Goal: Task Accomplishment & Management: Manage account settings

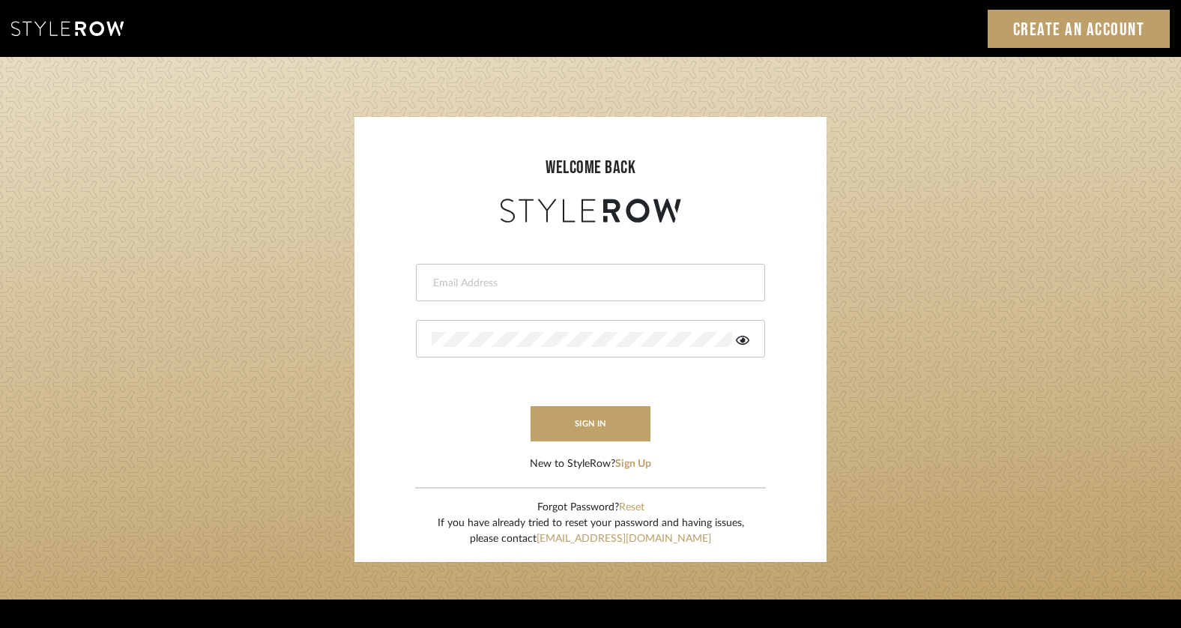
type input "krista@clothandkind.com"
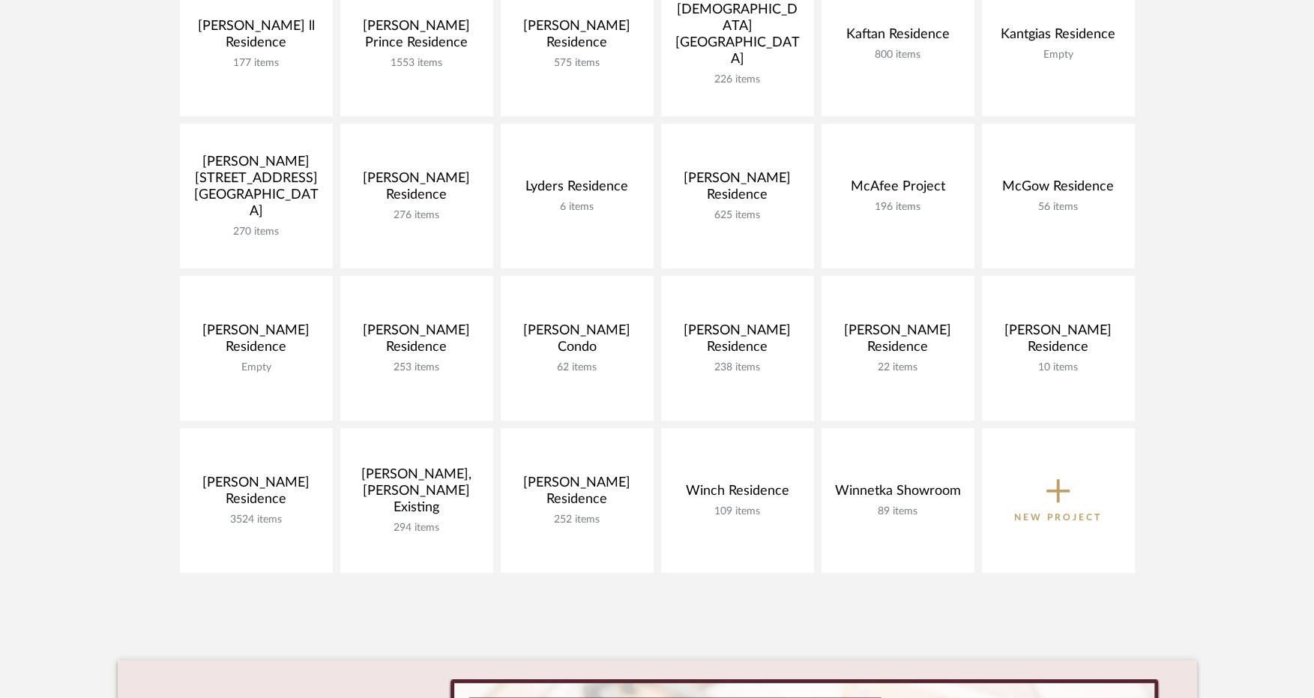
scroll to position [616, 0]
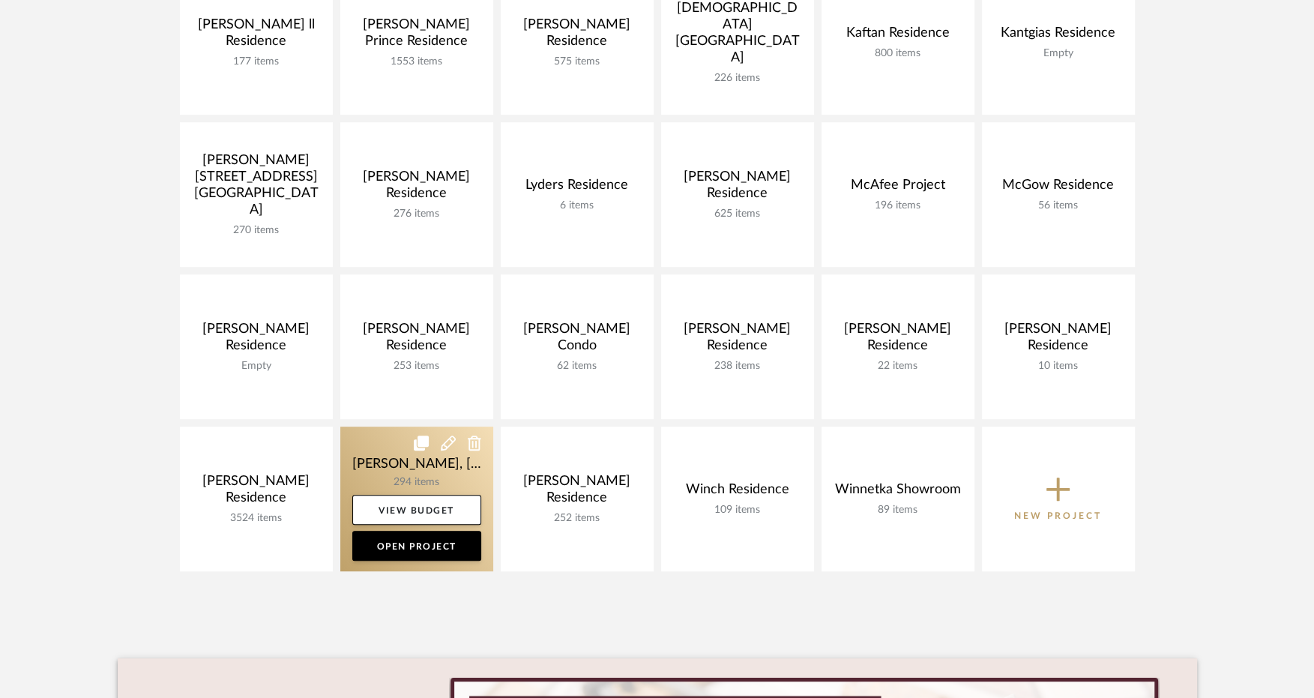
click at [397, 465] on link at bounding box center [416, 498] width 153 height 145
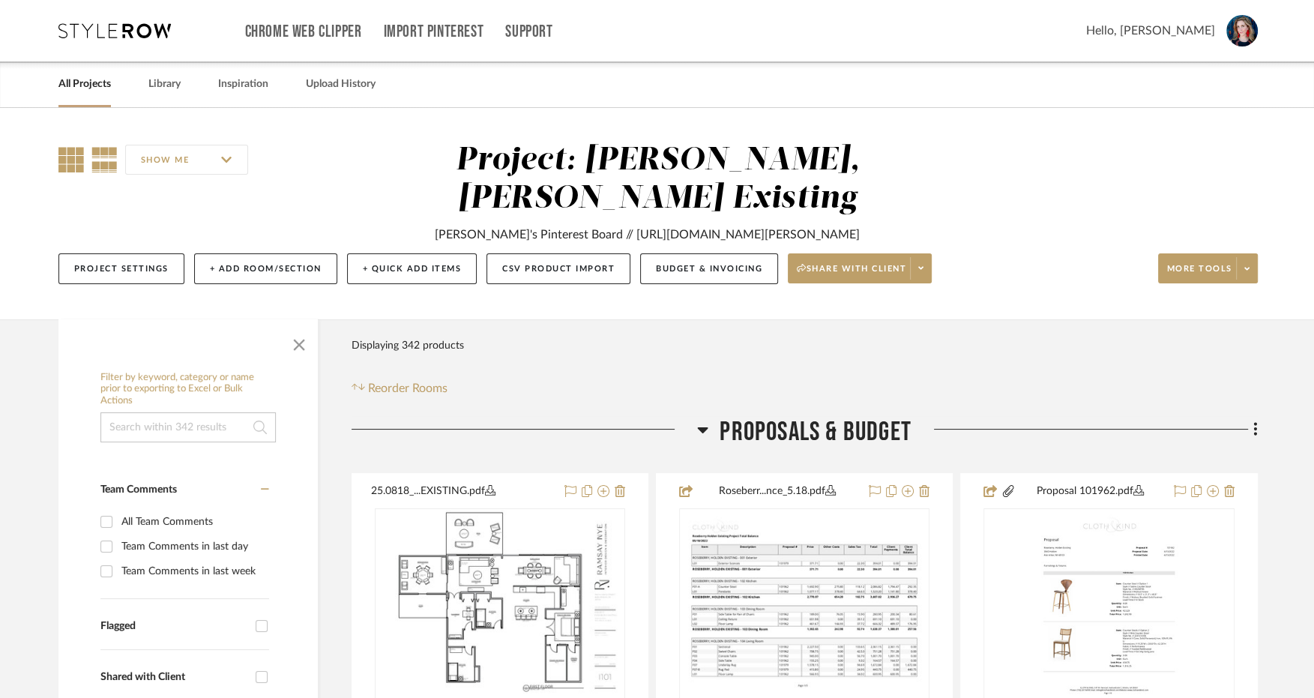
click at [73, 165] on icon at bounding box center [70, 159] width 25 height 25
click at [289, 324] on span "button" at bounding box center [299, 342] width 36 height 36
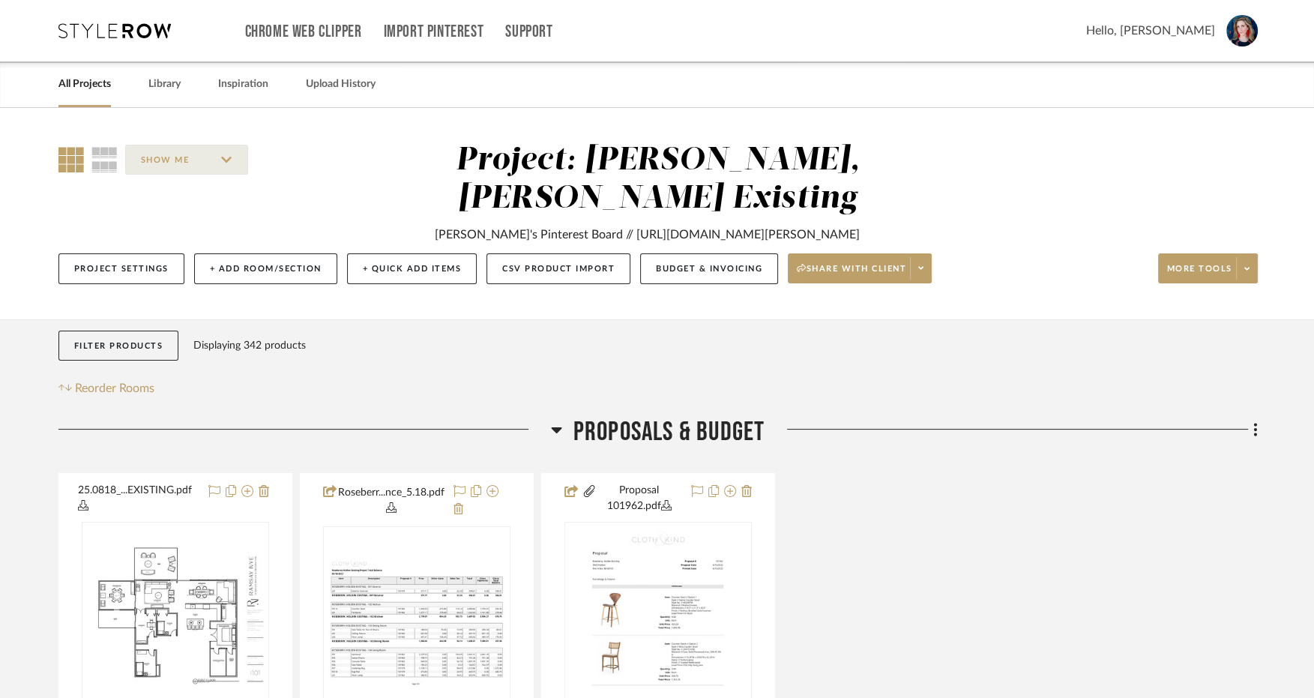
click at [555, 420] on icon at bounding box center [556, 429] width 11 height 18
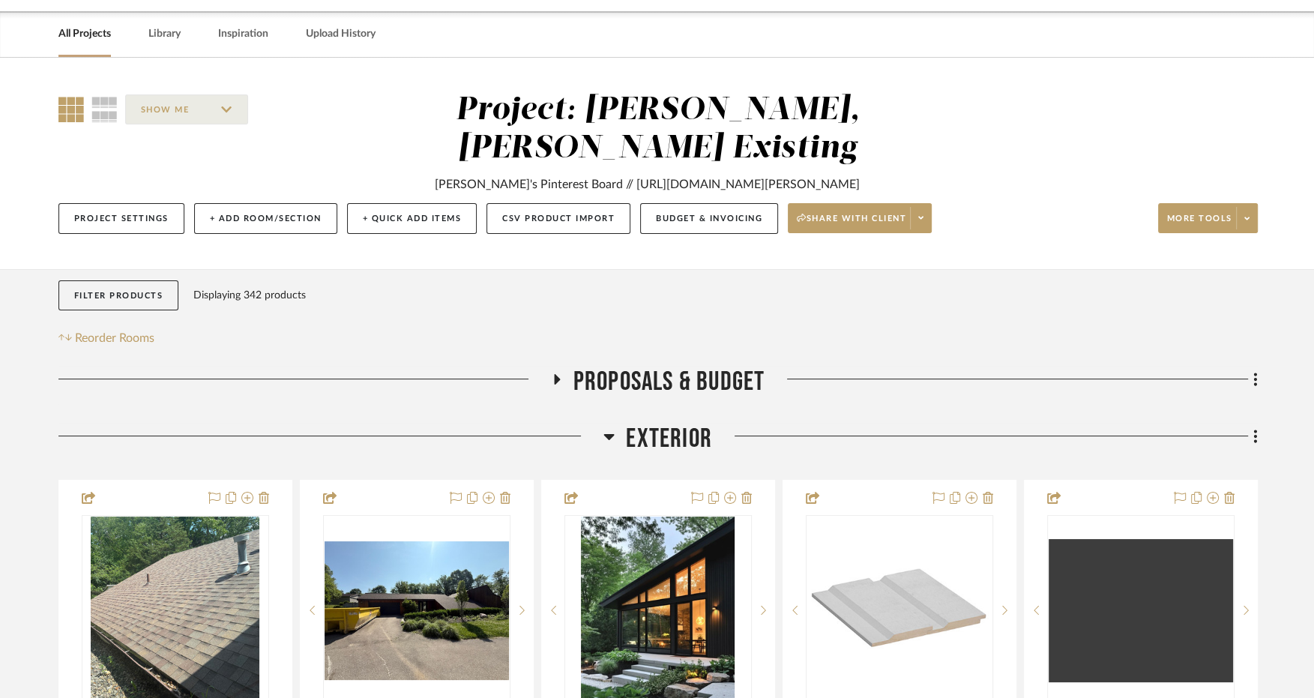
scroll to position [58, 0]
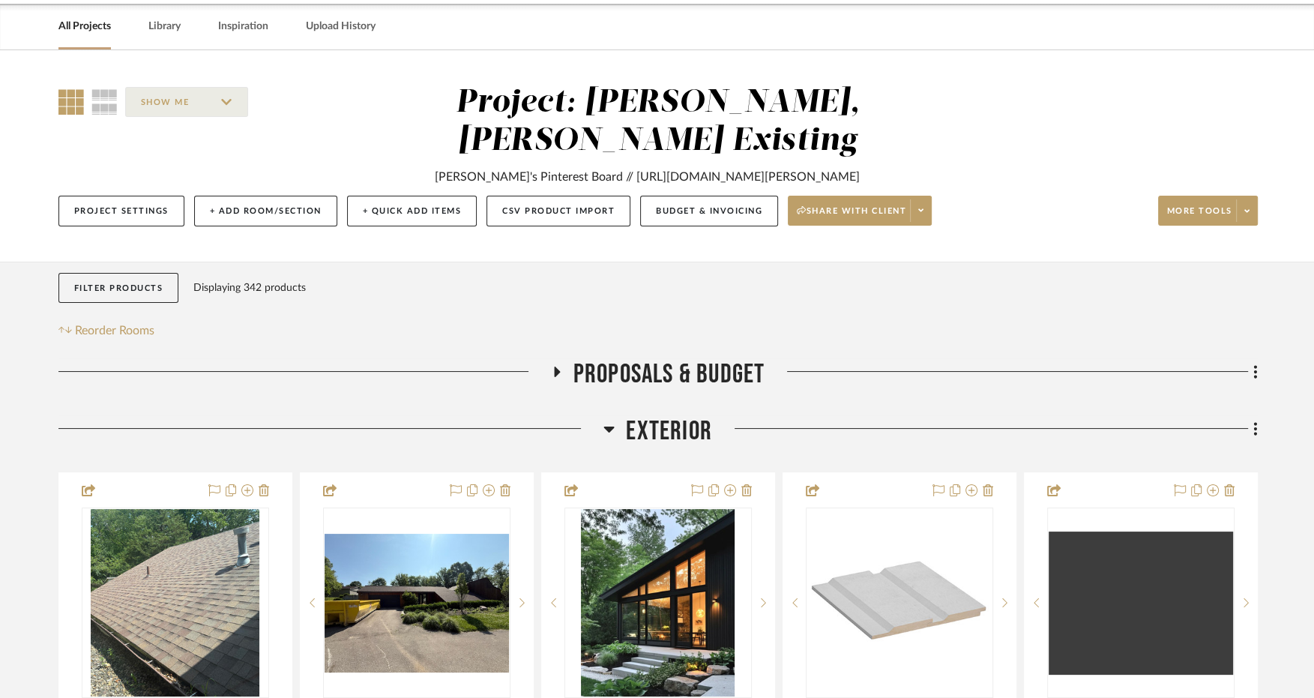
click at [604, 420] on icon at bounding box center [608, 429] width 11 height 18
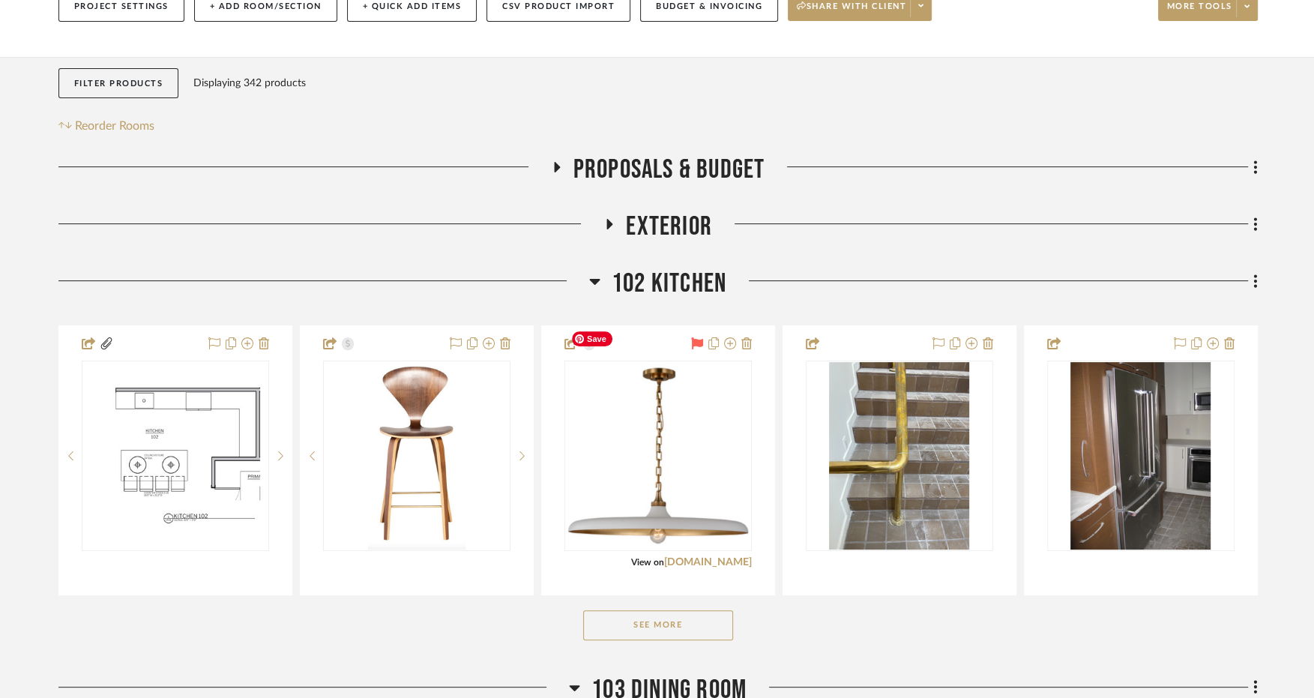
scroll to position [274, 0]
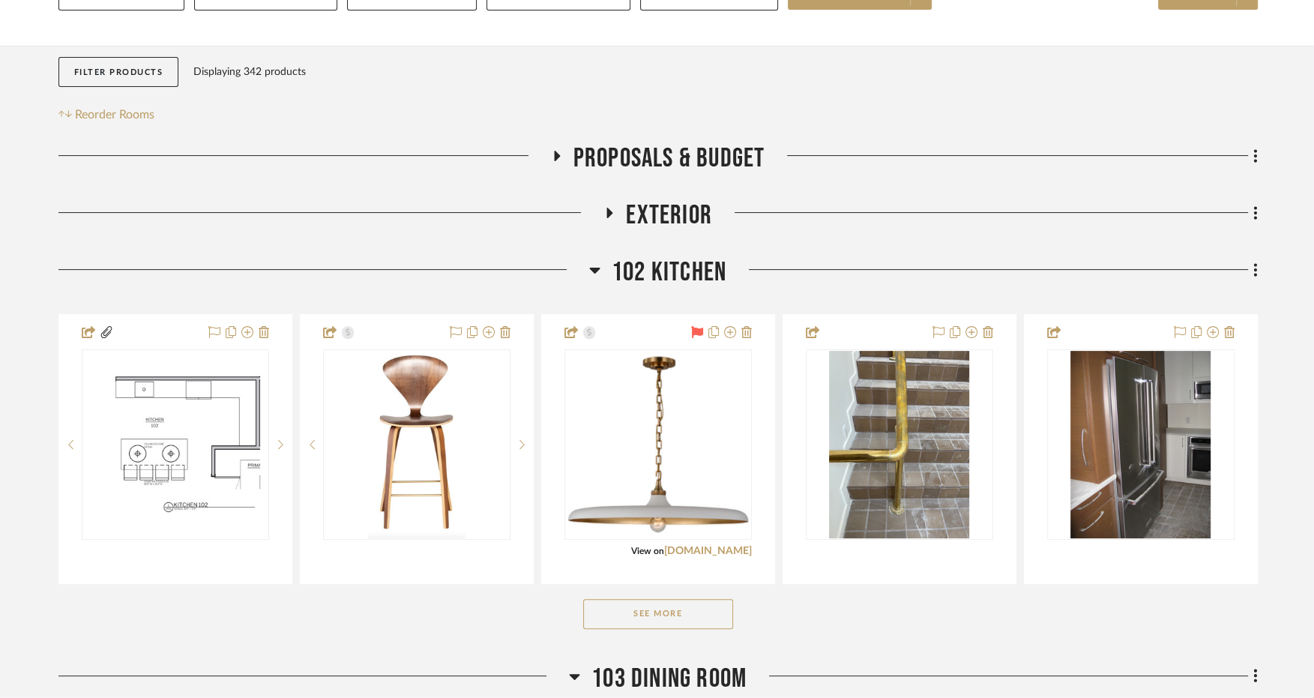
click at [590, 268] on icon at bounding box center [594, 271] width 10 height 6
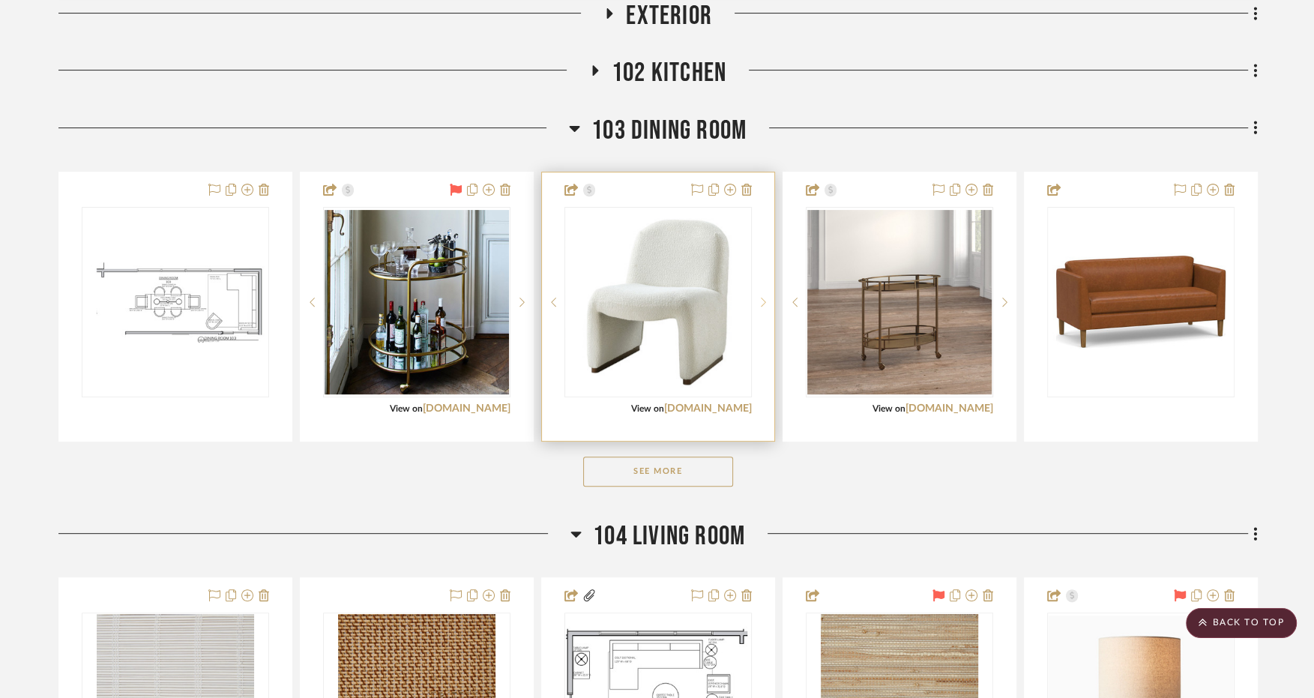
scroll to position [482, 0]
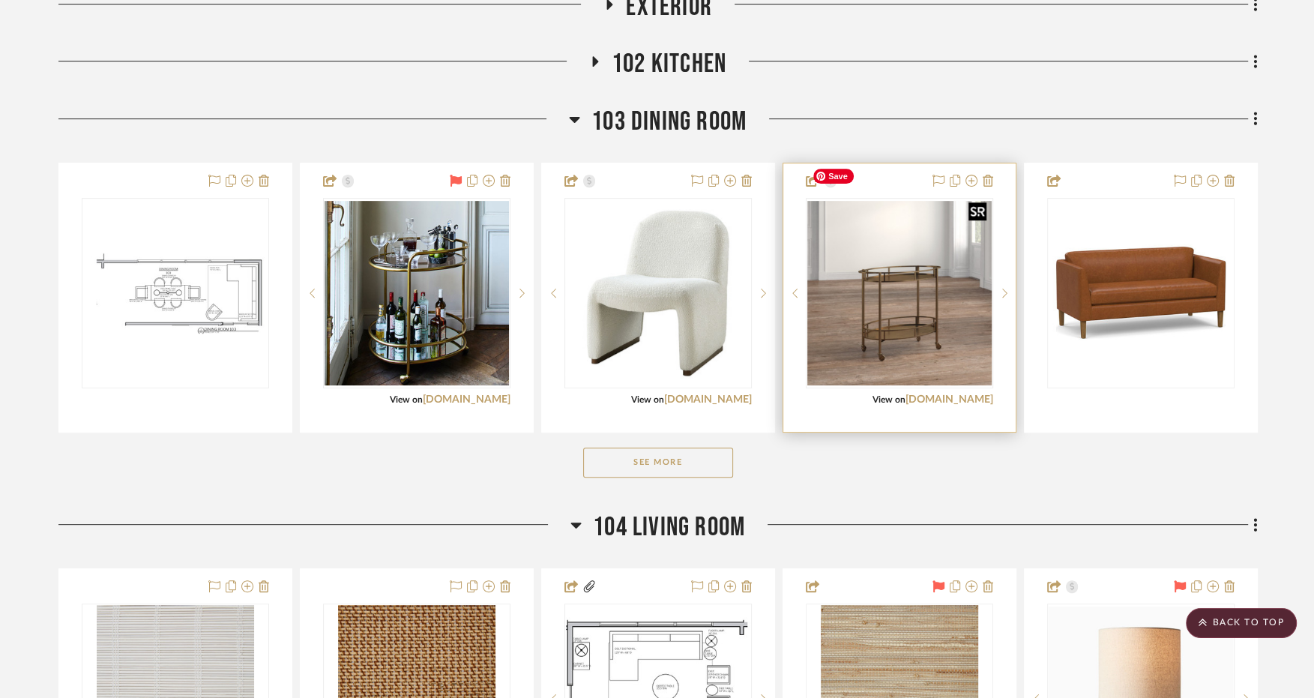
click at [848, 271] on img "0" at bounding box center [899, 293] width 184 height 184
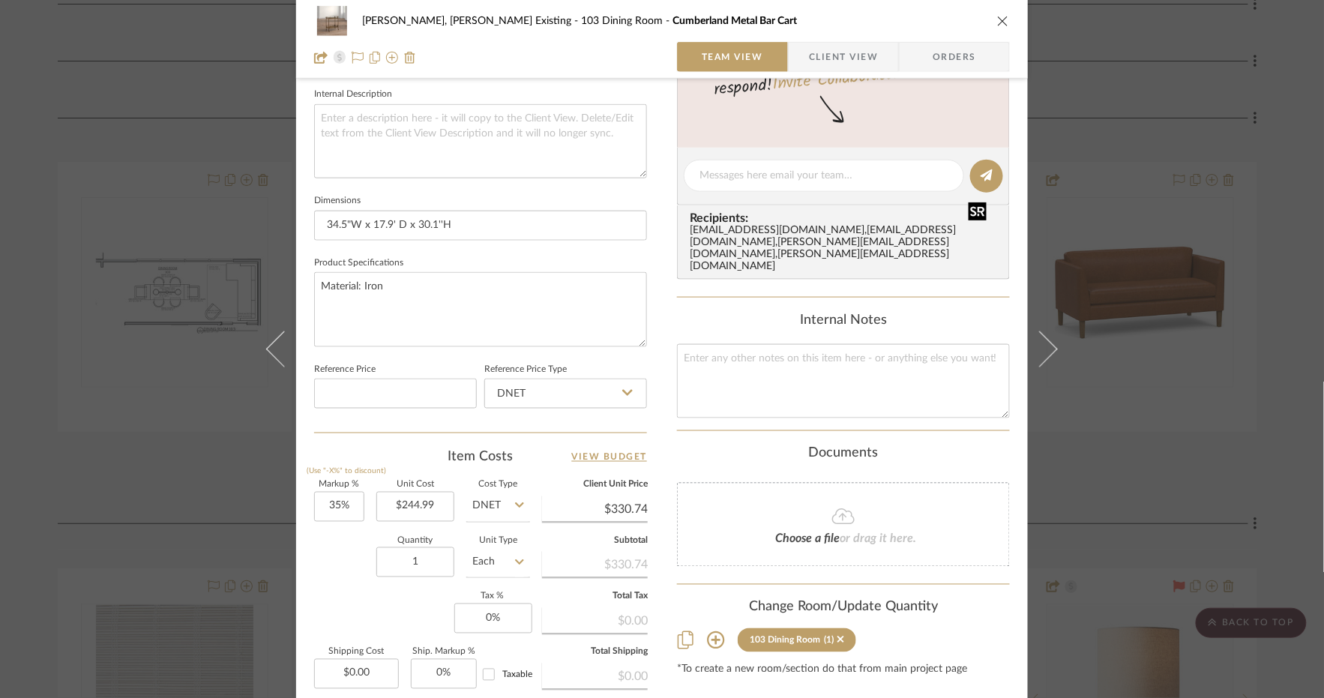
scroll to position [582, 0]
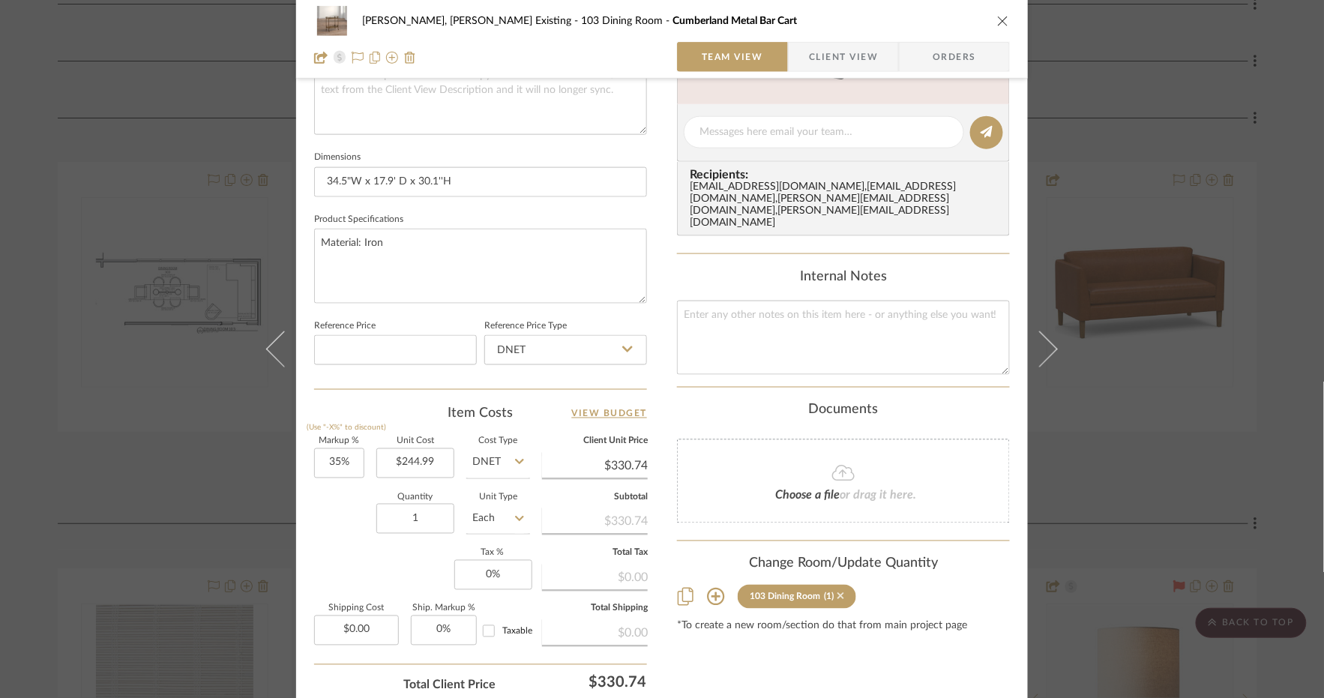
click at [837, 591] on icon at bounding box center [840, 596] width 7 height 10
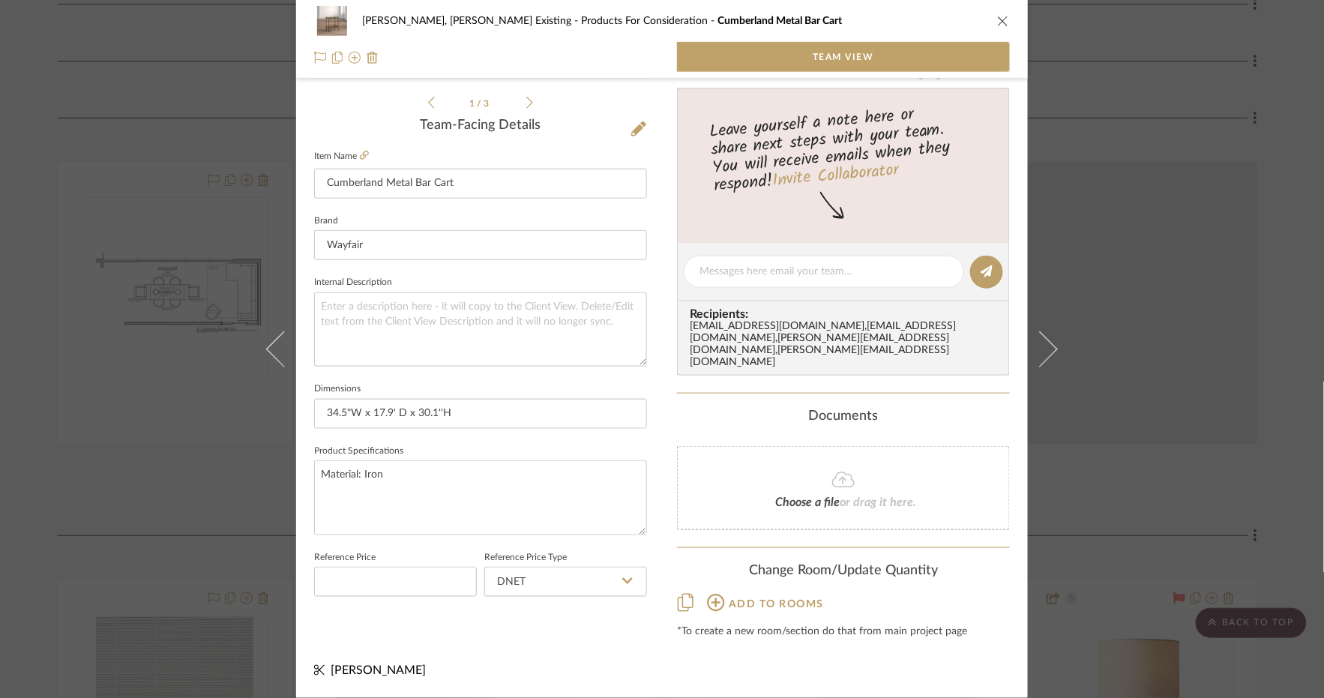
scroll to position [331, 0]
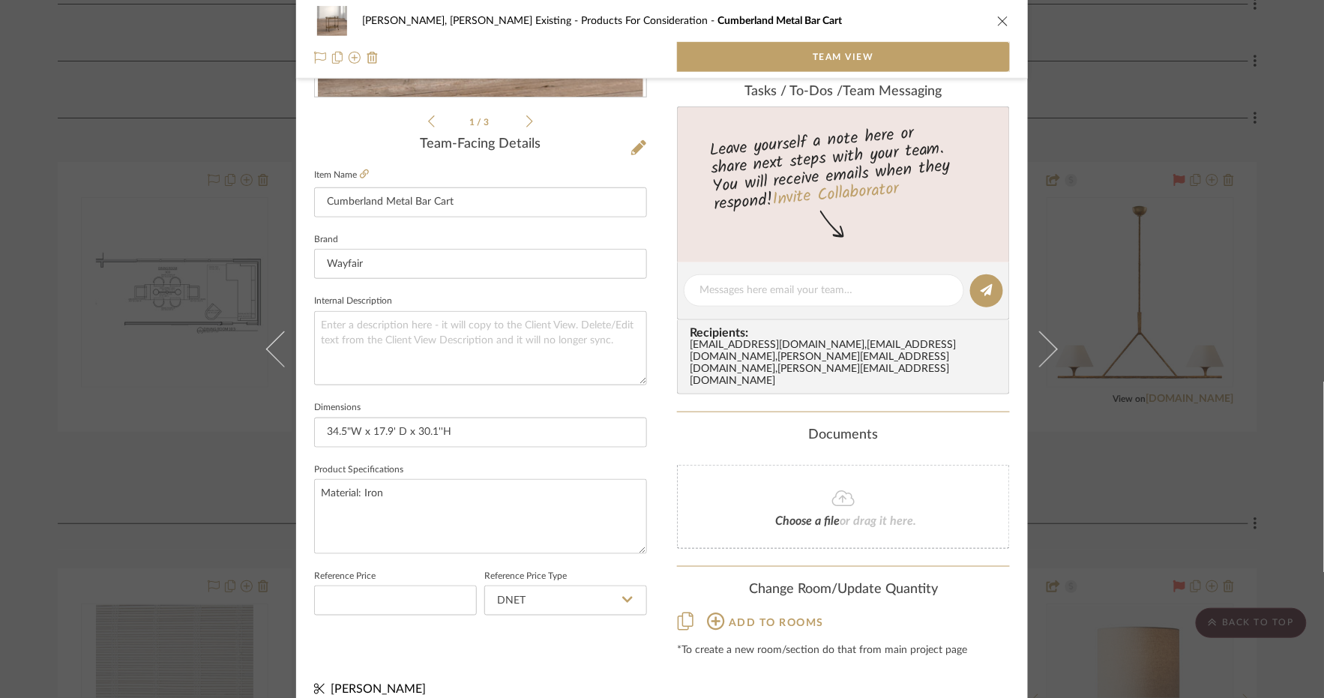
click at [1000, 20] on icon "close" at bounding box center [1003, 21] width 12 height 12
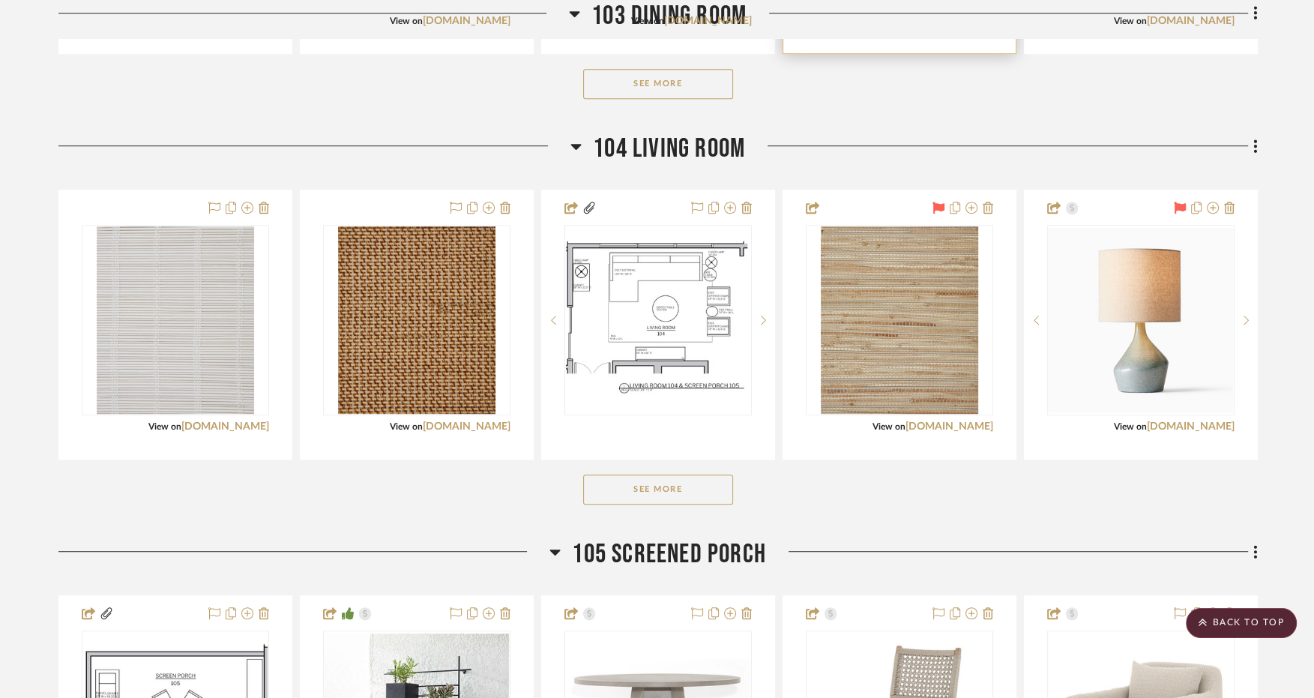
scroll to position [863, 0]
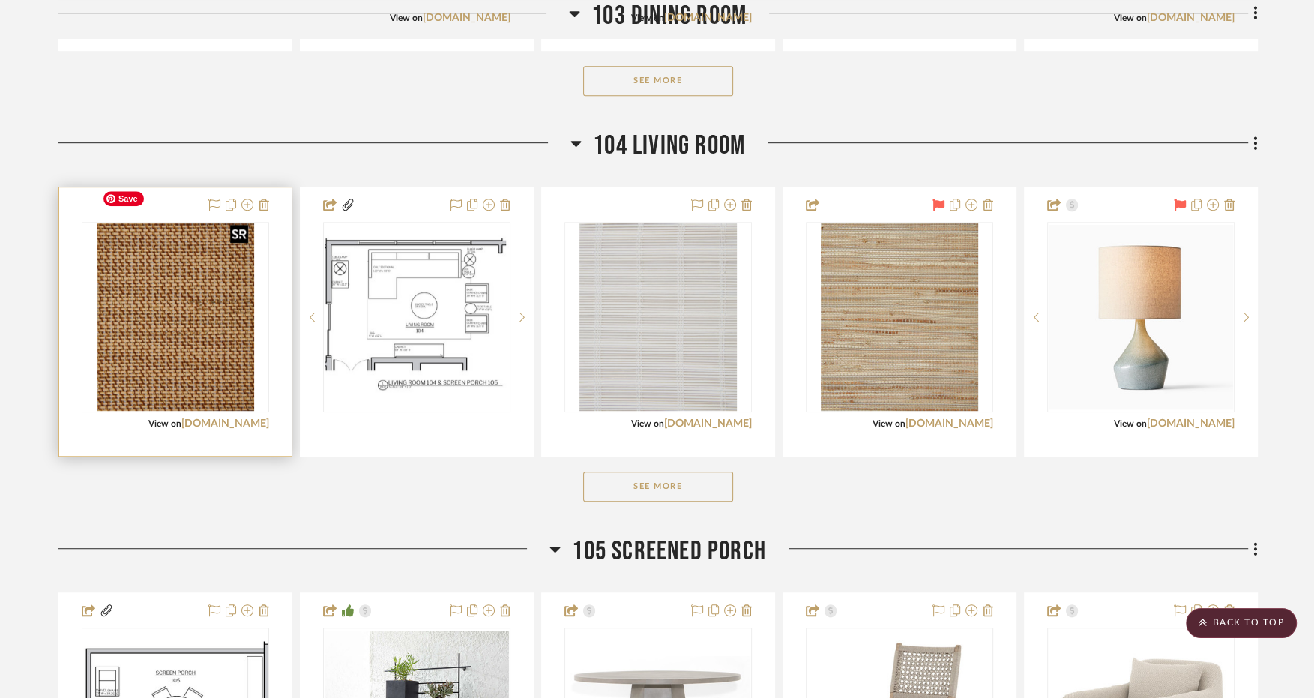
click at [149, 334] on img "0" at bounding box center [175, 316] width 157 height 187
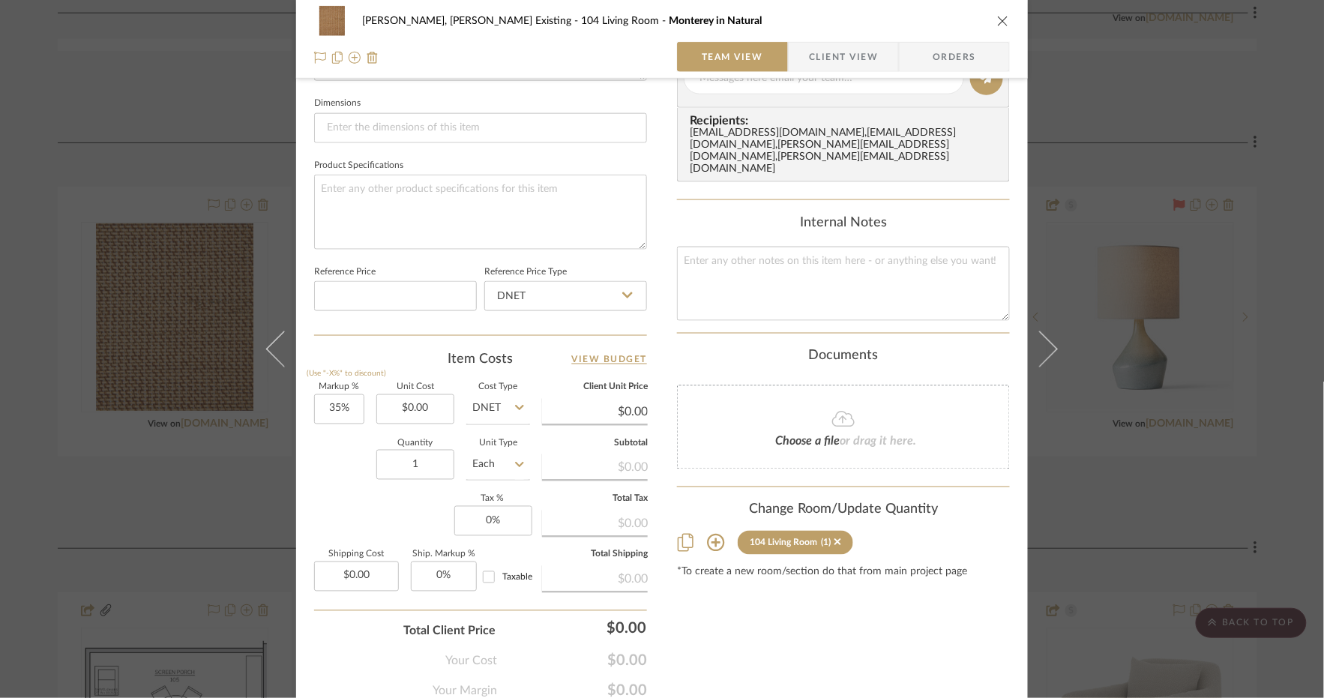
scroll to position [656, 0]
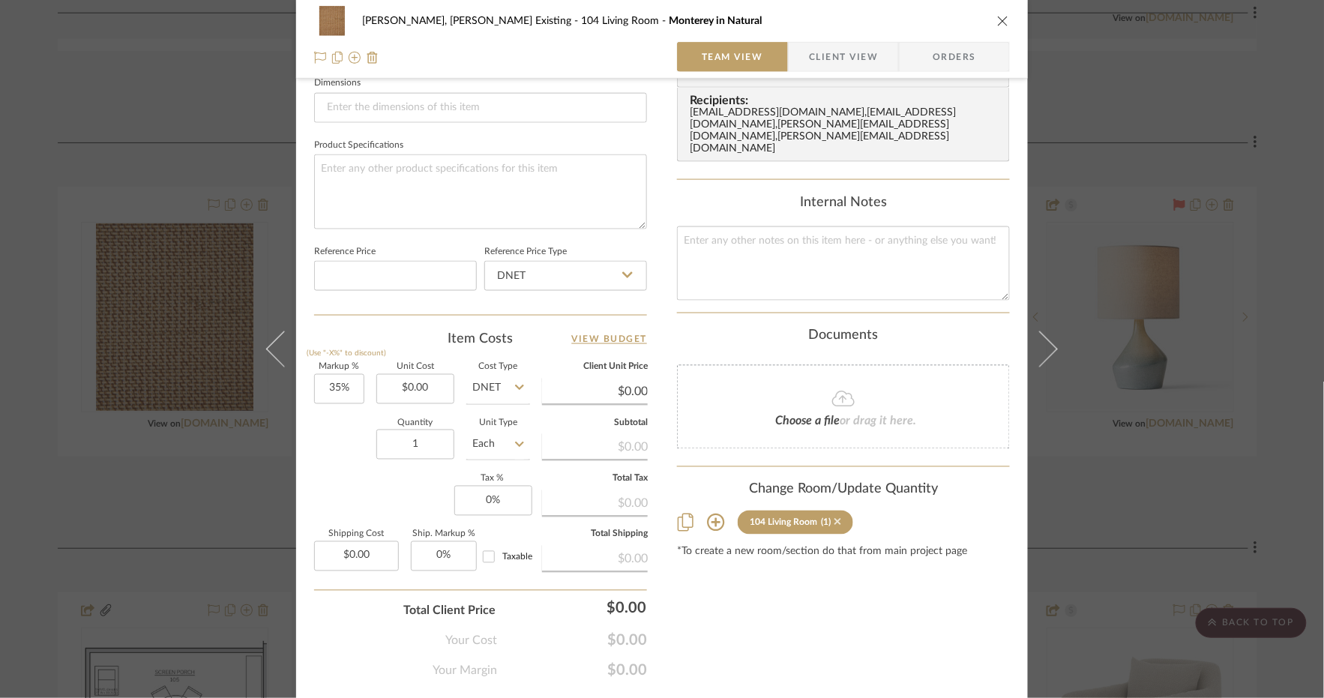
click at [834, 516] on icon at bounding box center [837, 521] width 7 height 10
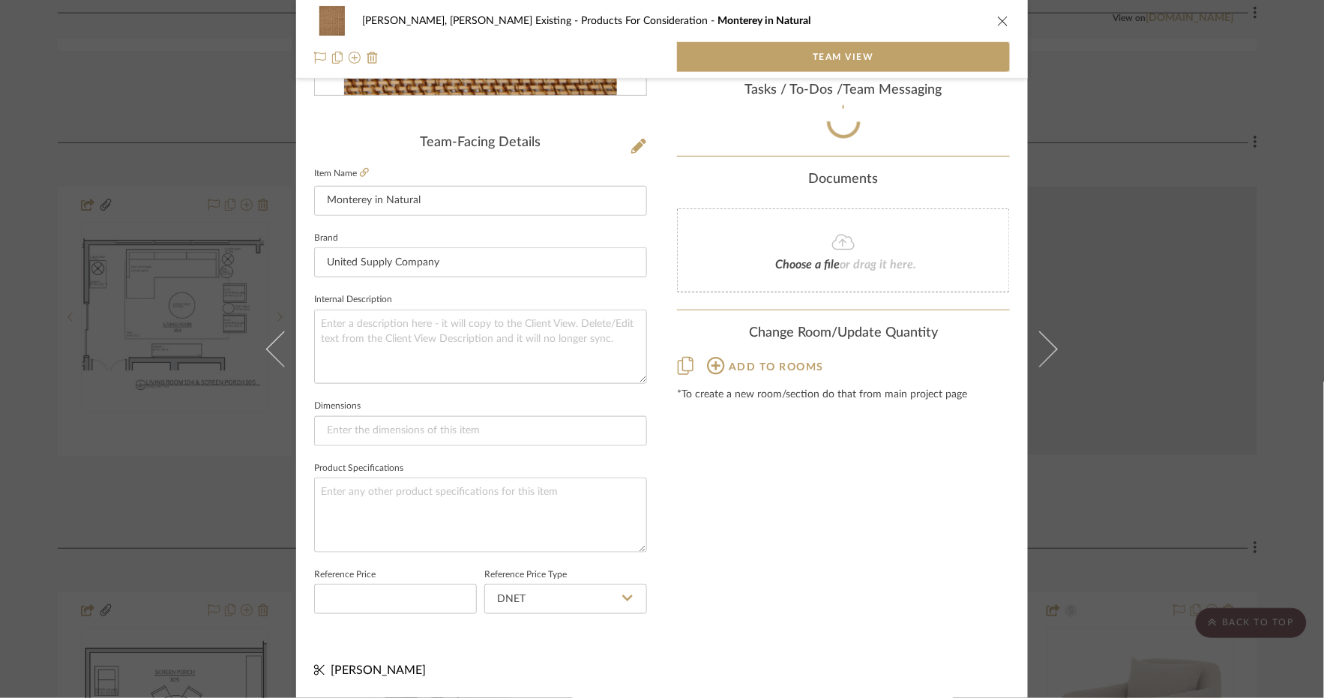
scroll to position [331, 0]
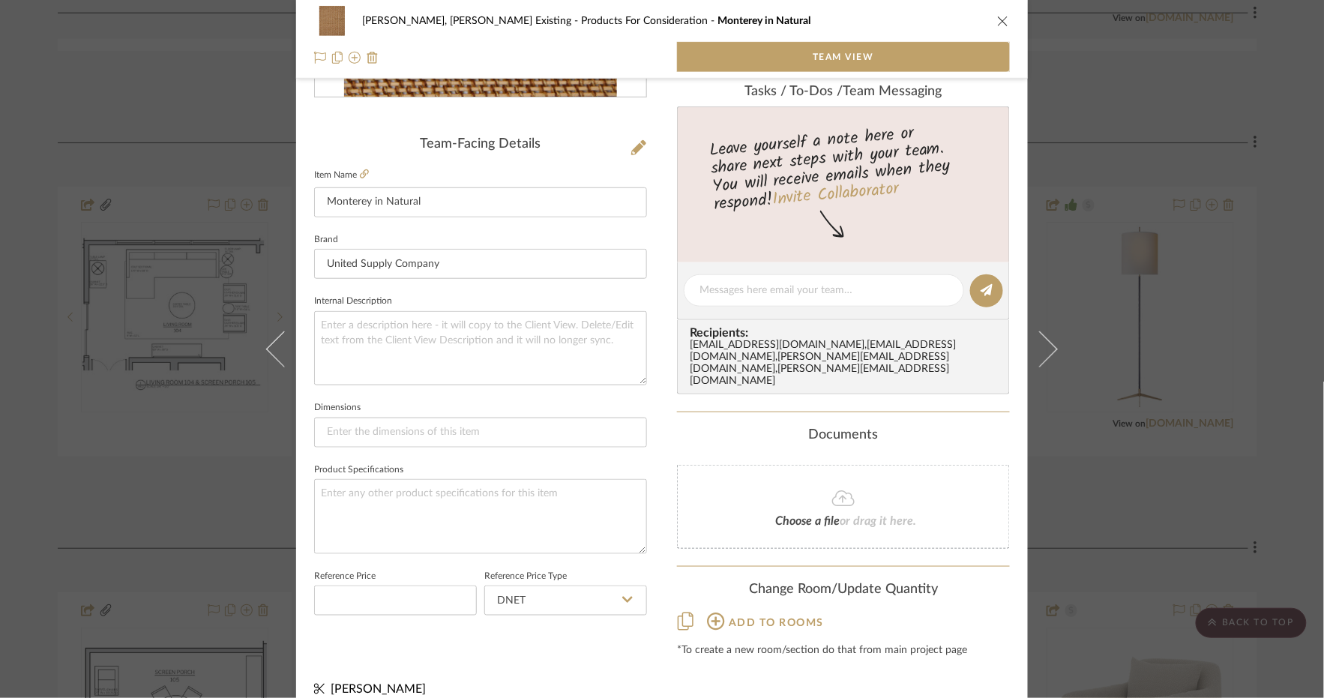
click at [997, 20] on icon "close" at bounding box center [1003, 21] width 12 height 12
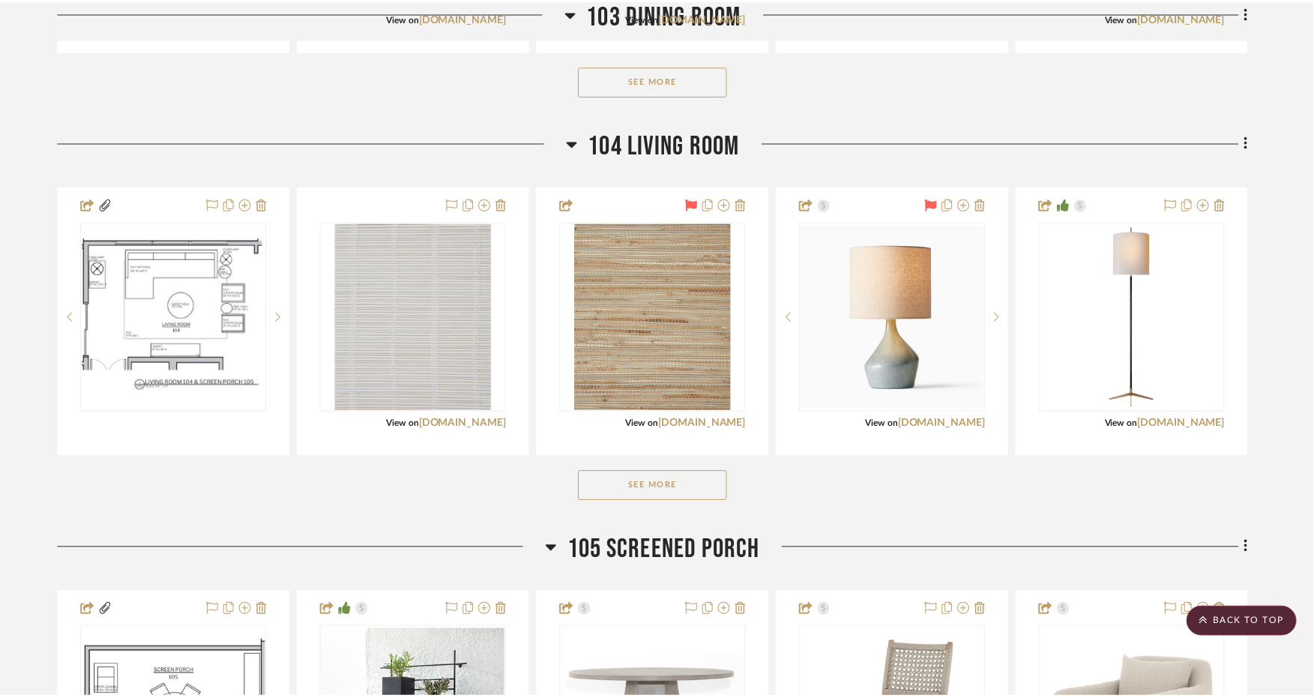
scroll to position [863, 0]
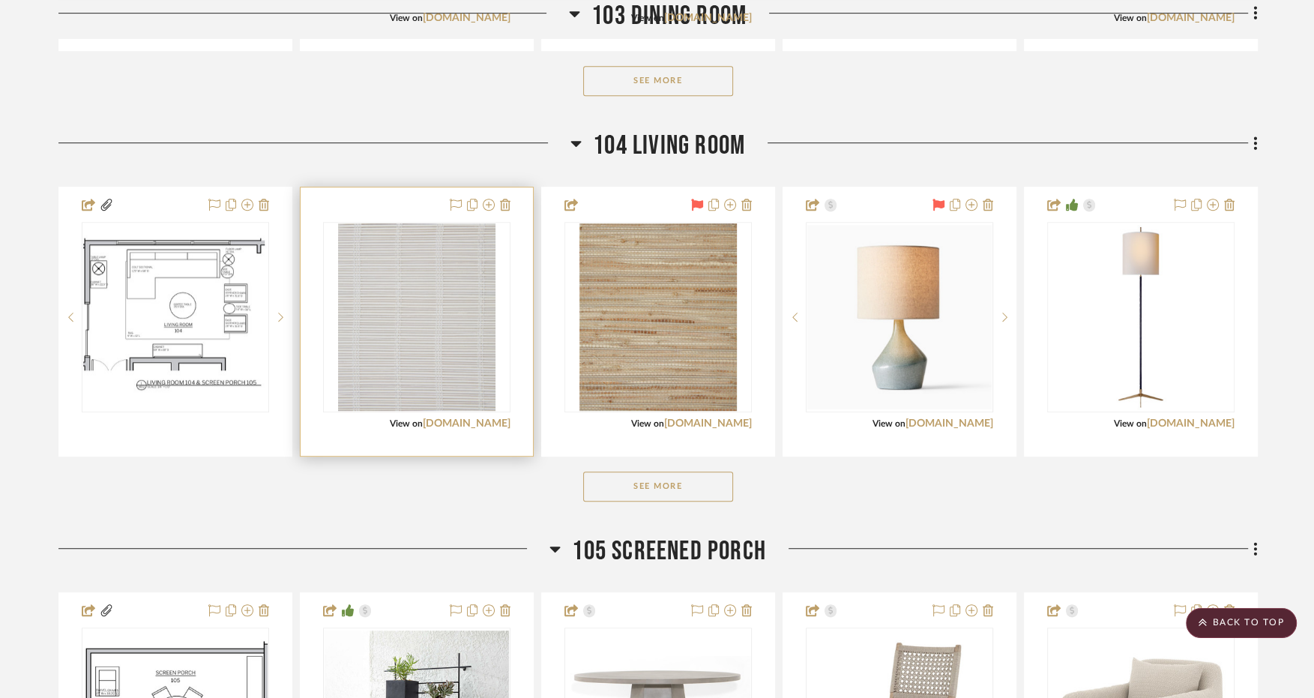
click at [447, 196] on div at bounding box center [477, 205] width 66 height 18
click at [453, 199] on icon at bounding box center [456, 205] width 12 height 12
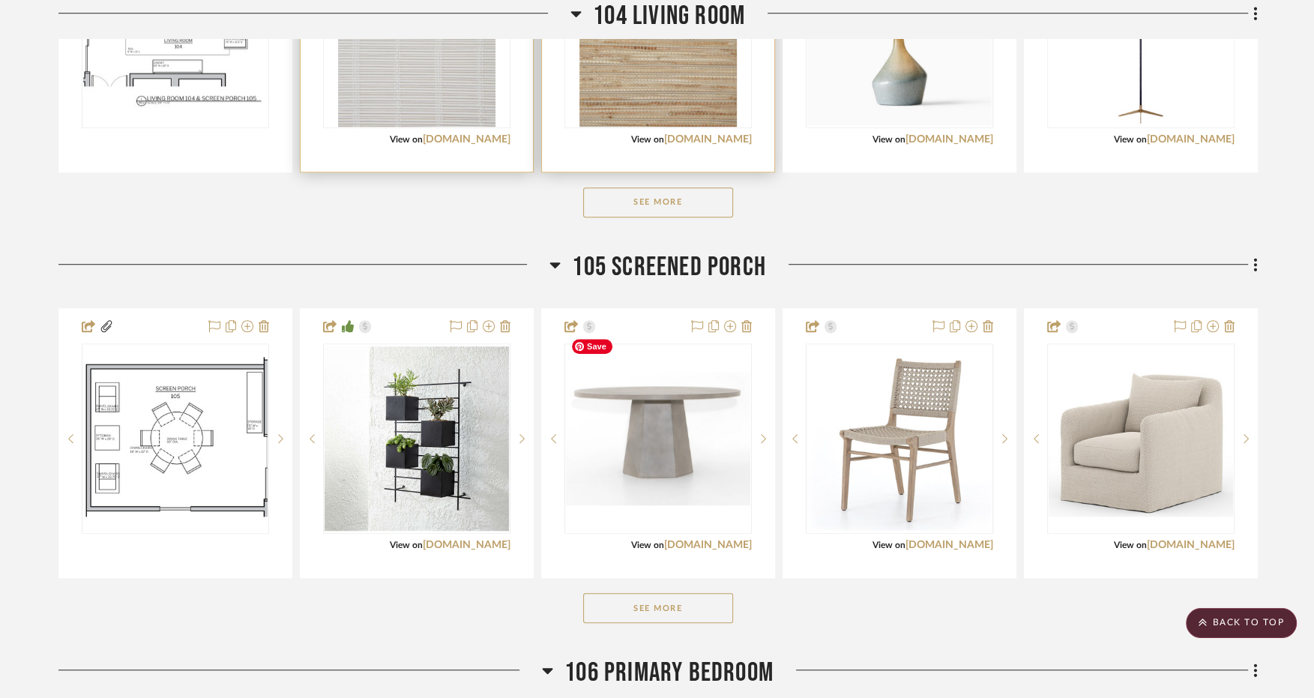
scroll to position [1150, 0]
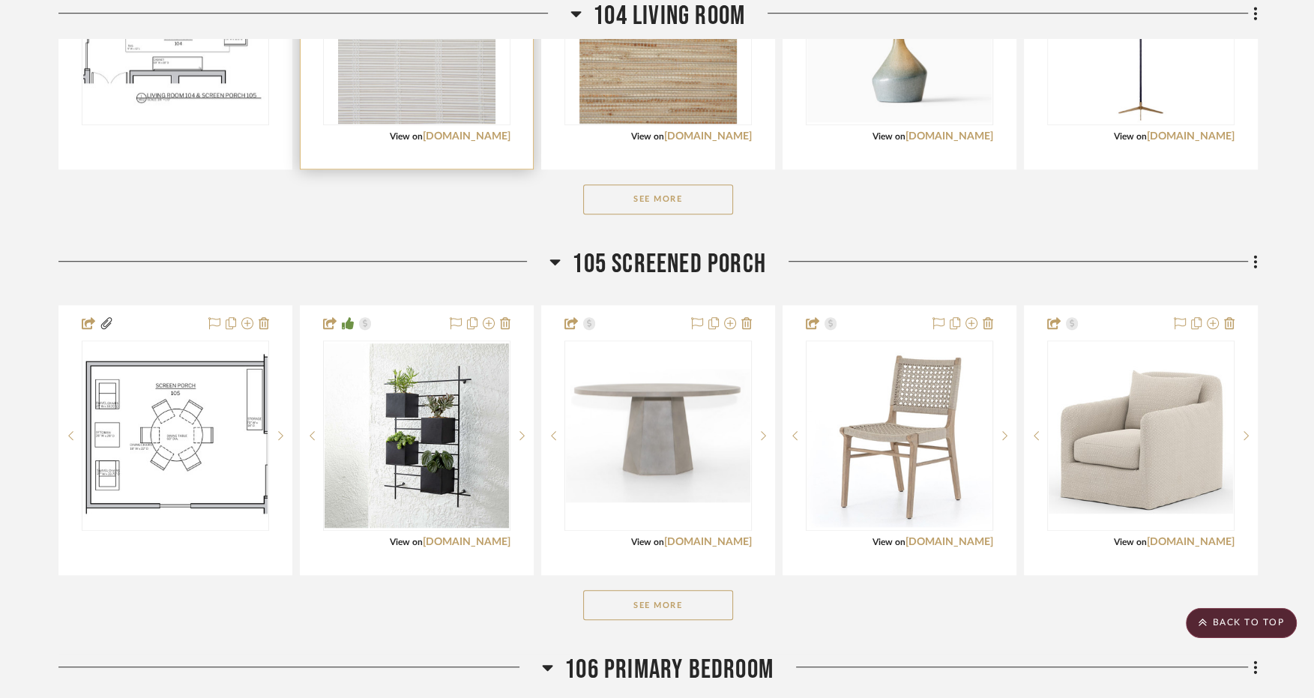
click at [663, 184] on button "See More" at bounding box center [658, 199] width 150 height 30
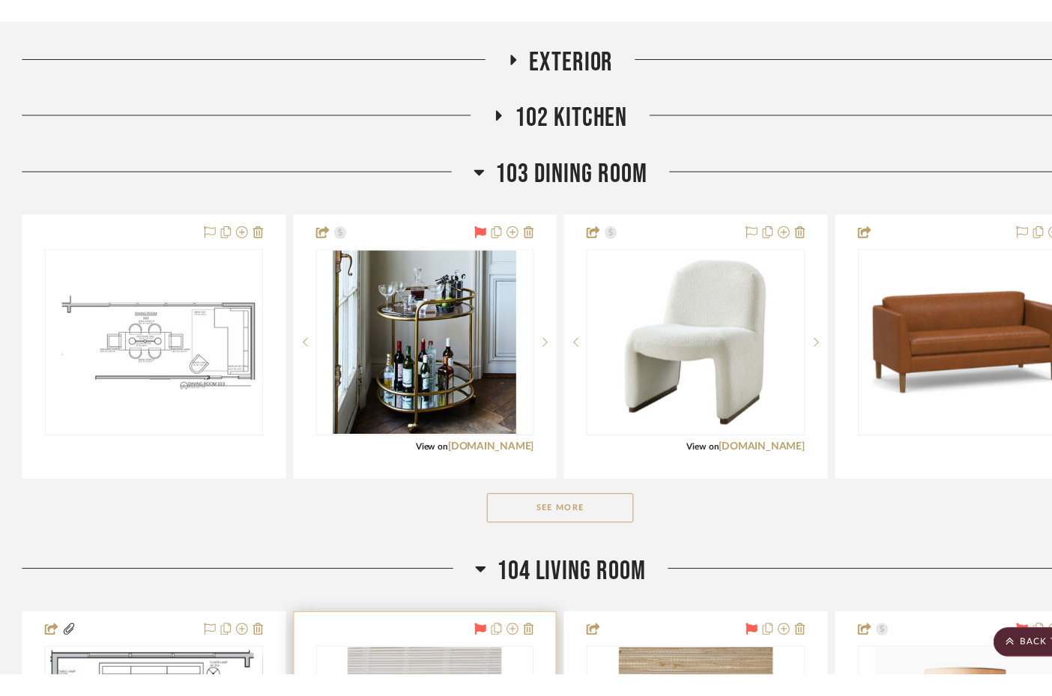
scroll to position [486, 0]
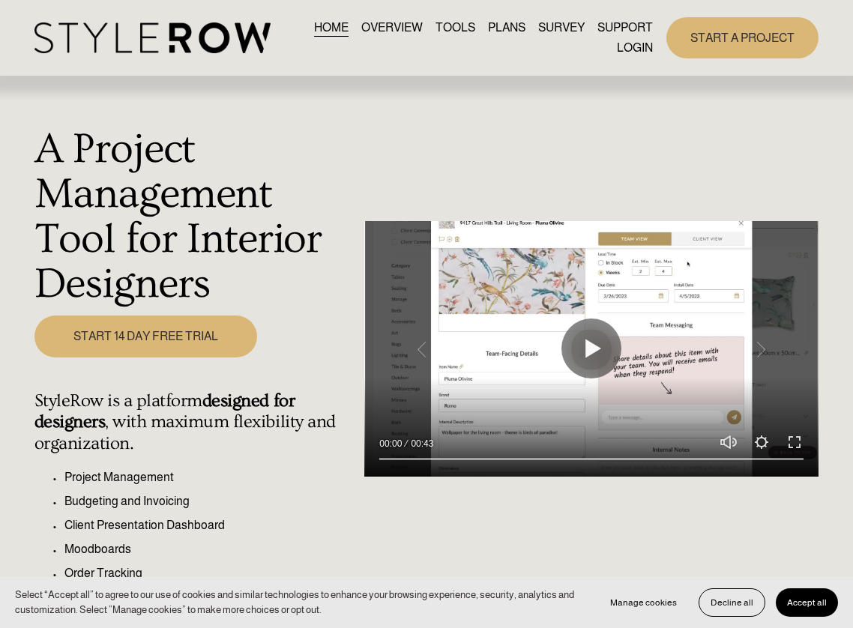
drag, startPoint x: 613, startPoint y: 46, endPoint x: 624, endPoint y: 47, distance: 11.3
click at [618, 47] on nav "HOME OVERVIEW TOOLS PLANS SURVEY SUPPORT QUESTIONS FEATURED STYLEBOARD RESOURCE…" at bounding box center [468, 37] width 369 height 40
click at [624, 47] on link "LOGIN" at bounding box center [635, 47] width 36 height 20
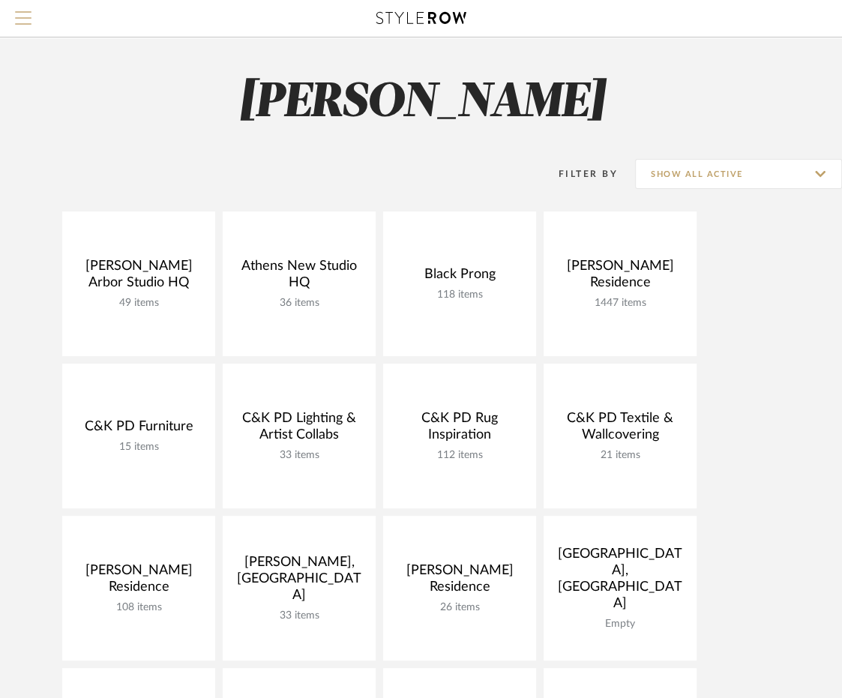
click at [26, 13] on span "Menu" at bounding box center [23, 11] width 16 height 1
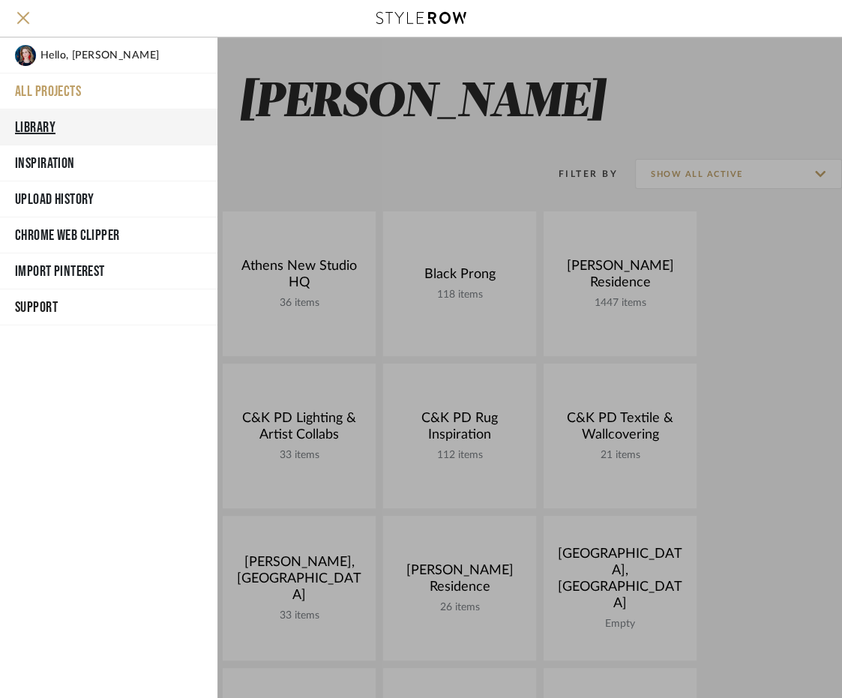
click at [42, 117] on button "Library" at bounding box center [108, 127] width 217 height 36
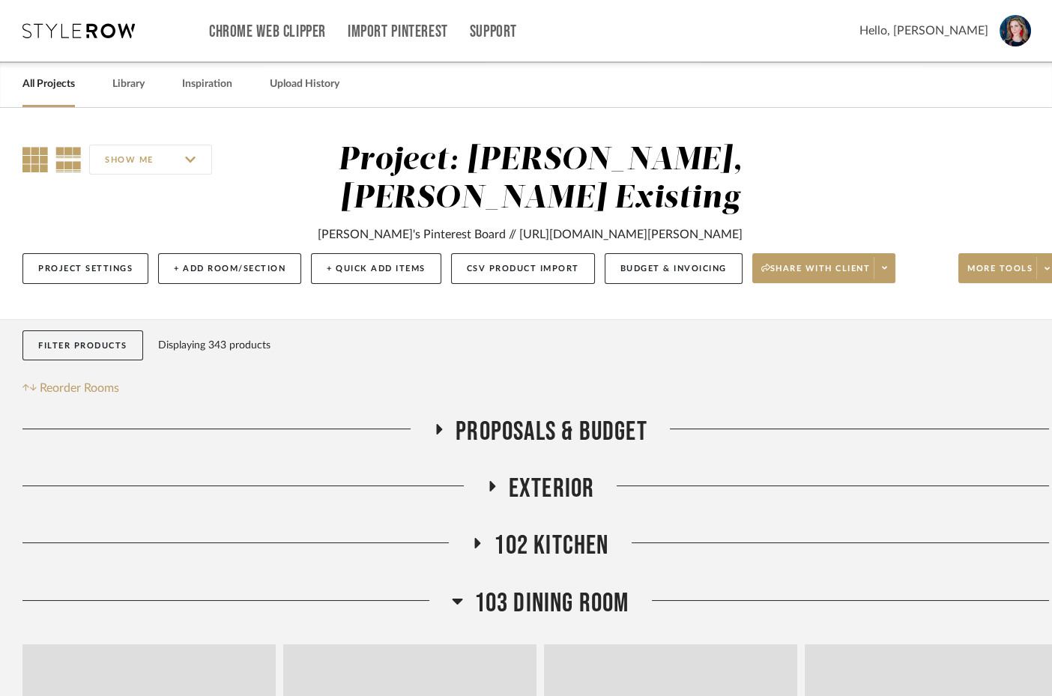
click at [36, 152] on icon at bounding box center [34, 159] width 25 height 25
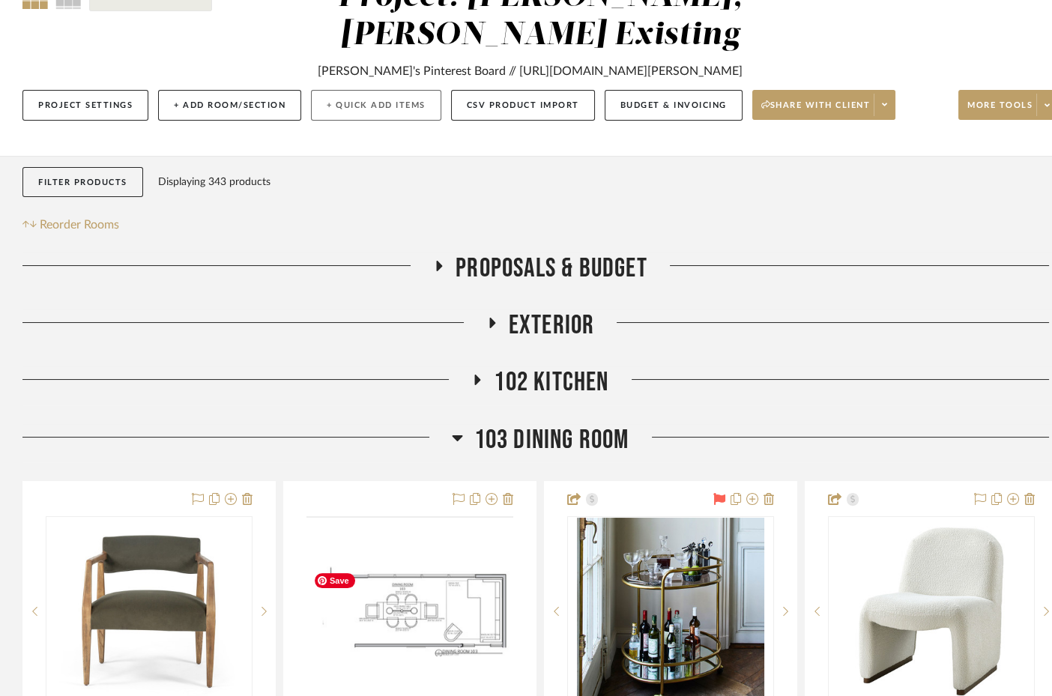
scroll to position [506, 0]
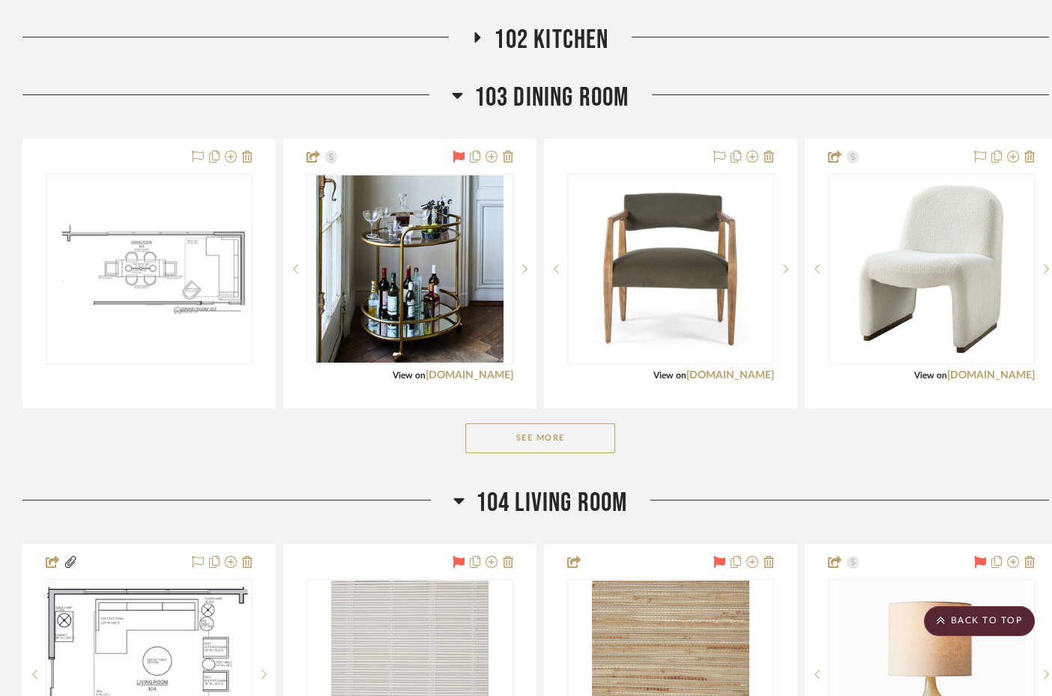
click at [567, 445] on button "See More" at bounding box center [540, 438] width 150 height 30
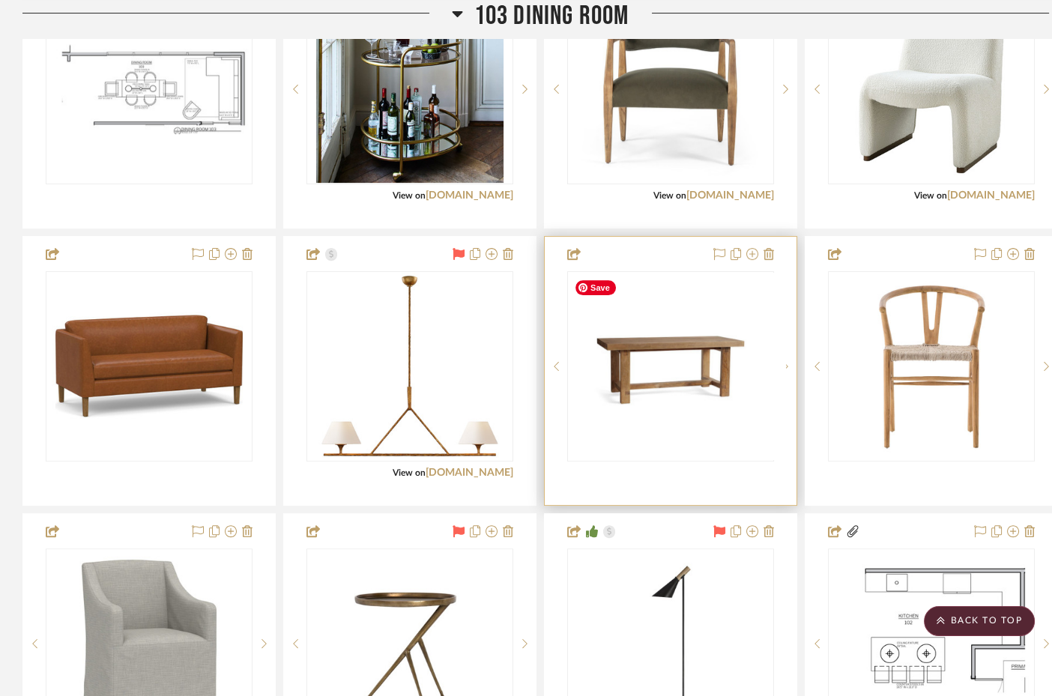
scroll to position [687, 0]
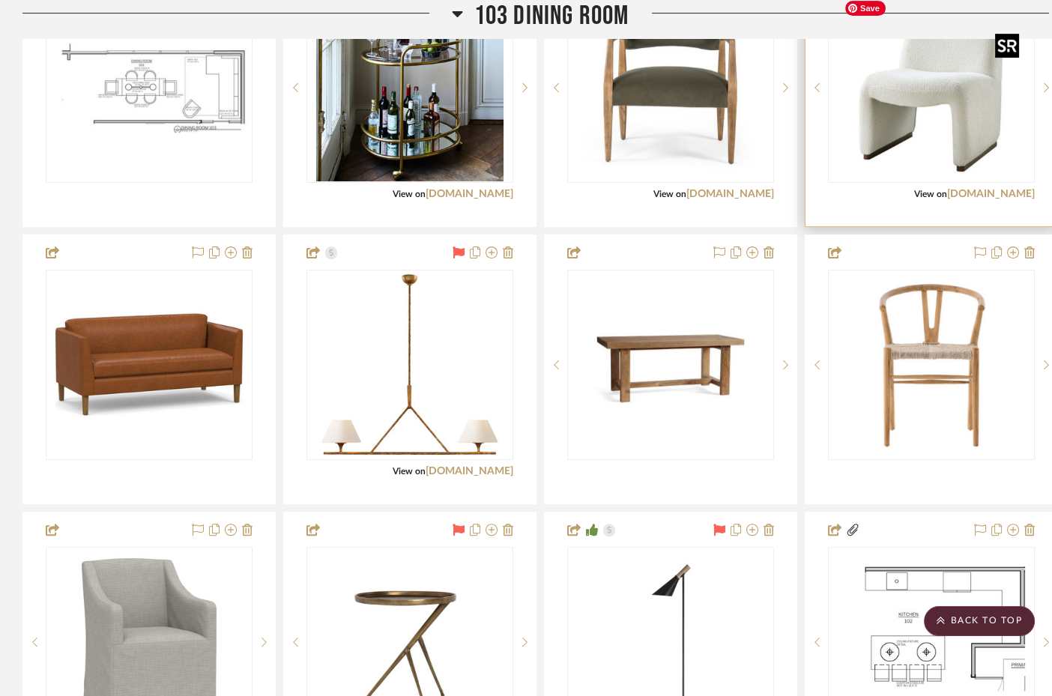
click at [931, 127] on img "0" at bounding box center [931, 87] width 187 height 187
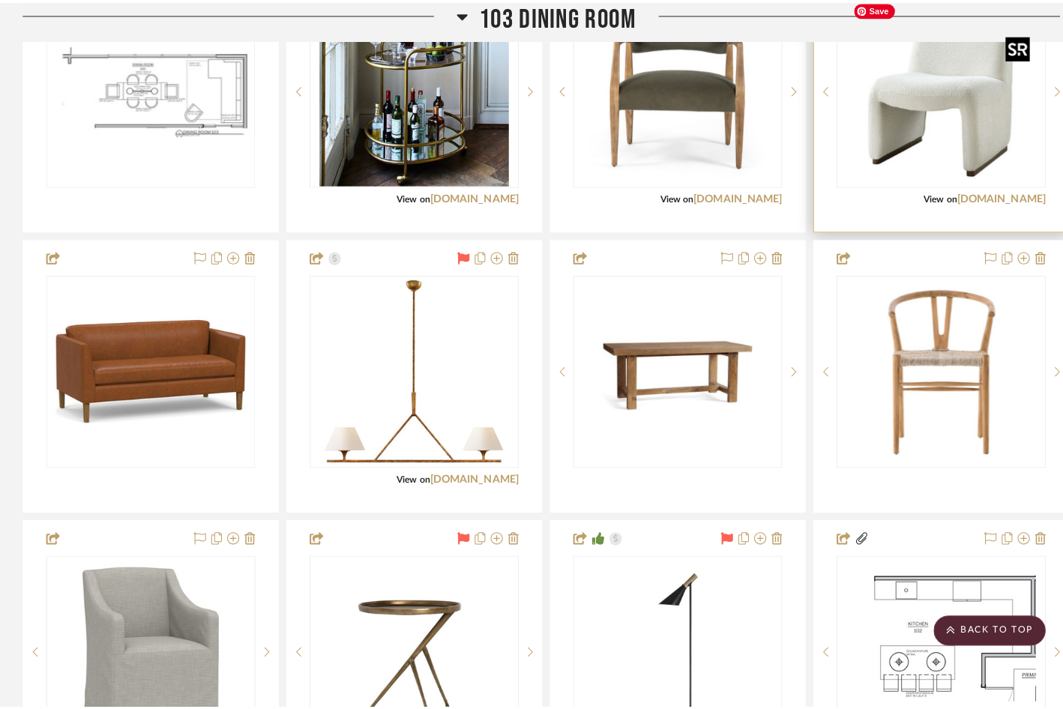
scroll to position [0, 0]
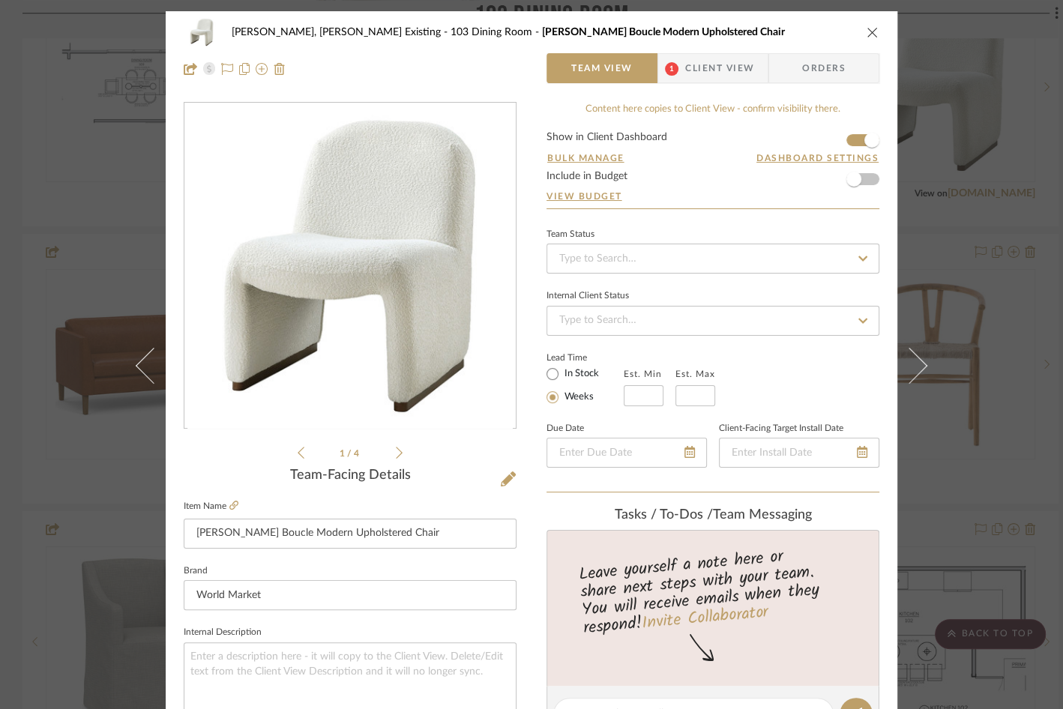
click at [868, 30] on icon "close" at bounding box center [872, 32] width 12 height 12
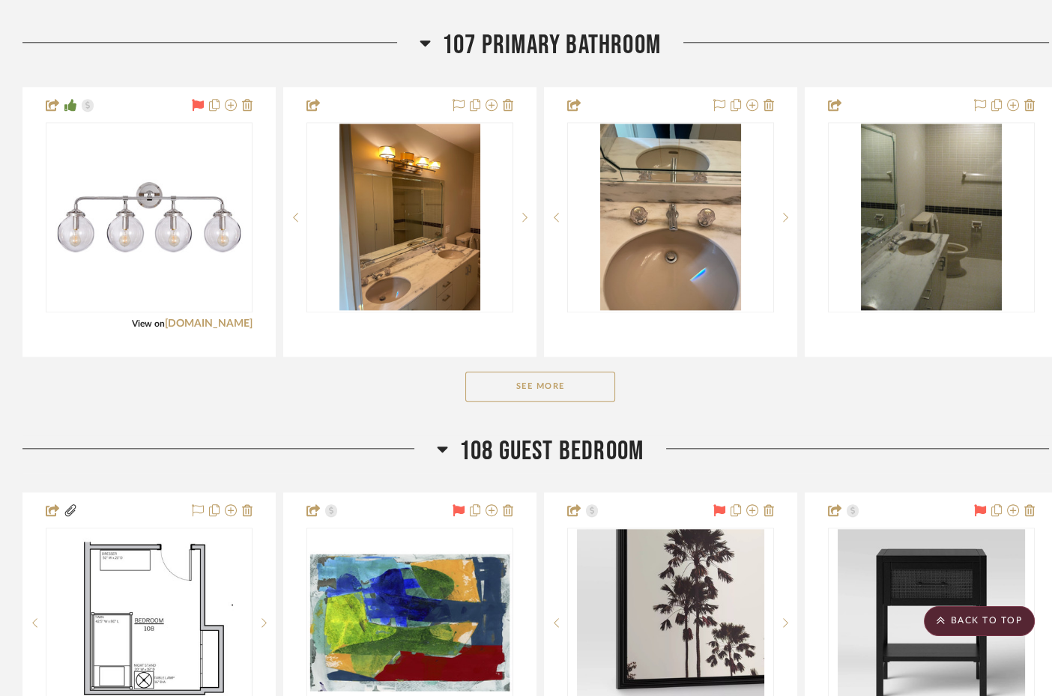
scroll to position [3038, 0]
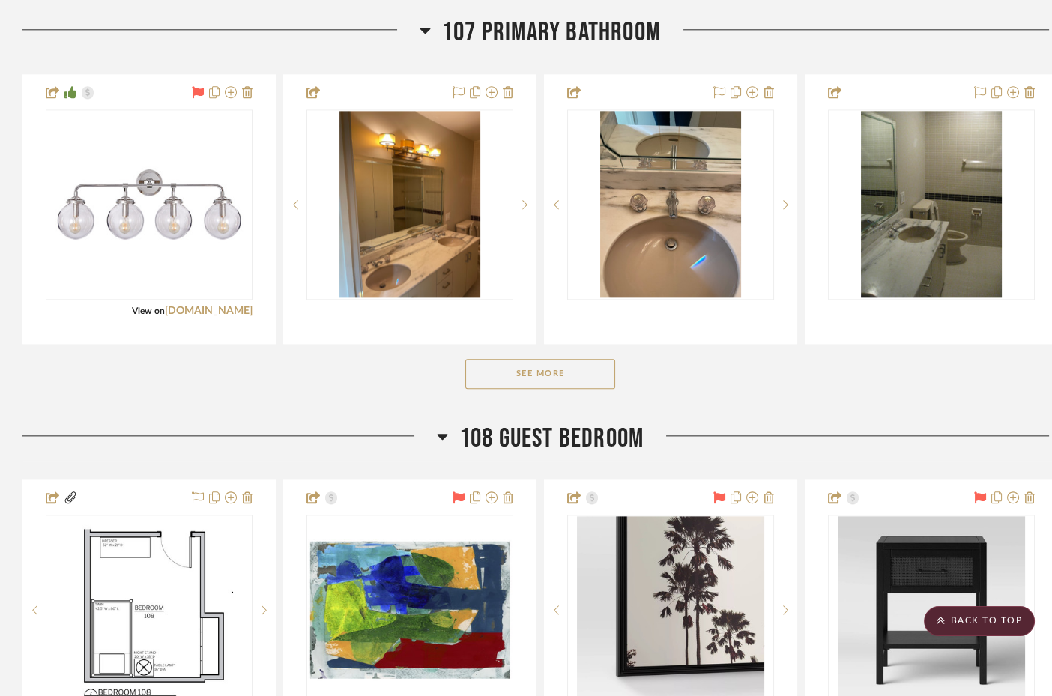
drag, startPoint x: 423, startPoint y: 25, endPoint x: 456, endPoint y: 53, distance: 44.1
click at [423, 28] on icon at bounding box center [425, 31] width 10 height 6
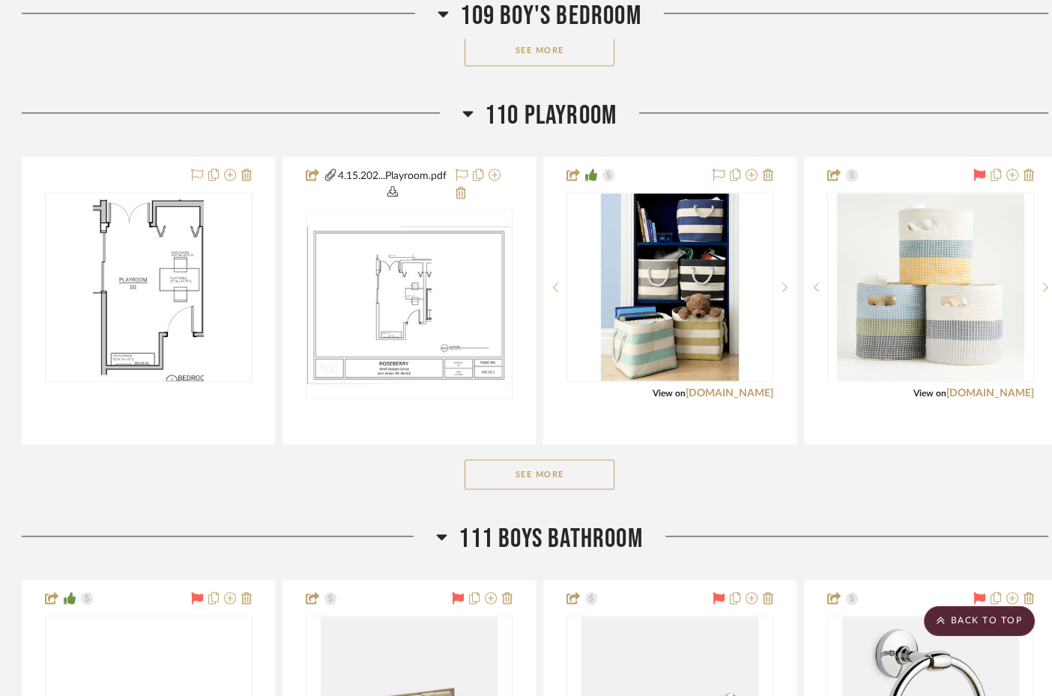
scroll to position [3831, 1]
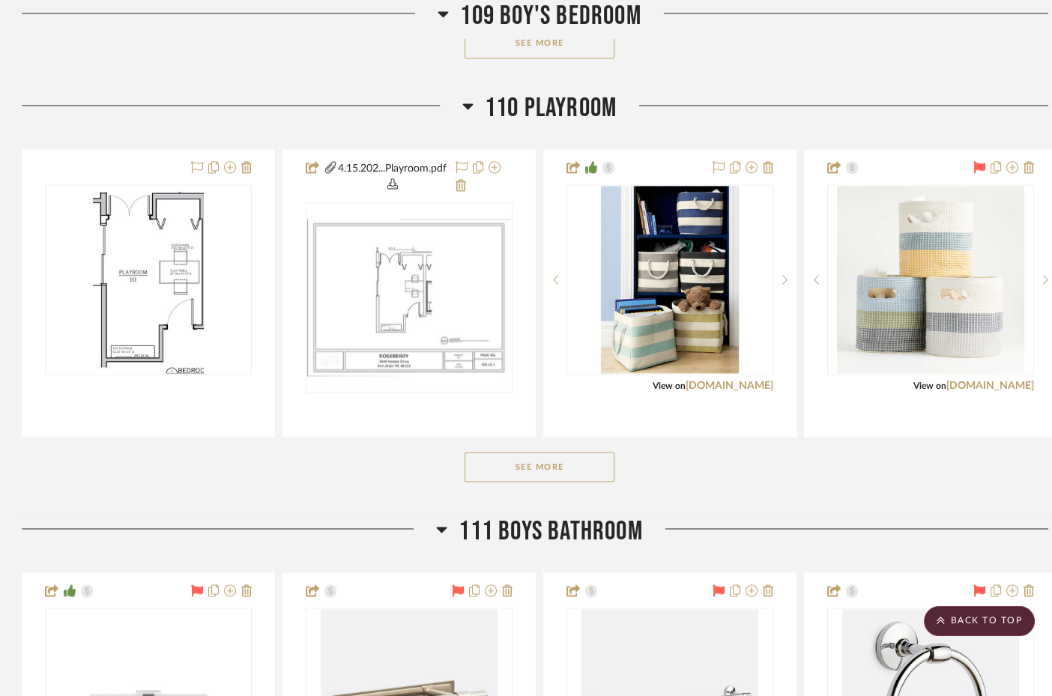
click at [469, 103] on icon at bounding box center [467, 106] width 11 height 18
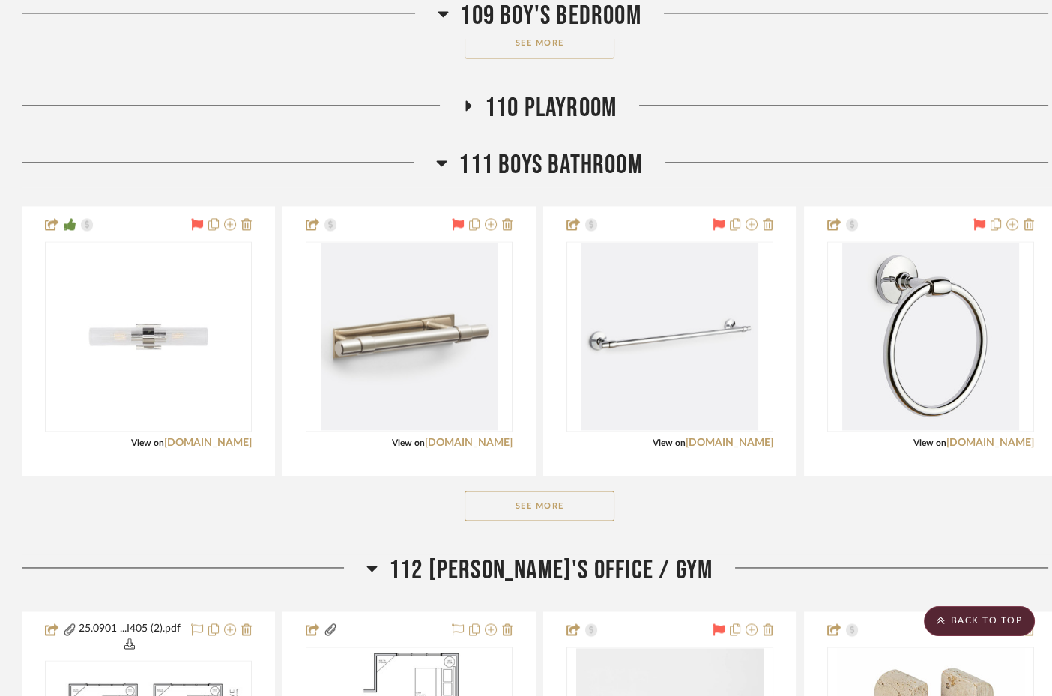
click at [440, 160] on icon at bounding box center [442, 163] width 10 height 6
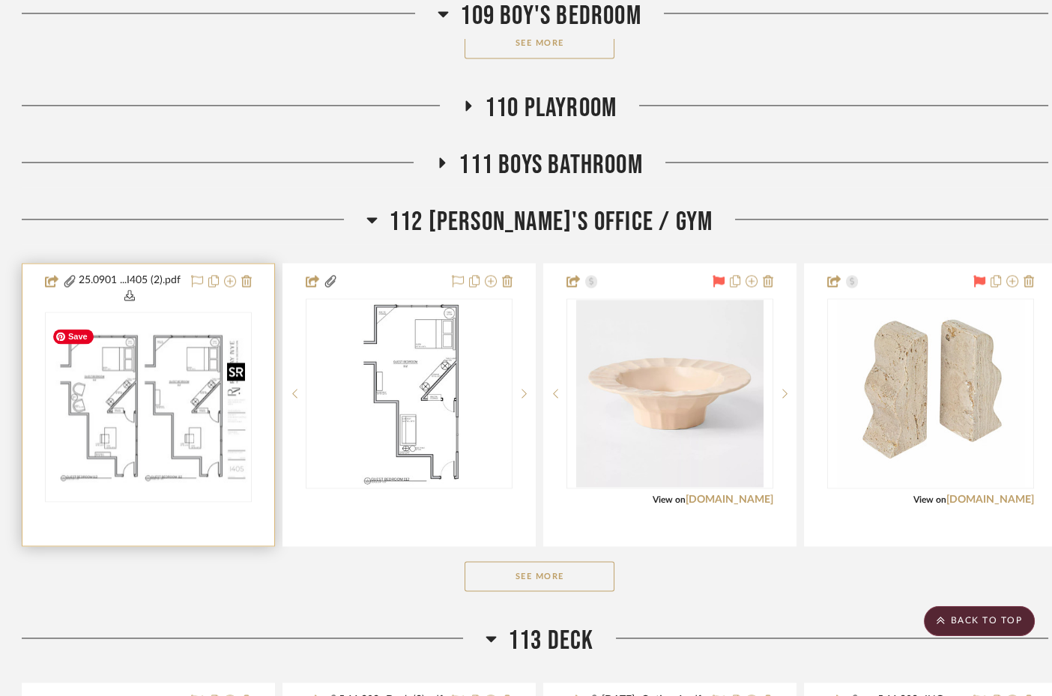
click at [112, 414] on img "0" at bounding box center [148, 407] width 204 height 157
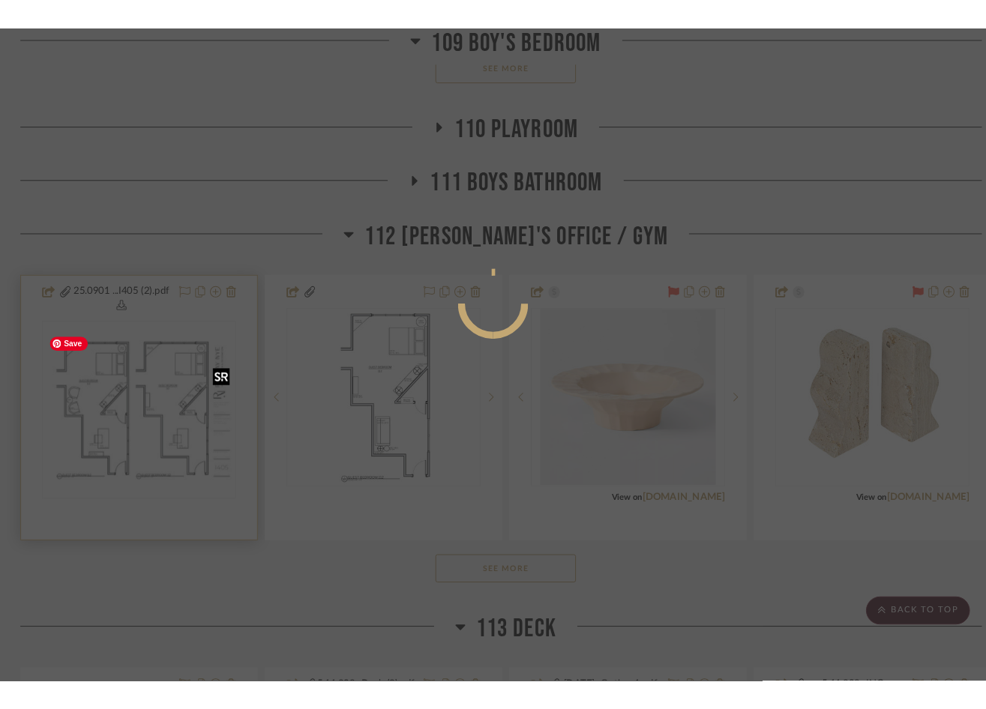
scroll to position [0, 0]
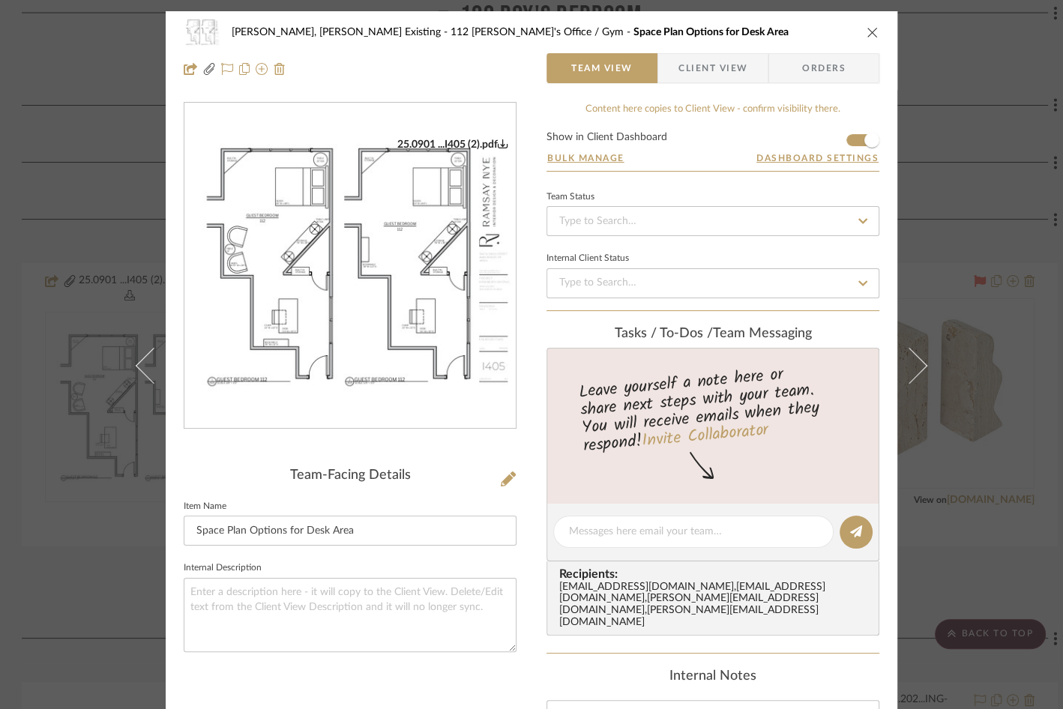
click at [336, 286] on img "0" at bounding box center [349, 266] width 331 height 256
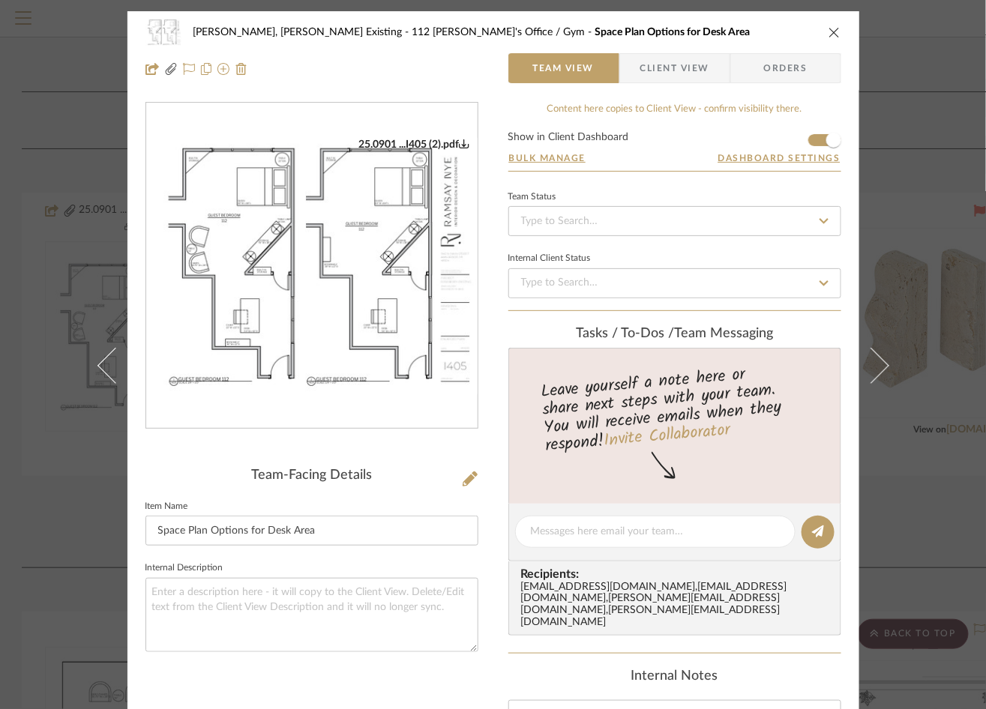
click at [828, 29] on icon "close" at bounding box center [834, 32] width 12 height 12
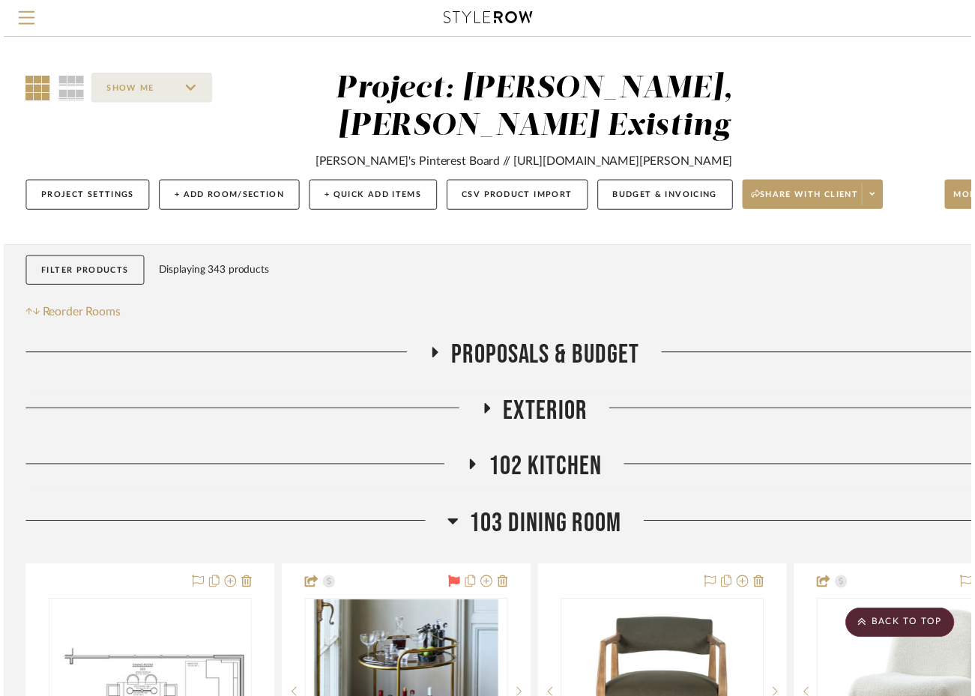
scroll to position [3831, 1]
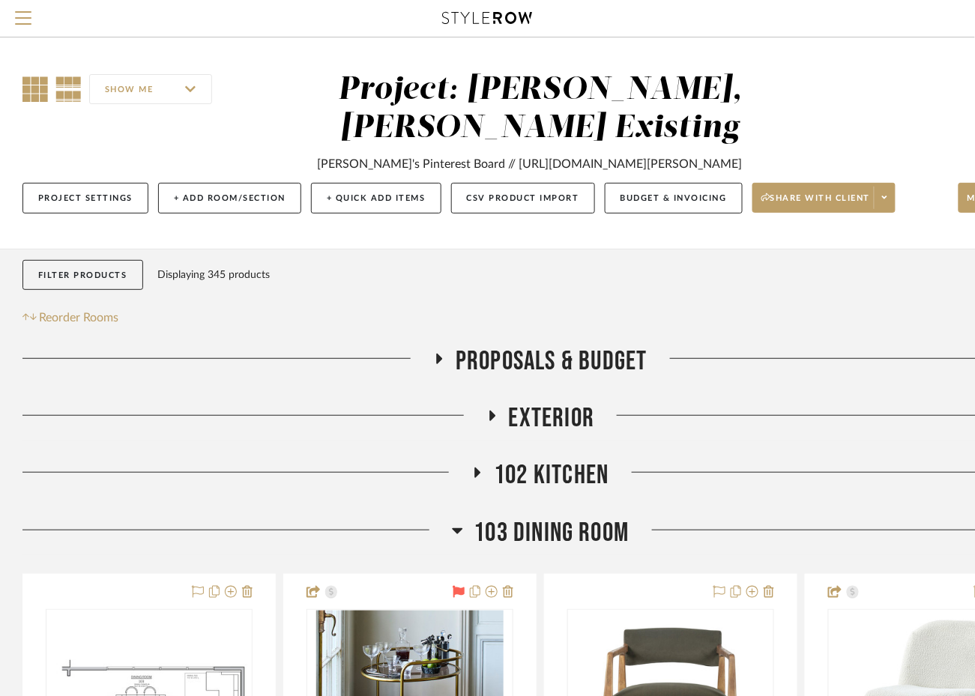
click at [25, 88] on icon at bounding box center [34, 88] width 25 height 25
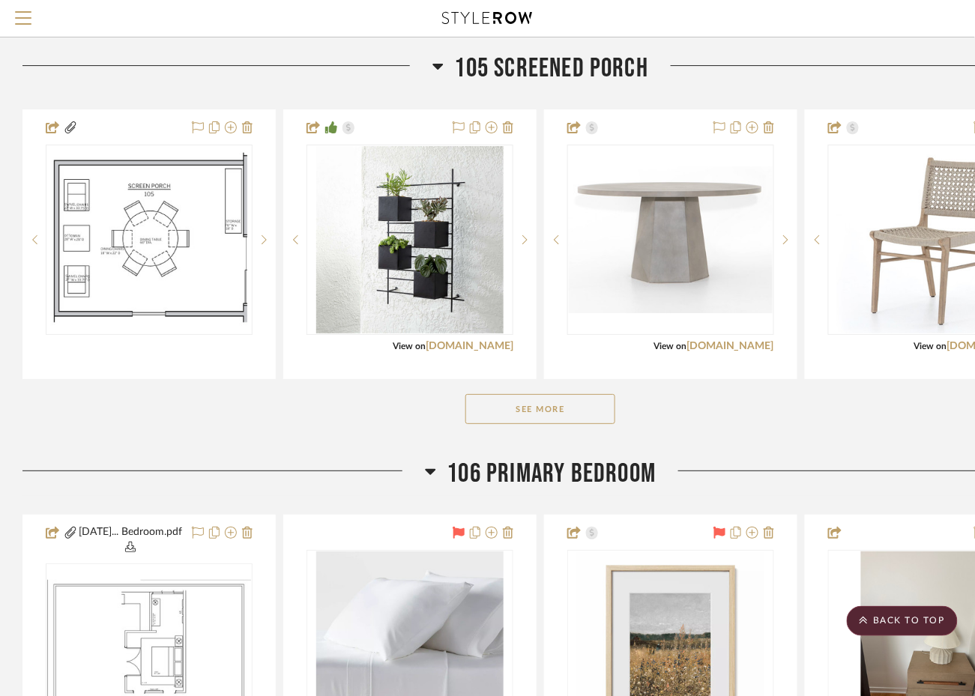
scroll to position [1277, 0]
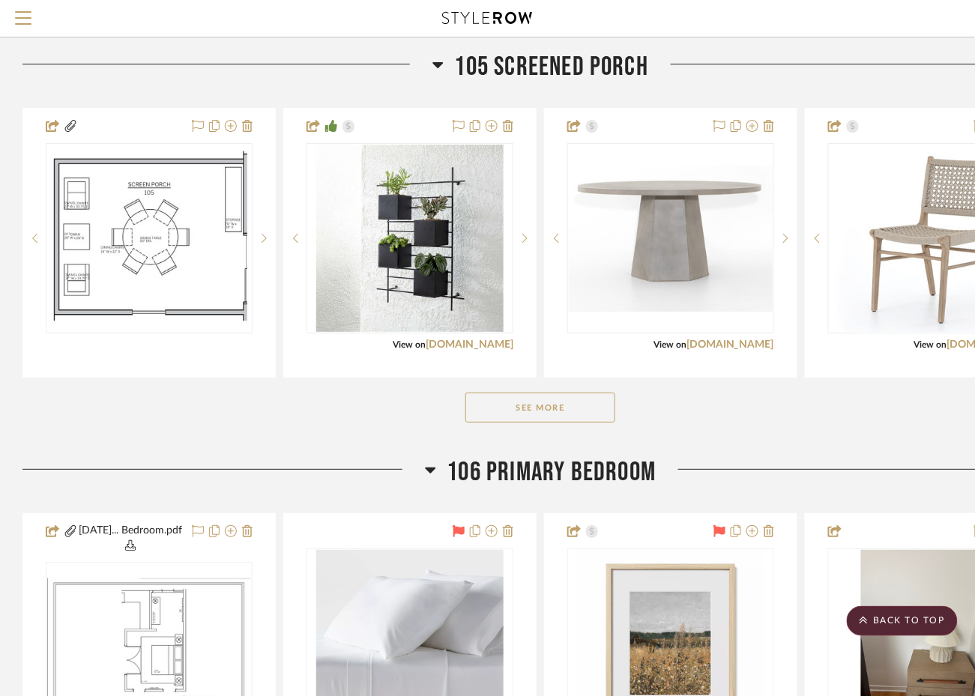
click at [441, 67] on icon at bounding box center [437, 64] width 11 height 18
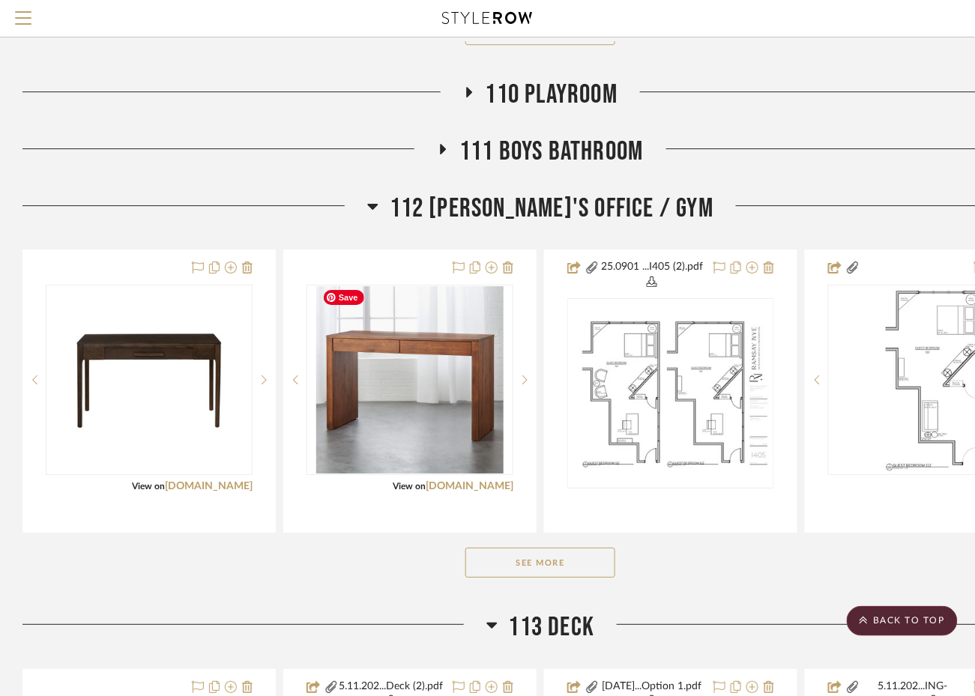
scroll to position [2704, 0]
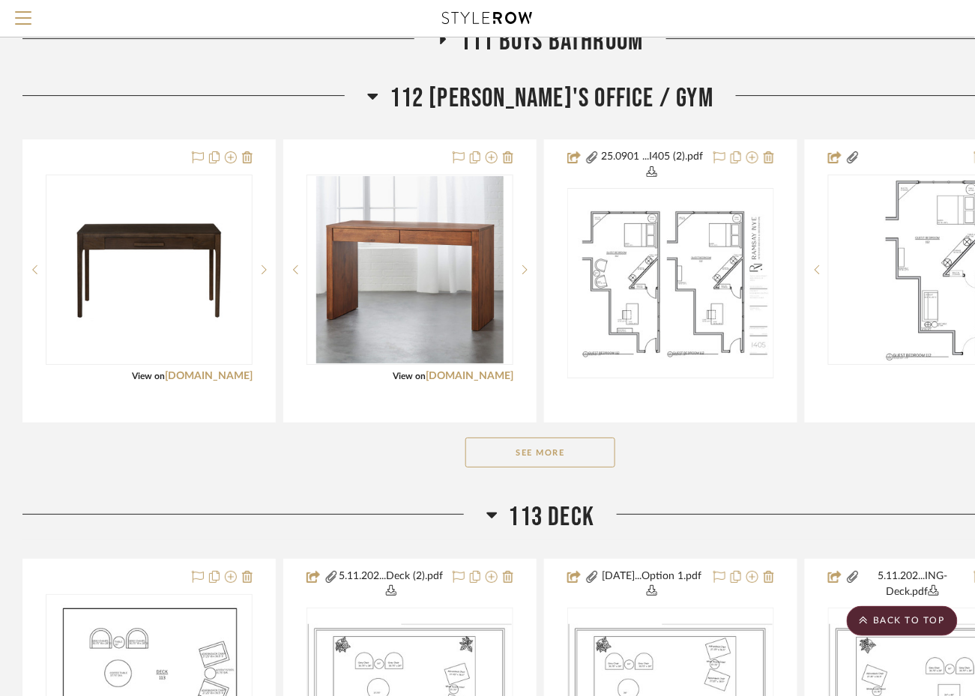
click at [552, 452] on button "See More" at bounding box center [540, 453] width 150 height 30
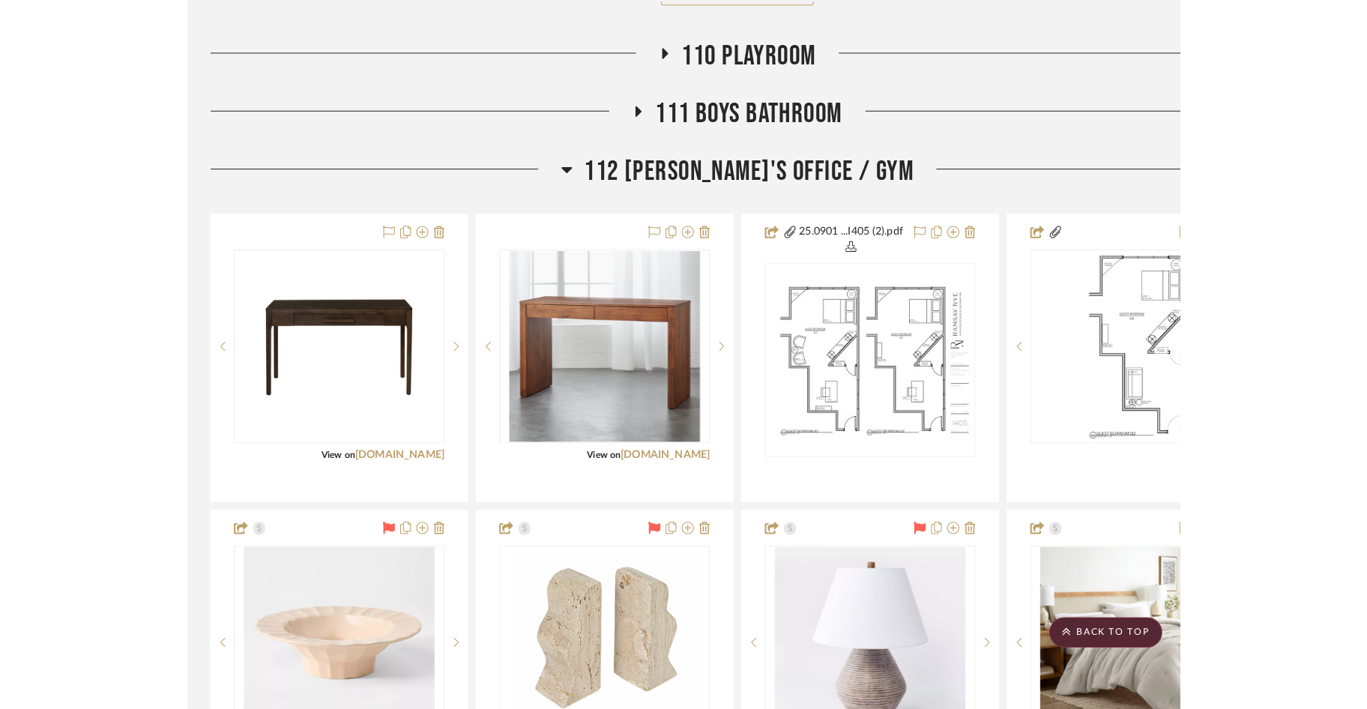
scroll to position [2666, 0]
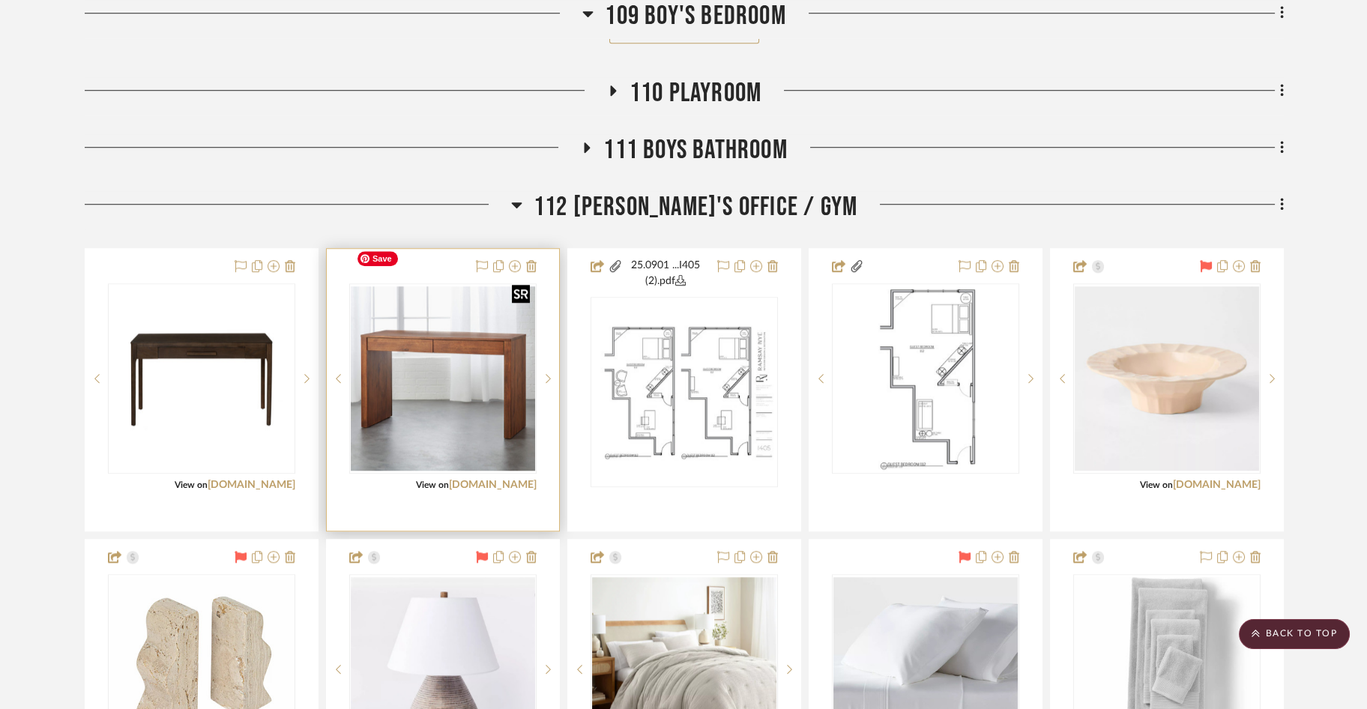
click at [424, 358] on img "0" at bounding box center [443, 378] width 184 height 184
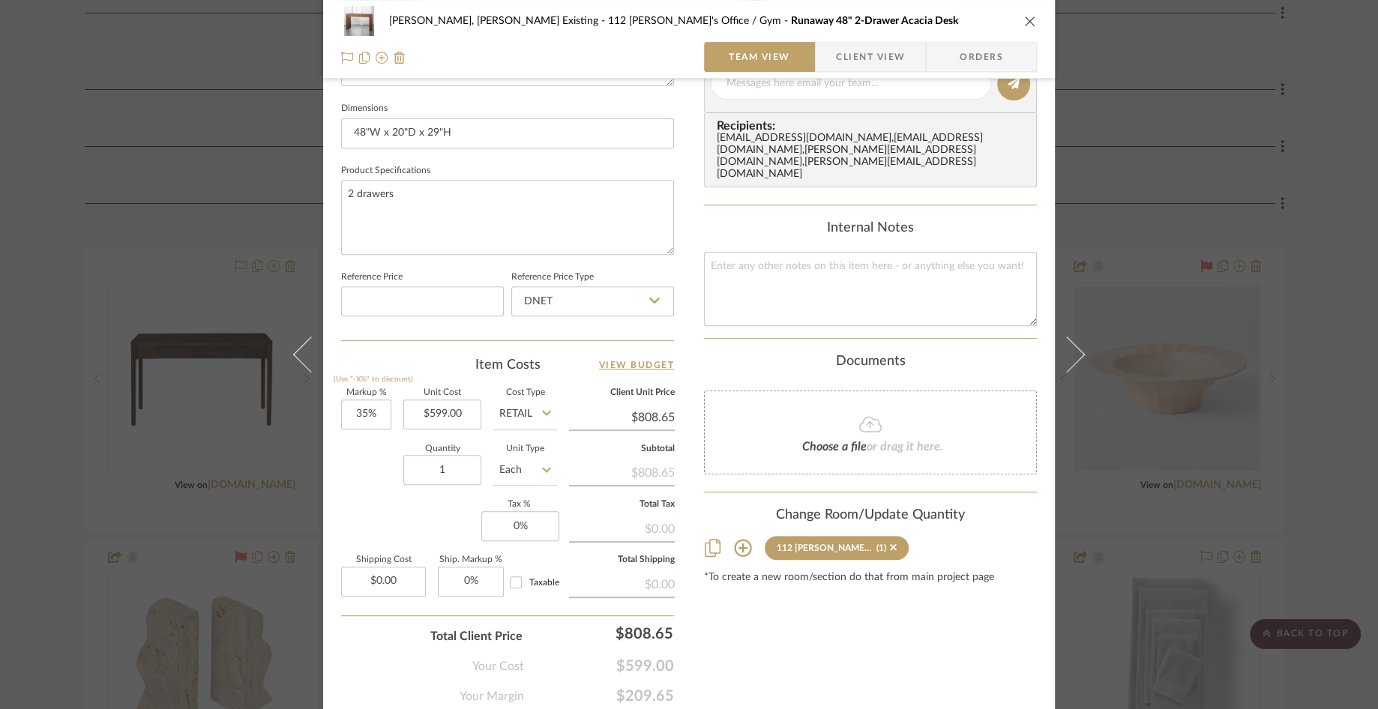
scroll to position [684, 0]
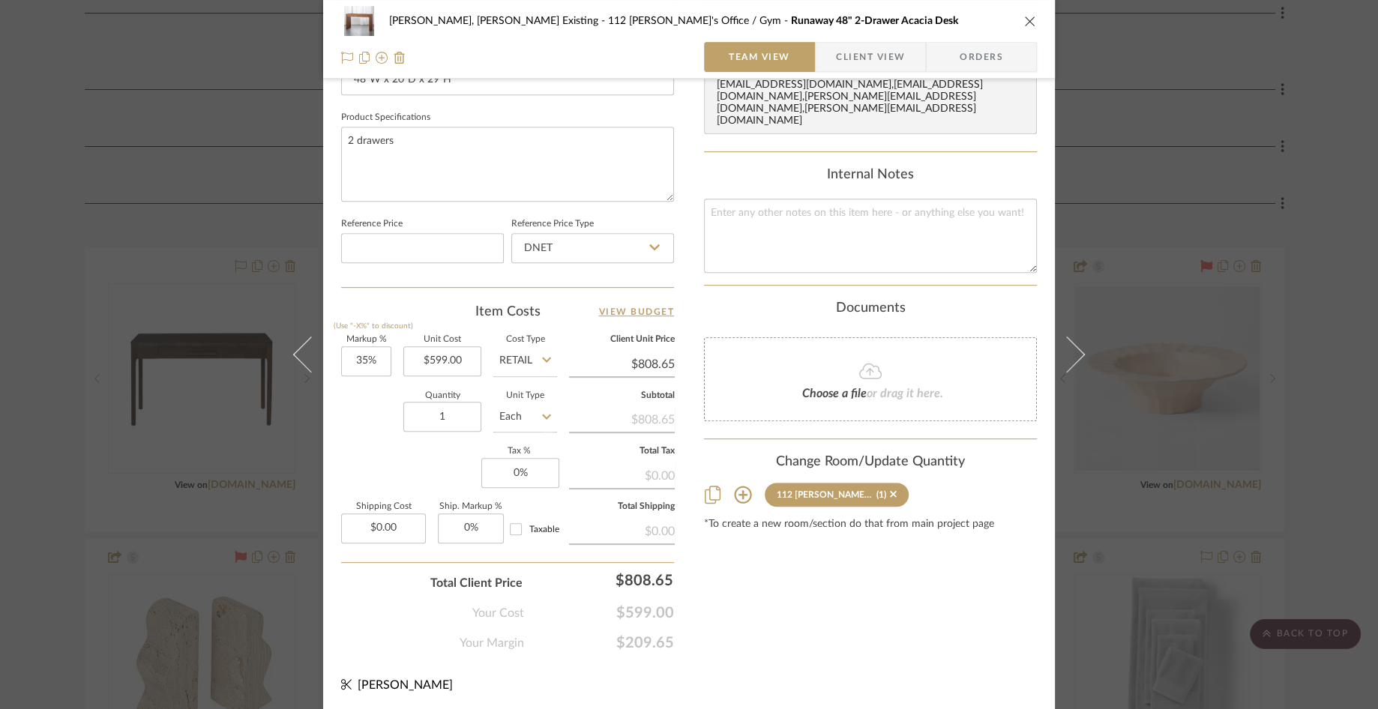
click at [985, 20] on icon "close" at bounding box center [1030, 21] width 12 height 12
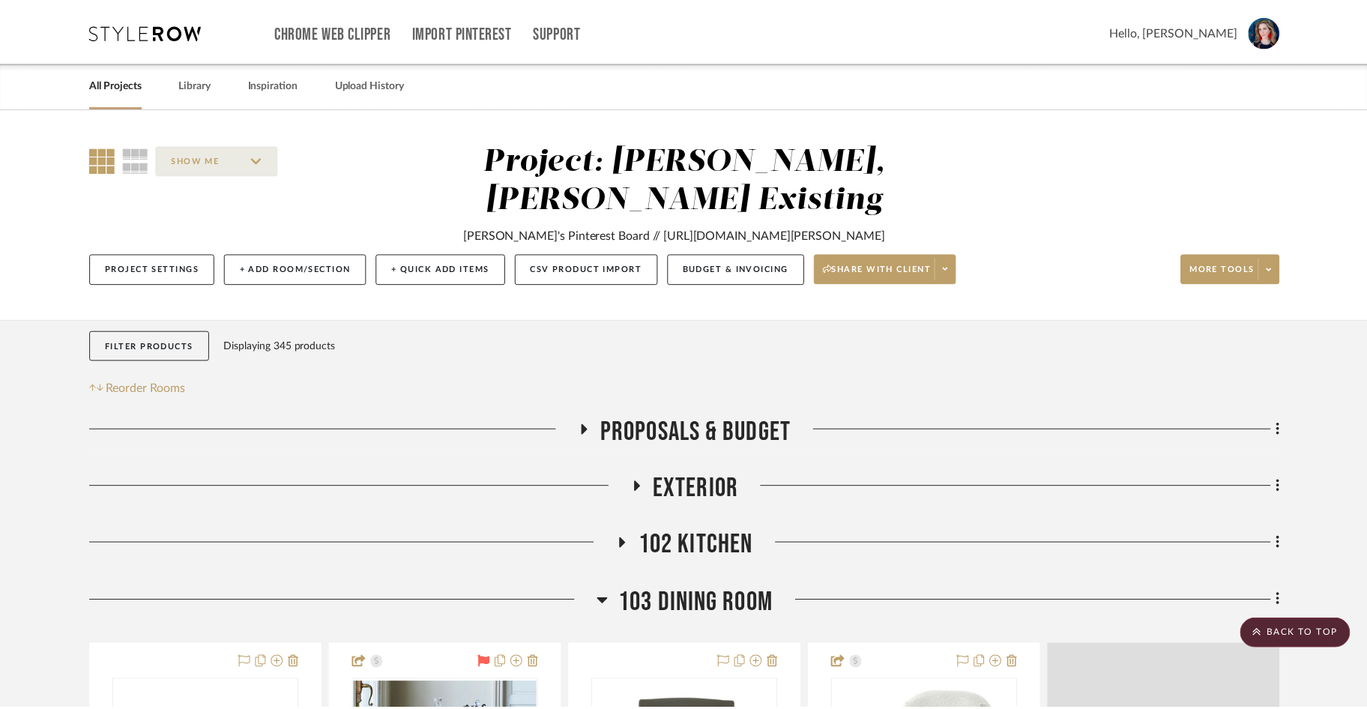
scroll to position [2666, 0]
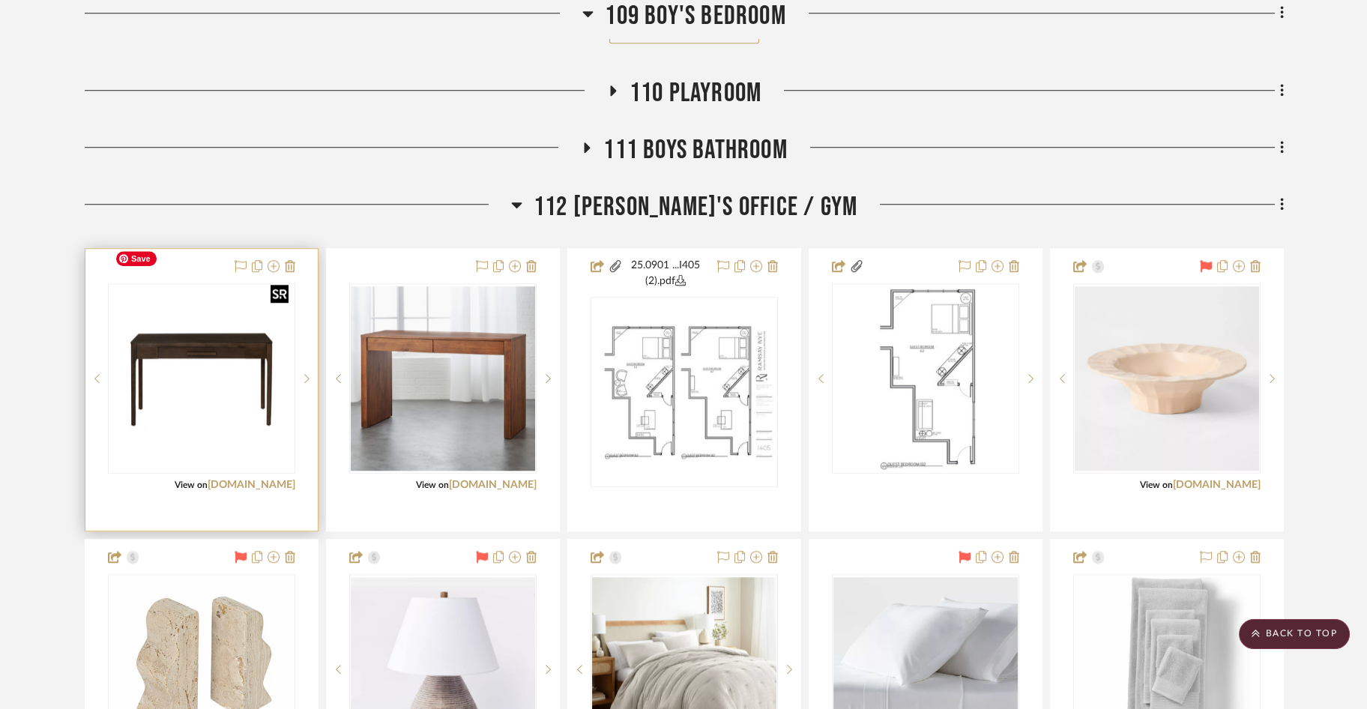
click at [209, 349] on img "0" at bounding box center [201, 378] width 184 height 184
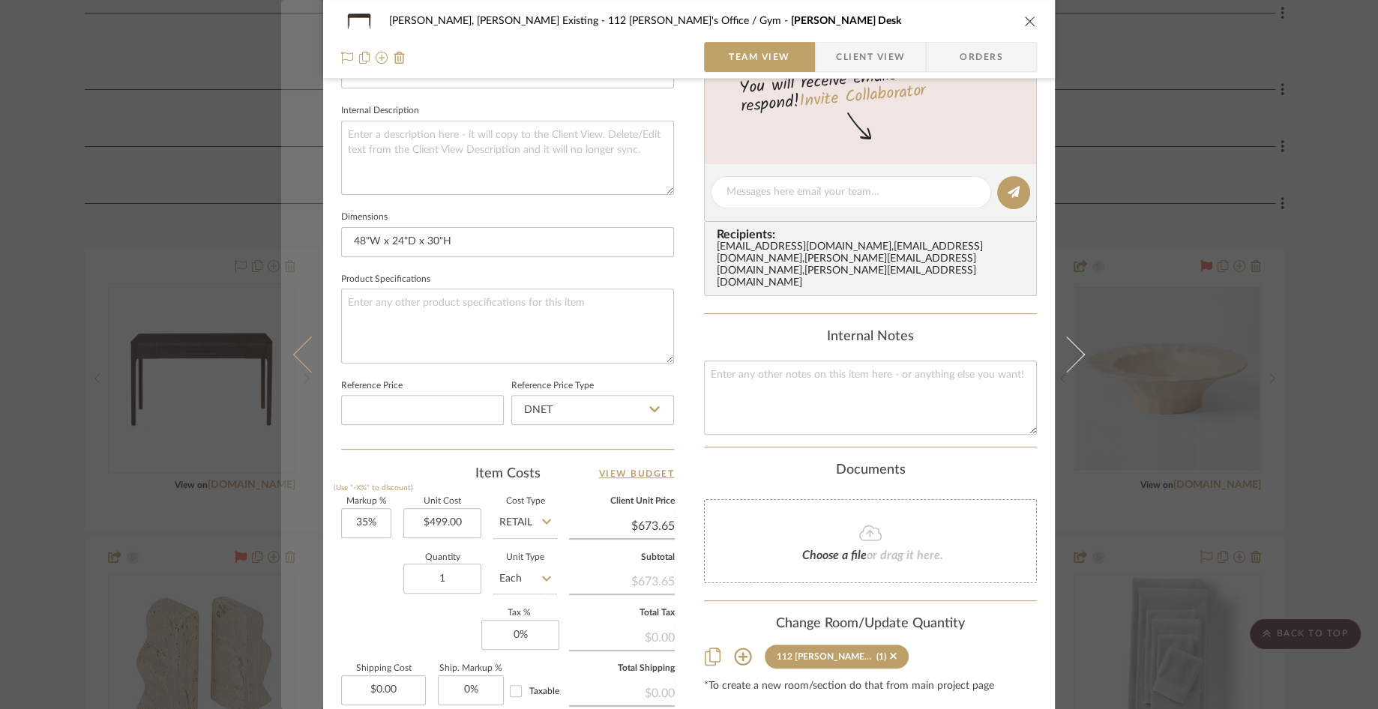
scroll to position [526, 0]
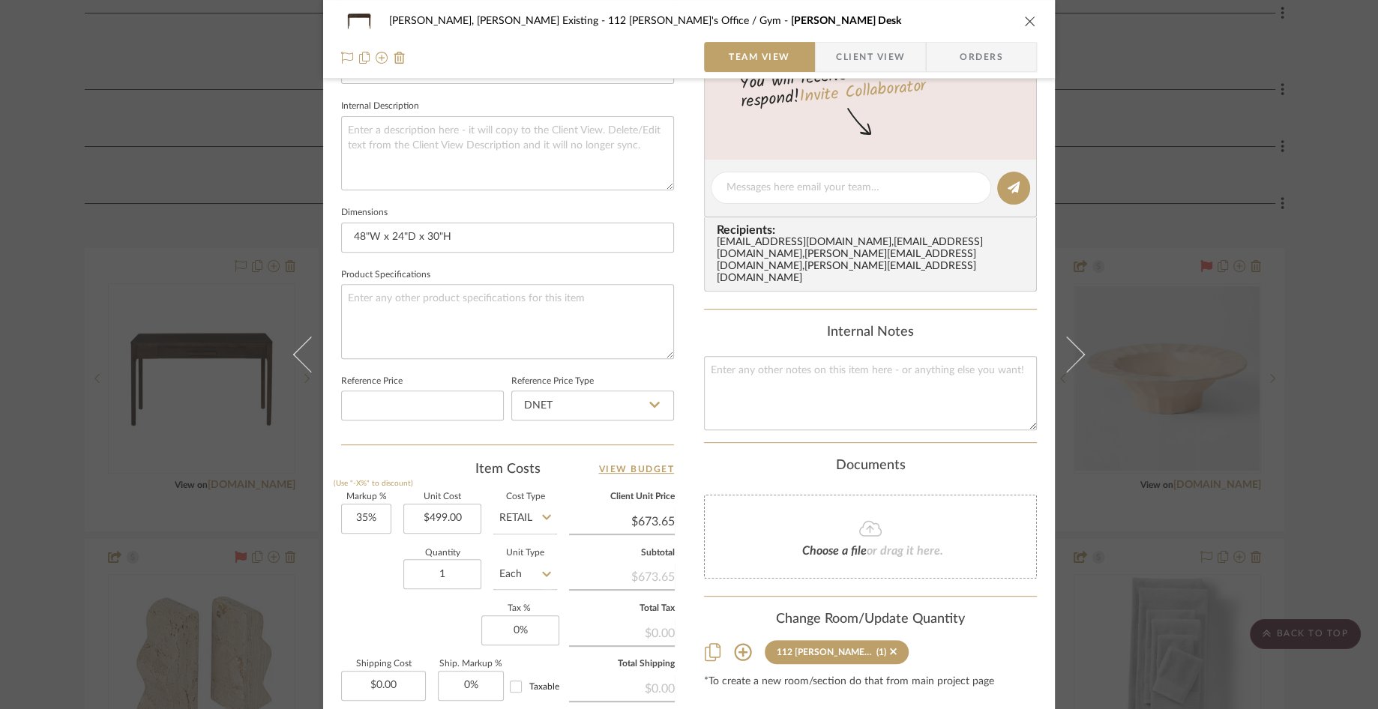
click at [985, 24] on icon "close" at bounding box center [1030, 21] width 12 height 12
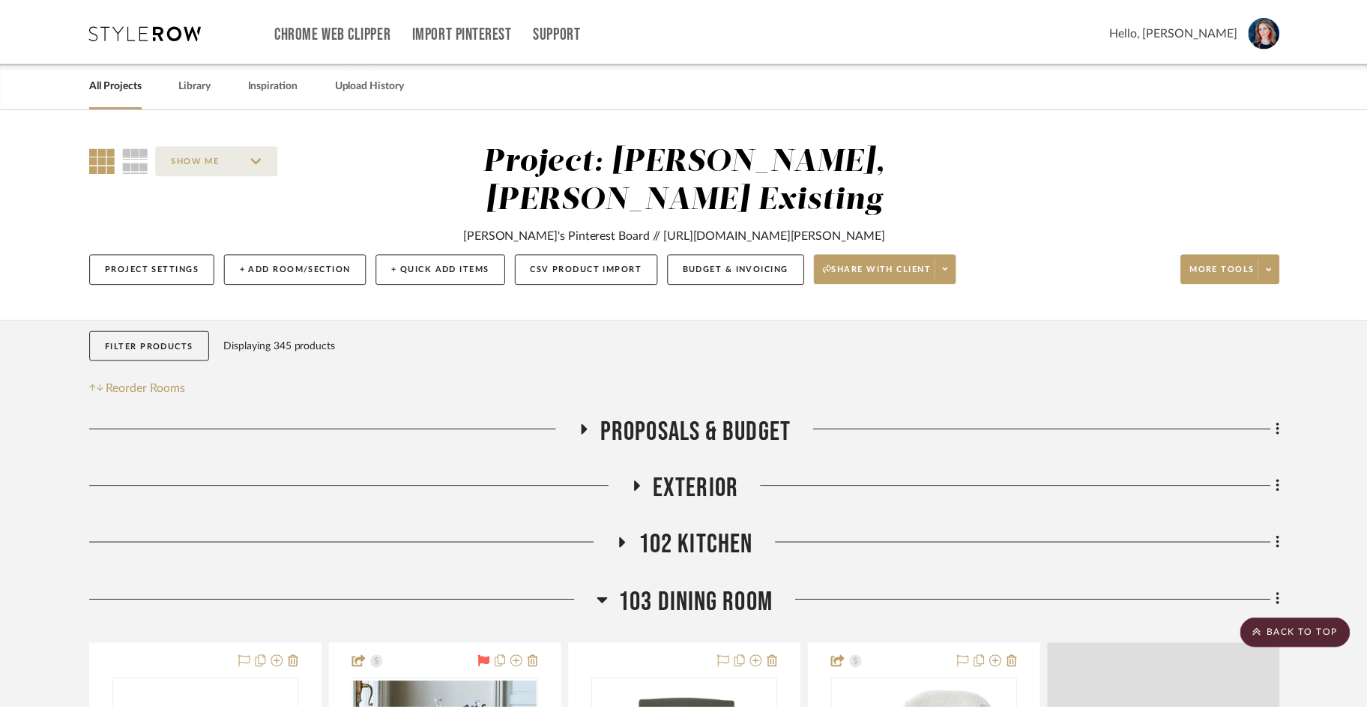
scroll to position [2666, 0]
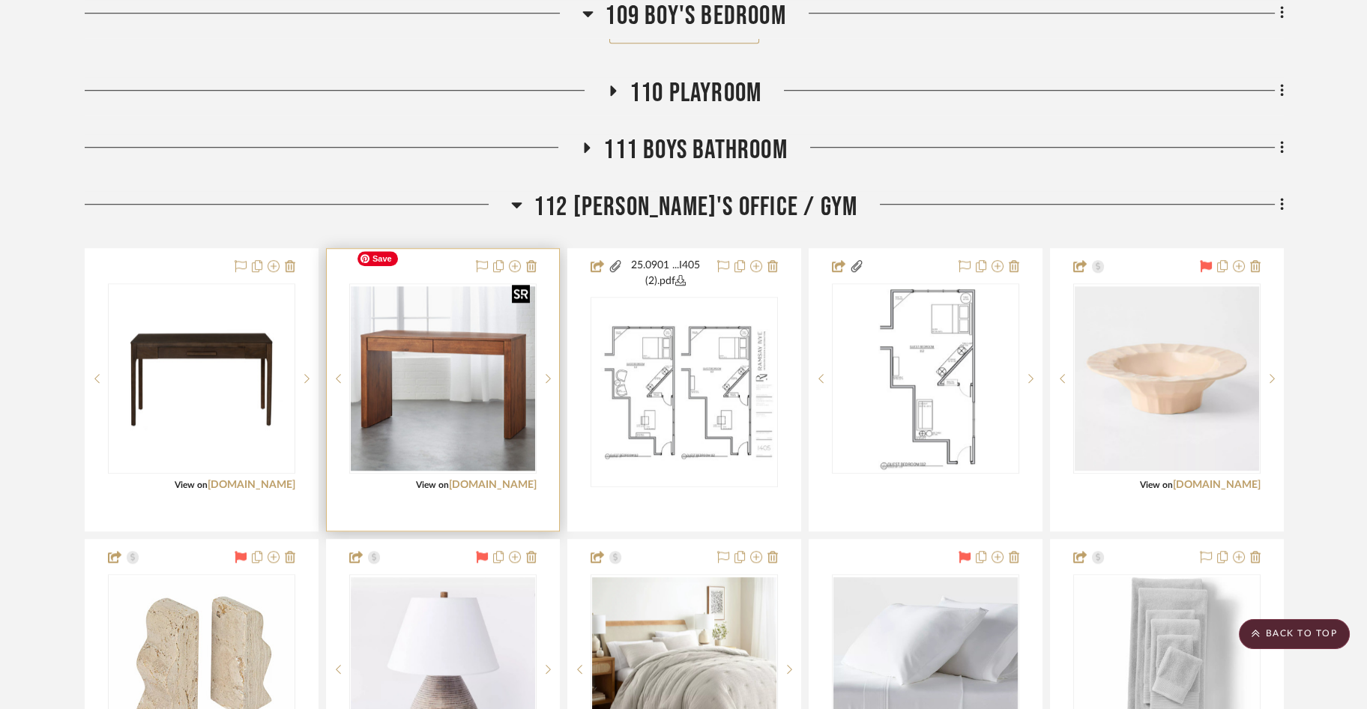
click at [486, 325] on img "0" at bounding box center [443, 378] width 184 height 184
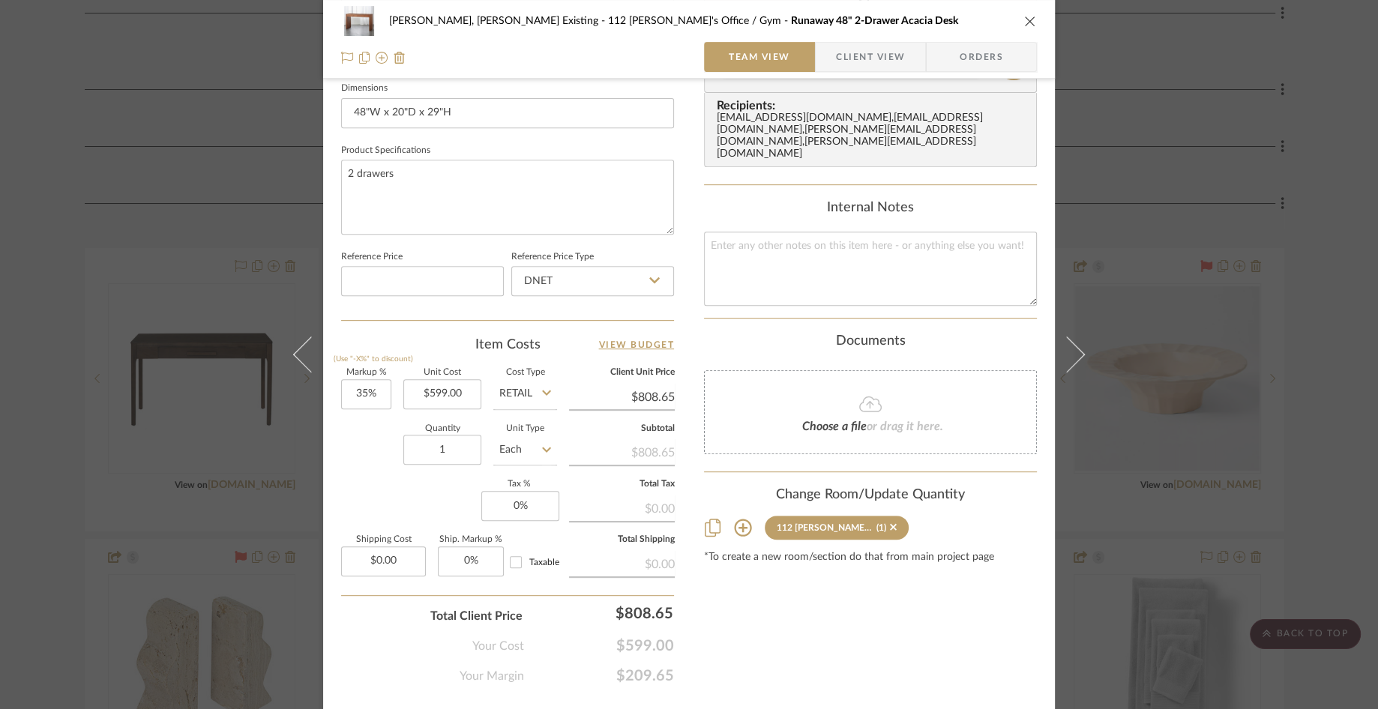
scroll to position [652, 0]
drag, startPoint x: 1028, startPoint y: 18, endPoint x: 1121, endPoint y: 43, distance: 96.4
click at [985, 16] on icon "close" at bounding box center [1030, 21] width 12 height 12
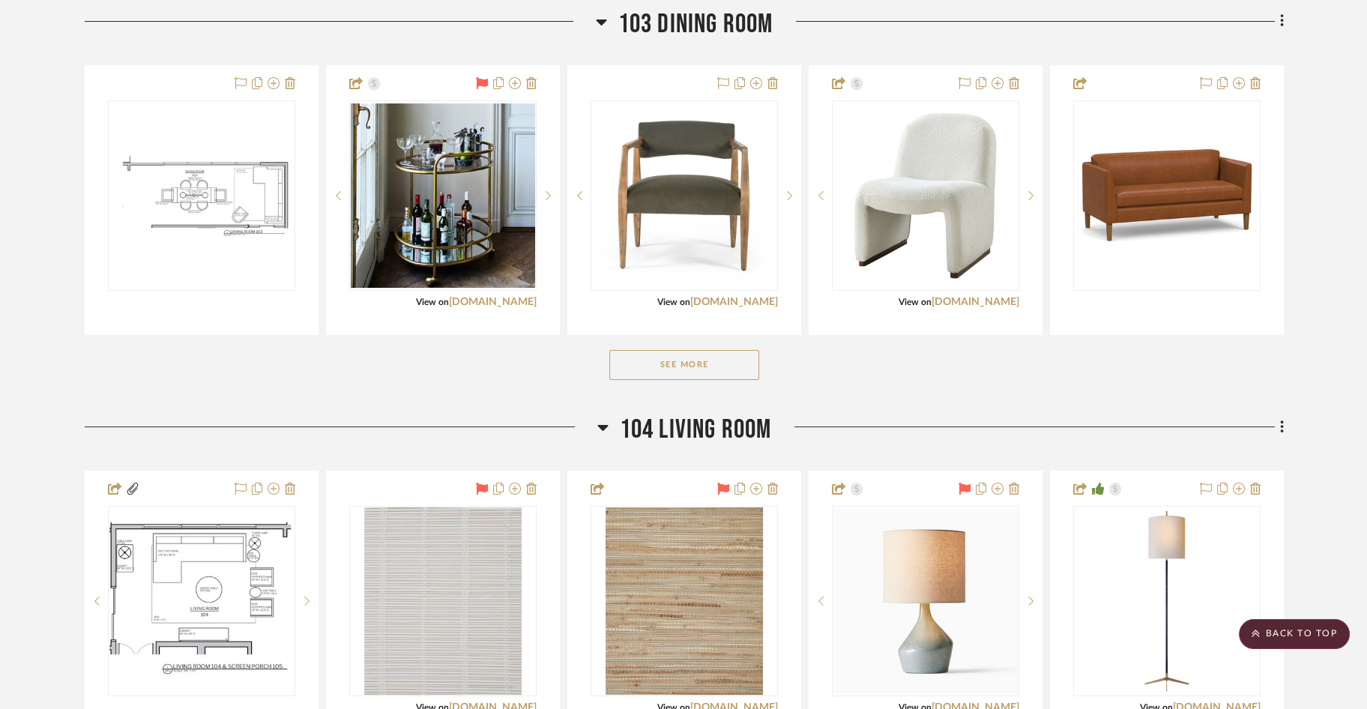
scroll to position [567, 0]
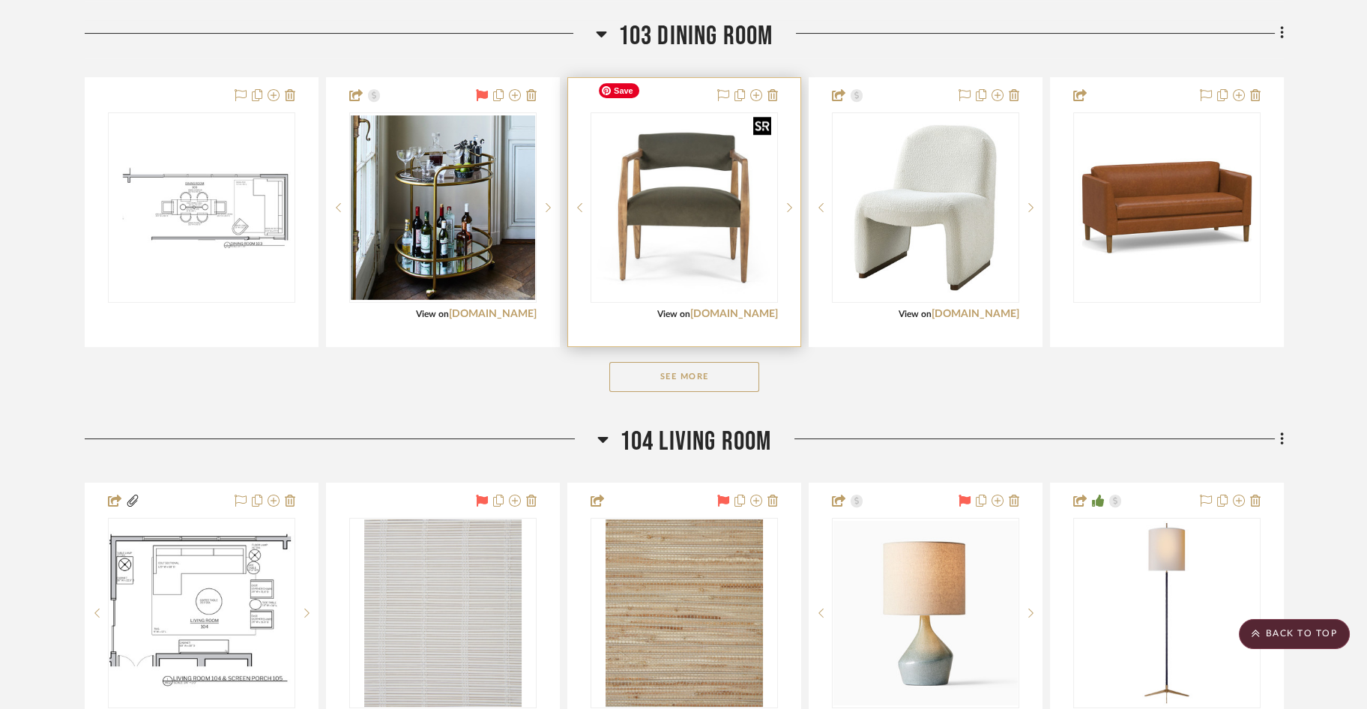
click at [0, 0] on img at bounding box center [0, 0] width 0 height 0
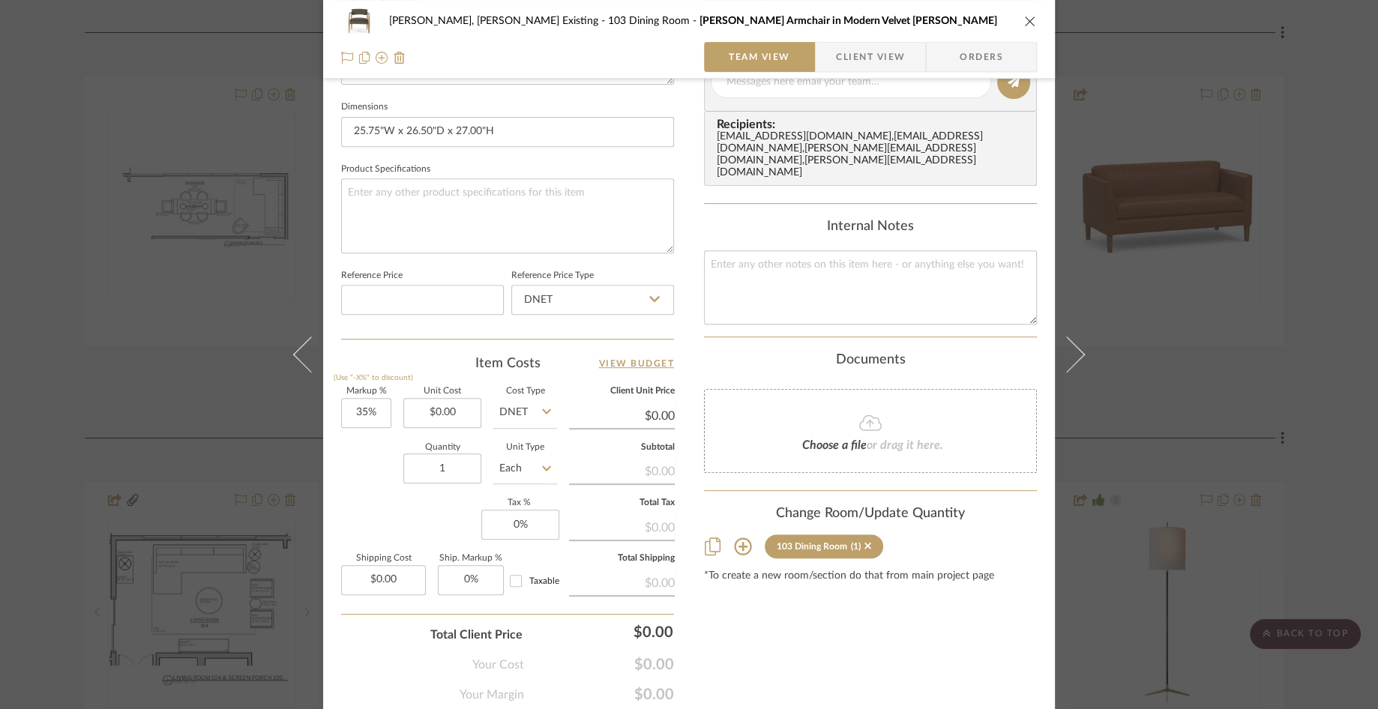
scroll to position [684, 0]
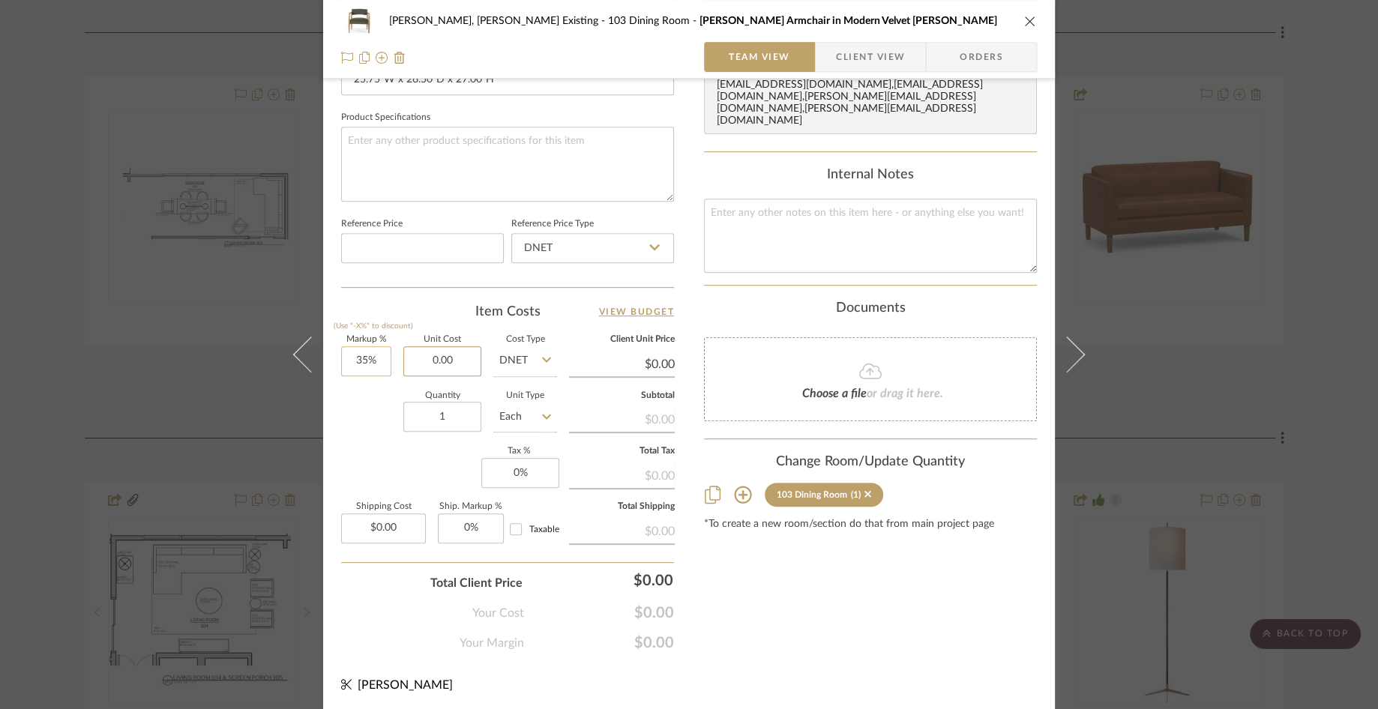
drag, startPoint x: 457, startPoint y: 359, endPoint x: 362, endPoint y: 354, distance: 95.3
click at [362, 354] on div "Markup % (Use "-X%" to discount) 35% Unit Cost 0.00 Cost Type DNET Client Unit …" at bounding box center [507, 445] width 333 height 219
drag, startPoint x: 424, startPoint y: 358, endPoint x: 511, endPoint y: 354, distance: 87.0
click at [511, 354] on div "Markup % (Use "-X%" to discount) 35% Unit Cost 0.00 Cost Type DNET Client Unit …" at bounding box center [507, 445] width 333 height 219
paste input "355.81"
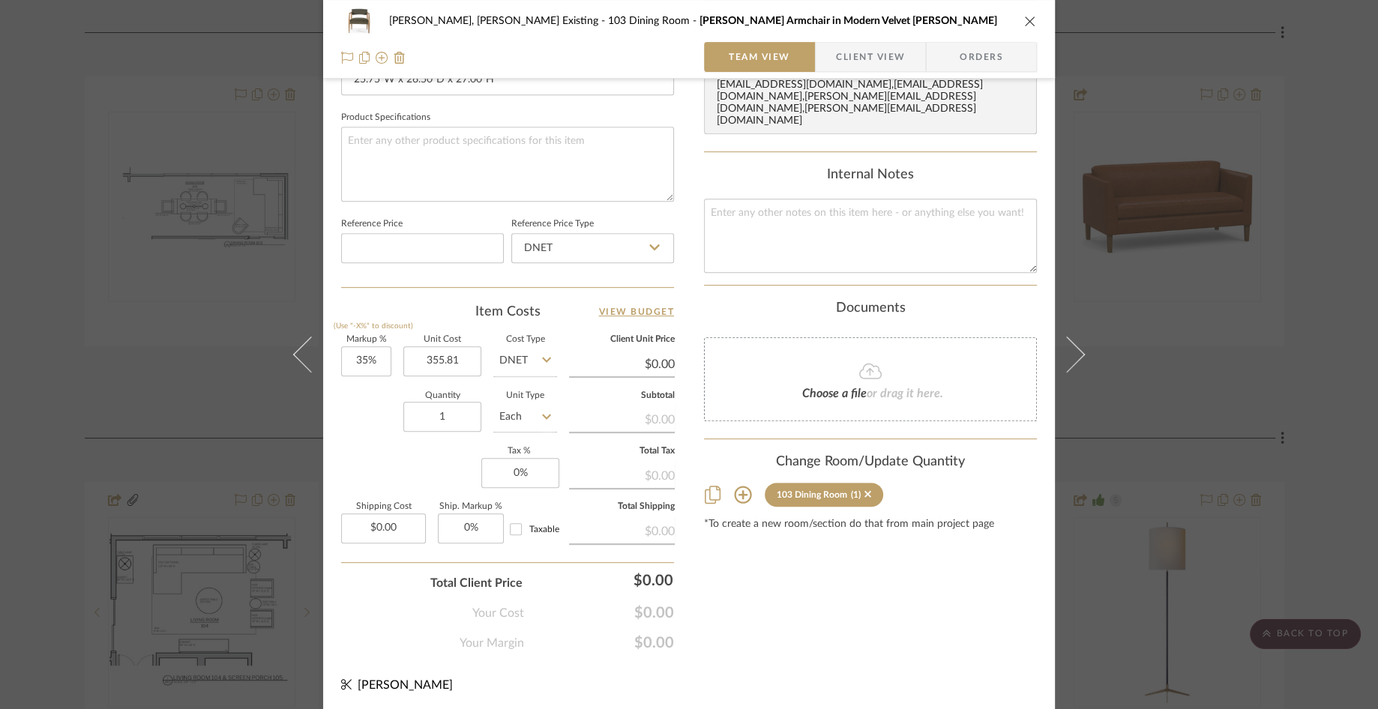
type input "$355.81"
type input "$480.34"
click at [756, 211] on textarea at bounding box center [870, 236] width 333 height 74
paste textarea "355.81"
click at [974, 199] on textarea "Dnet price provided by Bella in the Showroom on 9/5/25: 355.81" at bounding box center [870, 236] width 333 height 74
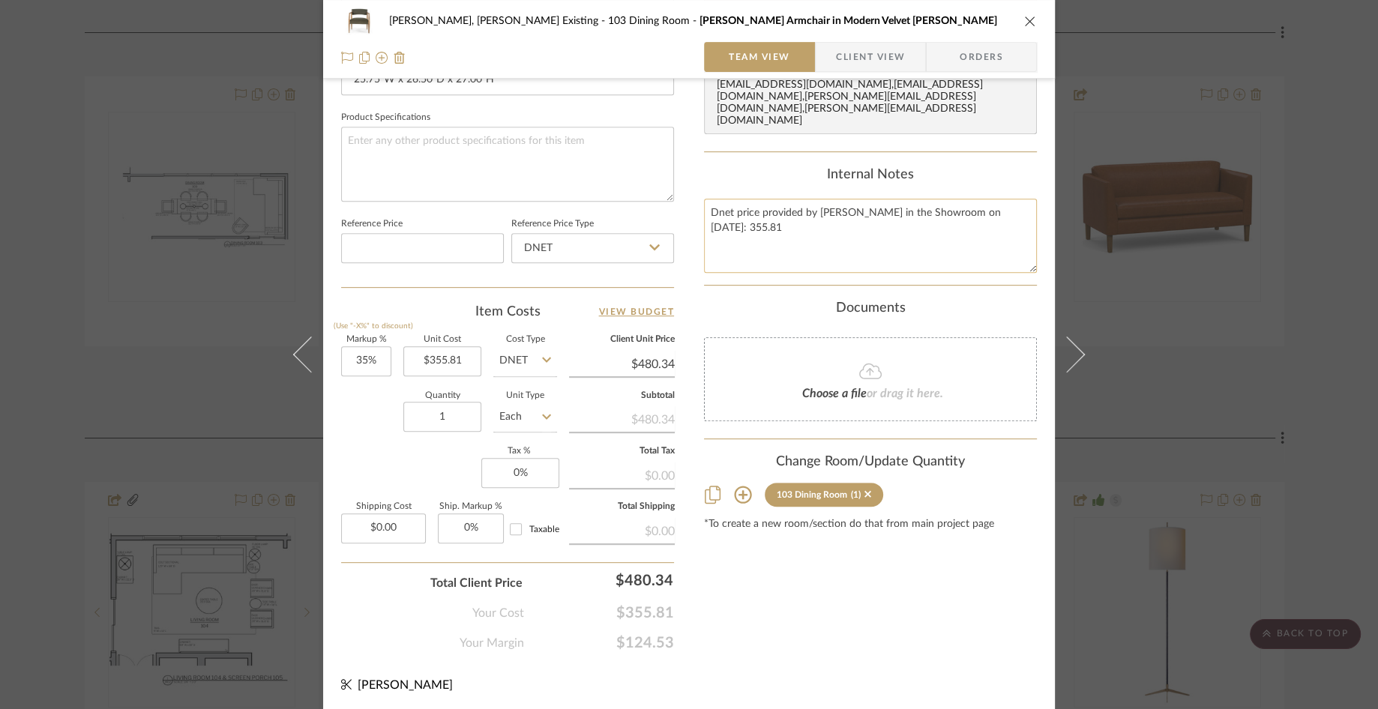
type textarea "Dnet price provided by Bella in the Showroom on 9/5/25: $355.81"
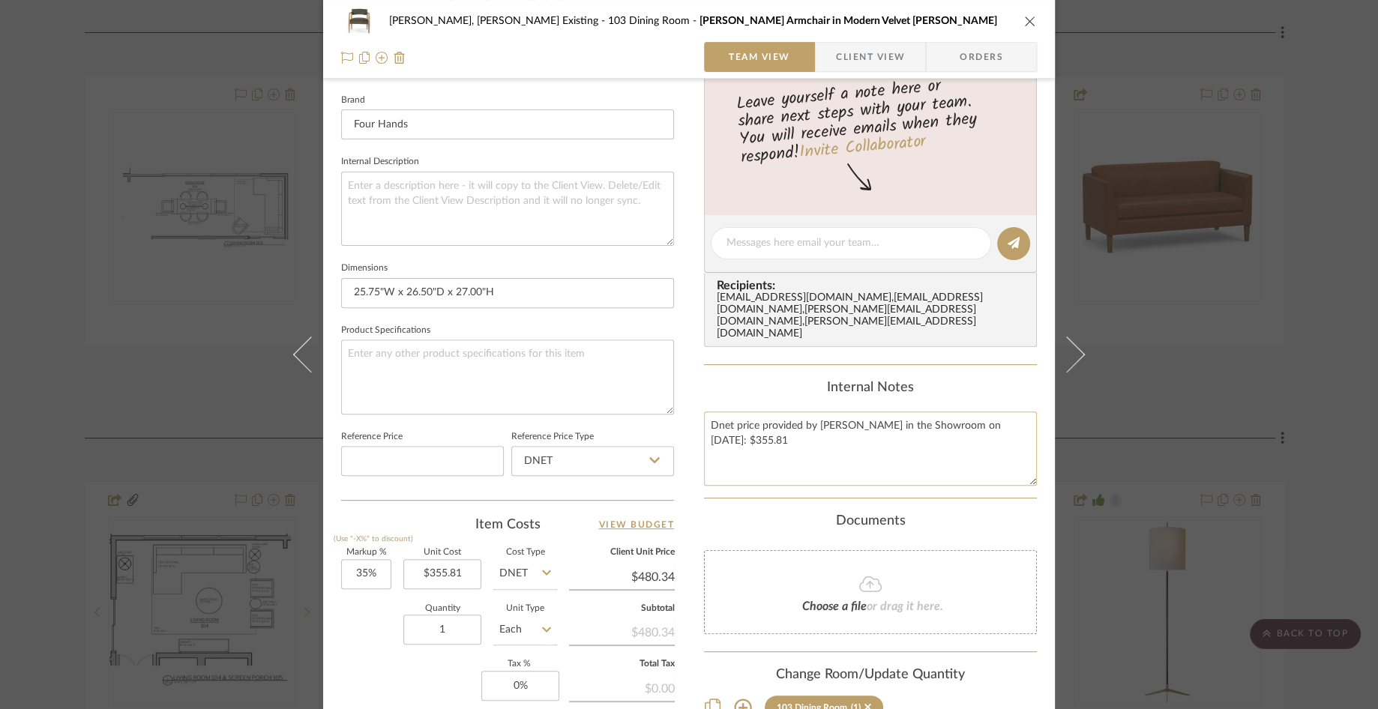
scroll to position [451, 0]
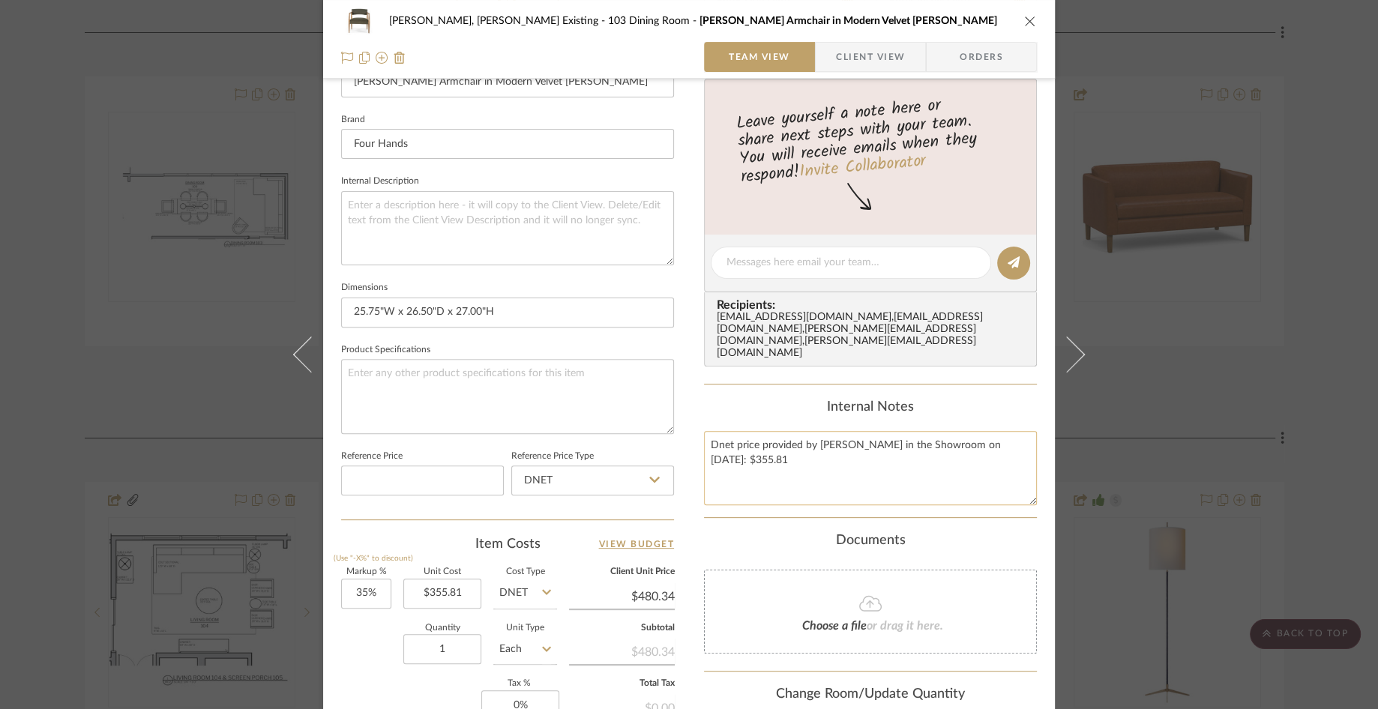
click at [706, 431] on textarea "Dnet price provided by Bella in the Showroom on 9/5/25: $355.81" at bounding box center [870, 468] width 333 height 74
drag, startPoint x: 706, startPoint y: 417, endPoint x: 1020, endPoint y: 424, distance: 314.1
click at [985, 431] on textarea "Dnet price provided by Bella in the Showroom on 9/5/25: $355.81" at bounding box center [870, 468] width 333 height 74
click at [787, 262] on textarea at bounding box center [850, 263] width 249 height 16
paste textarea "Dnet price provided by Bella in the Showroom on 9/5/25: $355.81"
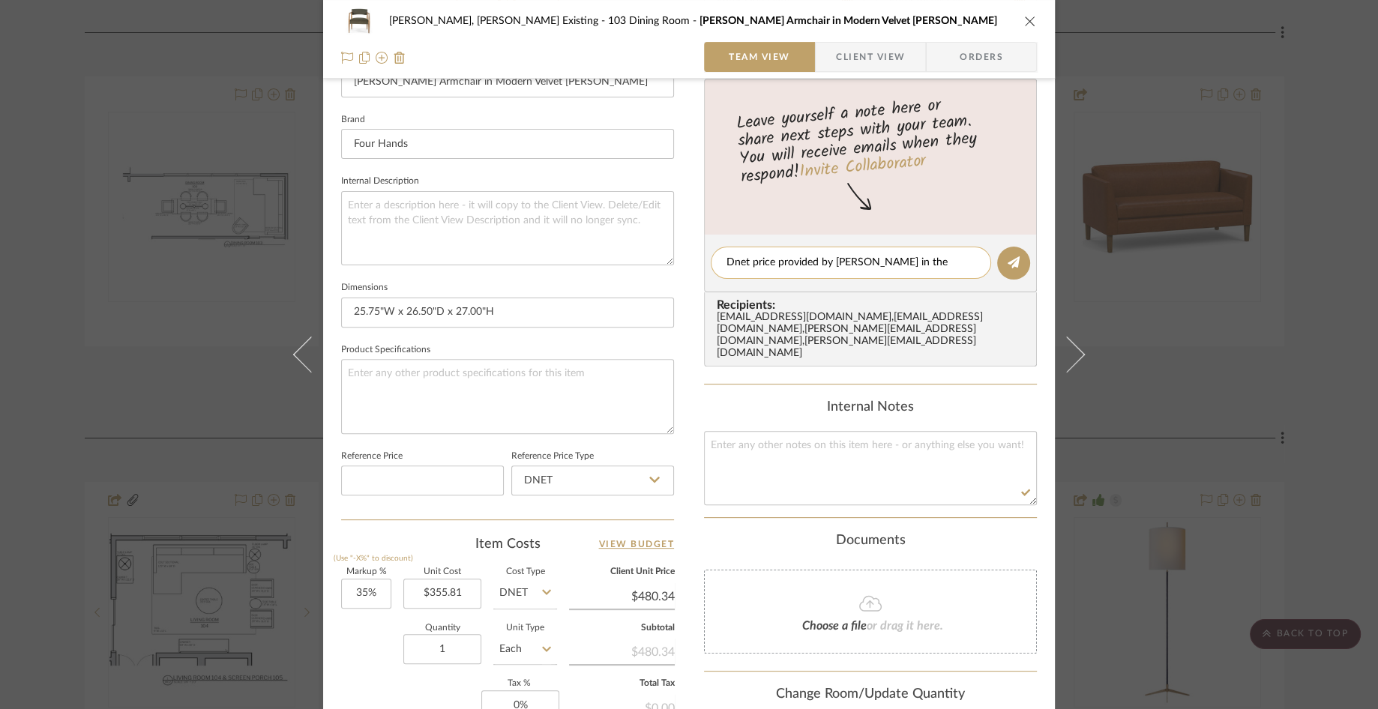
scroll to position [0, 0]
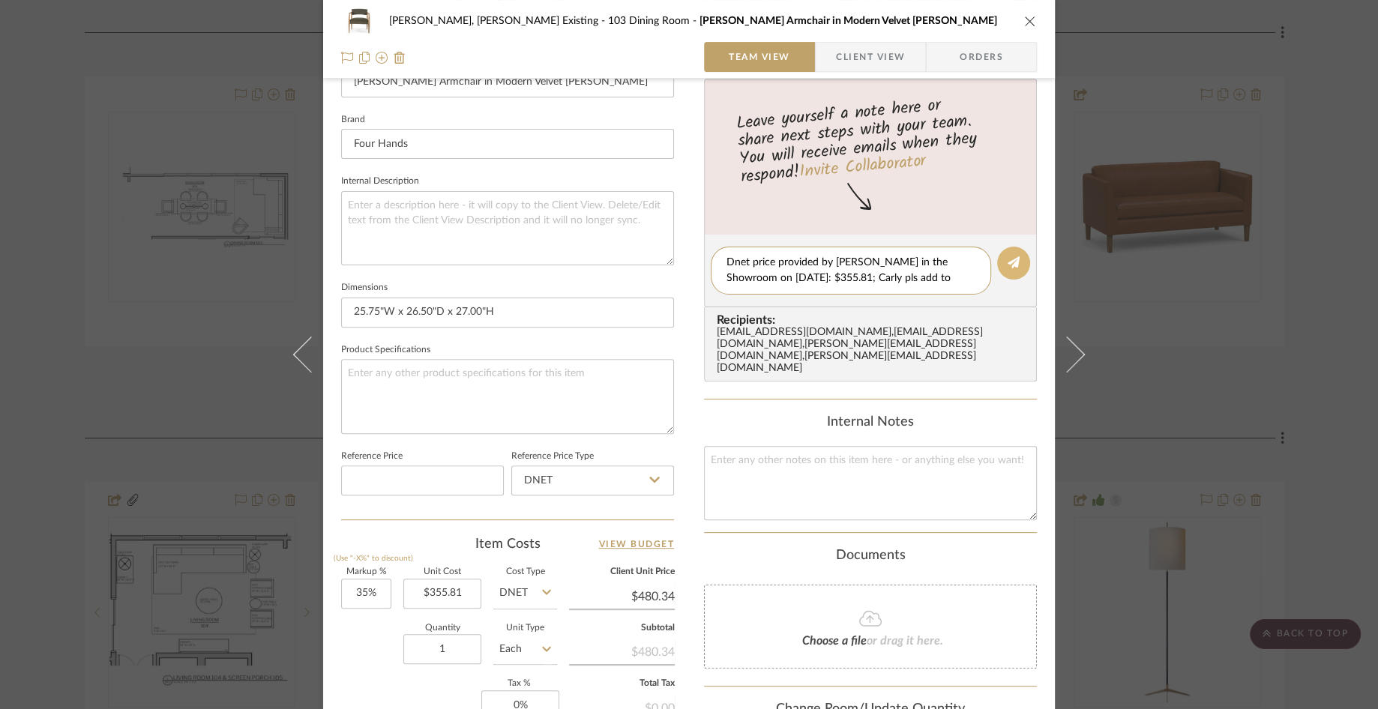
type textarea "Dnet price provided by Bella in the Showroom on 9/5/25: $355.81; Carly pls add …"
click at [985, 259] on icon at bounding box center [1013, 262] width 12 height 12
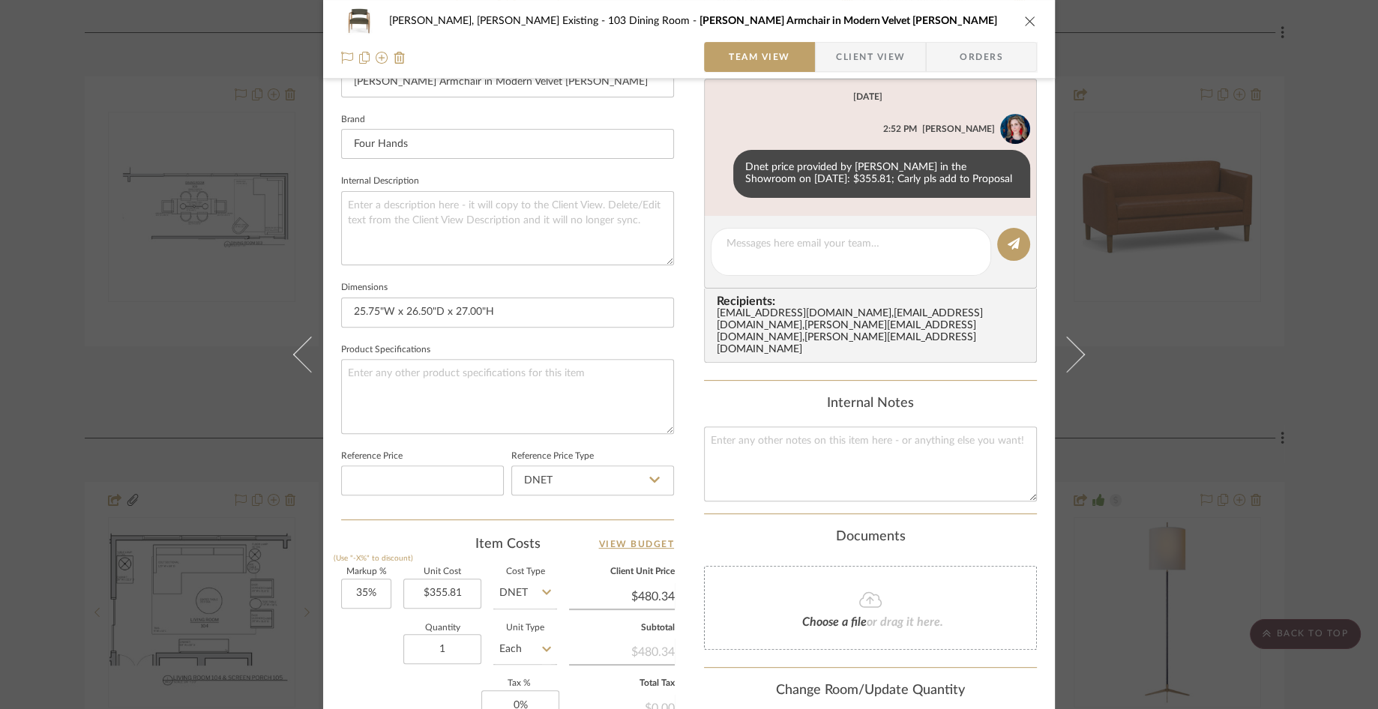
click at [985, 21] on icon "close" at bounding box center [1030, 21] width 12 height 12
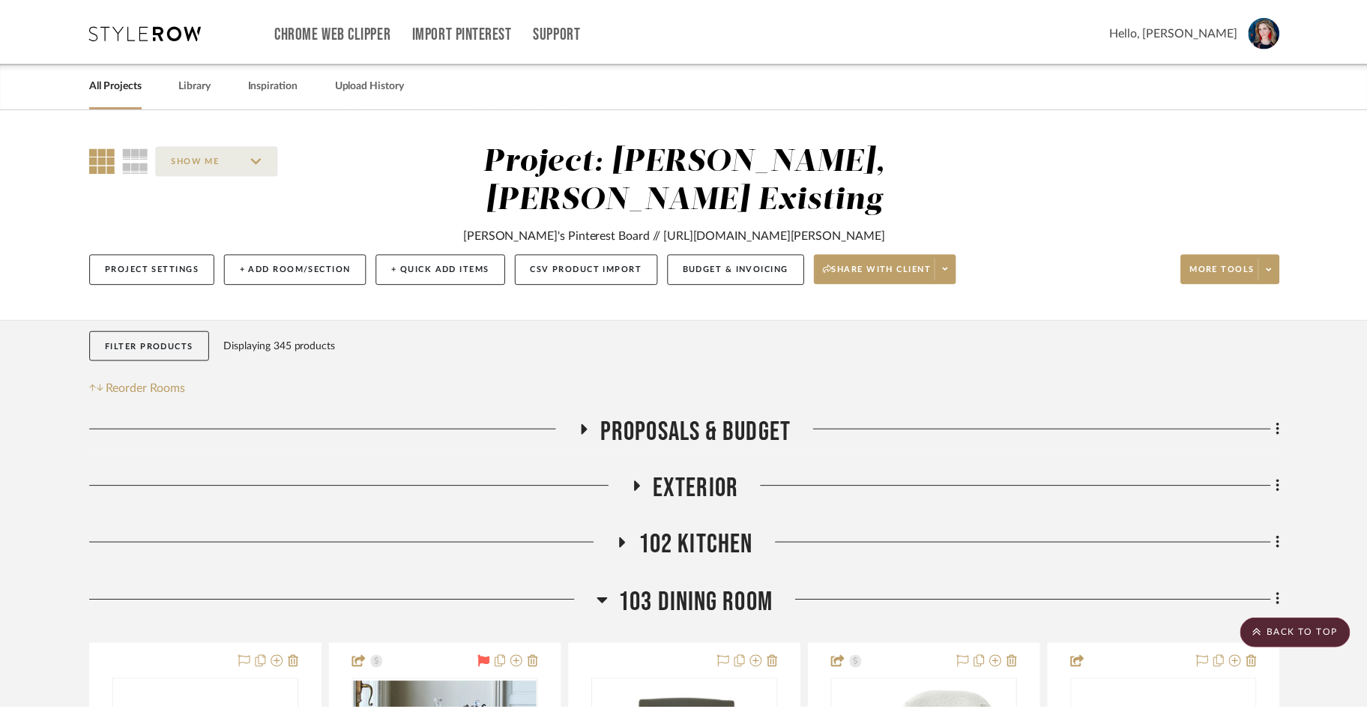
scroll to position [567, 0]
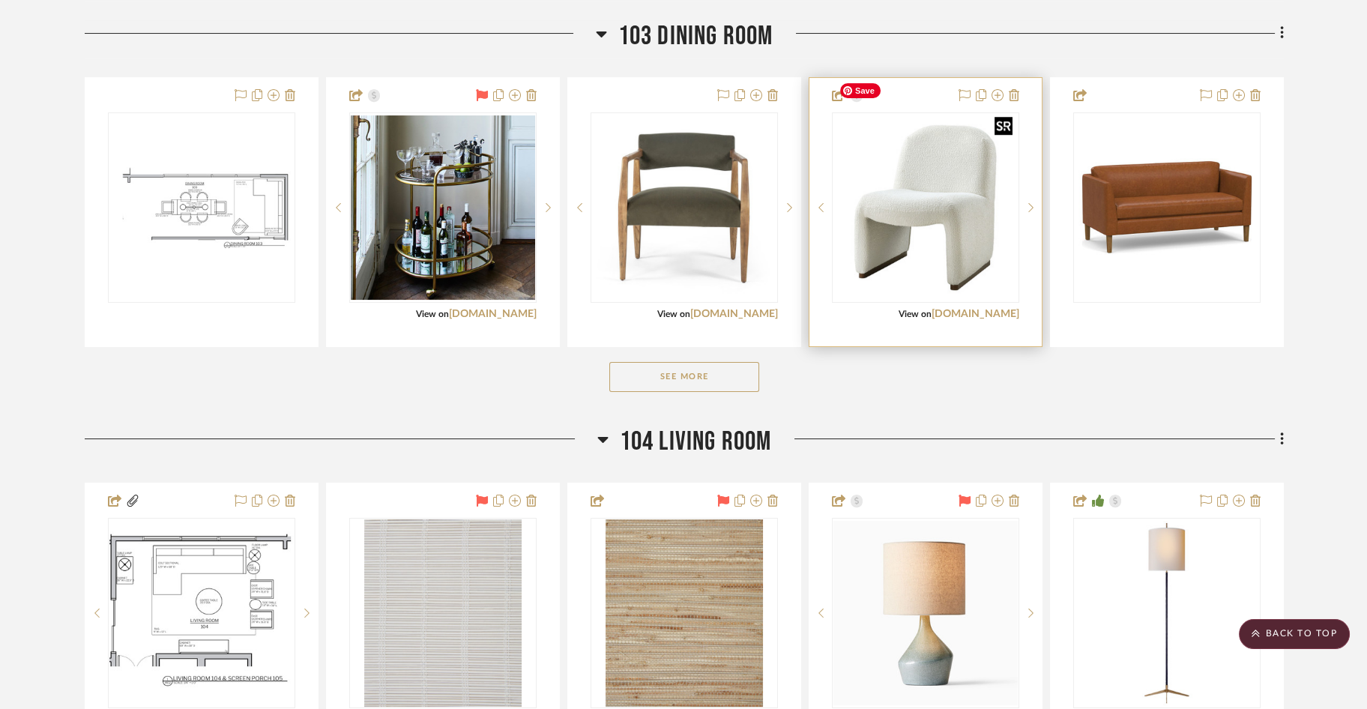
click at [916, 202] on img "0" at bounding box center [925, 207] width 184 height 184
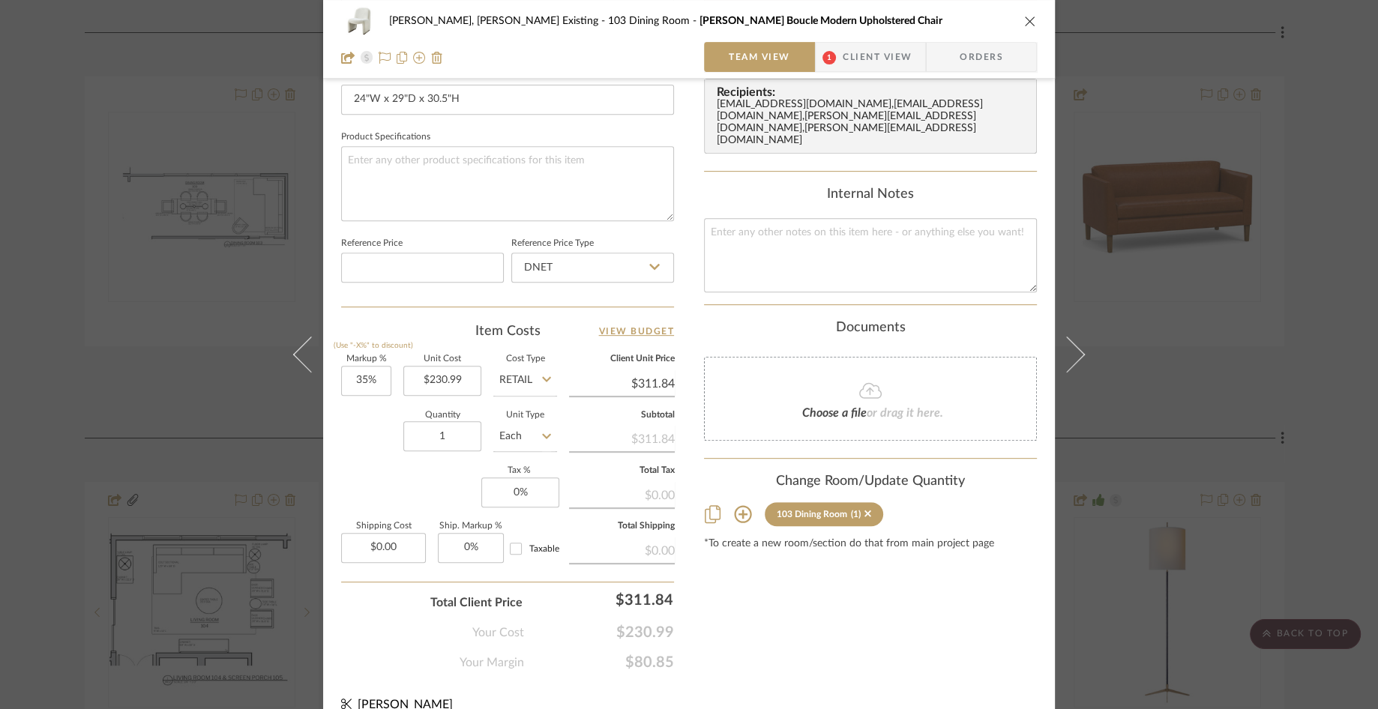
scroll to position [684, 0]
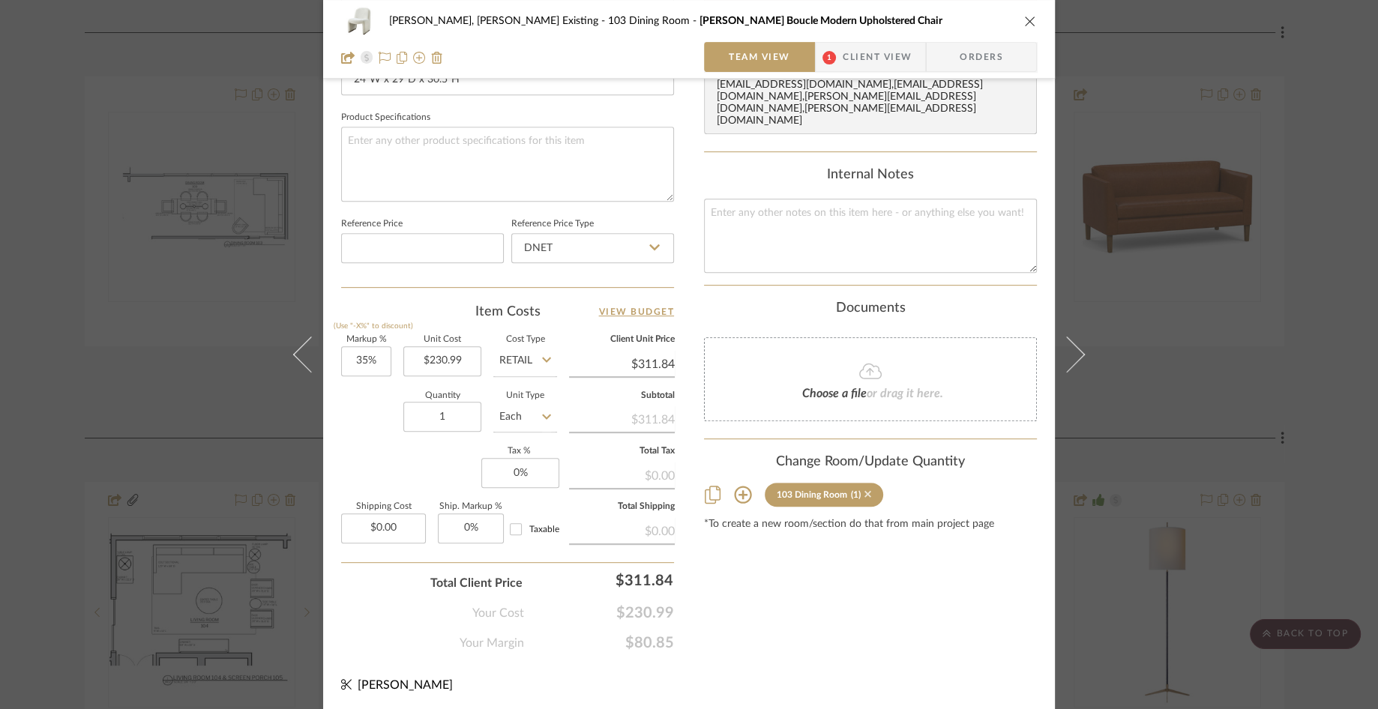
click at [864, 491] on icon at bounding box center [867, 494] width 7 height 7
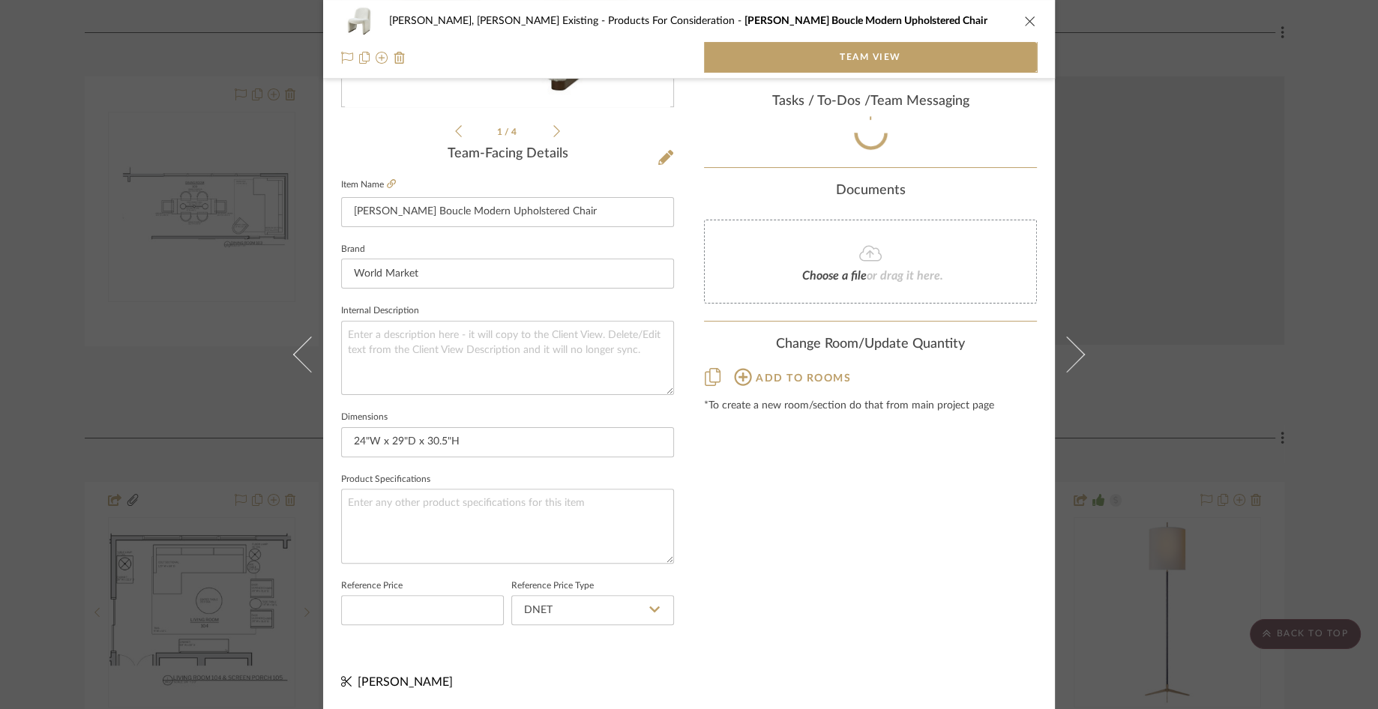
scroll to position [320, 0]
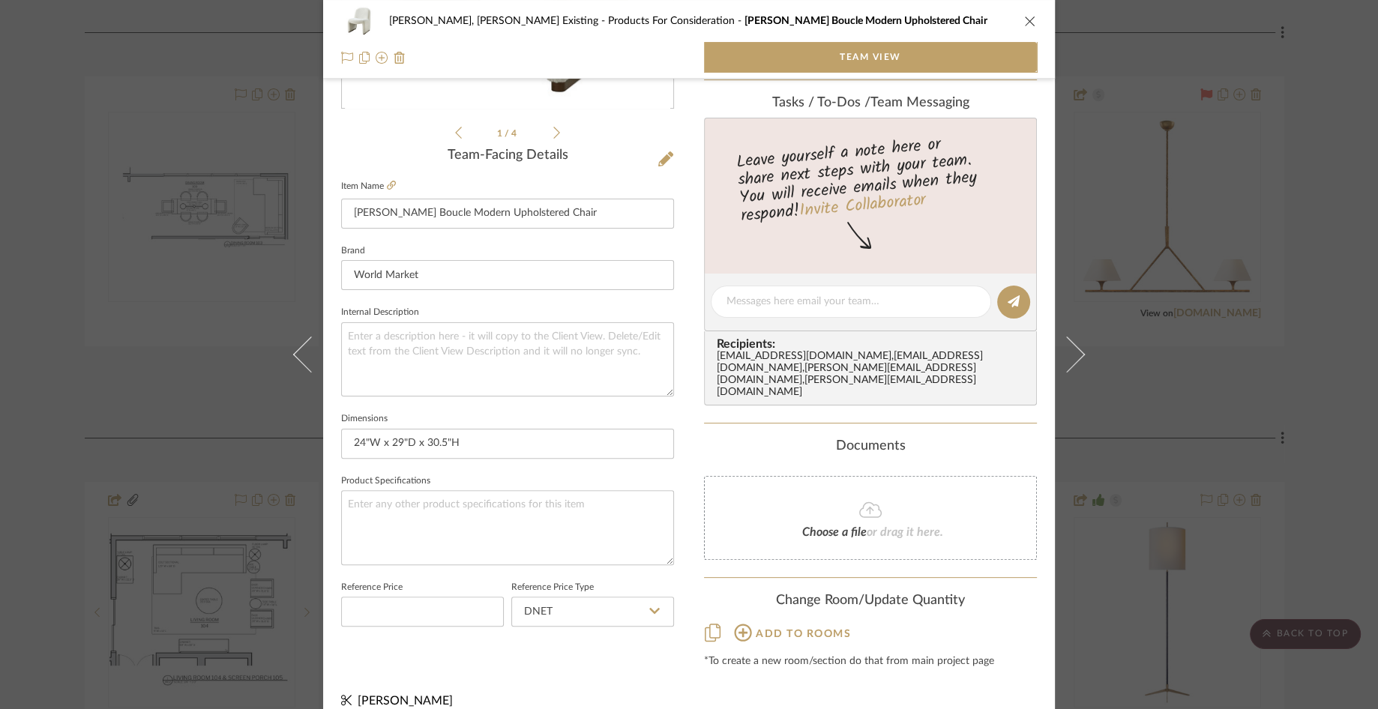
drag, startPoint x: 1025, startPoint y: 21, endPoint x: 1015, endPoint y: 23, distance: 10.0
click at [985, 21] on icon "close" at bounding box center [1030, 21] width 12 height 12
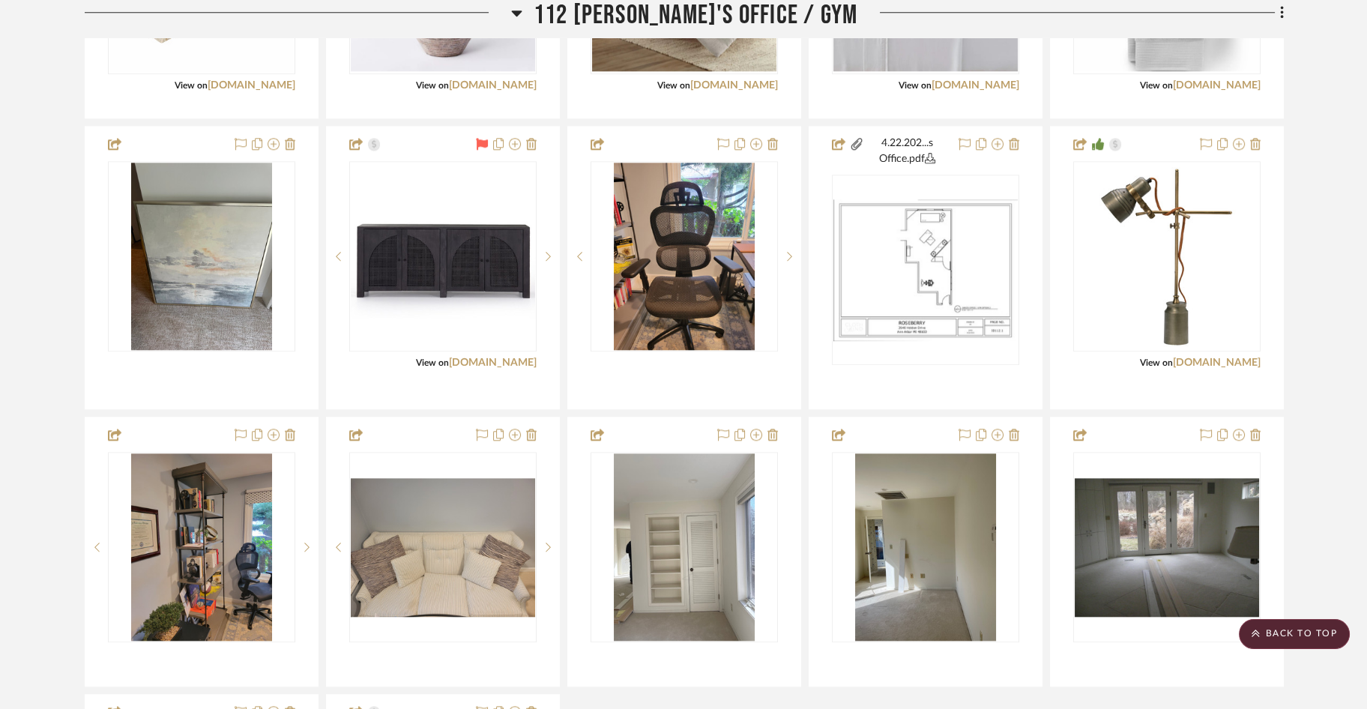
scroll to position [3355, 0]
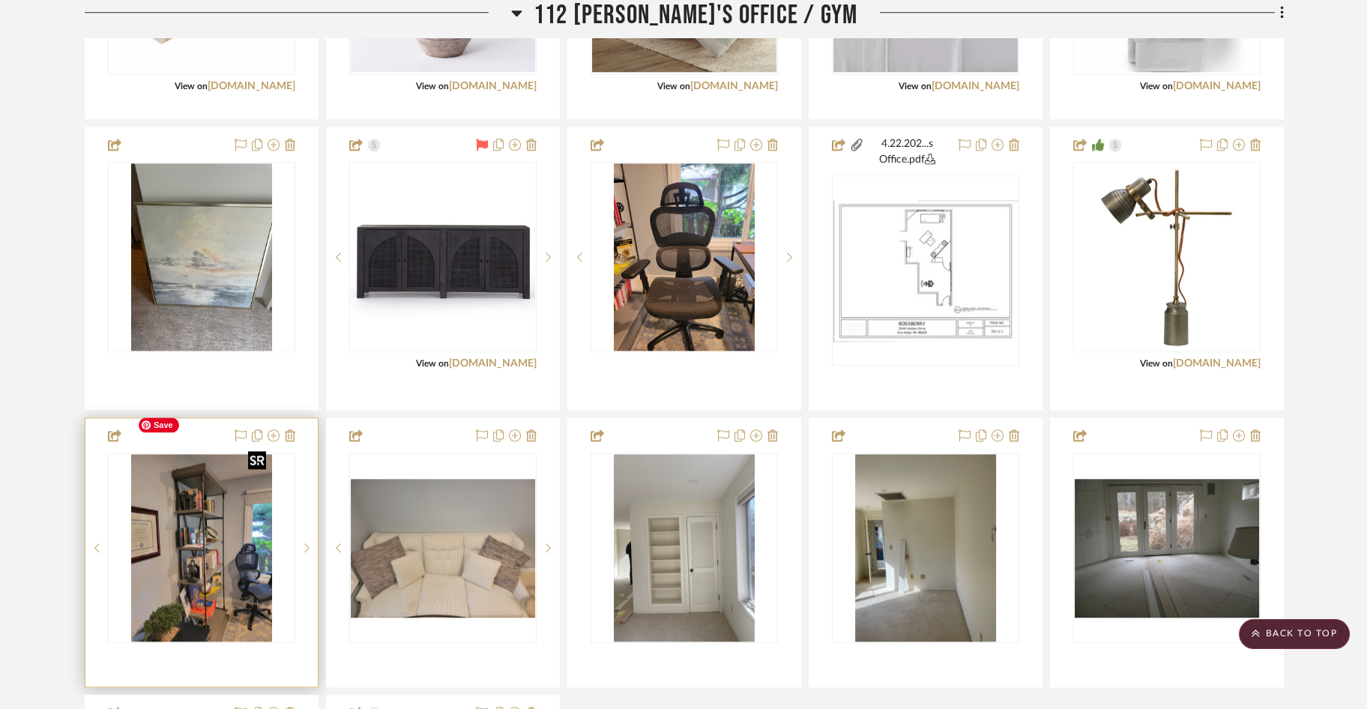
click at [237, 492] on img "0" at bounding box center [201, 547] width 141 height 187
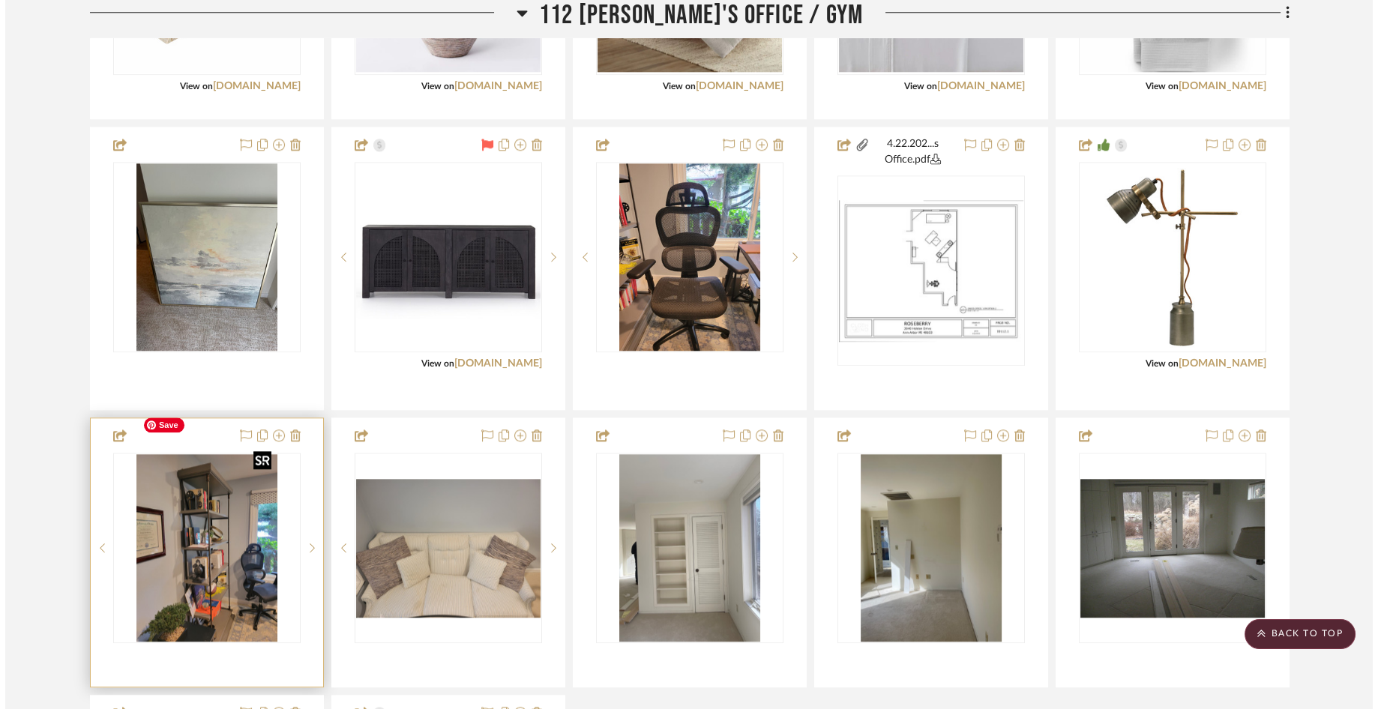
scroll to position [0, 0]
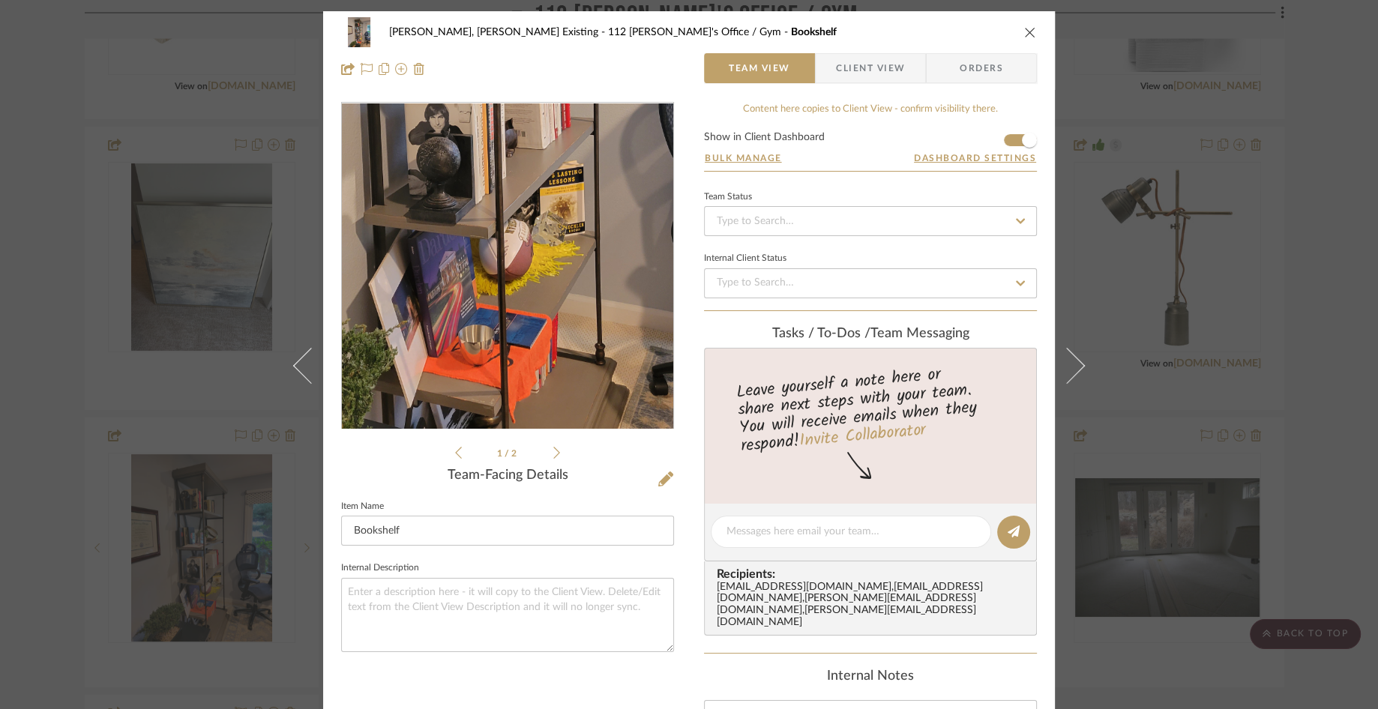
click at [510, 340] on img "0" at bounding box center [507, 265] width 244 height 325
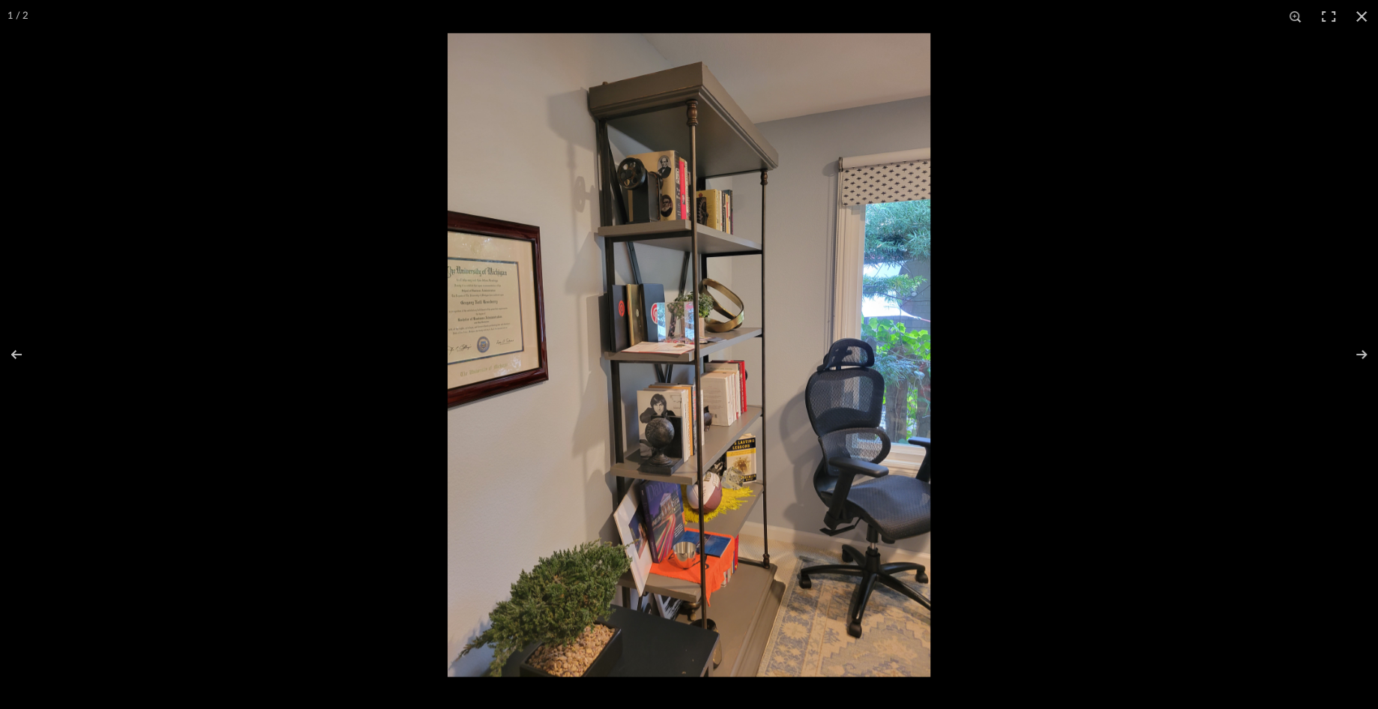
click at [985, 10] on button at bounding box center [1361, 16] width 33 height 33
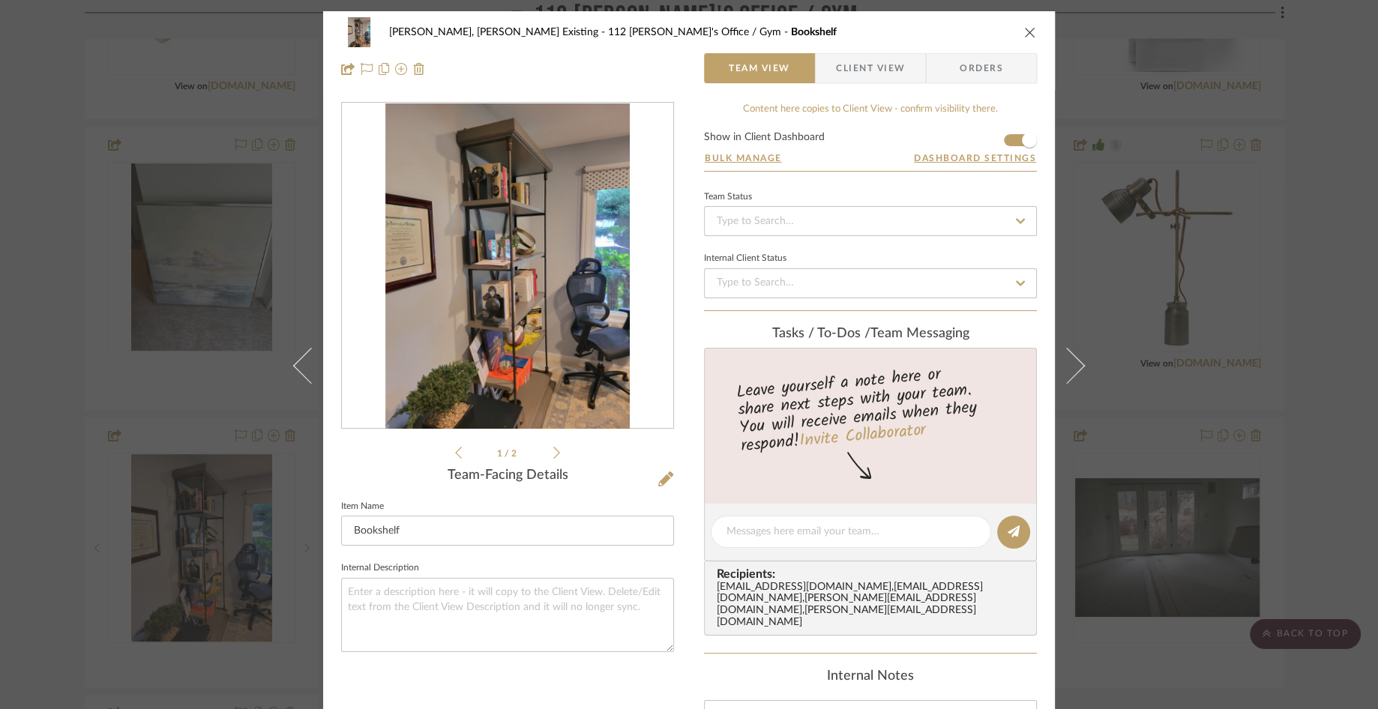
click at [985, 31] on icon "close" at bounding box center [1030, 32] width 12 height 12
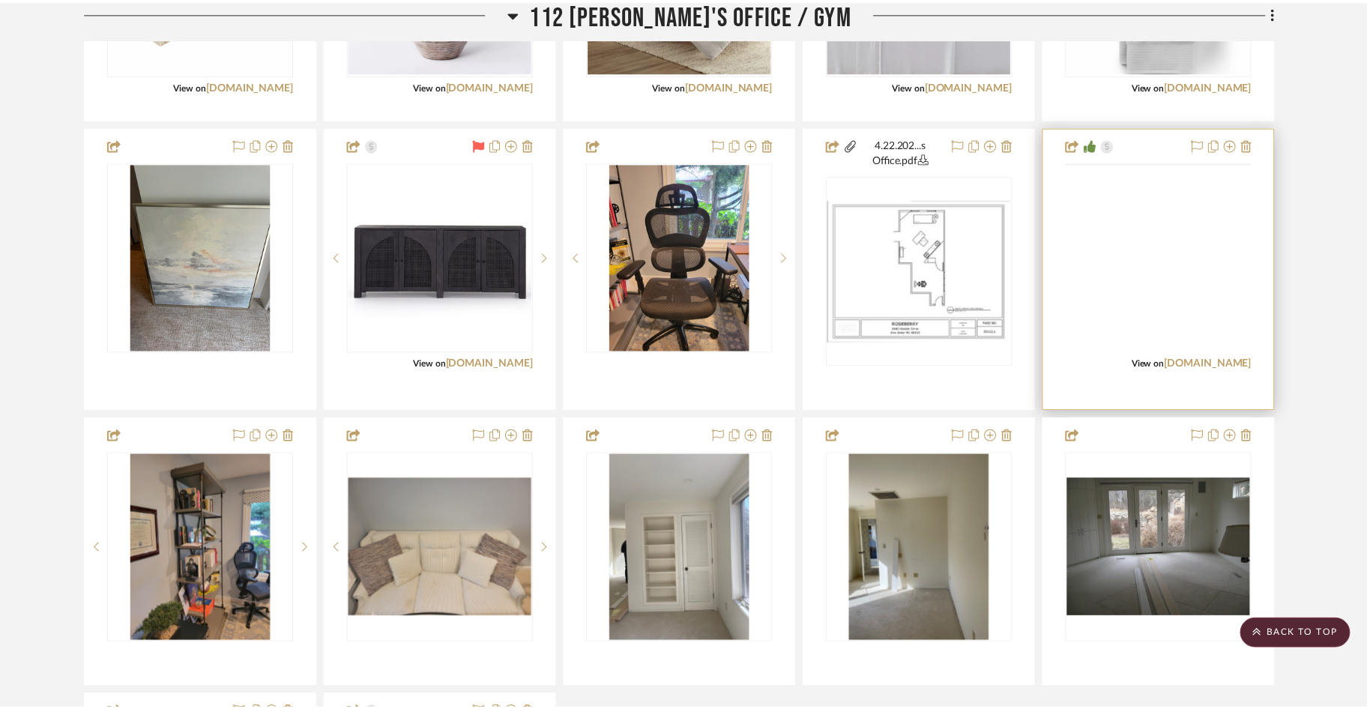
scroll to position [3355, 0]
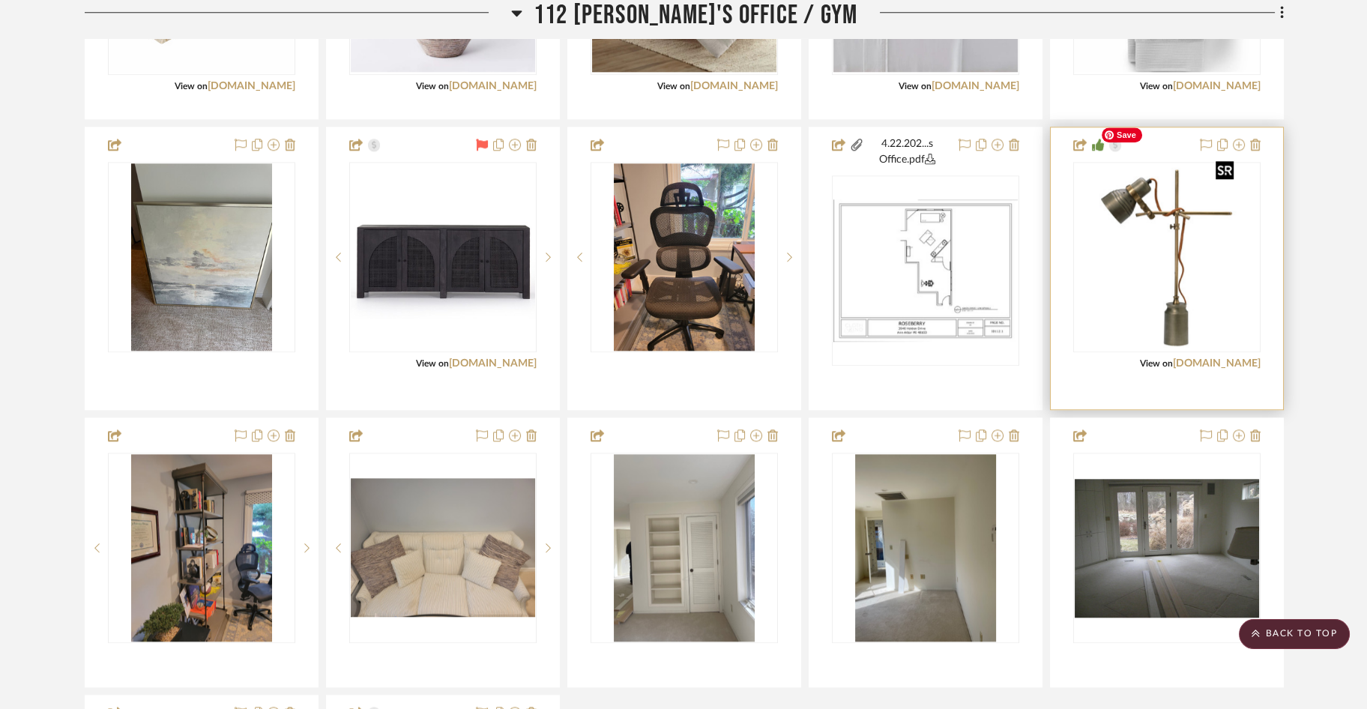
click at [985, 260] on img "0" at bounding box center [1167, 256] width 145 height 187
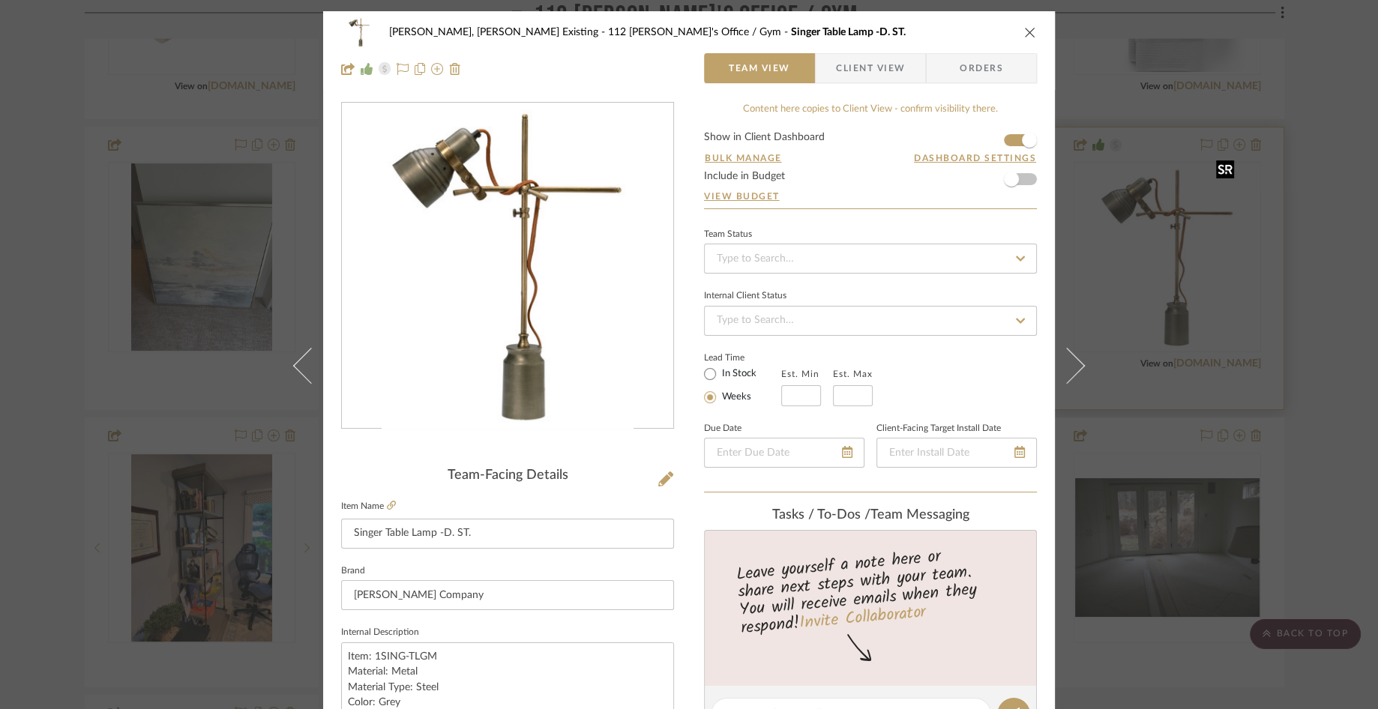
scroll to position [480, 0]
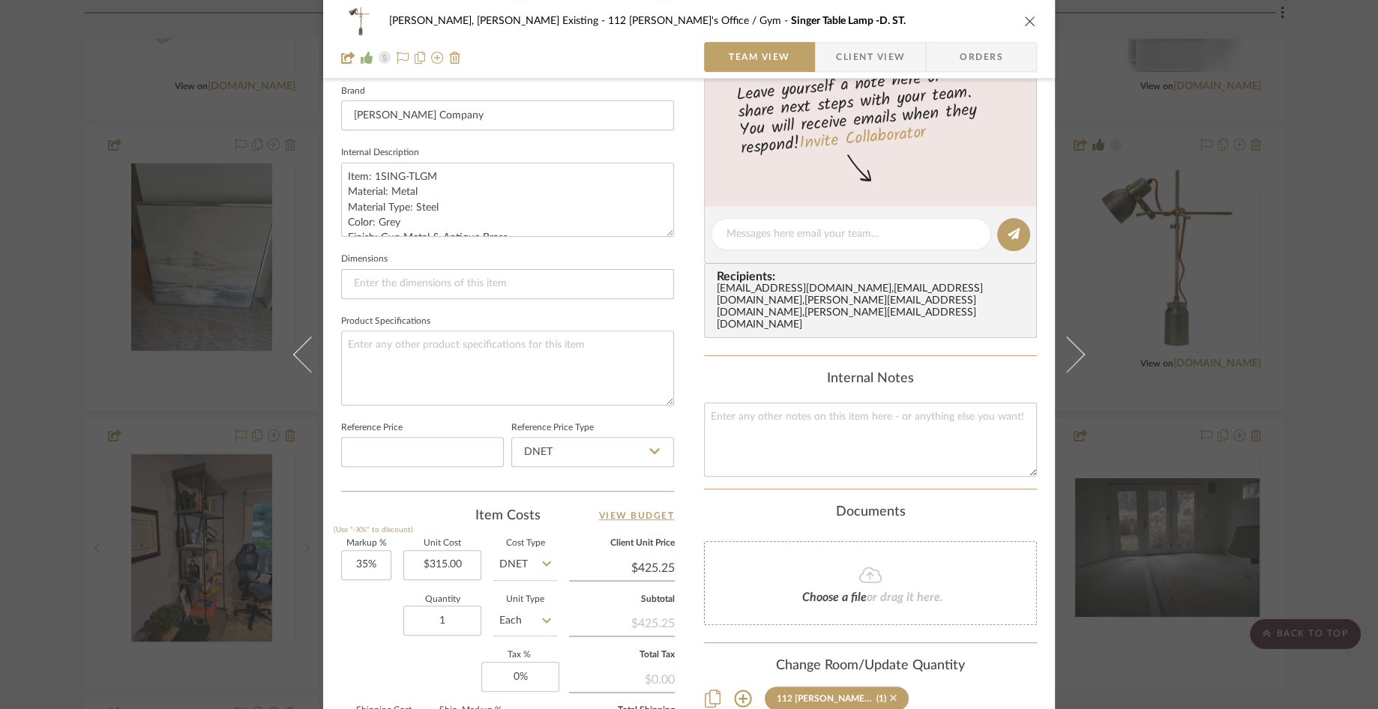
click at [890, 693] on icon at bounding box center [893, 698] width 7 height 10
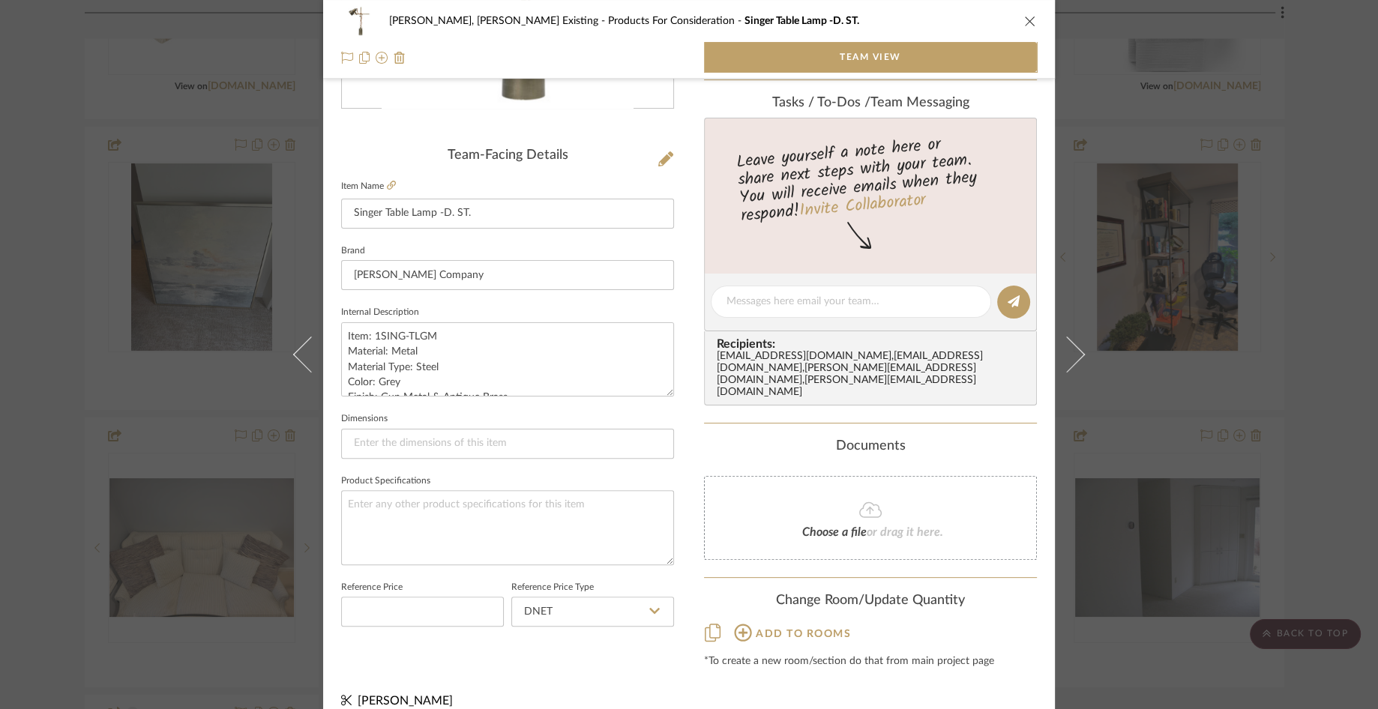
click at [985, 15] on icon "close" at bounding box center [1030, 21] width 12 height 12
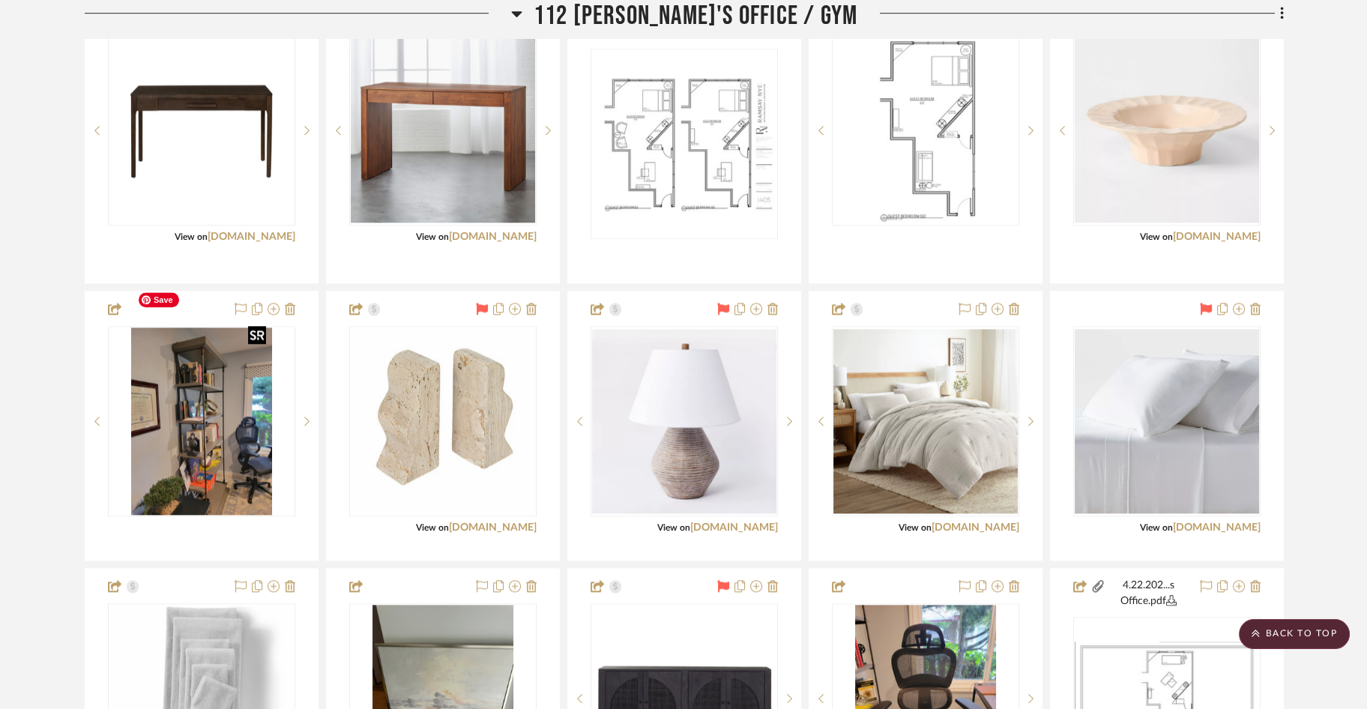
scroll to position [2879, 0]
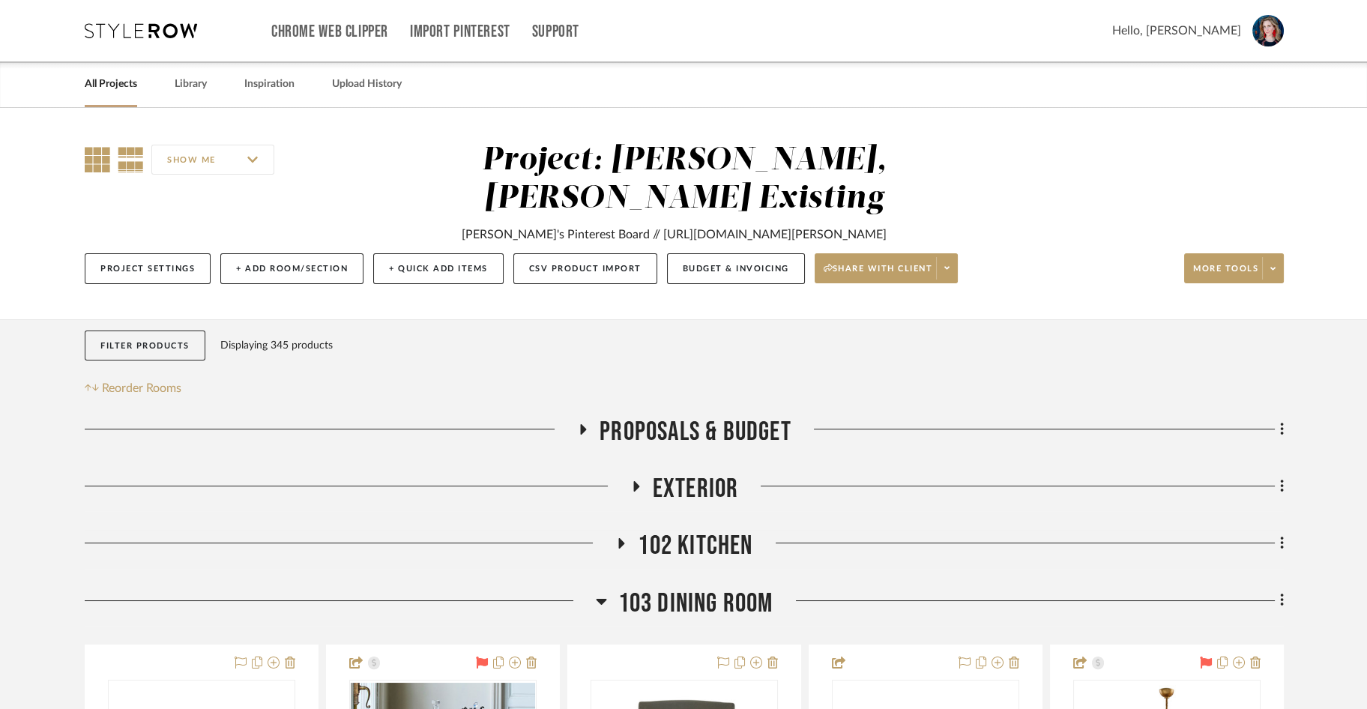
click at [91, 156] on icon at bounding box center [97, 159] width 25 height 25
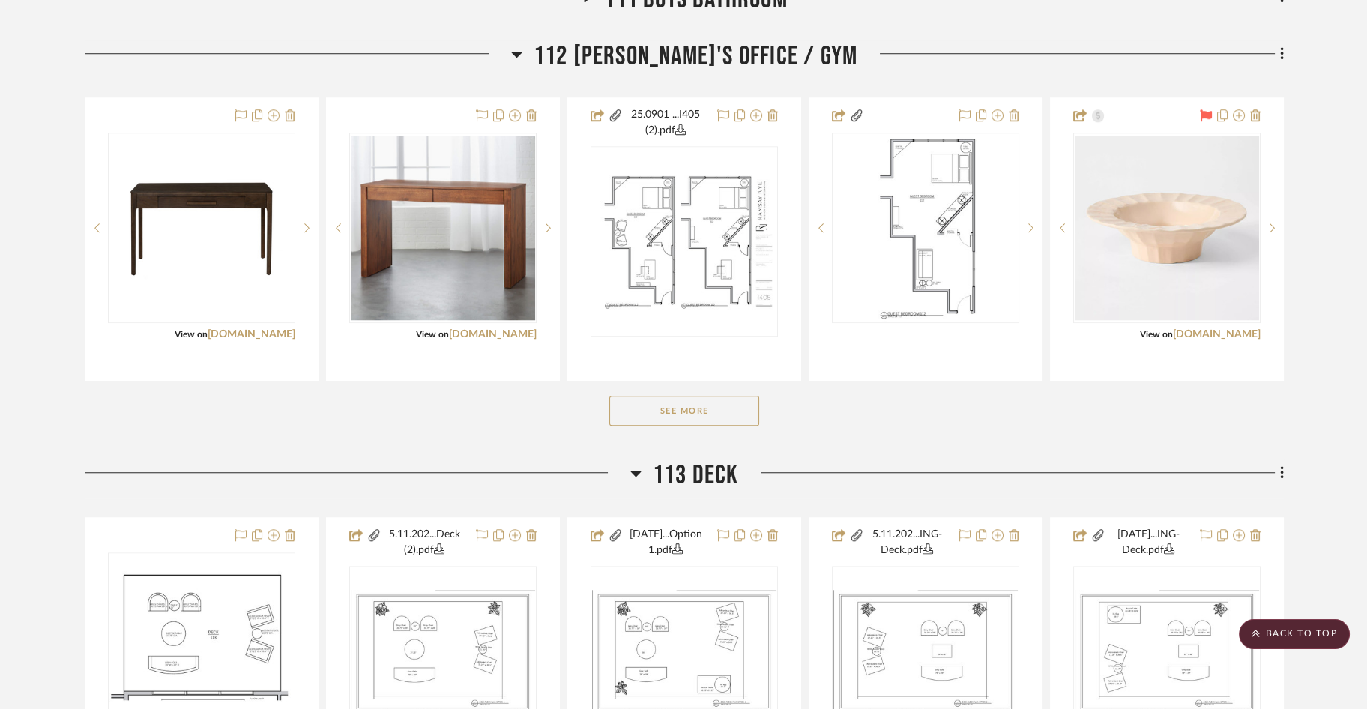
scroll to position [2816, 0]
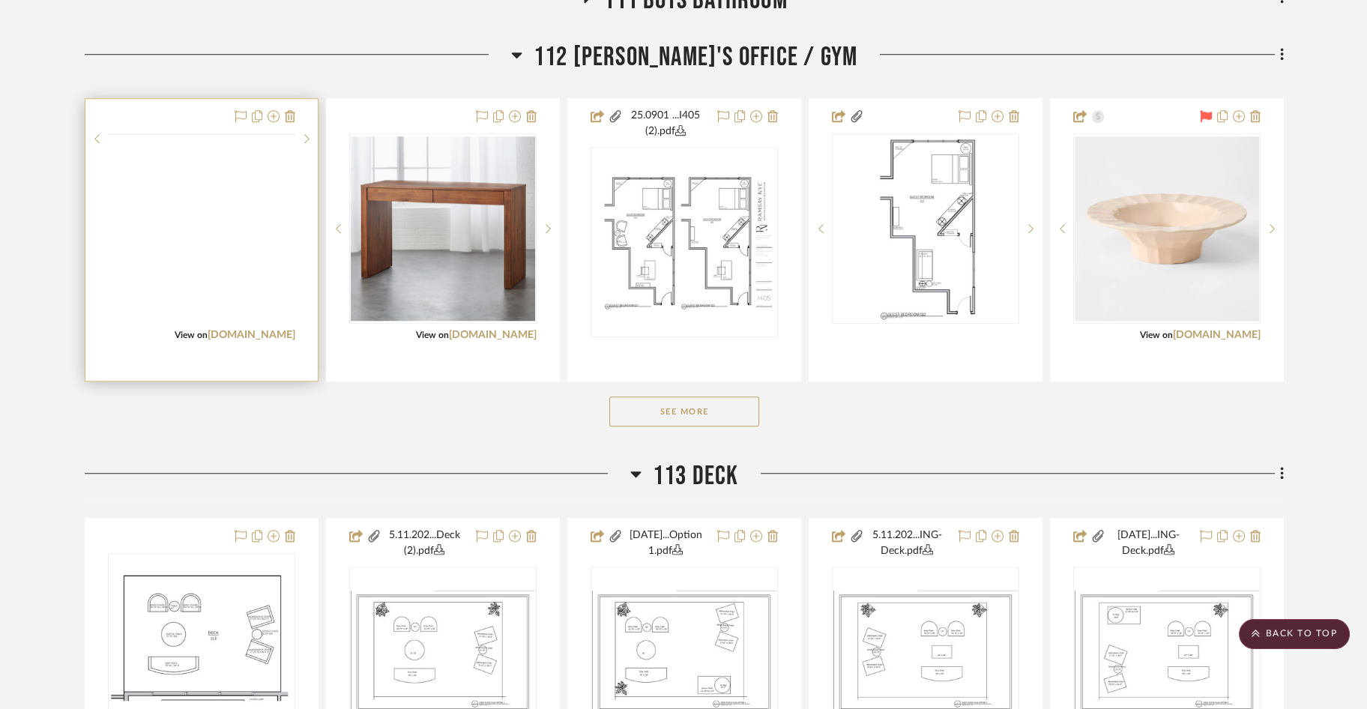
click at [0, 0] on img at bounding box center [0, 0] width 0 height 0
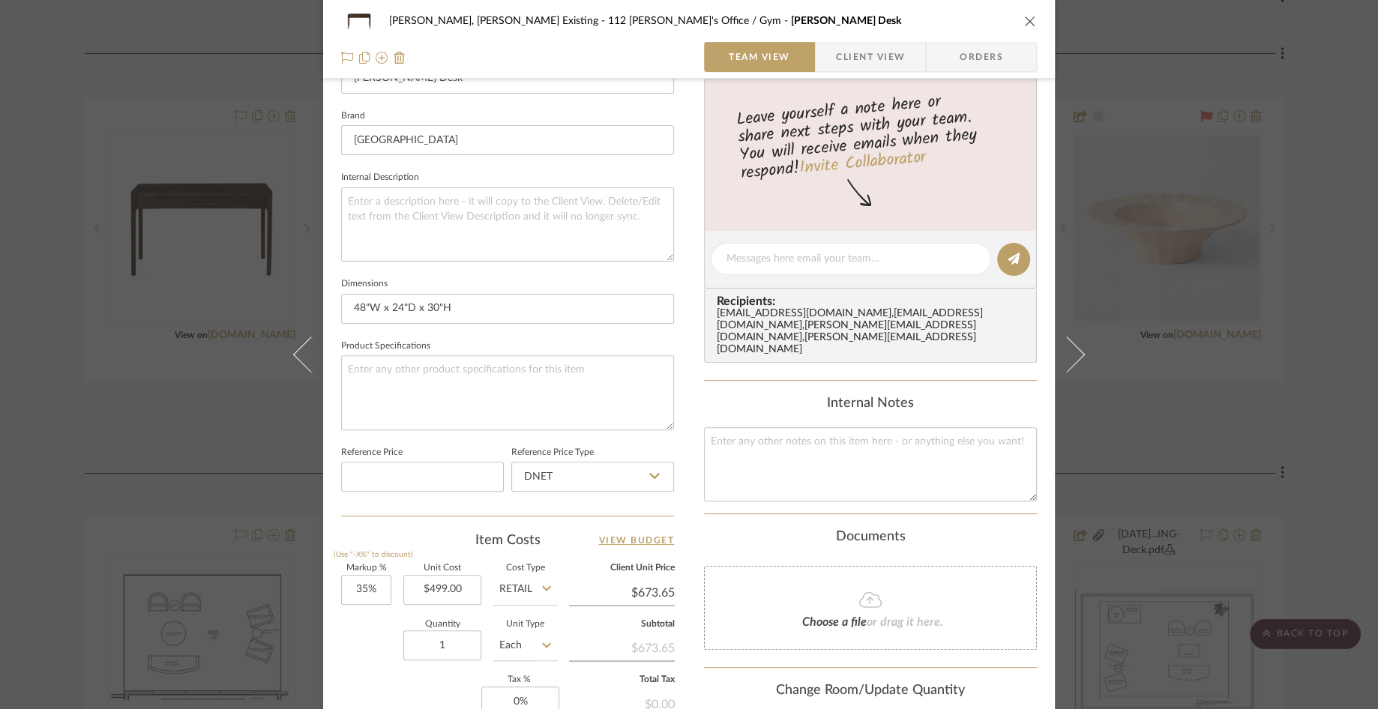
scroll to position [684, 0]
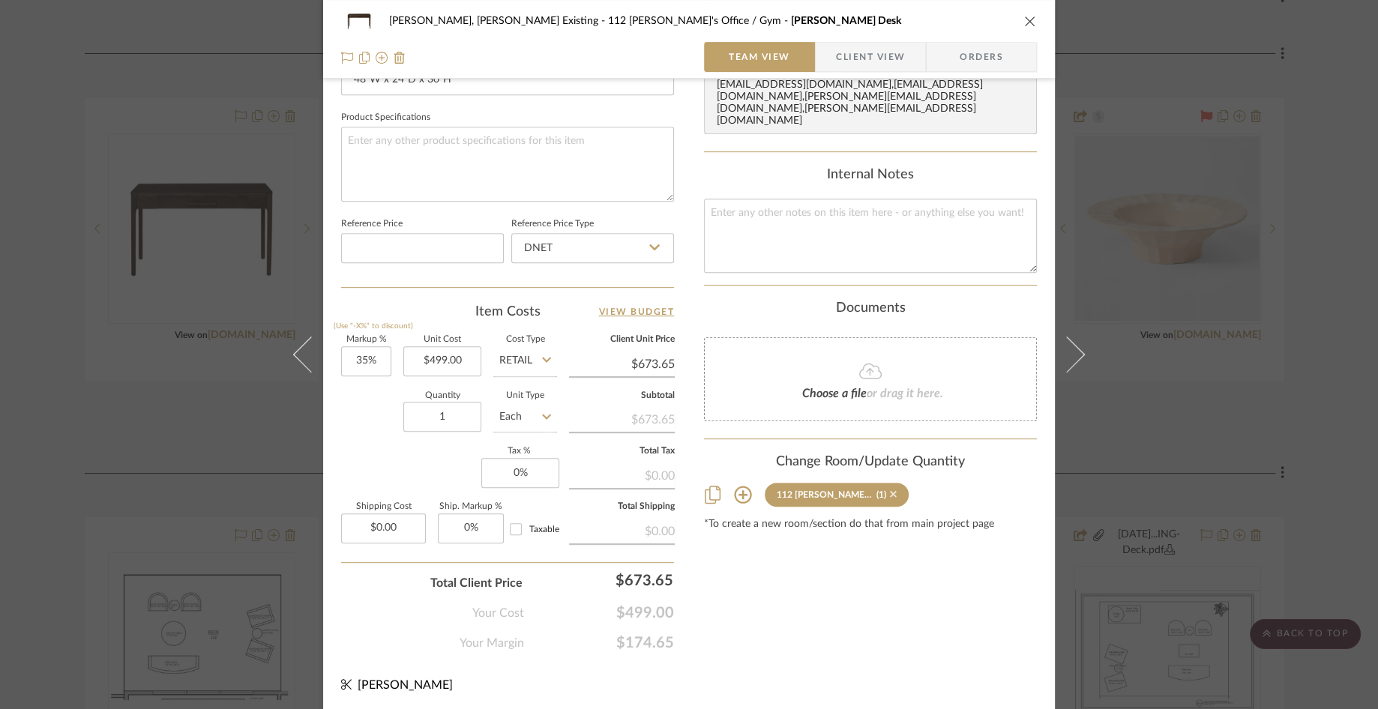
click at [890, 491] on icon at bounding box center [893, 494] width 7 height 7
click at [1024, 20] on icon "close" at bounding box center [1030, 21] width 12 height 12
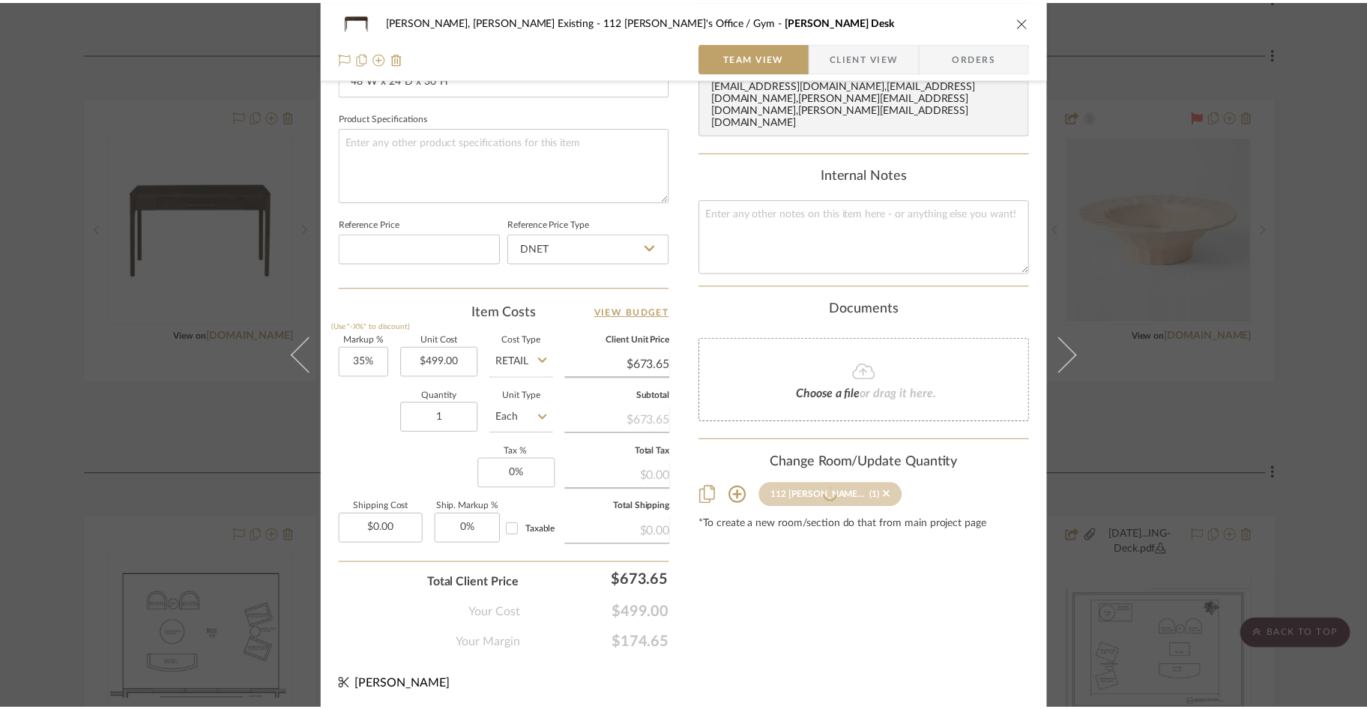
scroll to position [2816, 0]
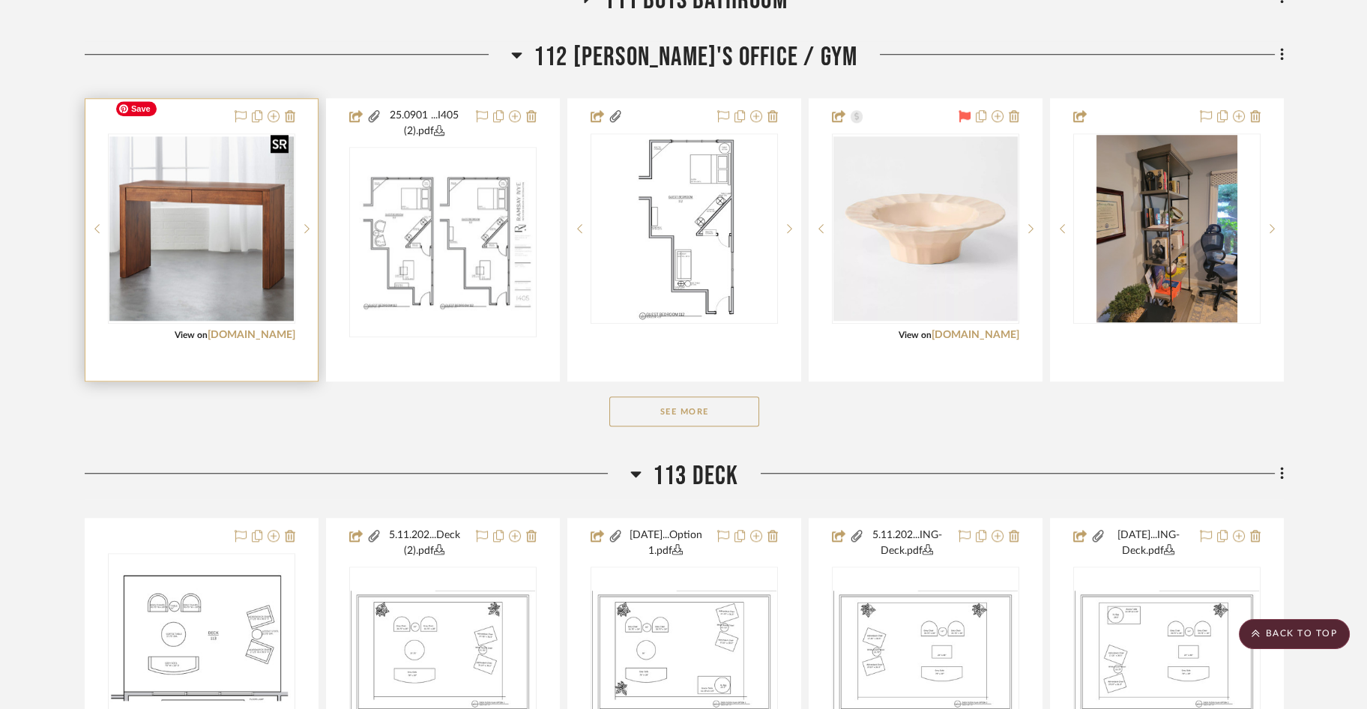
click at [166, 217] on img "0" at bounding box center [201, 228] width 184 height 184
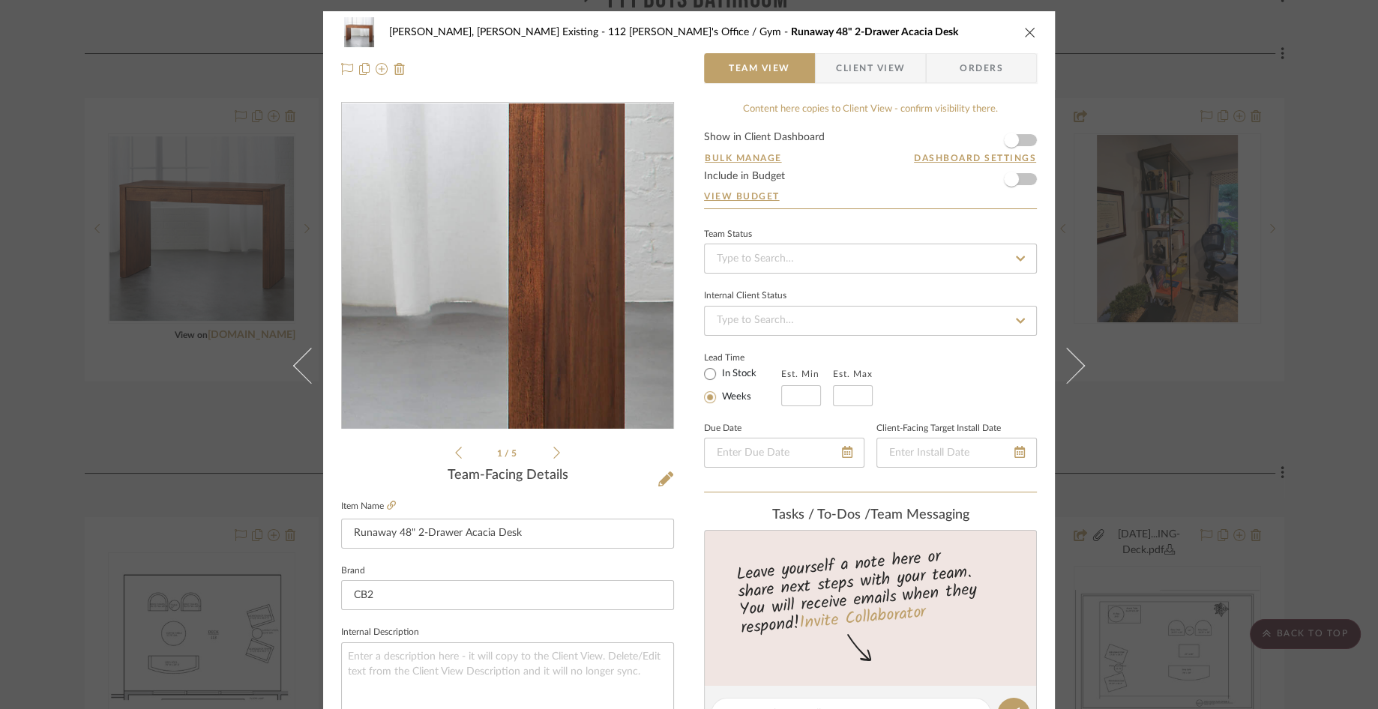
scroll to position [684, 0]
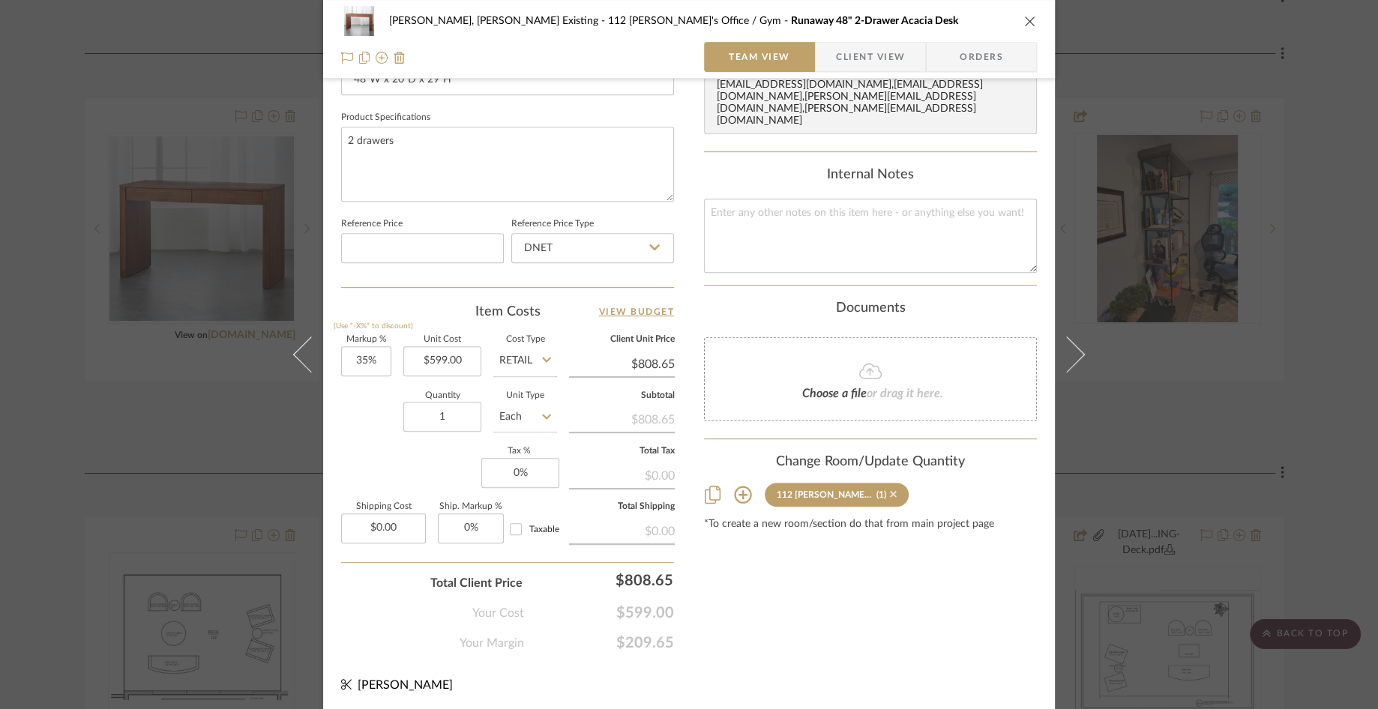
click at [890, 491] on icon at bounding box center [893, 494] width 7 height 7
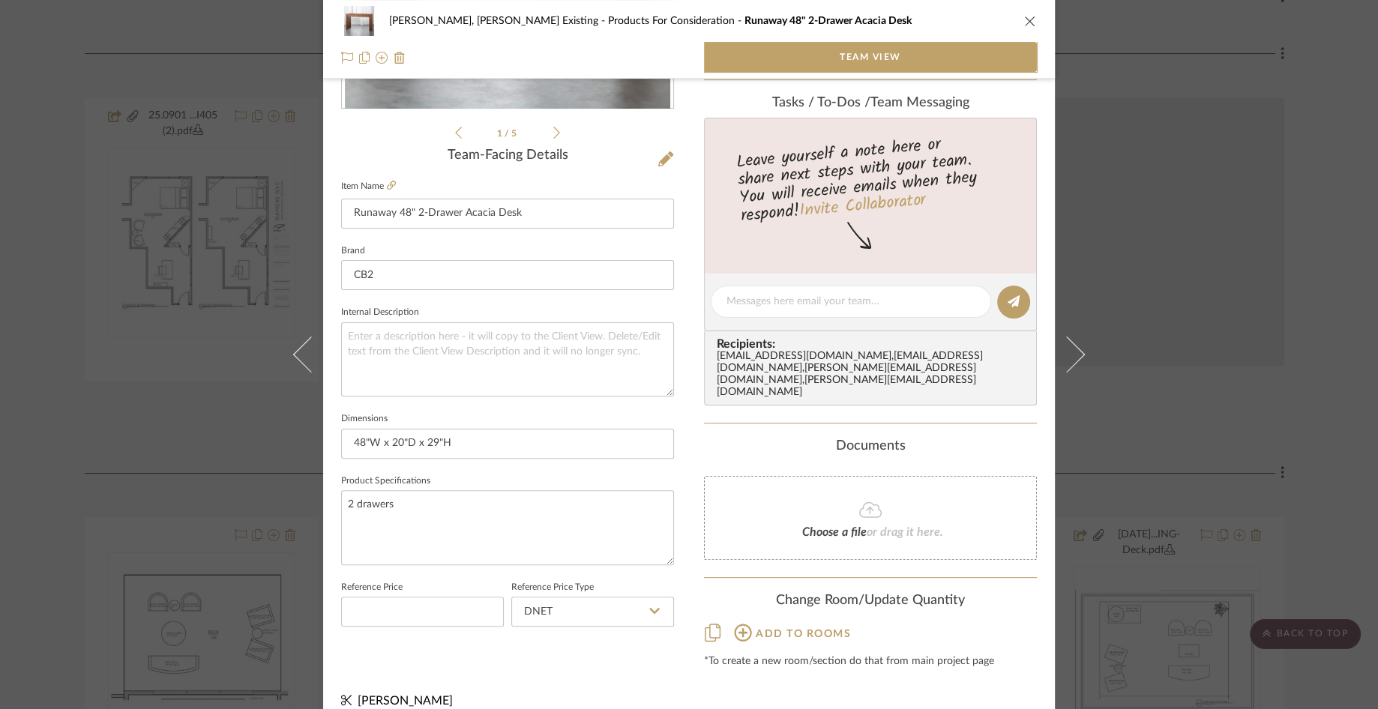
click at [1024, 19] on icon "close" at bounding box center [1030, 21] width 12 height 12
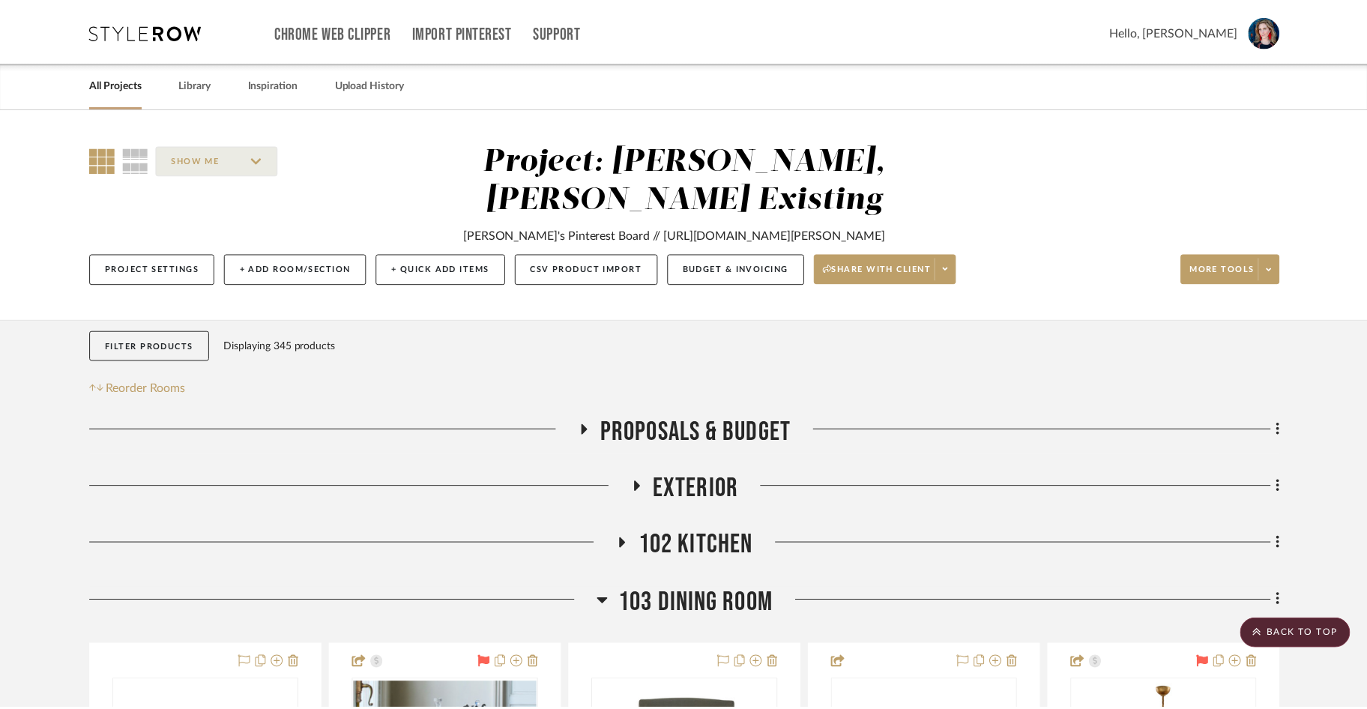
scroll to position [2816, 0]
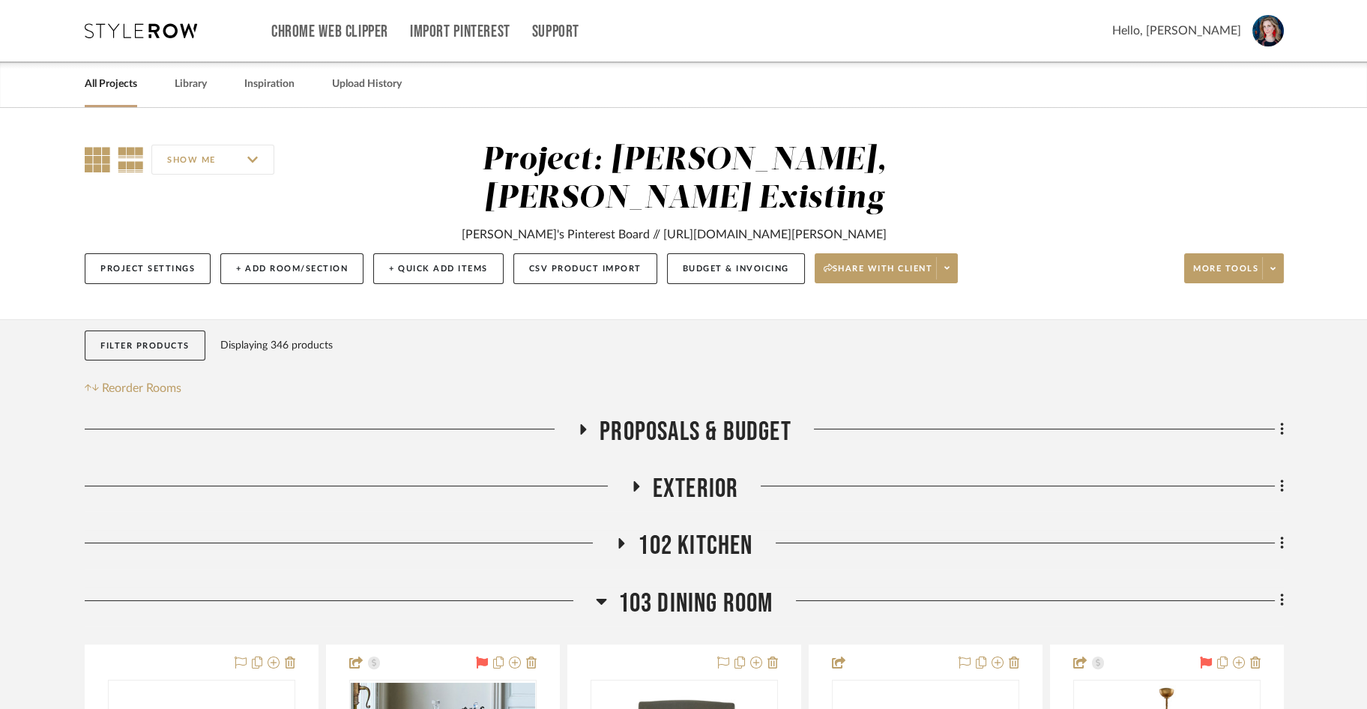
click at [85, 157] on icon at bounding box center [97, 159] width 25 height 25
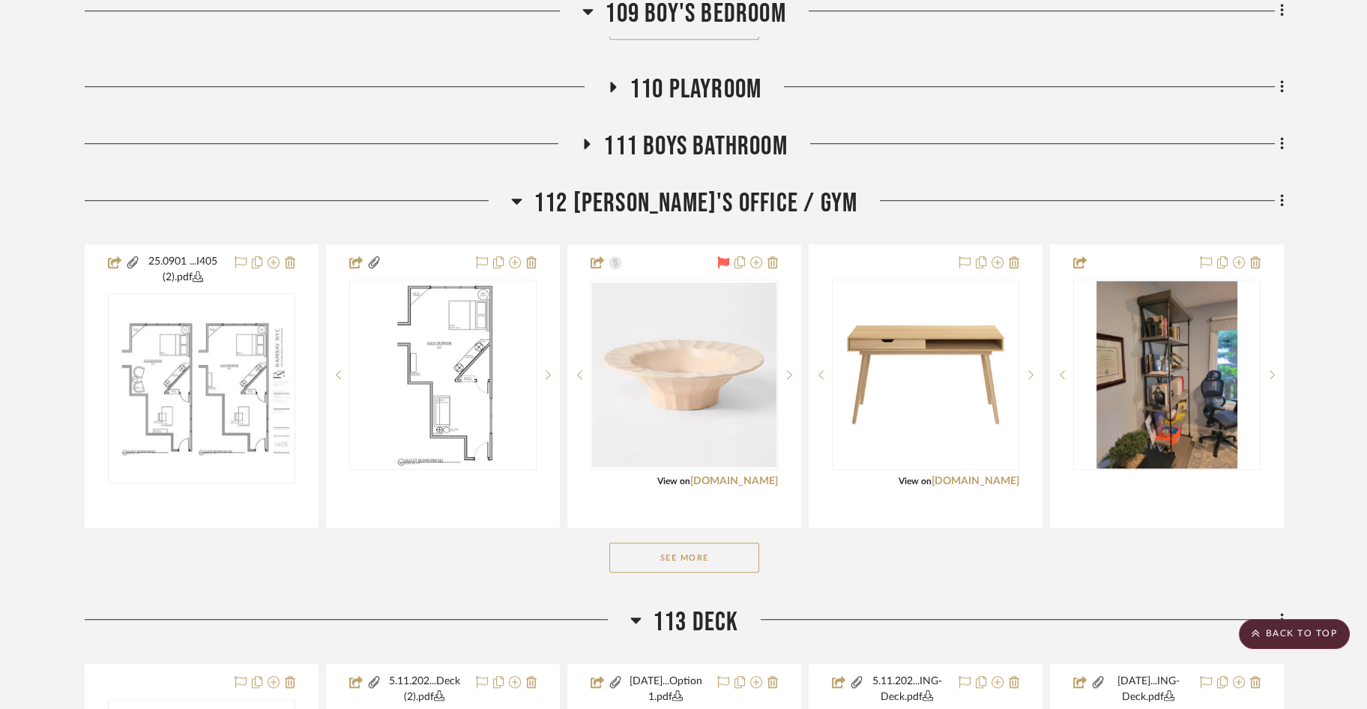
scroll to position [2960, 0]
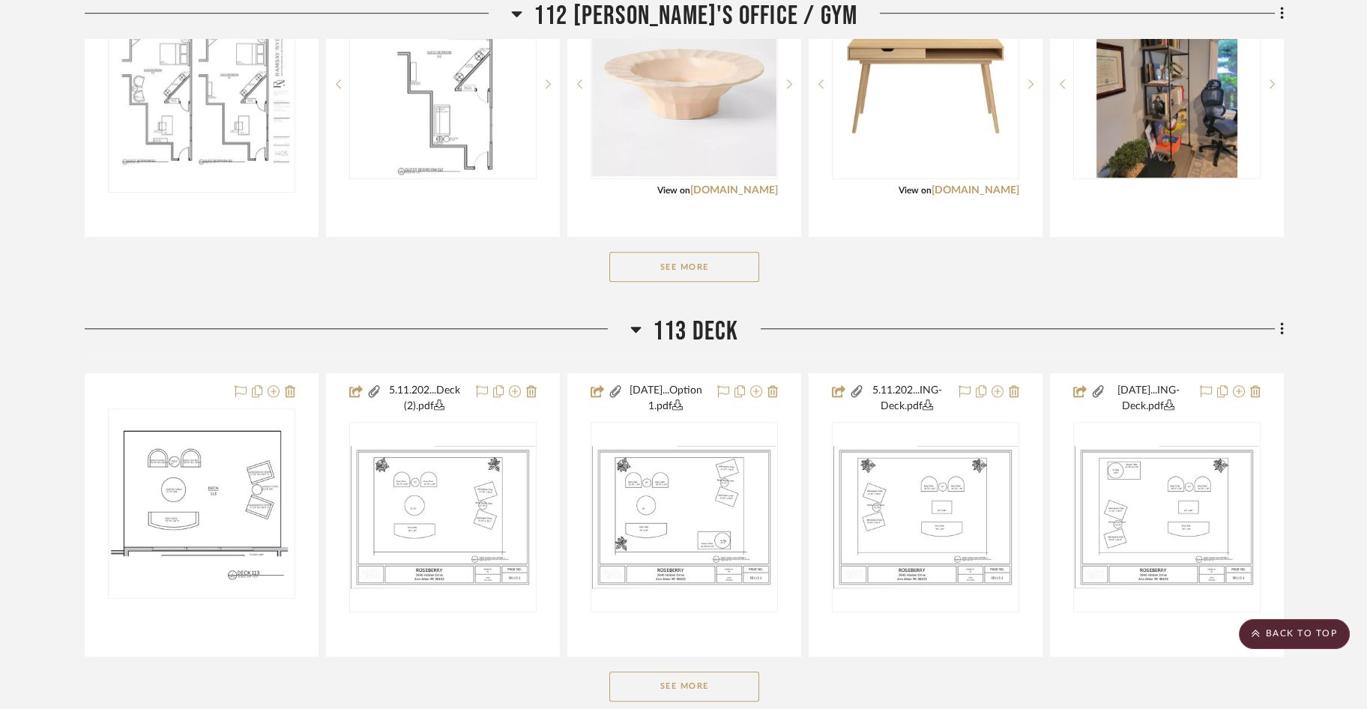
drag, startPoint x: 243, startPoint y: 373, endPoint x: 574, endPoint y: 10, distance: 491.8
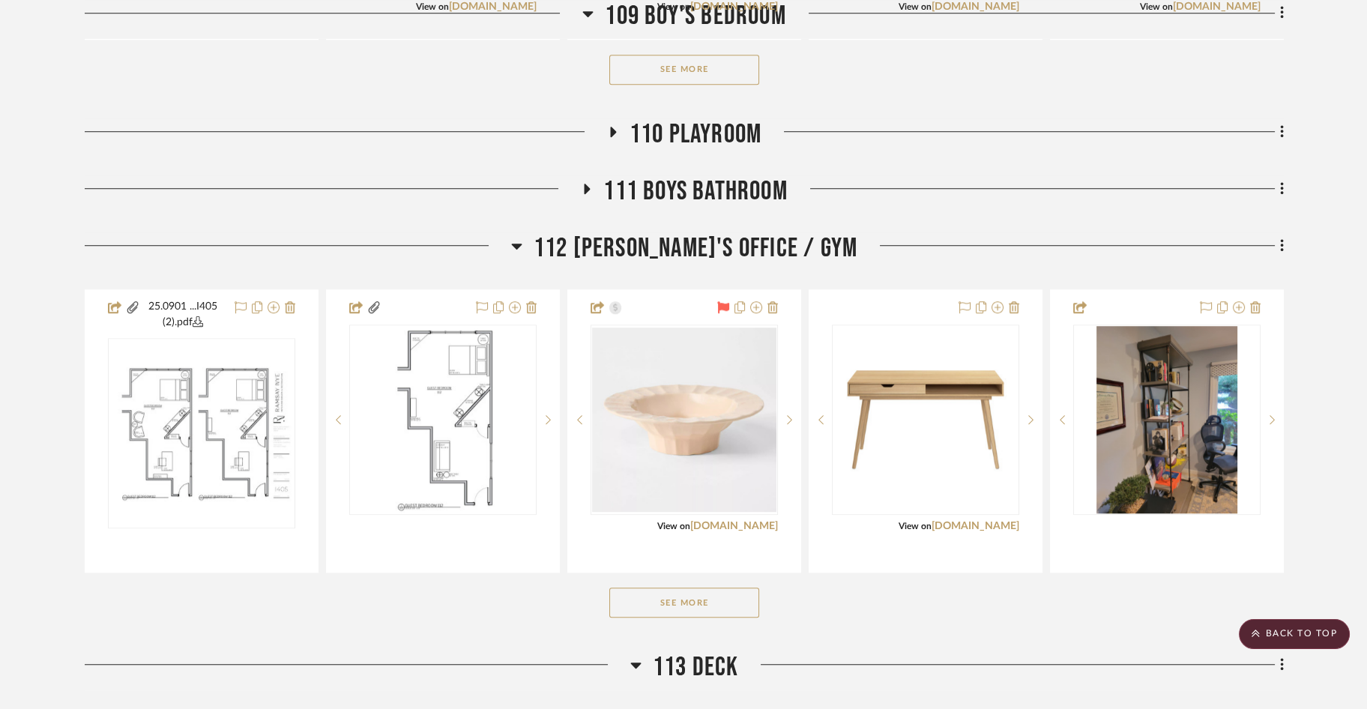
scroll to position [2623, 0]
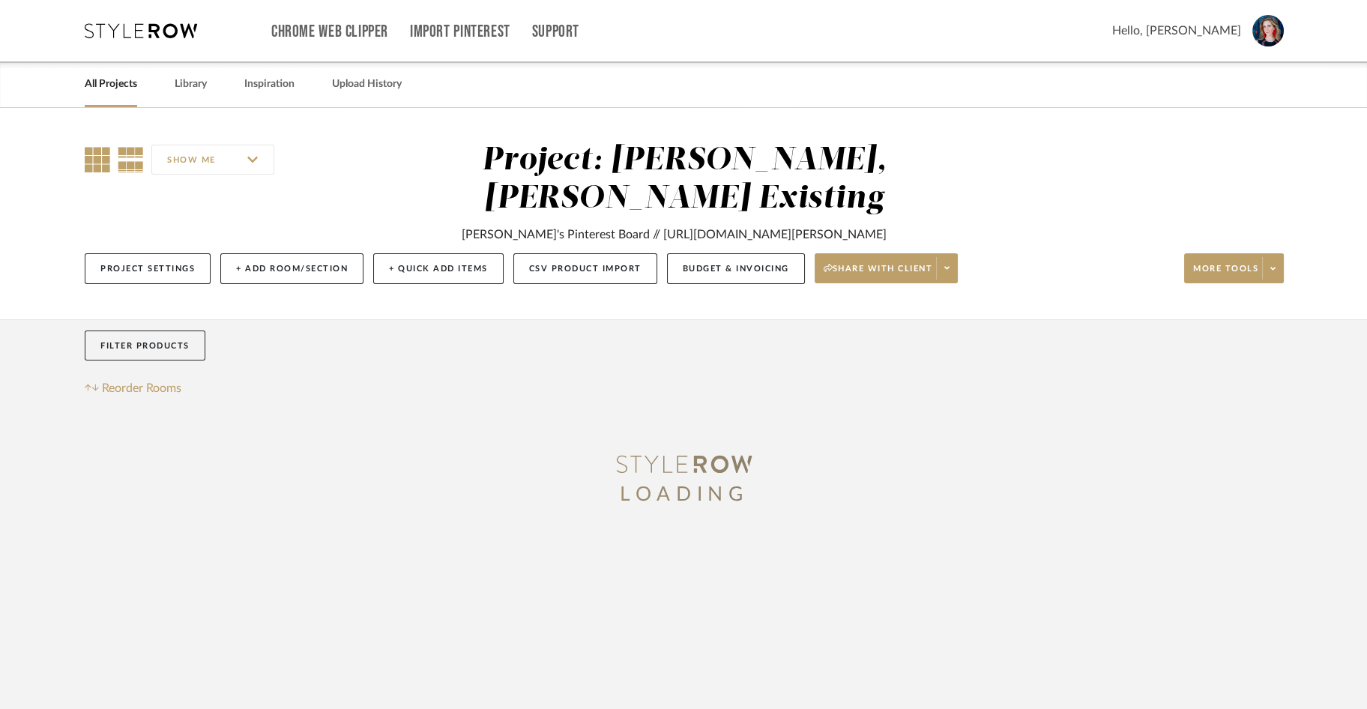
click at [97, 155] on icon at bounding box center [97, 159] width 25 height 25
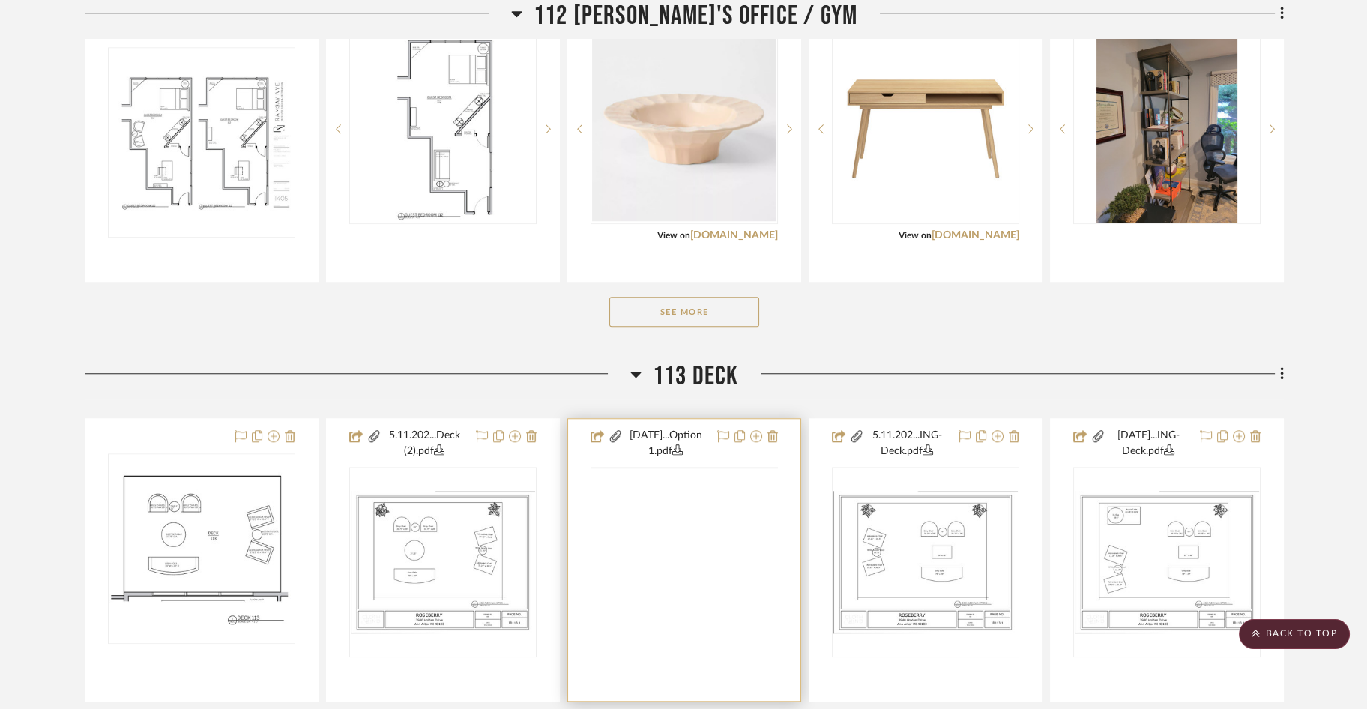
scroll to position [2917, 0]
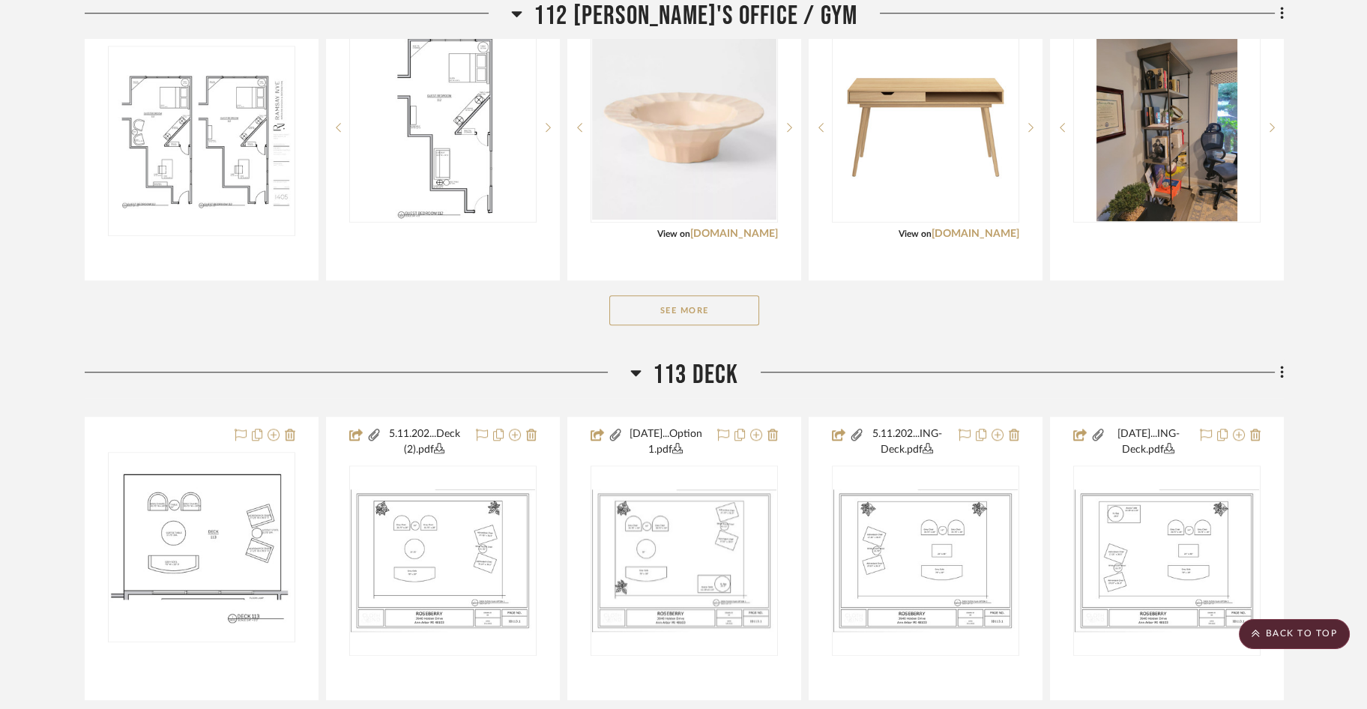
click at [708, 295] on button "See More" at bounding box center [684, 310] width 150 height 30
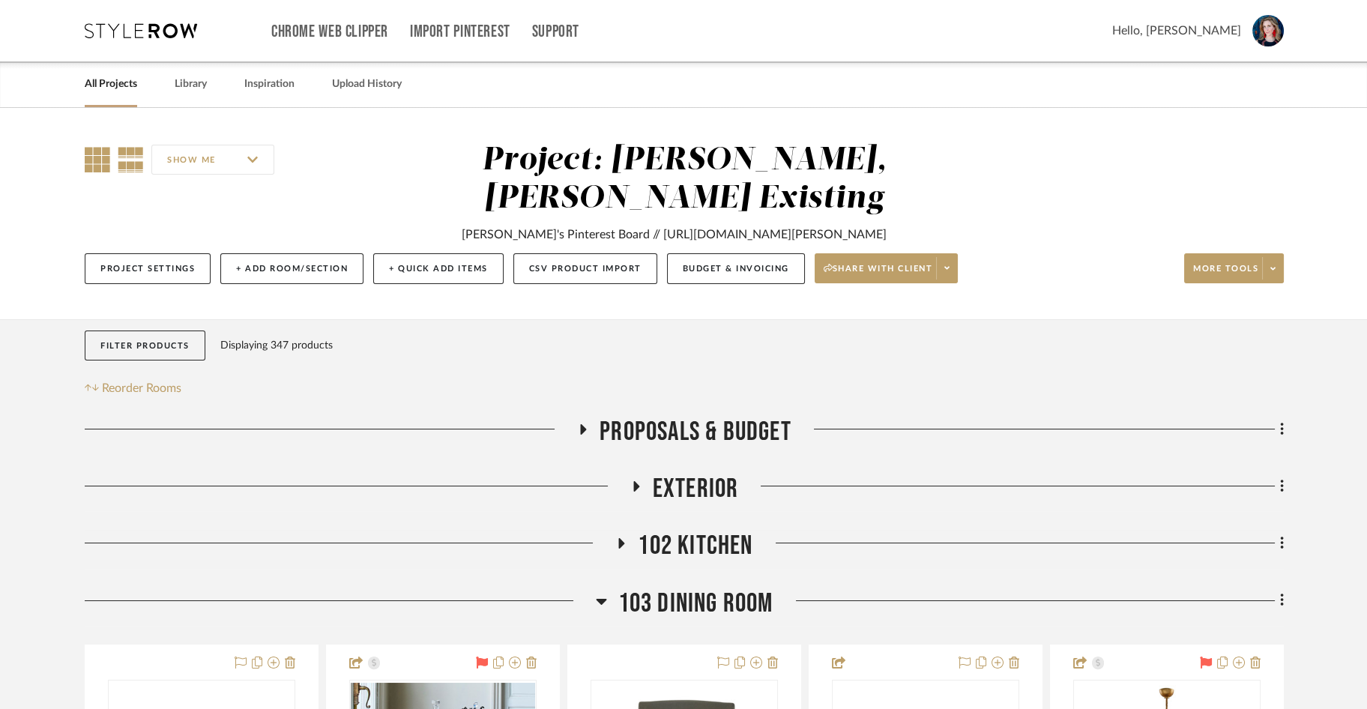
click at [88, 164] on icon at bounding box center [97, 159] width 25 height 25
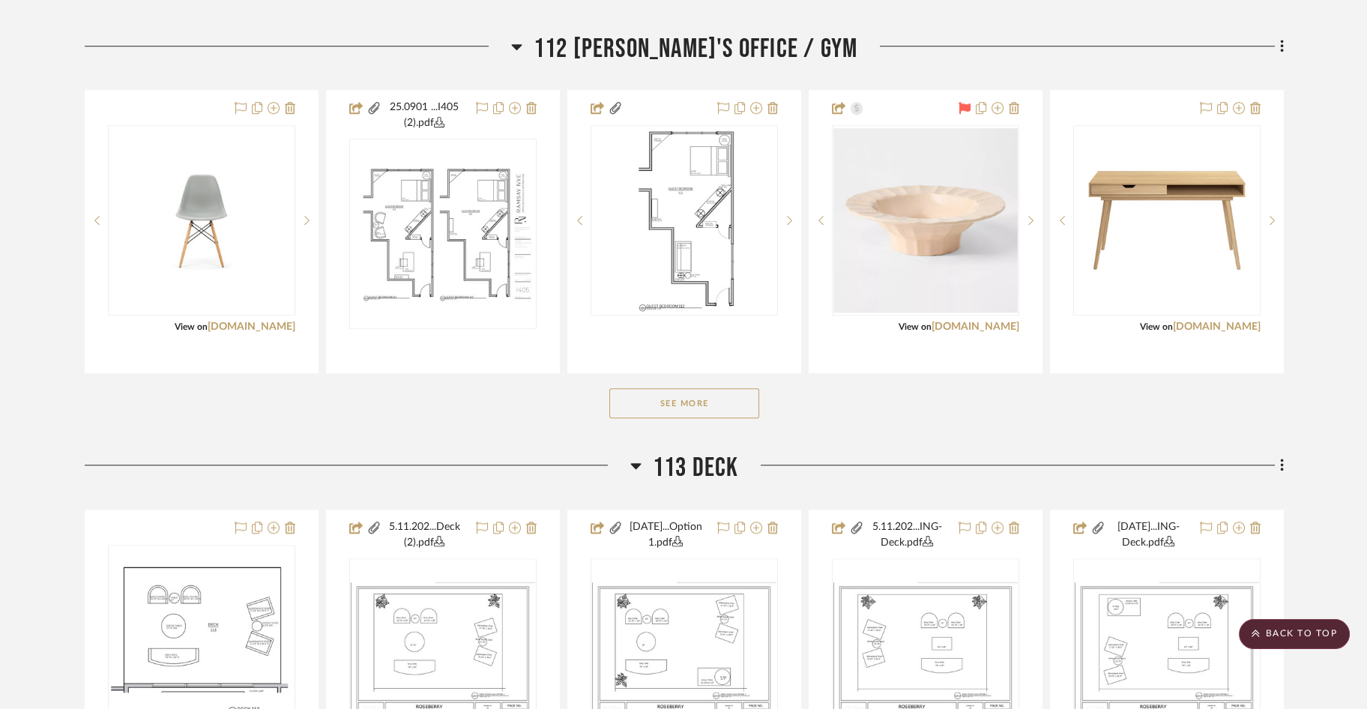
scroll to position [2826, 0]
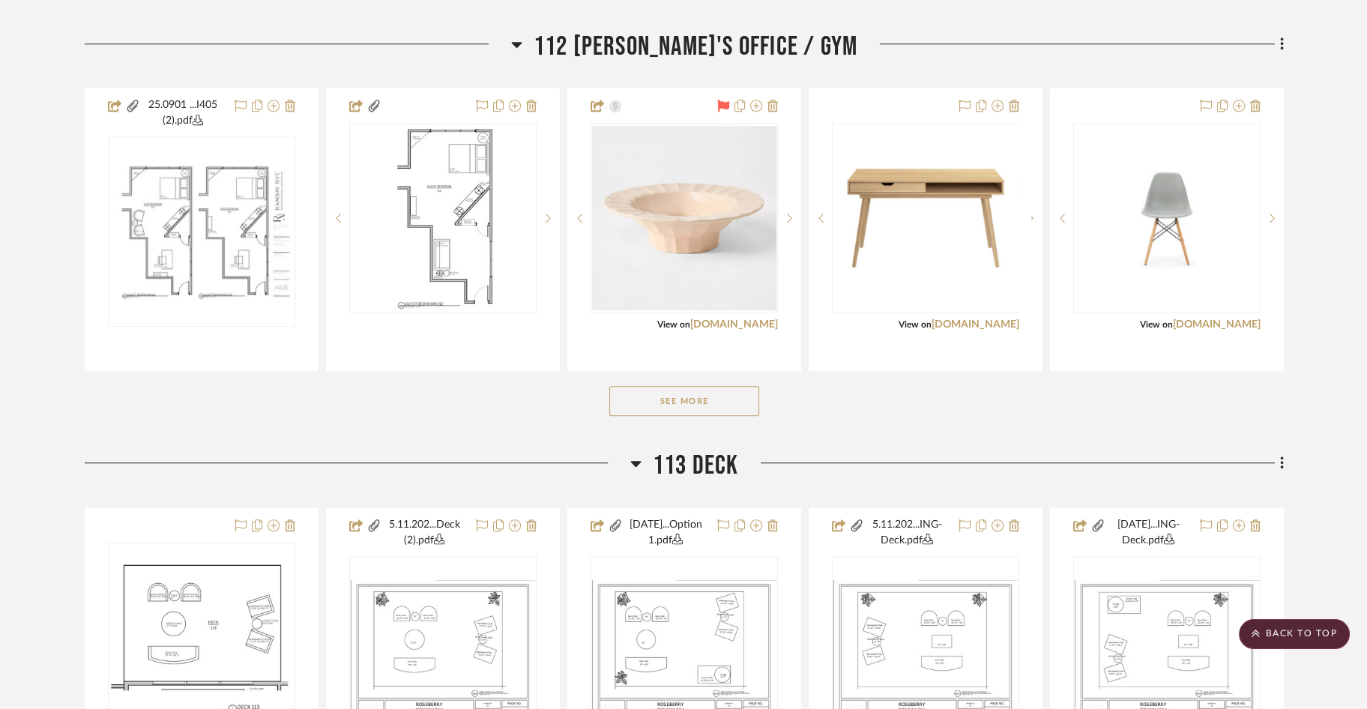
click at [719, 386] on button "See More" at bounding box center [684, 401] width 150 height 30
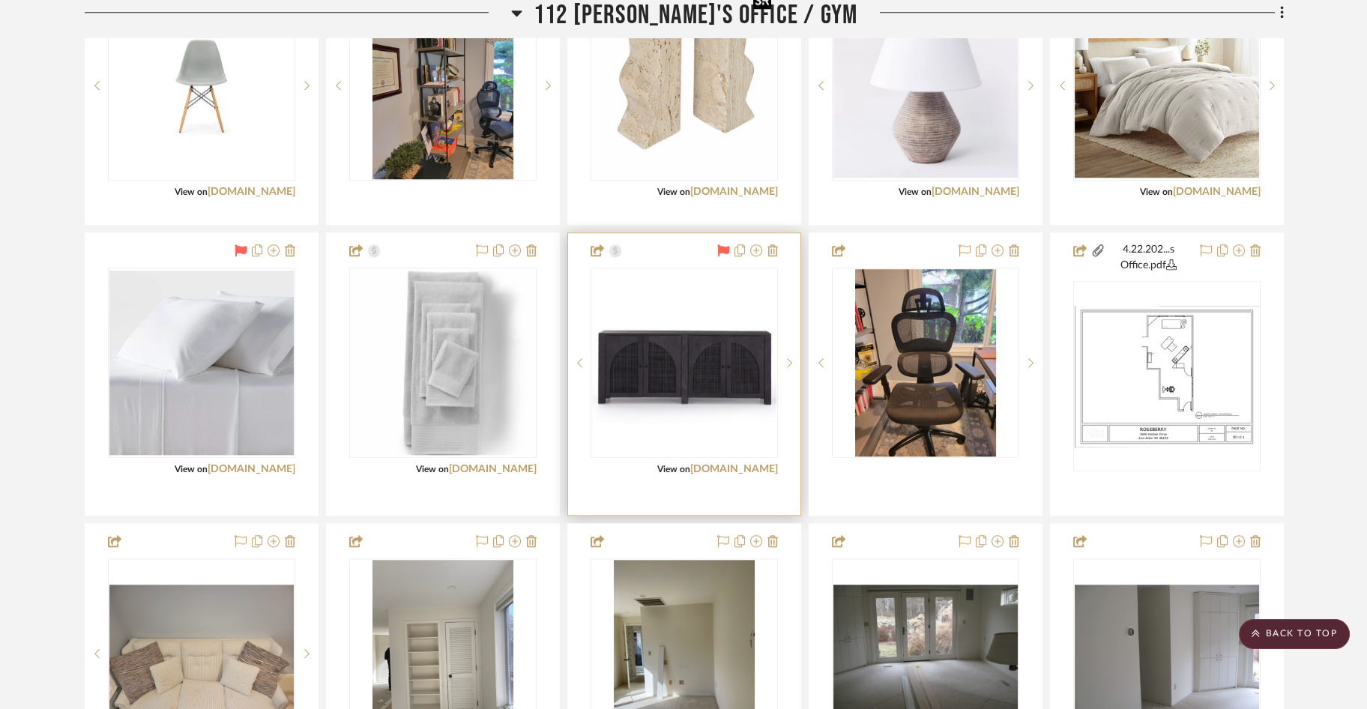
scroll to position [3256, 0]
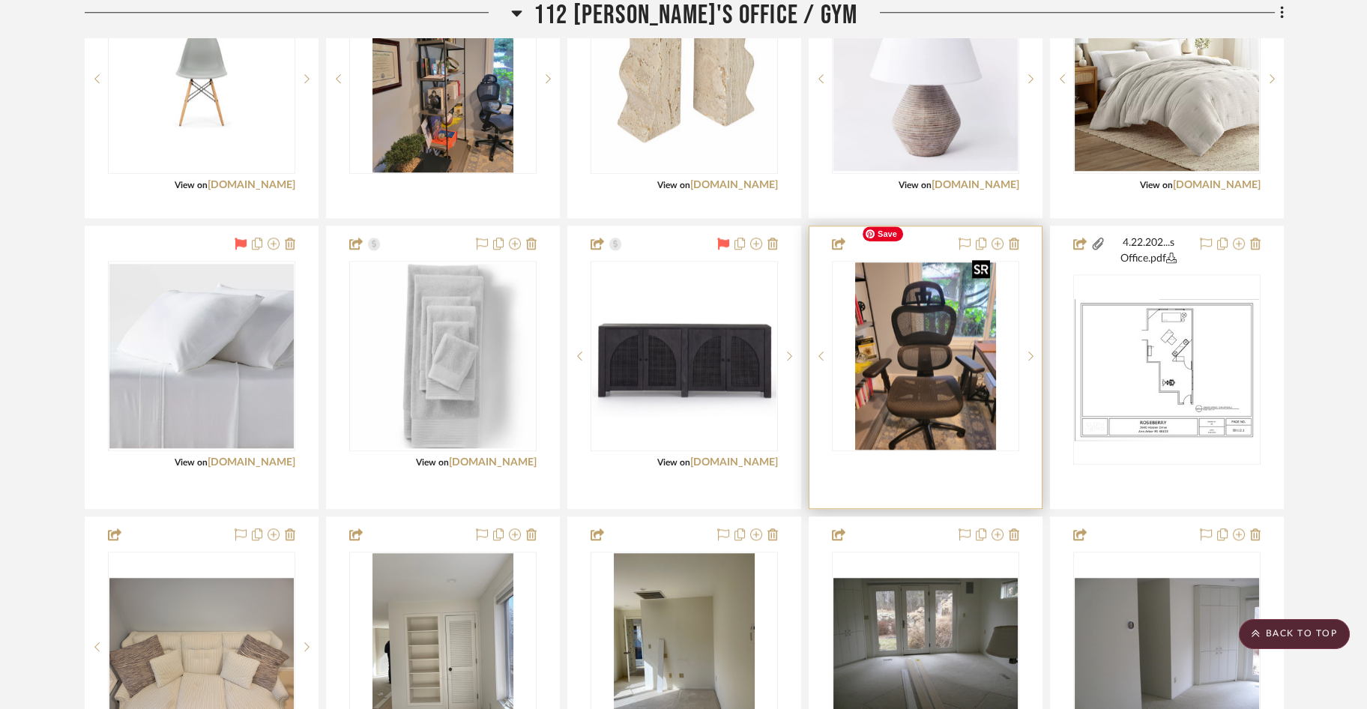
click at [0, 0] on img at bounding box center [0, 0] width 0 height 0
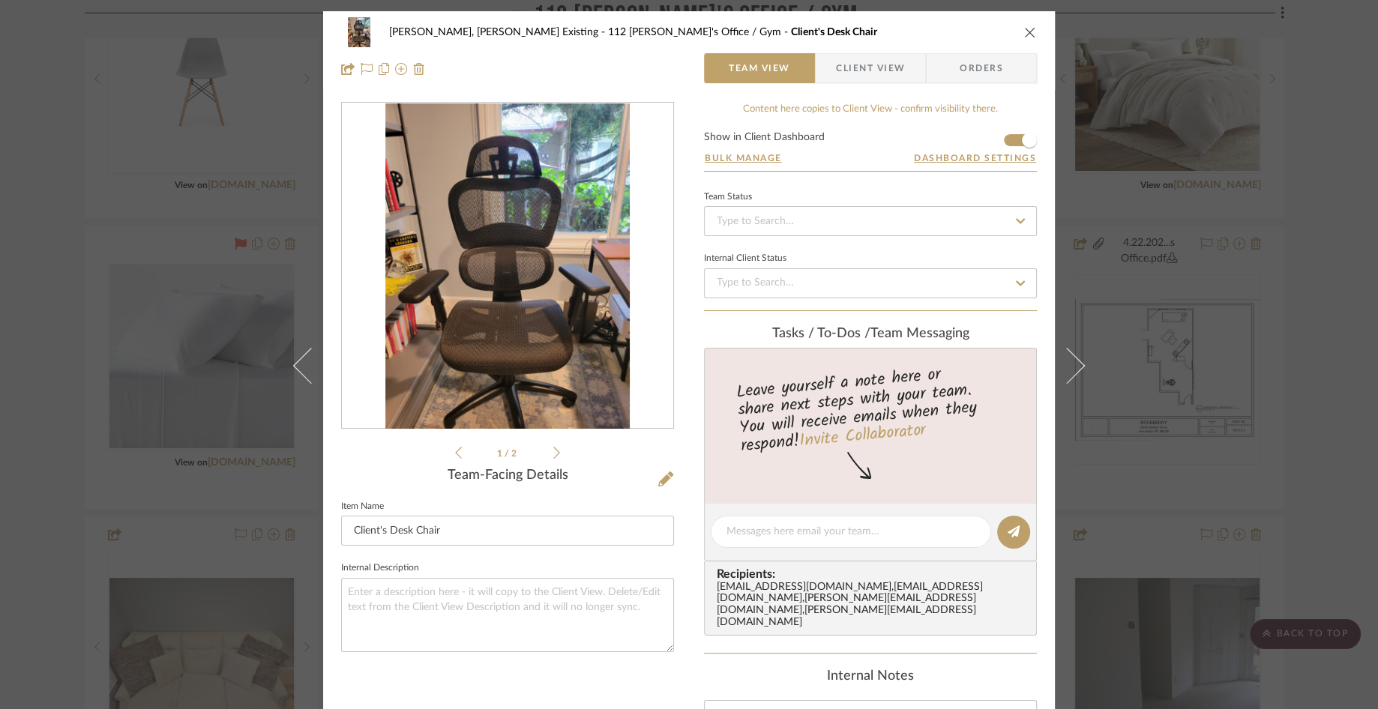
scroll to position [390, 0]
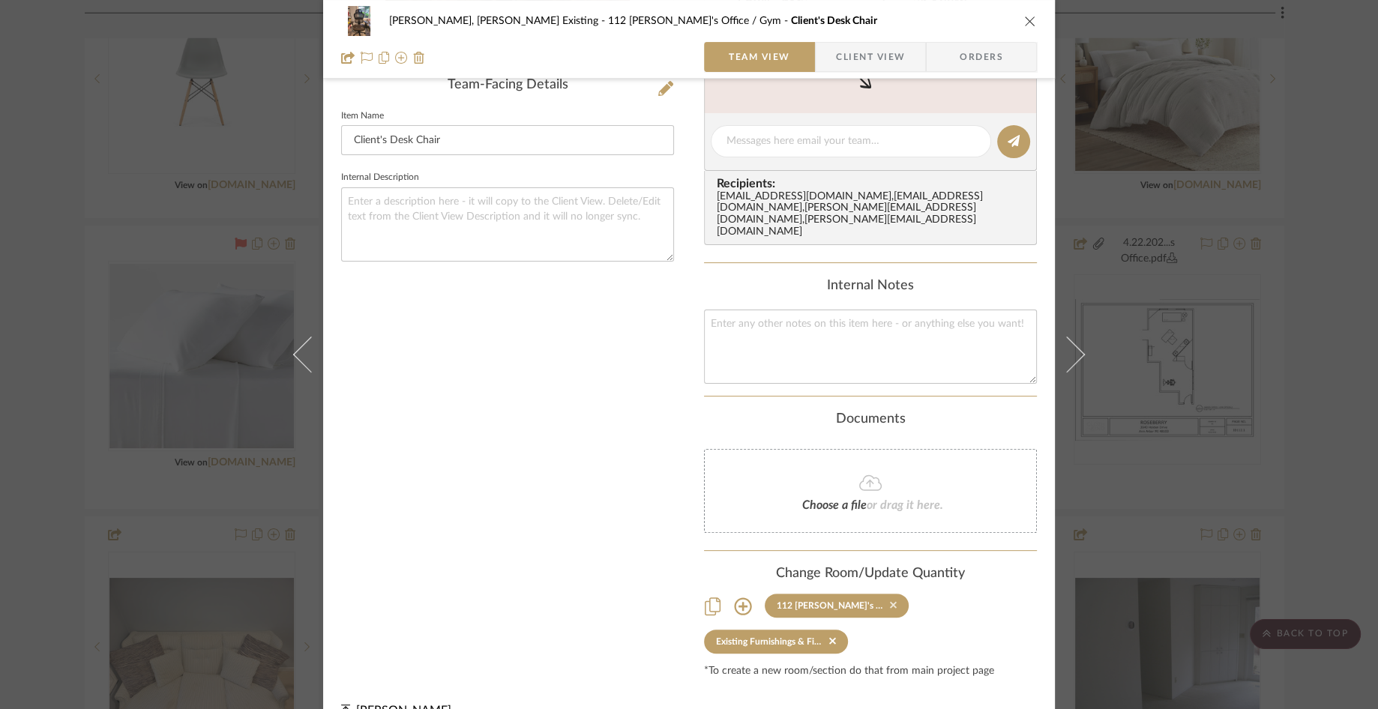
click at [890, 602] on icon at bounding box center [893, 605] width 7 height 7
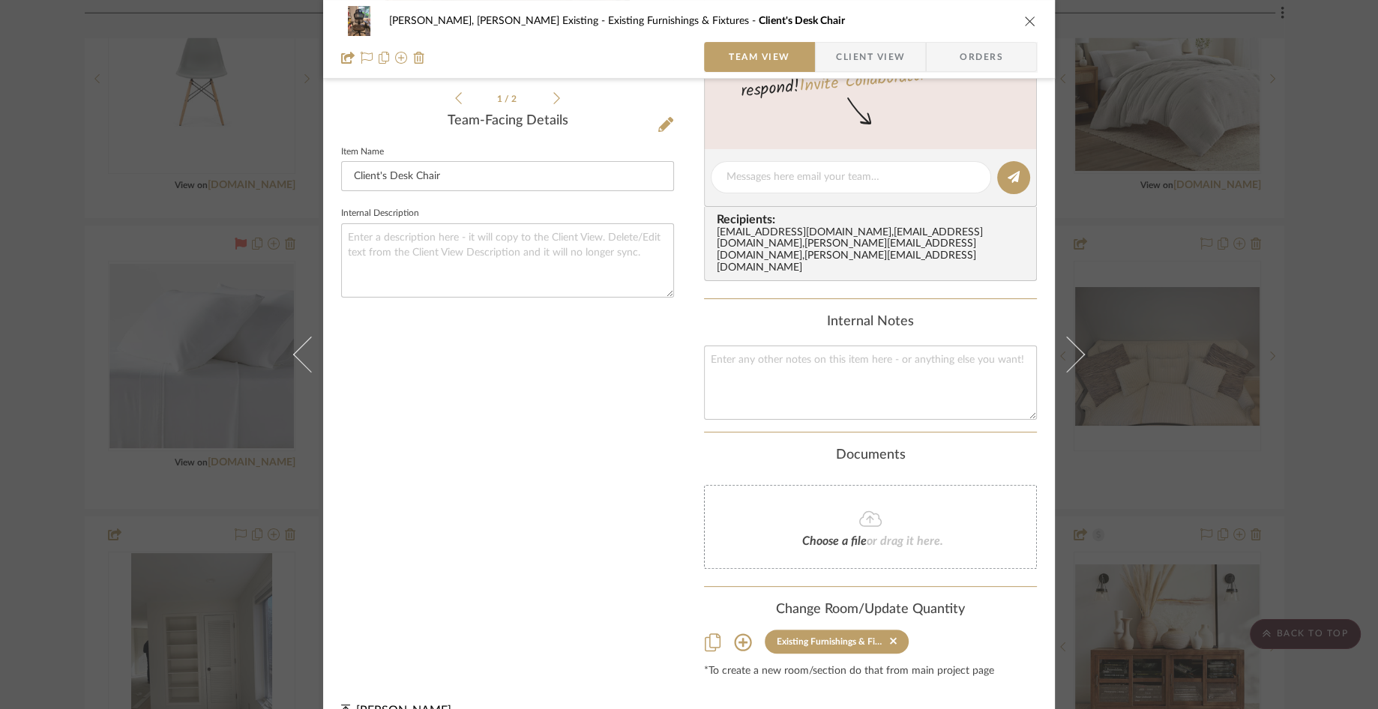
click at [1025, 23] on icon "close" at bounding box center [1030, 21] width 12 height 12
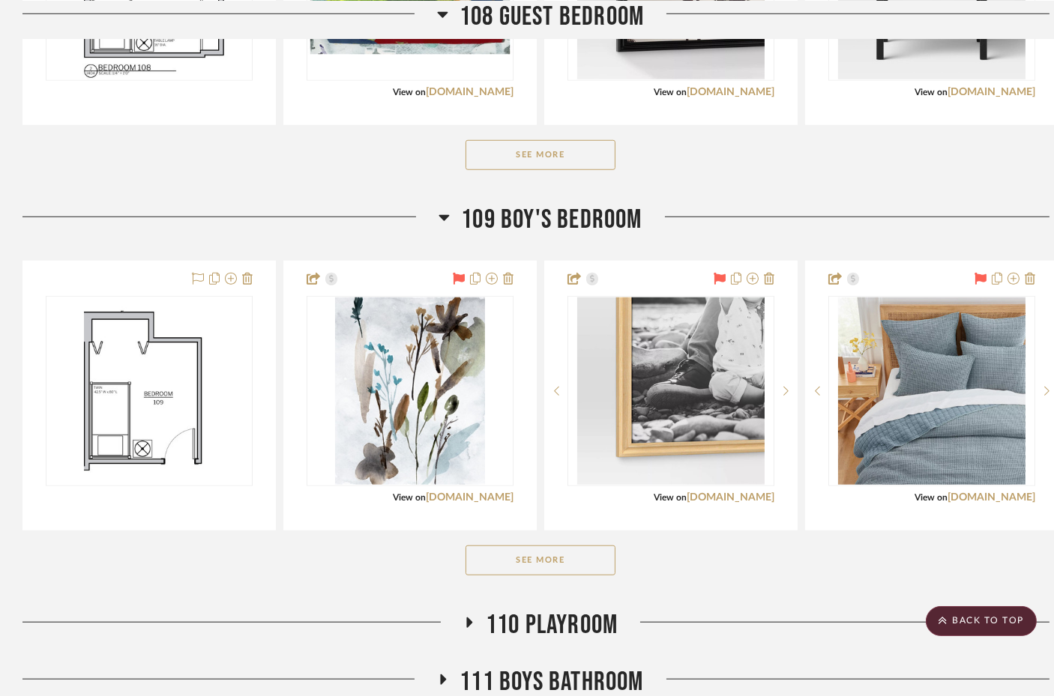
scroll to position [2133, 0]
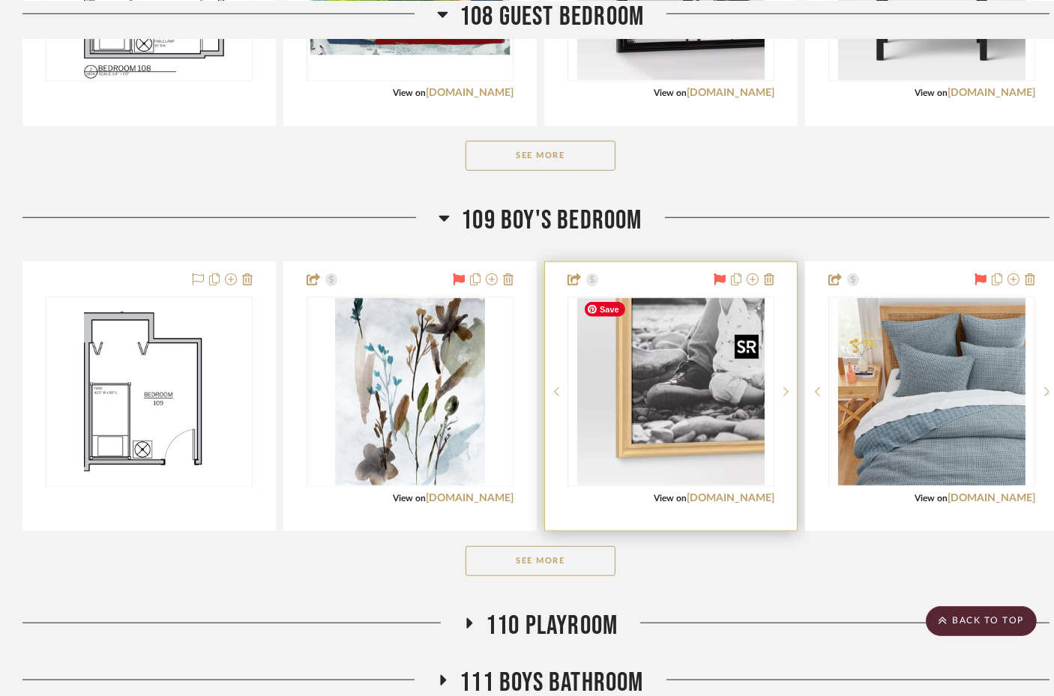
click at [0, 0] on img at bounding box center [0, 0] width 0 height 0
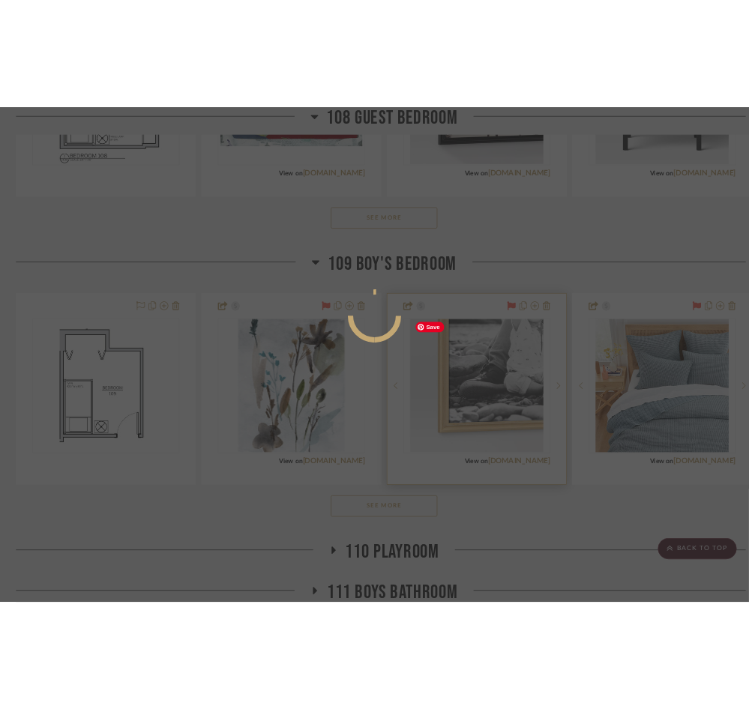
scroll to position [0, 0]
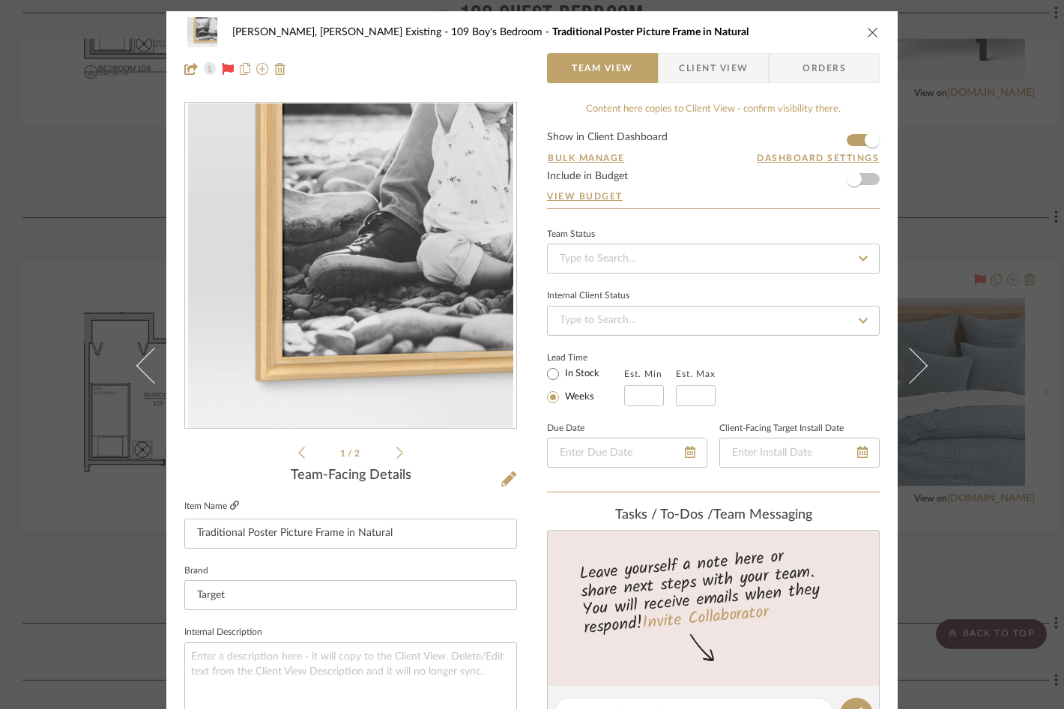
click at [230, 504] on icon at bounding box center [234, 505] width 9 height 9
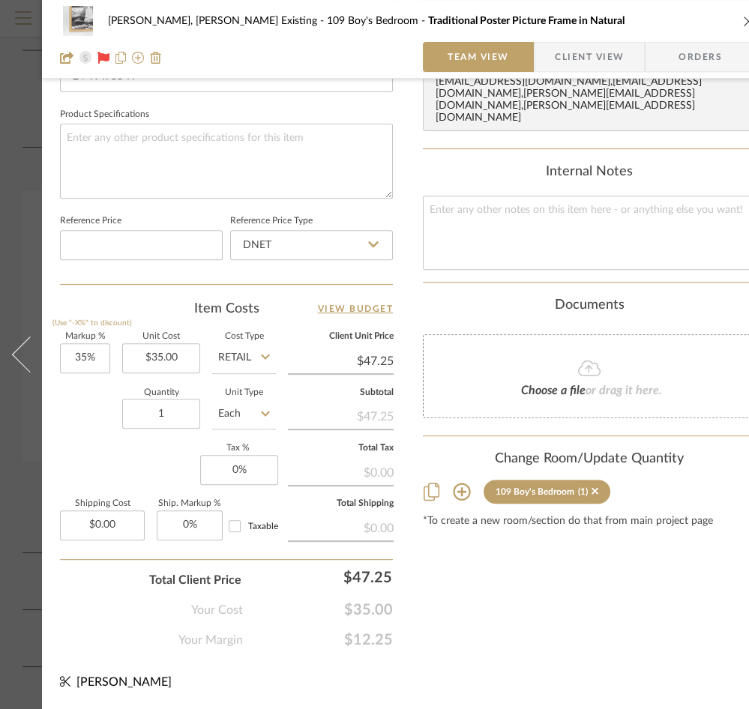
scroll to position [695, 0]
click at [462, 483] on icon at bounding box center [461, 491] width 17 height 17
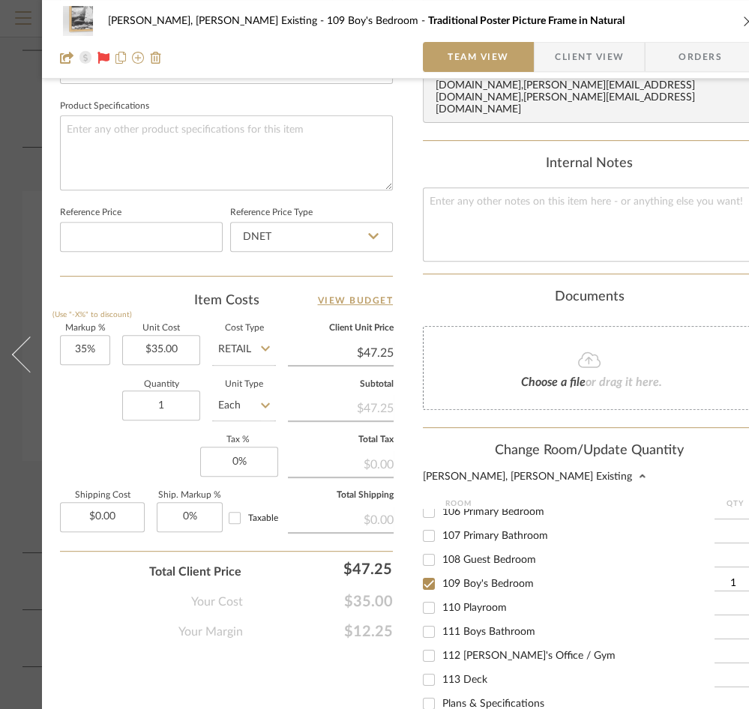
scroll to position [163, 0]
click at [477, 651] on span "112 [PERSON_NAME]'s Office / Gym" at bounding box center [528, 656] width 173 height 10
click at [441, 644] on input "112 [PERSON_NAME]'s Office / Gym" at bounding box center [429, 656] width 24 height 24
checkbox input "true"
type input "1"
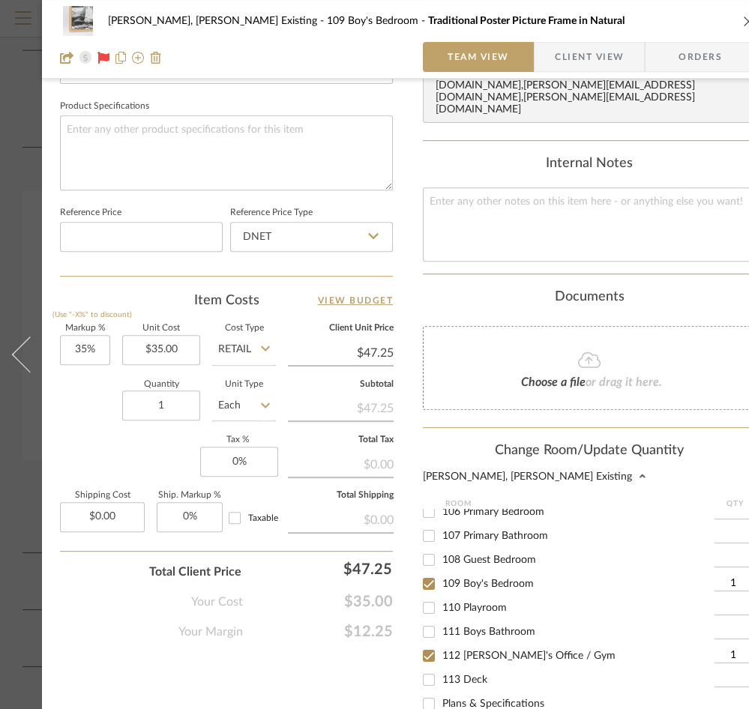
scroll to position [912, 0]
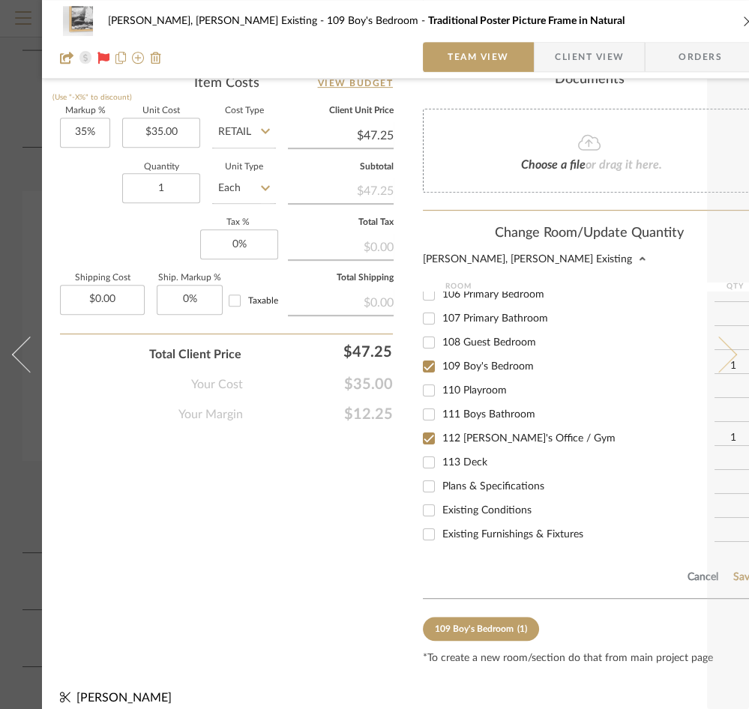
click at [732, 549] on button at bounding box center [728, 354] width 42 height 709
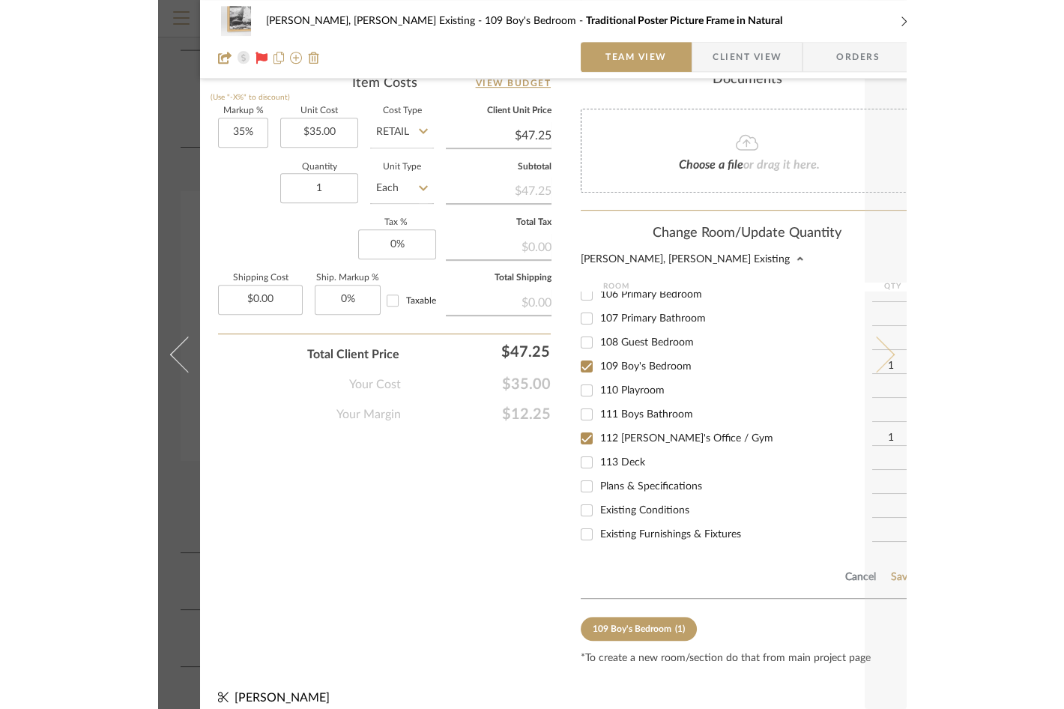
scroll to position [0, 0]
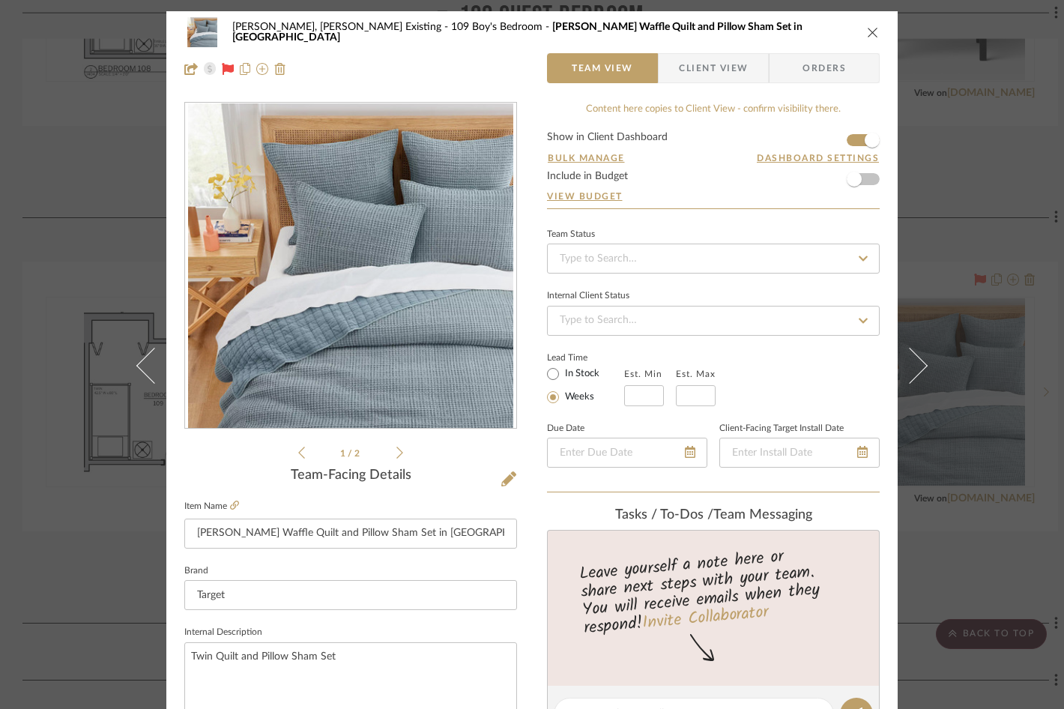
click at [870, 28] on icon "close" at bounding box center [873, 32] width 12 height 12
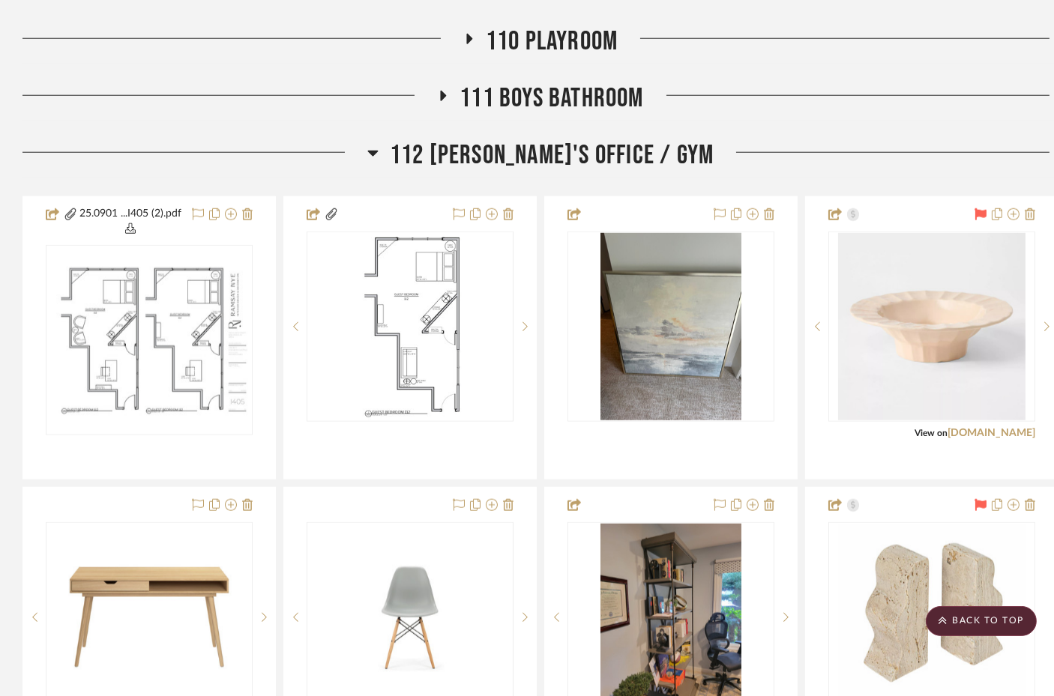
scroll to position [2751, 0]
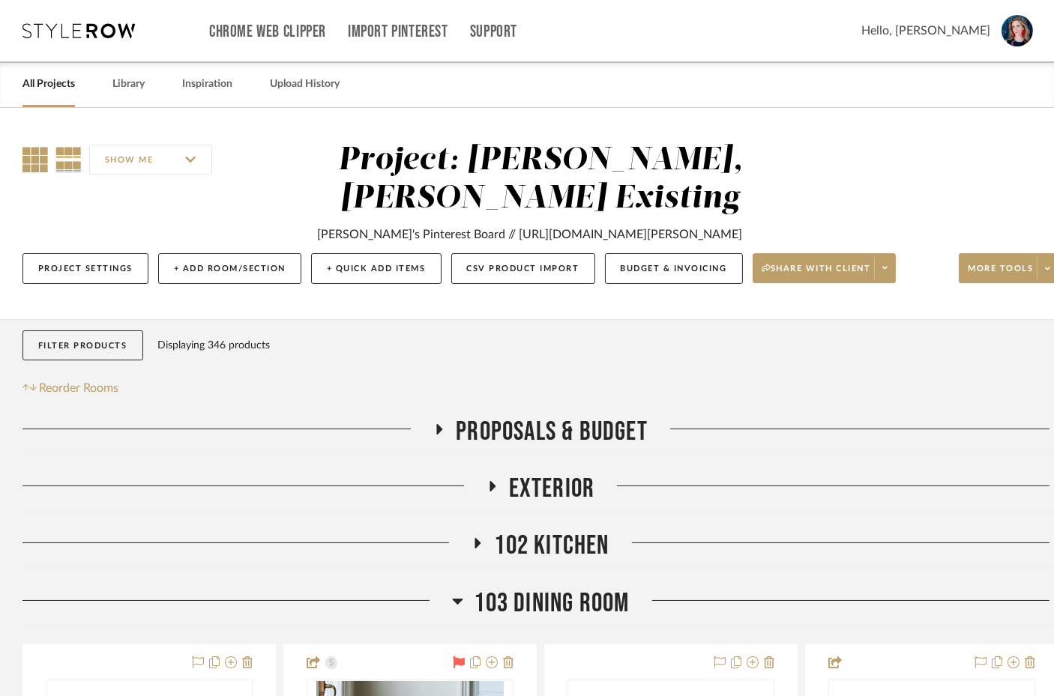
click at [33, 160] on icon at bounding box center [34, 159] width 25 height 25
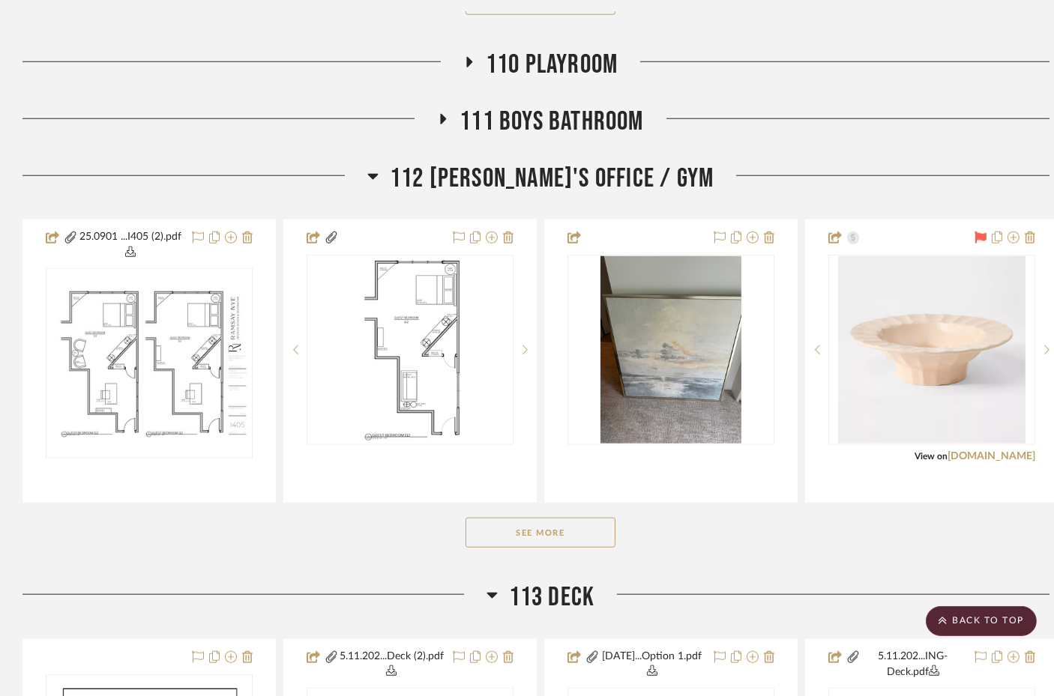
scroll to position [2739, 0]
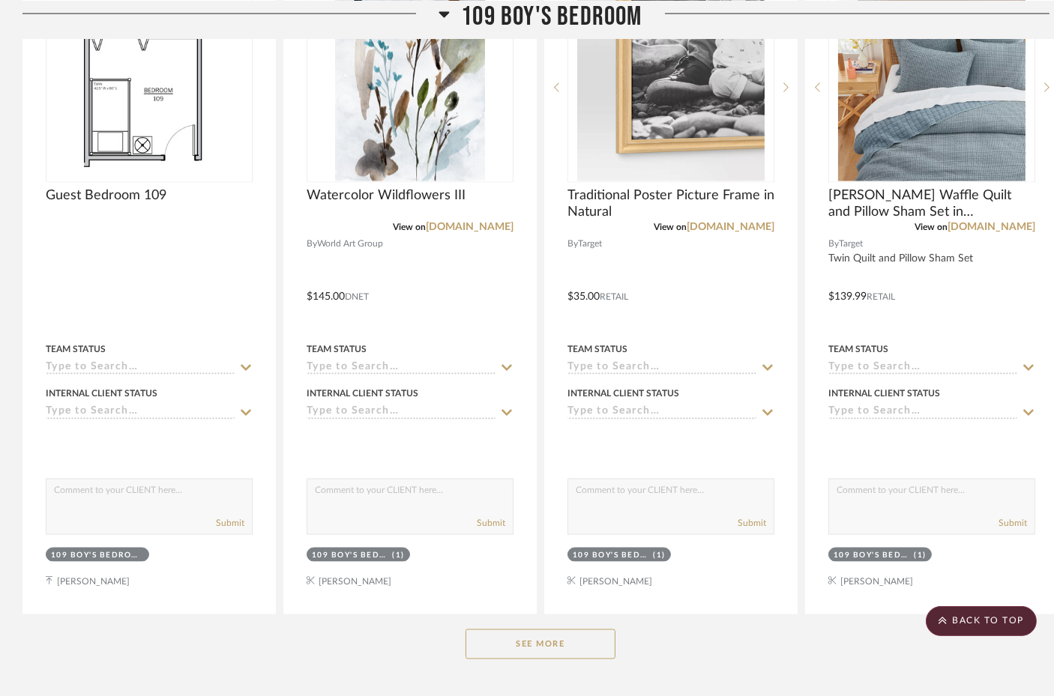
scroll to position [3983, 0]
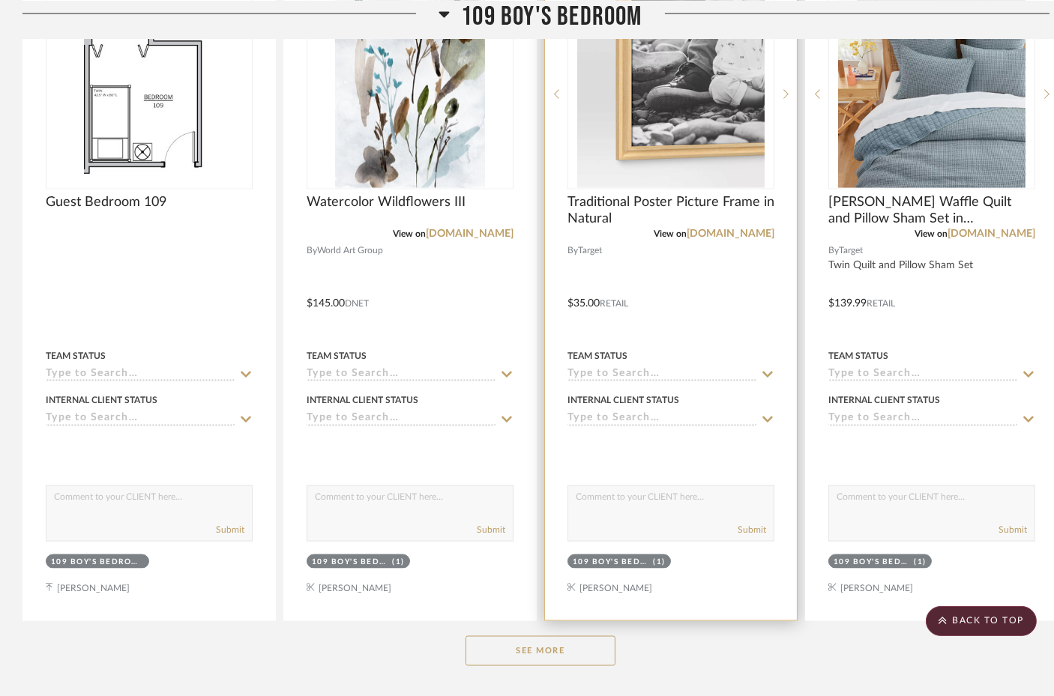
click at [702, 553] on div "109 Boy's Bedroom (1)" at bounding box center [671, 563] width 210 height 21
click at [0, 0] on img at bounding box center [0, 0] width 0 height 0
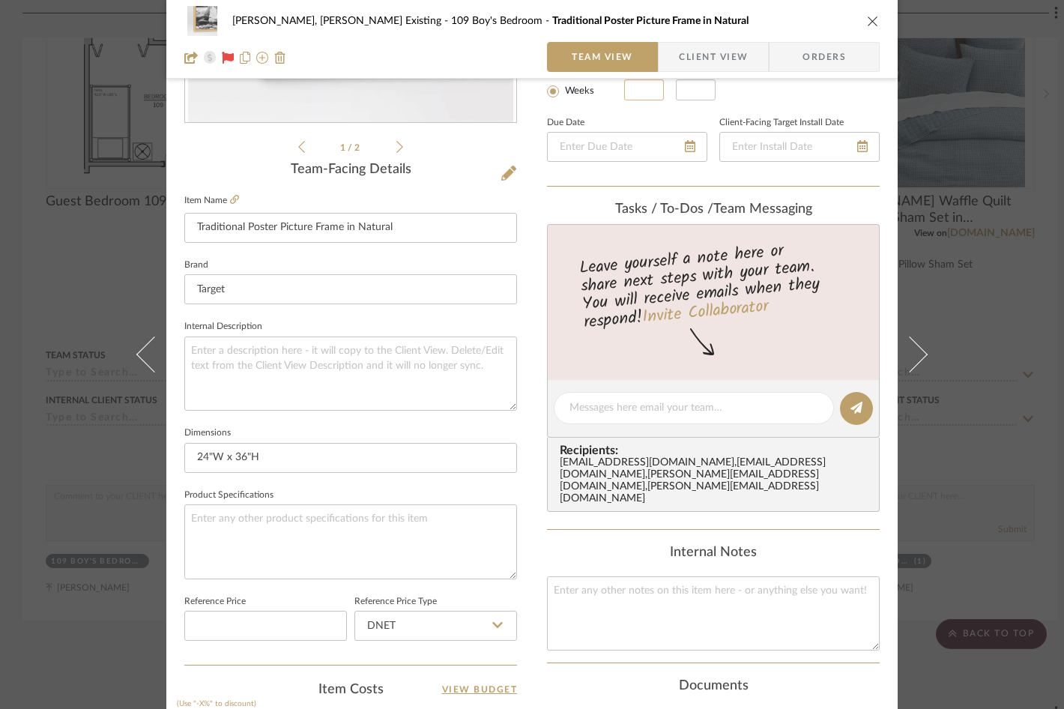
scroll to position [684, 0]
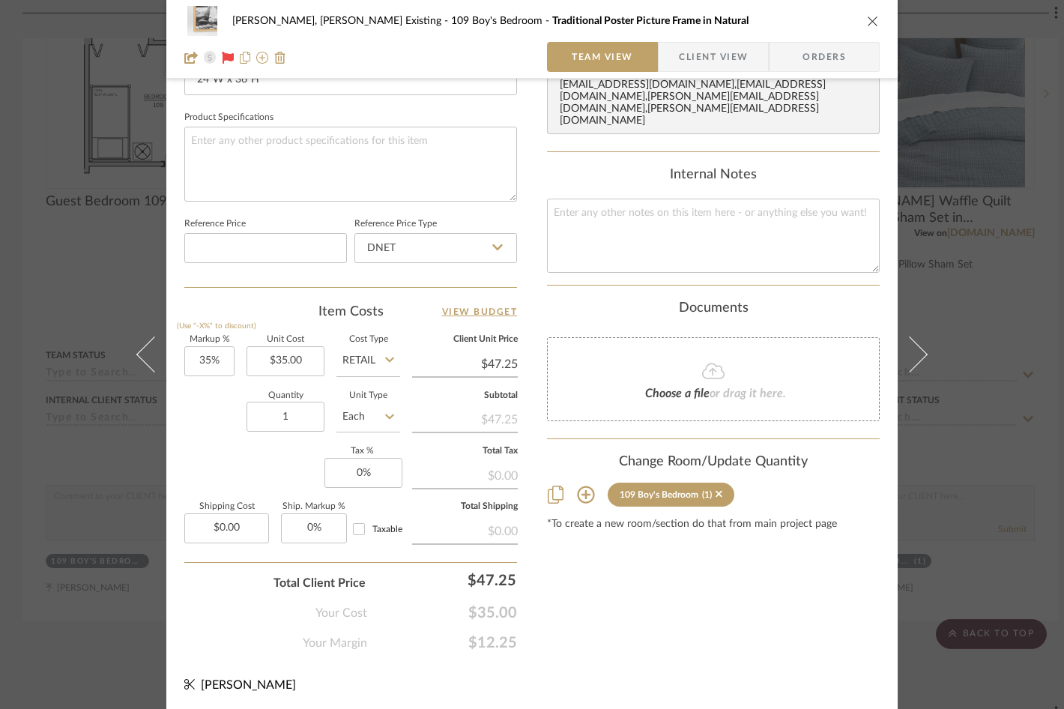
click at [585, 486] on icon at bounding box center [585, 494] width 17 height 17
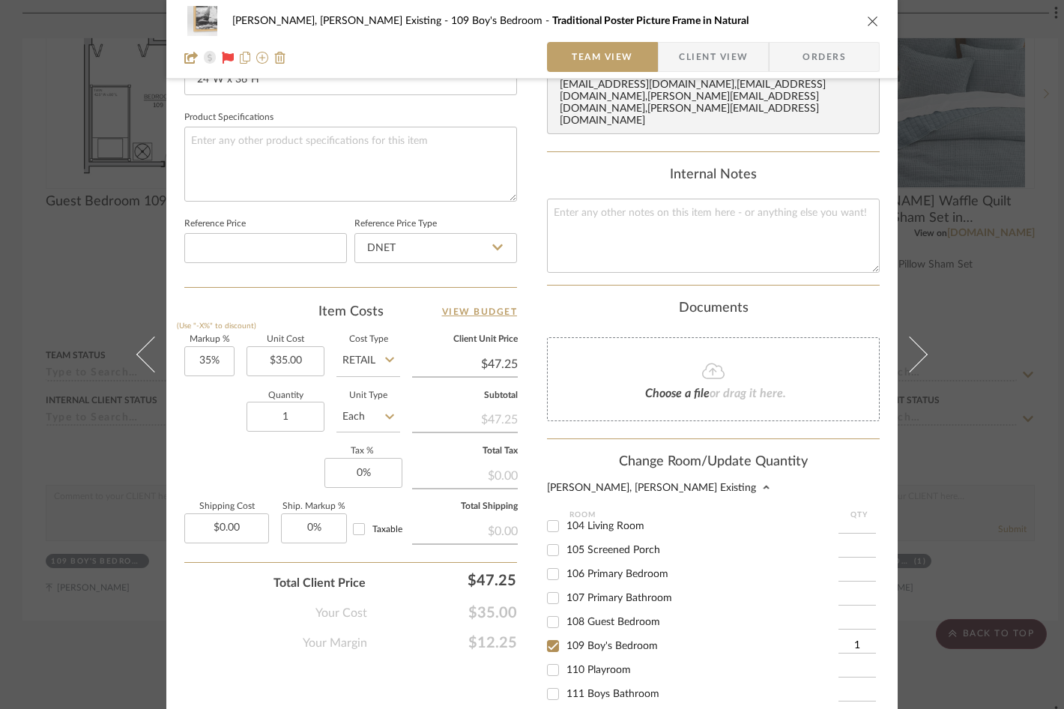
scroll to position [165, 0]
click at [615, 662] on span "112 [PERSON_NAME]'s Office / Gym" at bounding box center [653, 667] width 173 height 10
click at [565, 655] on input "112 [PERSON_NAME]'s Office / Gym" at bounding box center [553, 667] width 24 height 24
checkbox input "true"
type input "1"
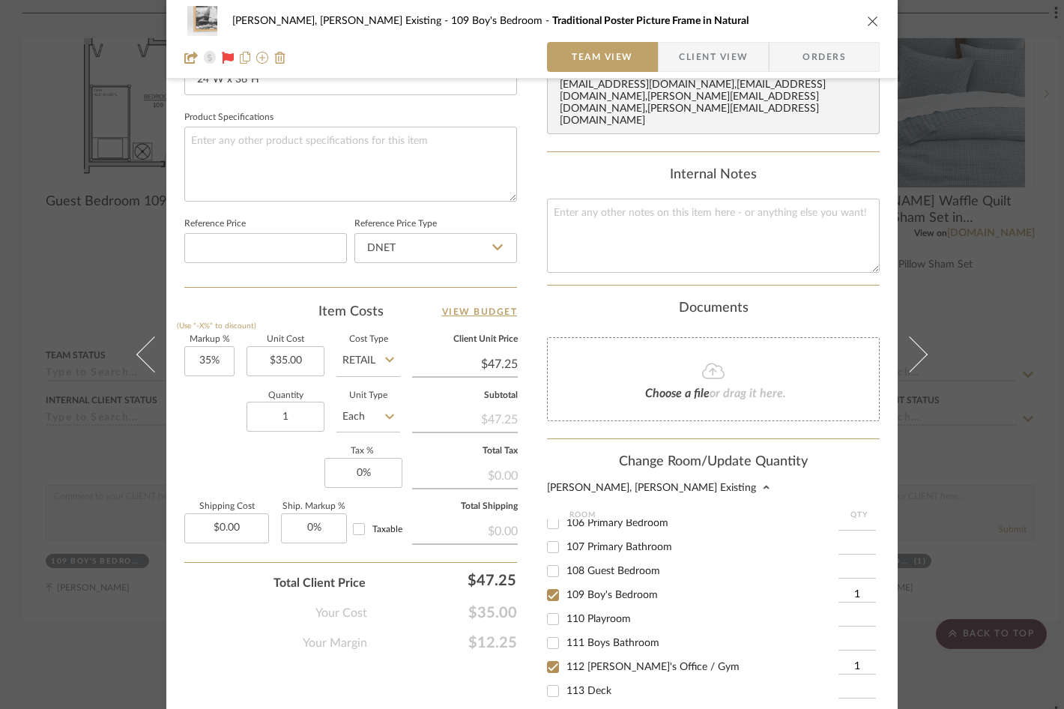
scroll to position [899, 0]
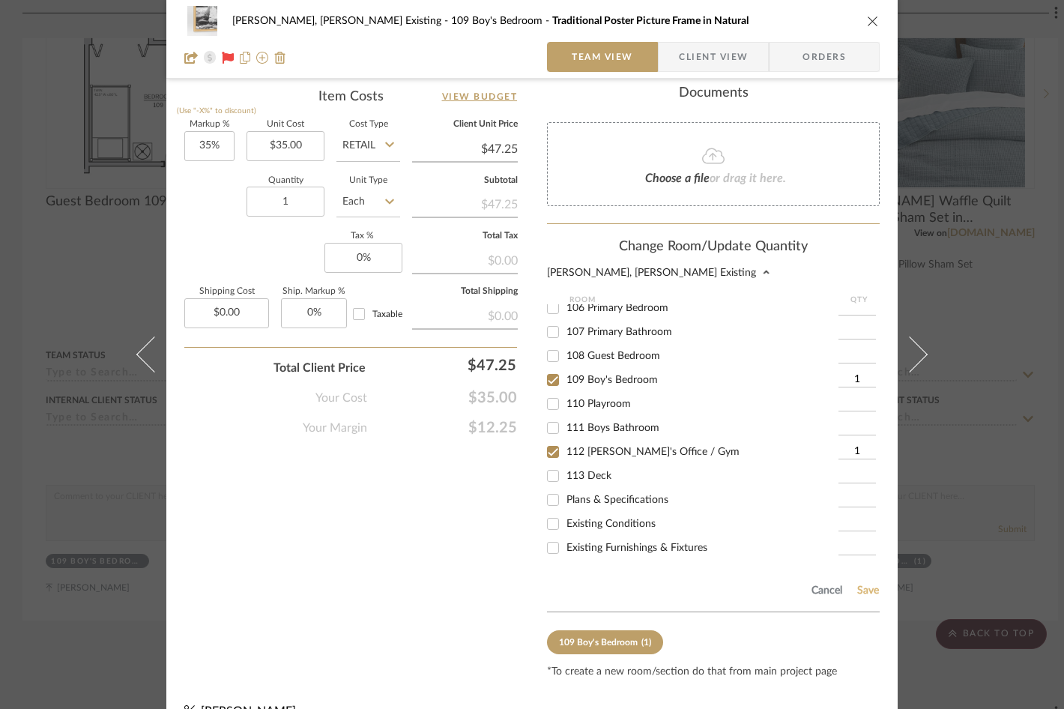
click at [866, 585] on button "Save" at bounding box center [868, 591] width 23 height 12
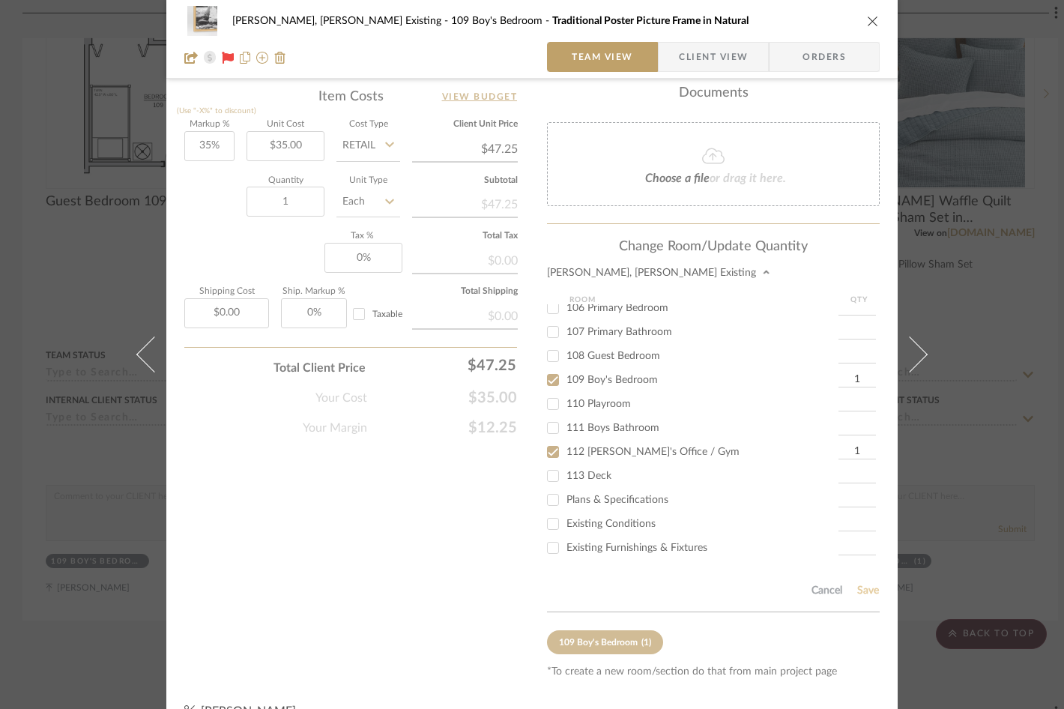
scroll to position [684, 0]
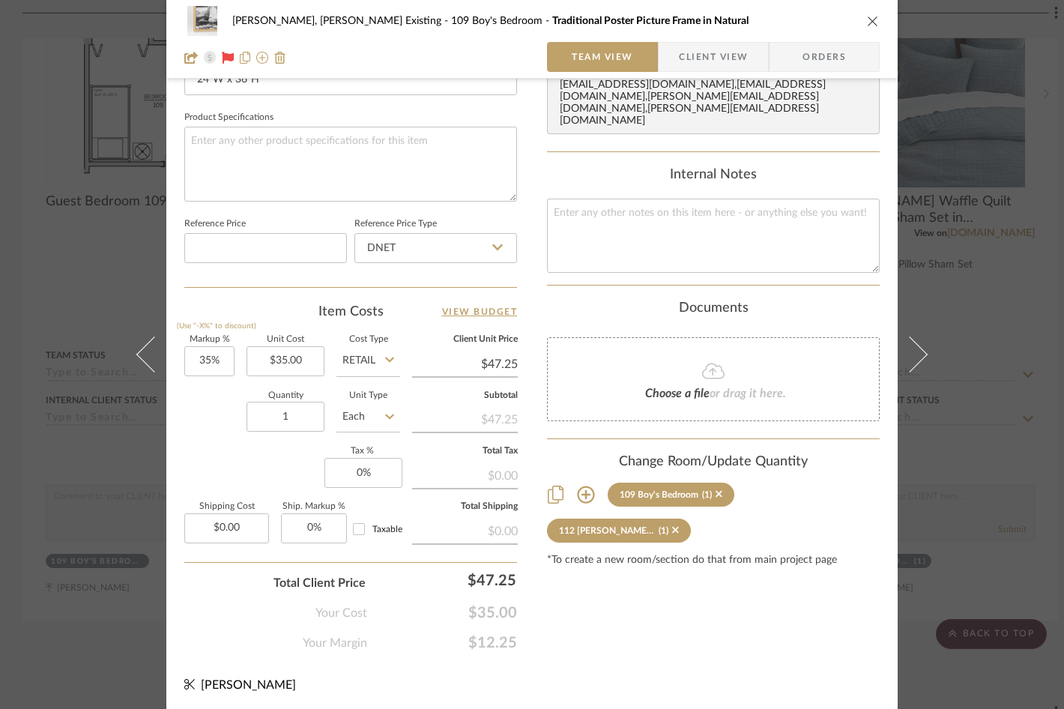
click at [869, 21] on icon "close" at bounding box center [873, 21] width 12 height 12
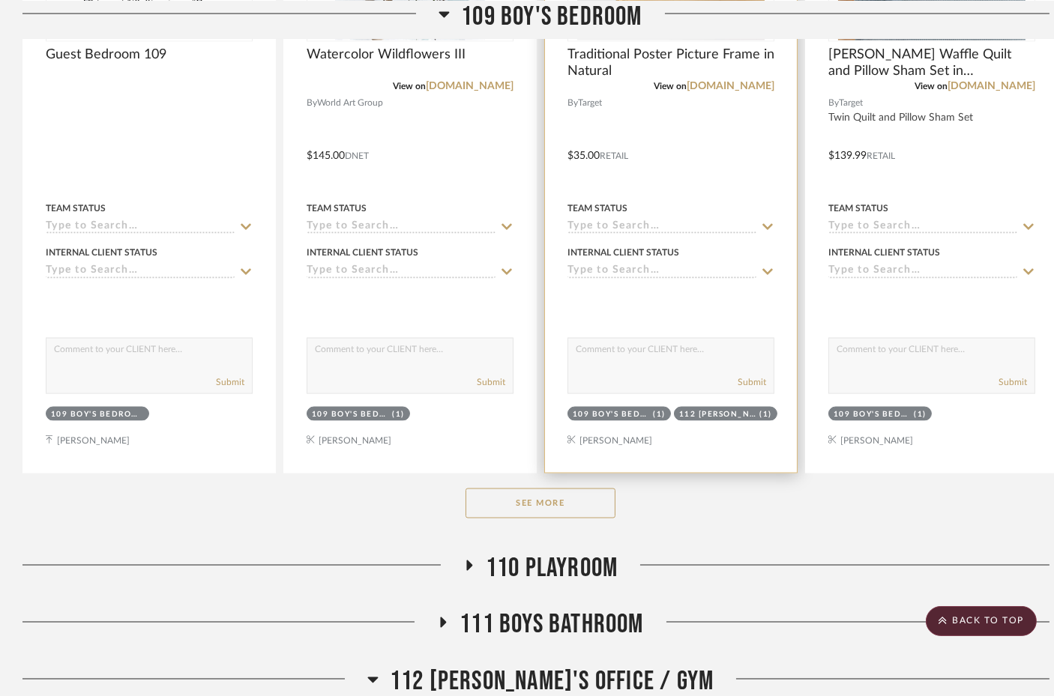
scroll to position [4850, 0]
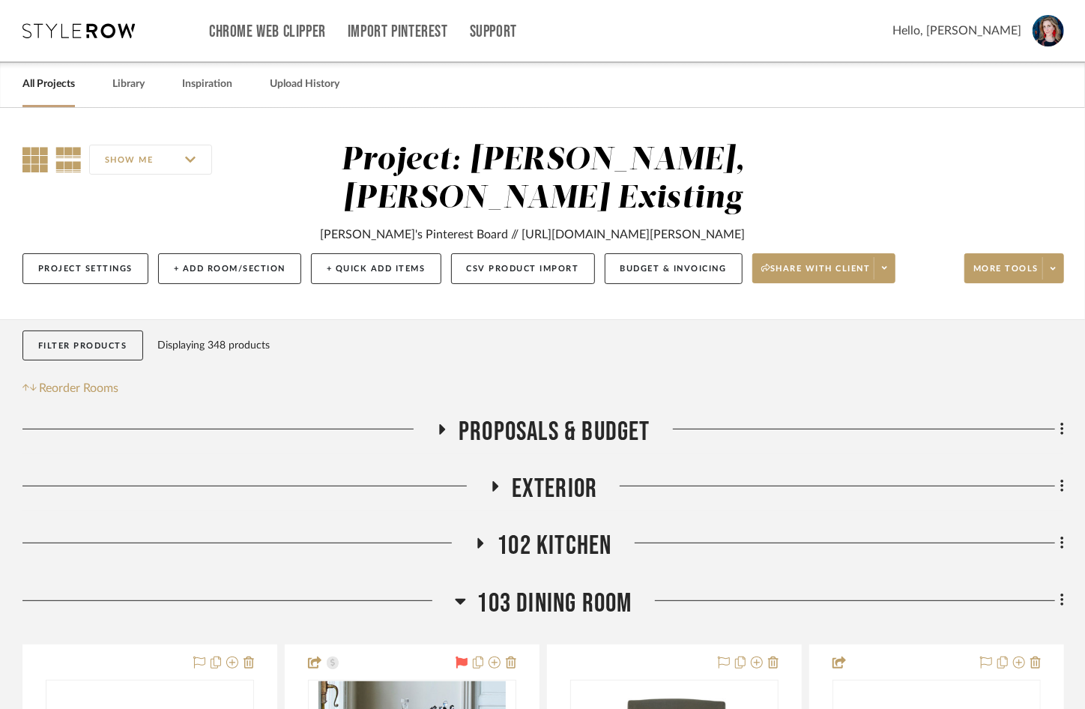
click at [34, 159] on icon at bounding box center [34, 159] width 25 height 25
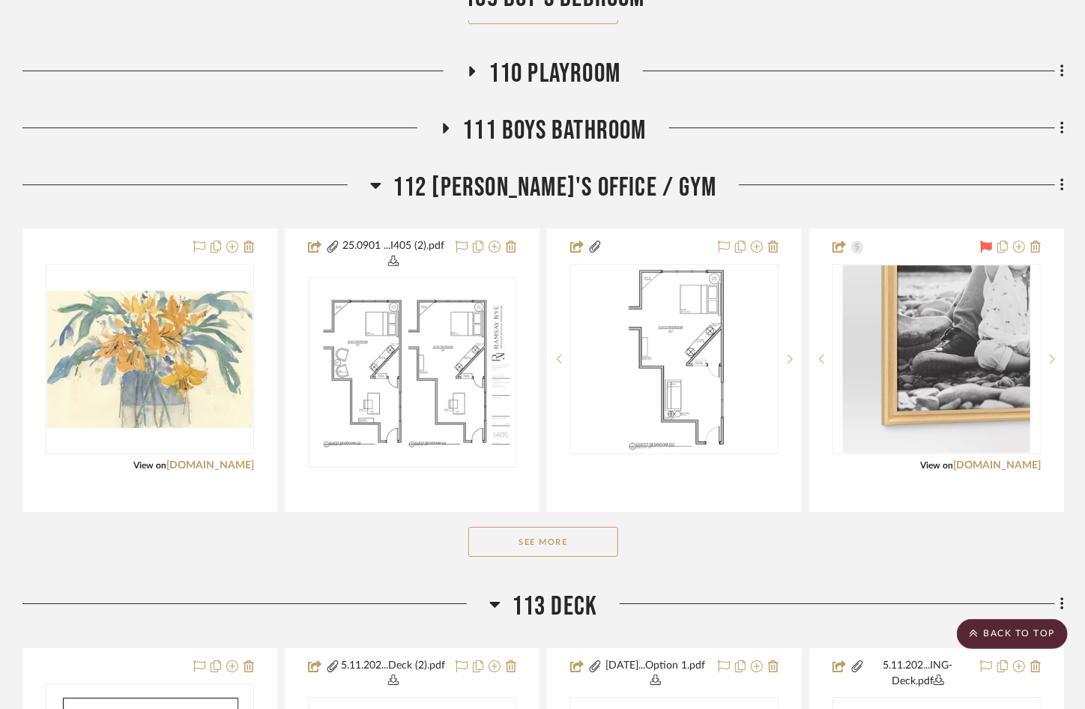
scroll to position [2767, 0]
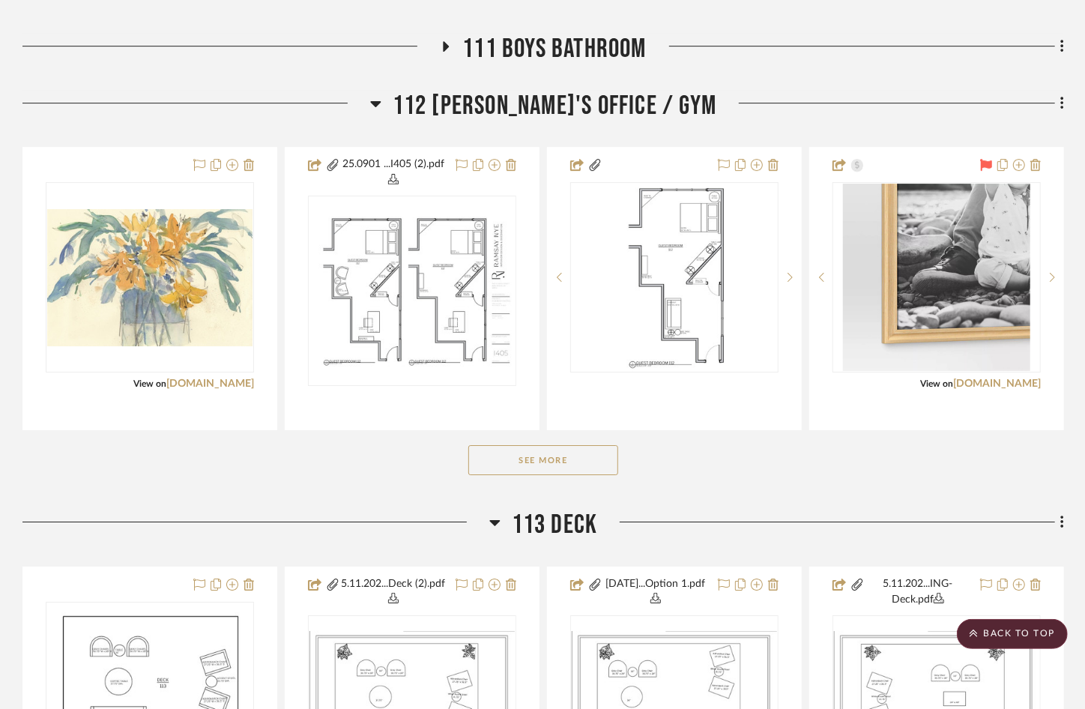
click at [498, 462] on button "See More" at bounding box center [543, 460] width 150 height 30
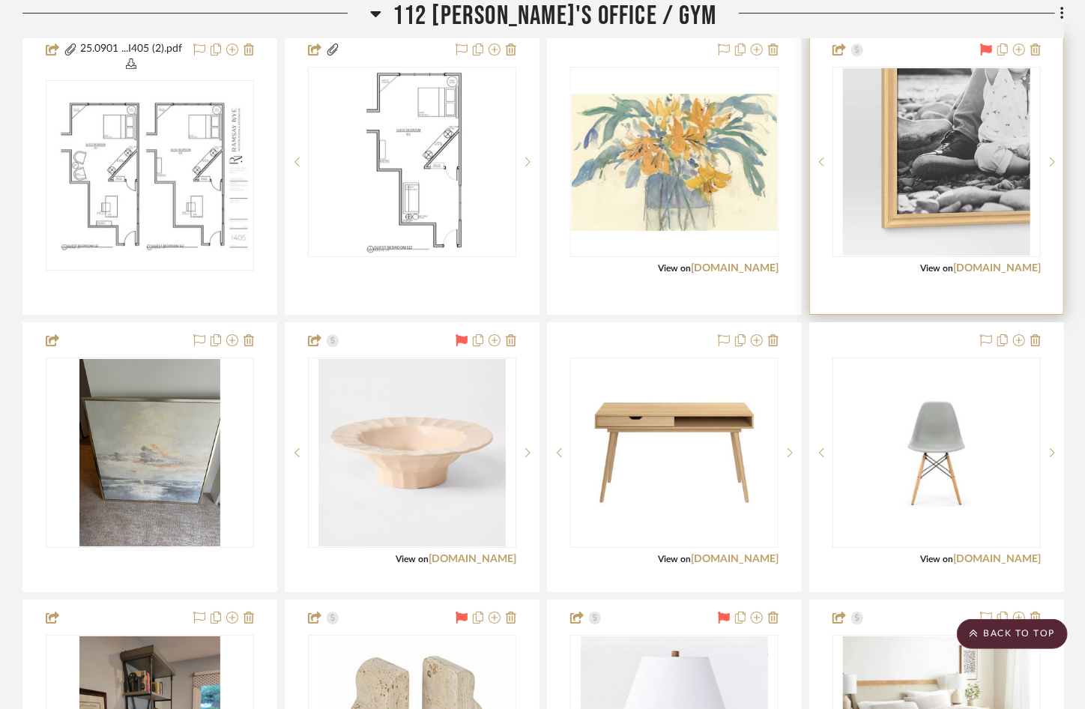
scroll to position [2909, 0]
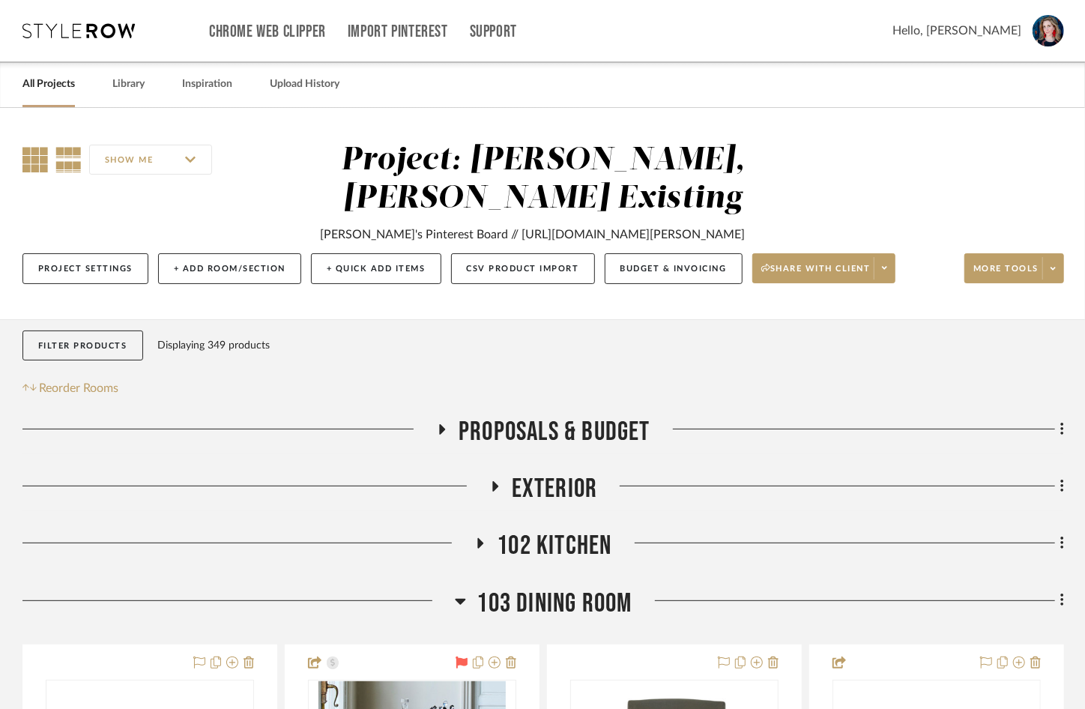
click at [24, 160] on icon at bounding box center [34, 159] width 25 height 25
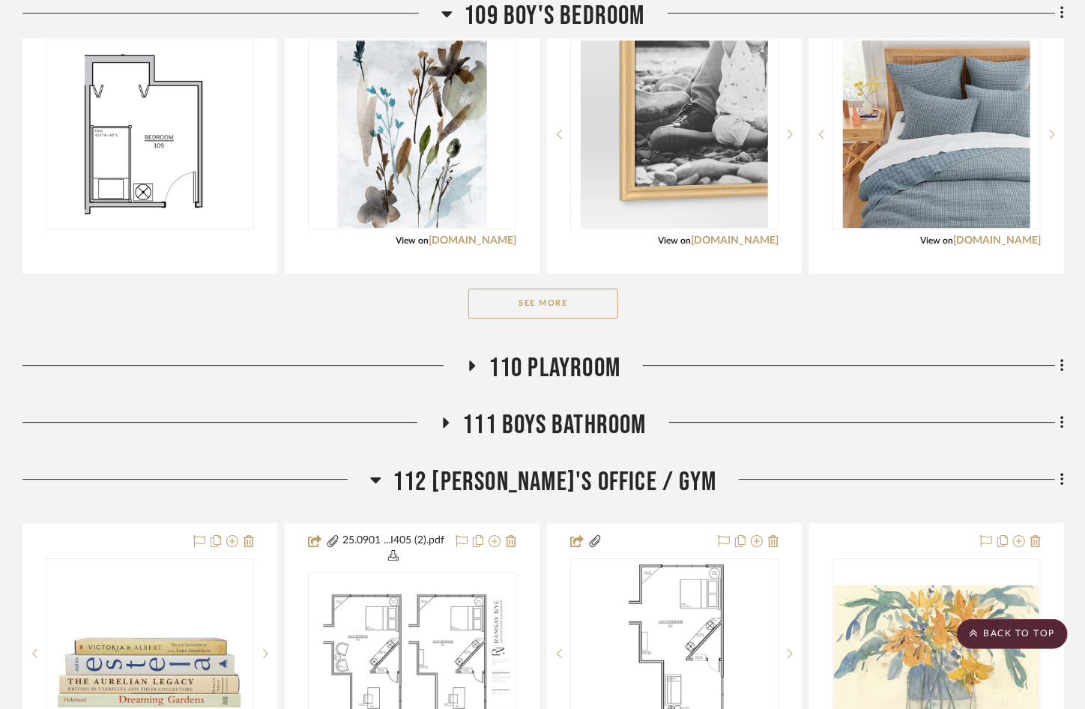
scroll to position [2563, 0]
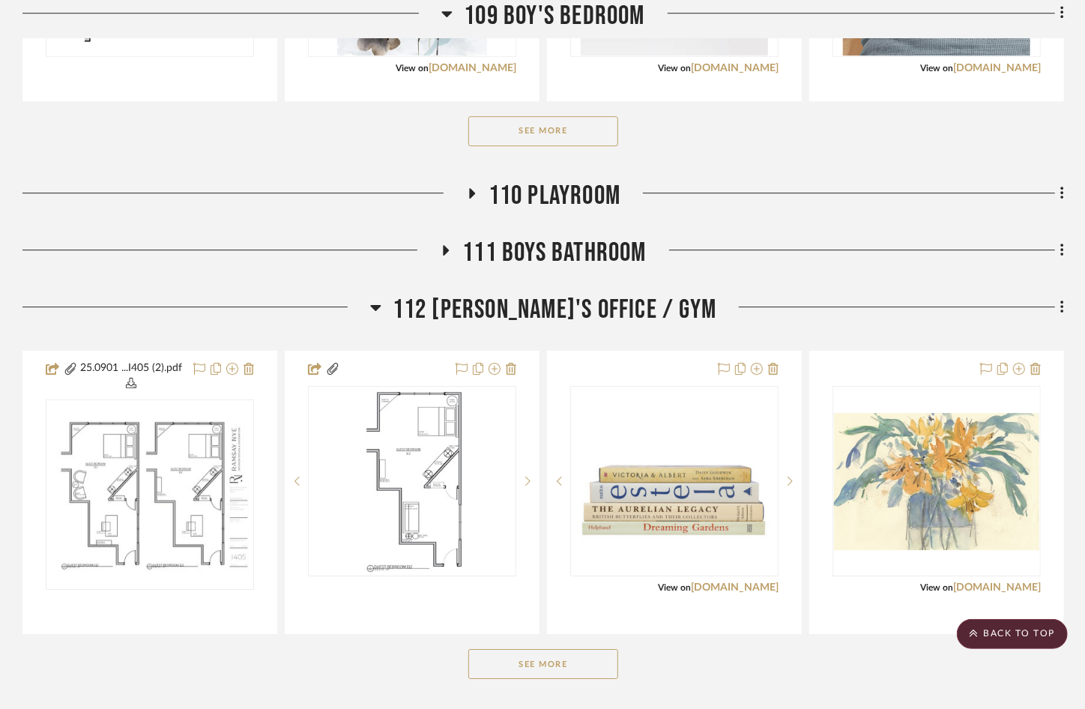
click at [568, 651] on button "See More" at bounding box center [543, 664] width 150 height 30
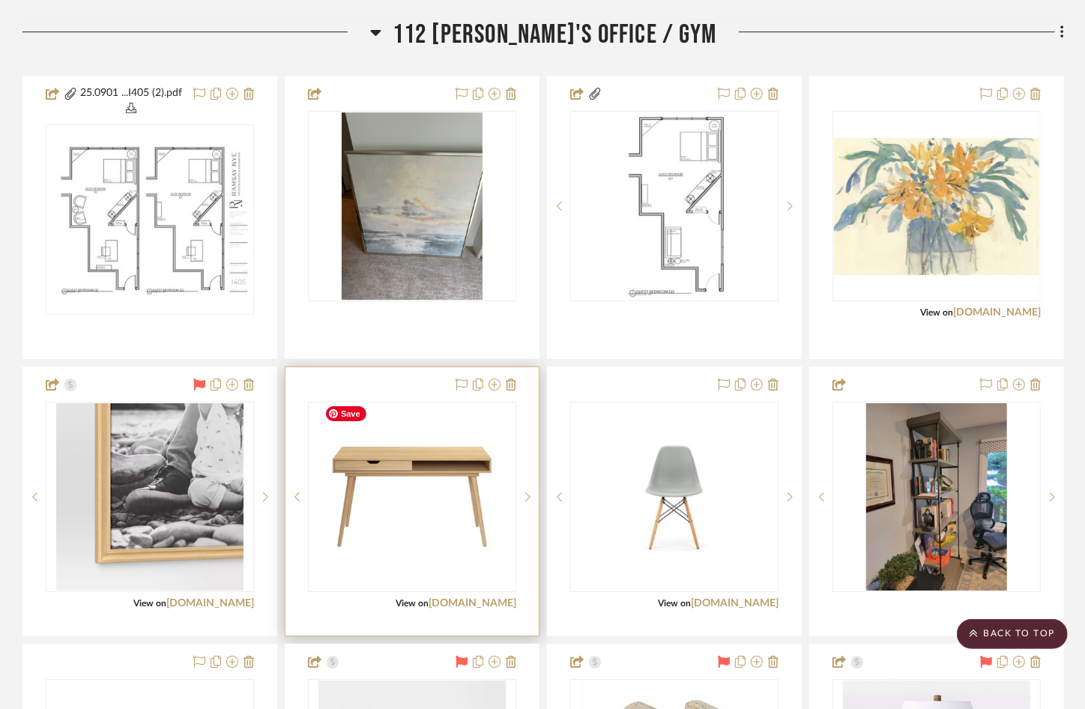
scroll to position [2827, 0]
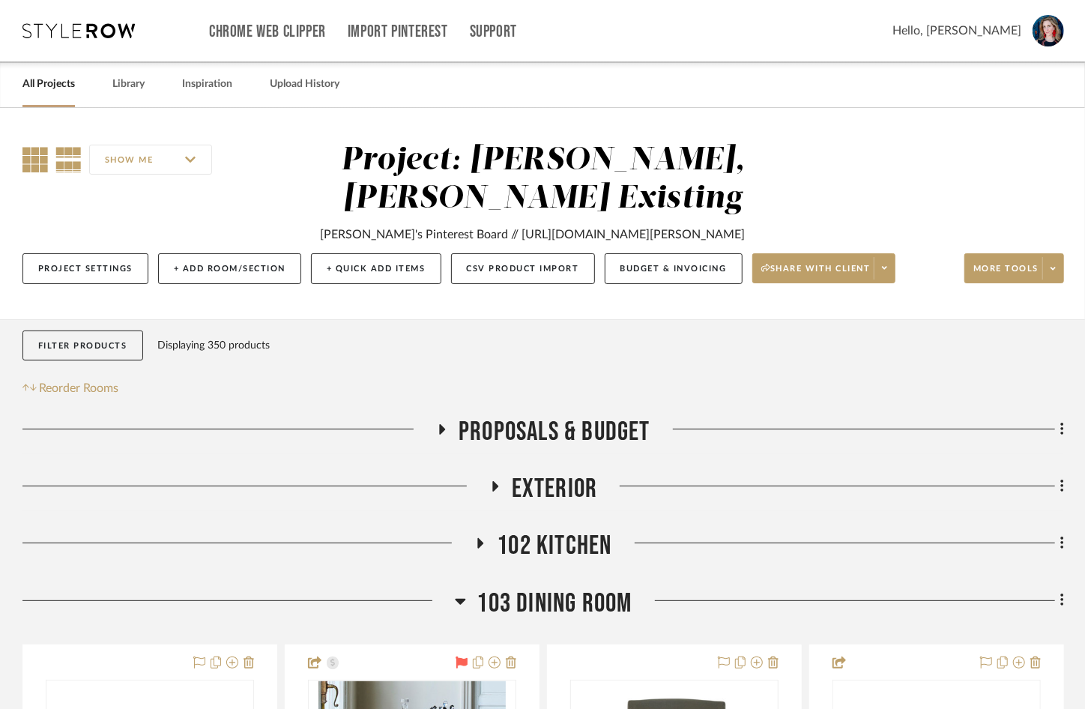
click at [40, 156] on icon at bounding box center [34, 159] width 25 height 25
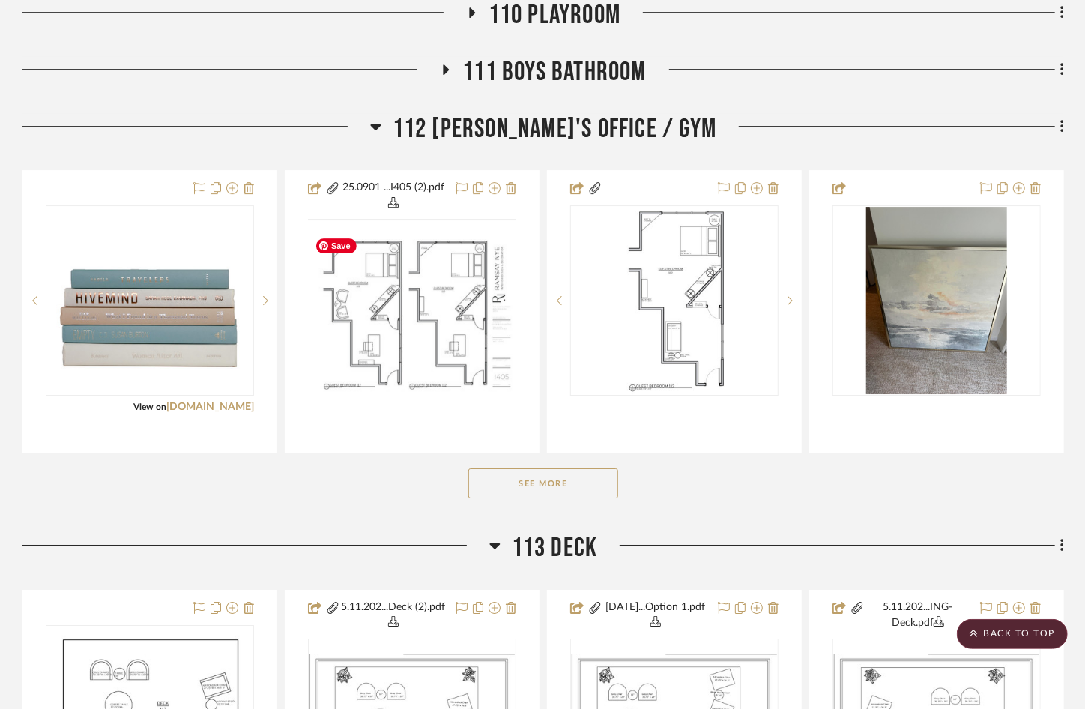
scroll to position [2787, 0]
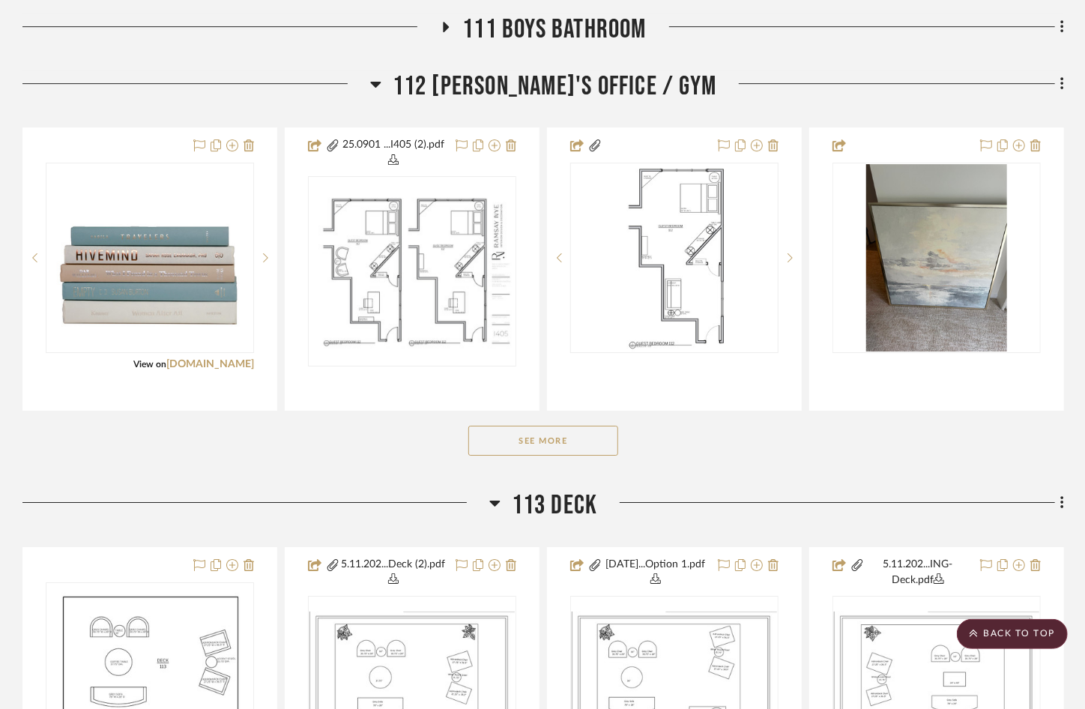
click at [537, 439] on button "See More" at bounding box center [543, 441] width 150 height 30
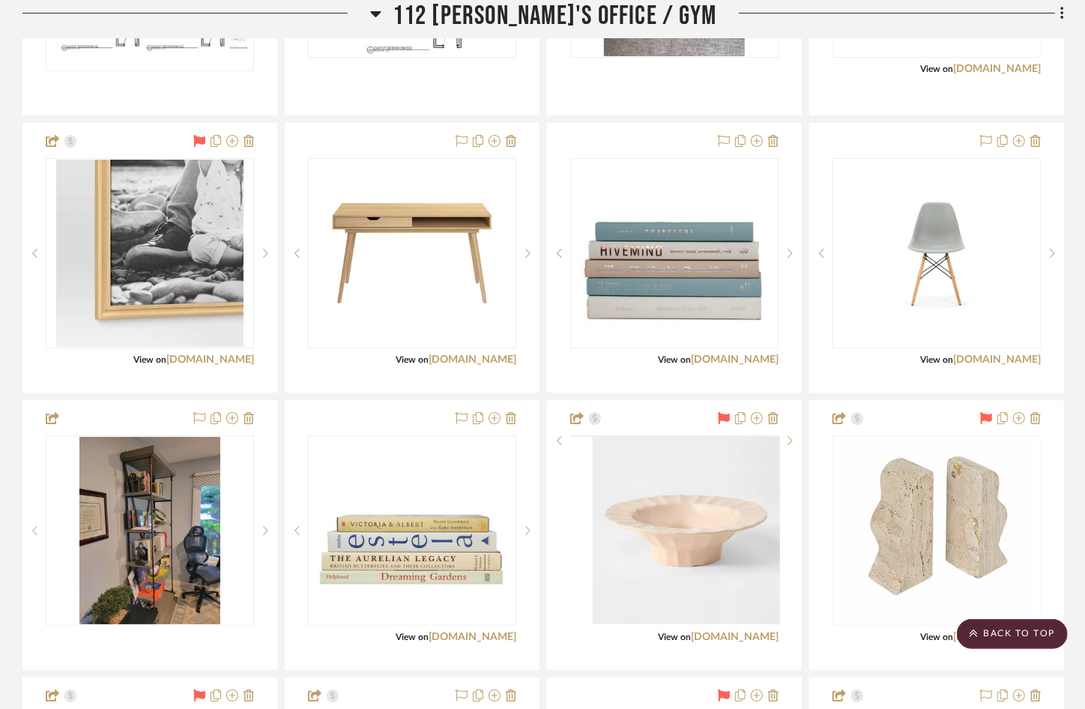
scroll to position [3096, 0]
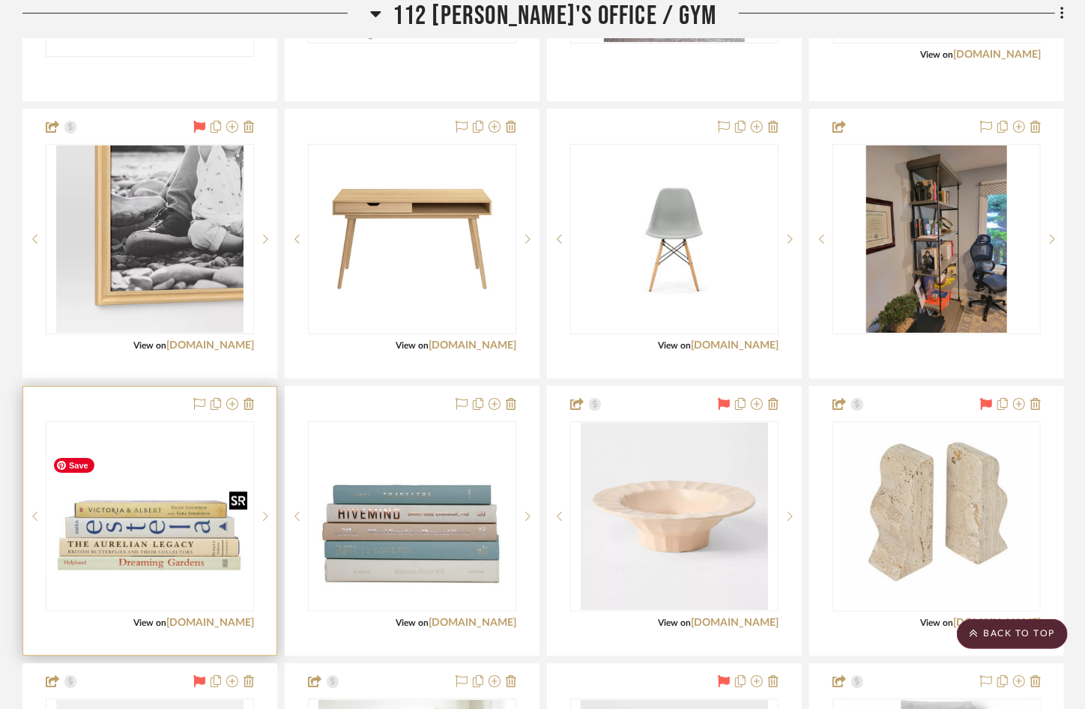
click at [100, 513] on img "0" at bounding box center [149, 516] width 205 height 121
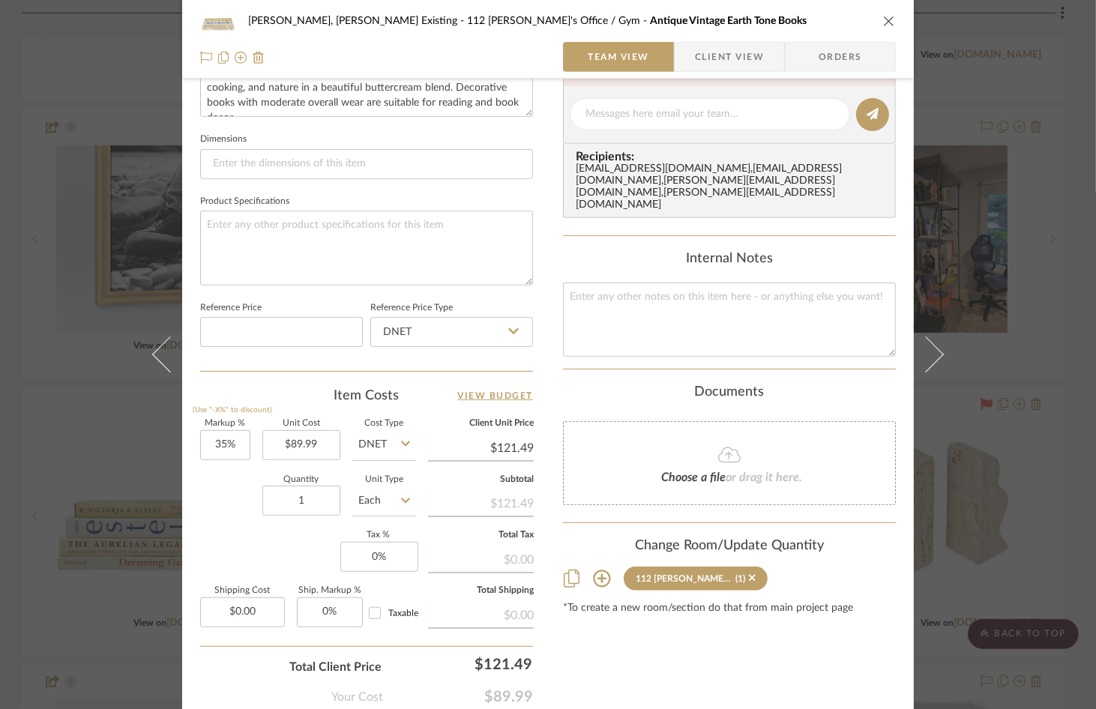
scroll to position [597, 0]
click at [380, 447] on input "DNET" at bounding box center [384, 447] width 64 height 30
click at [372, 441] on input "DNET" at bounding box center [384, 444] width 64 height 30
click at [377, 509] on div "Retail" at bounding box center [440, 518] width 185 height 38
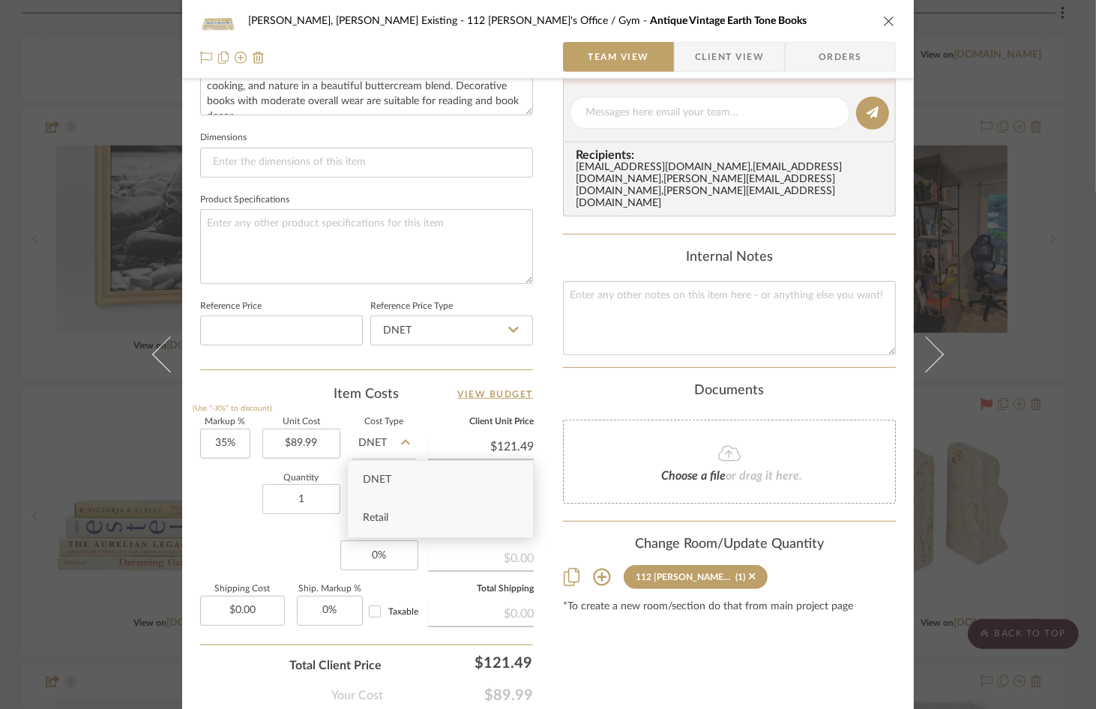
type input "Retail"
click at [321, 385] on div "Item Costs View Budget" at bounding box center [366, 394] width 333 height 18
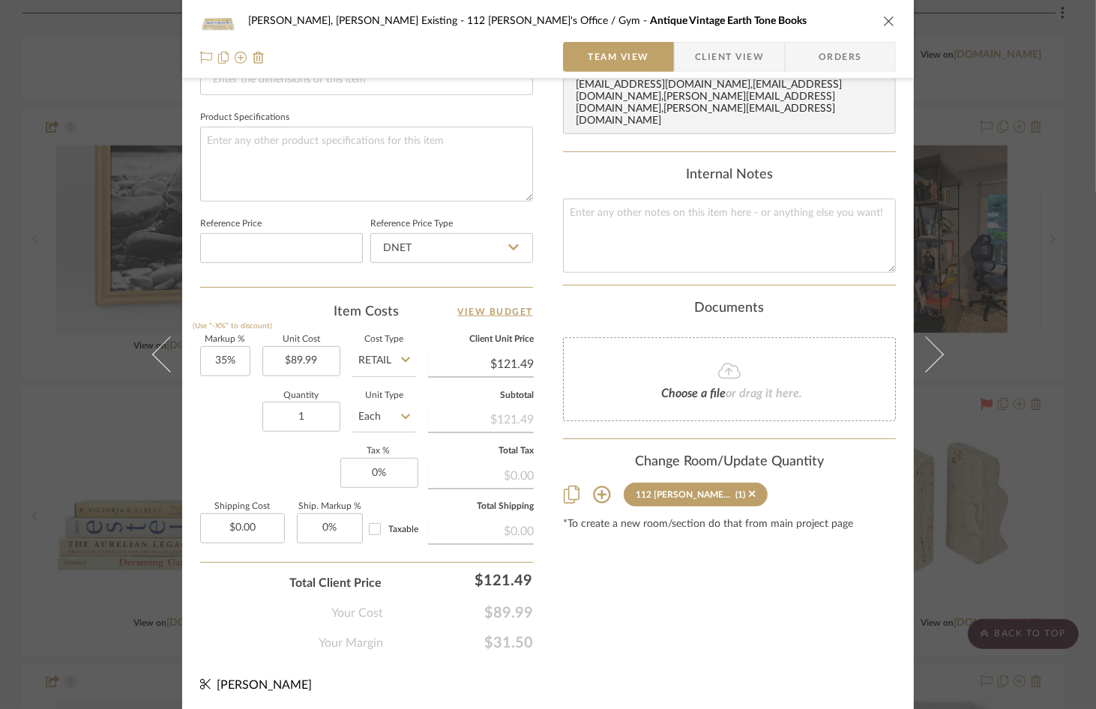
click at [883, 21] on icon "close" at bounding box center [889, 21] width 12 height 12
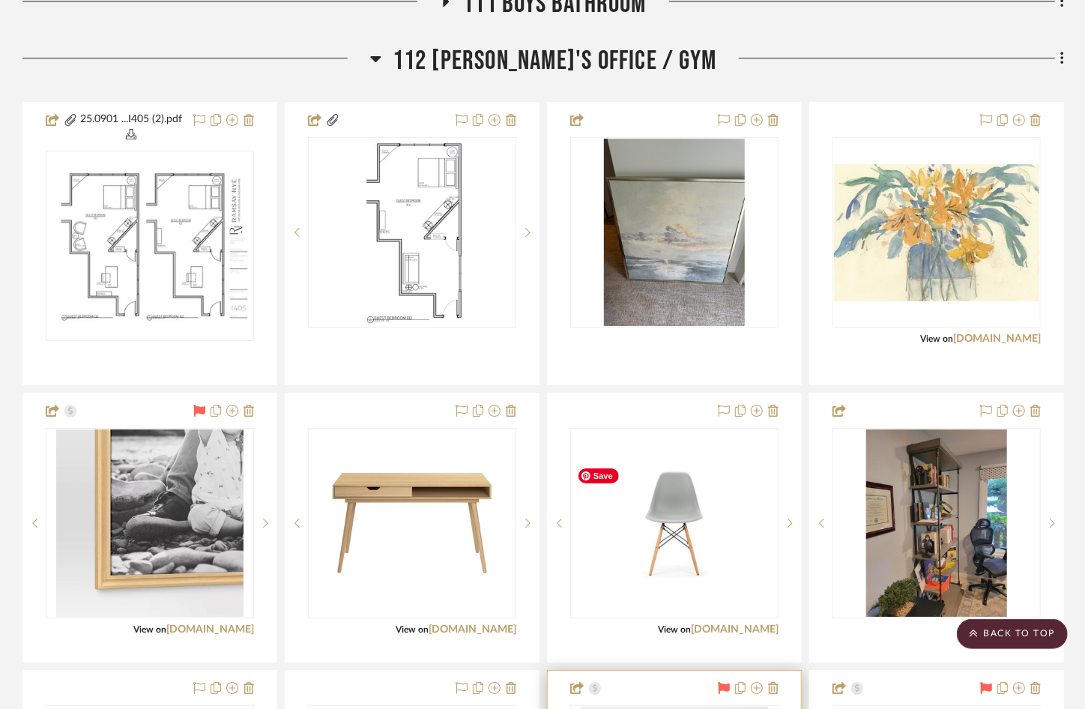
scroll to position [2760, 0]
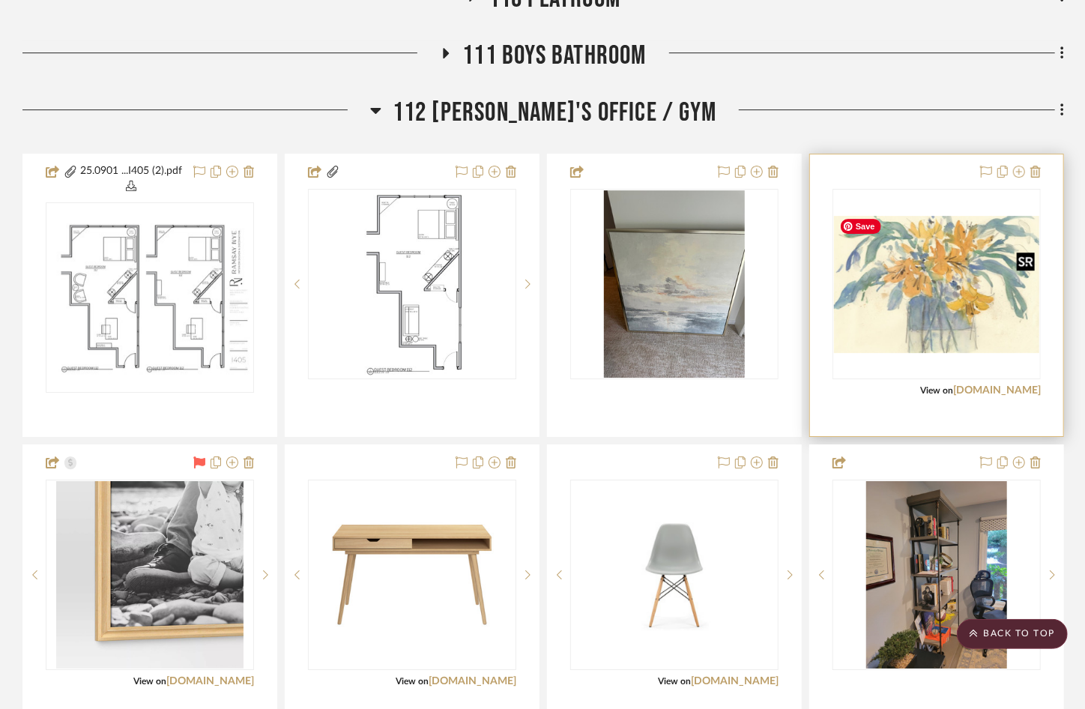
click at [0, 0] on img at bounding box center [0, 0] width 0 height 0
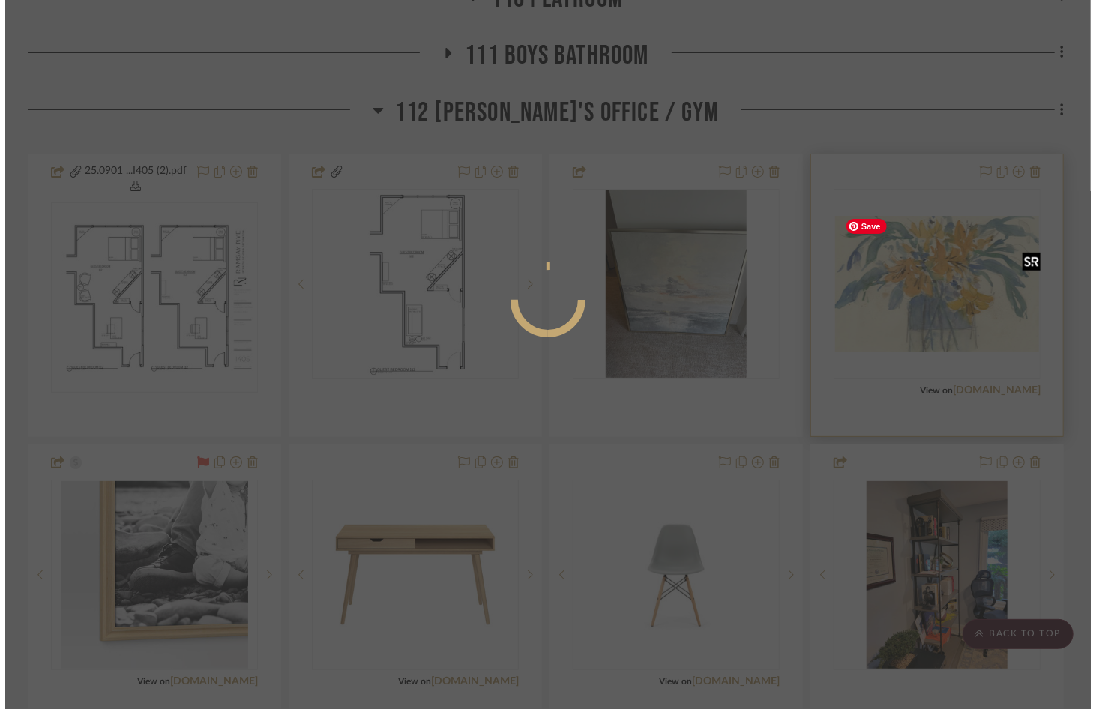
scroll to position [0, 0]
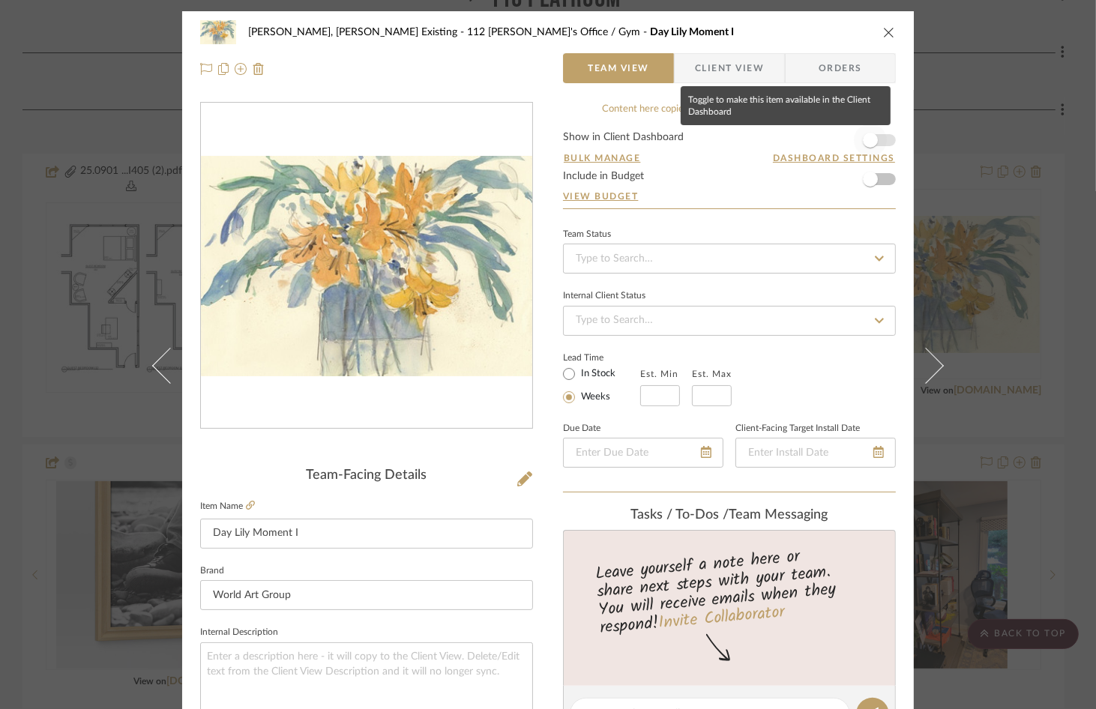
click at [880, 139] on span "button" at bounding box center [870, 140] width 33 height 33
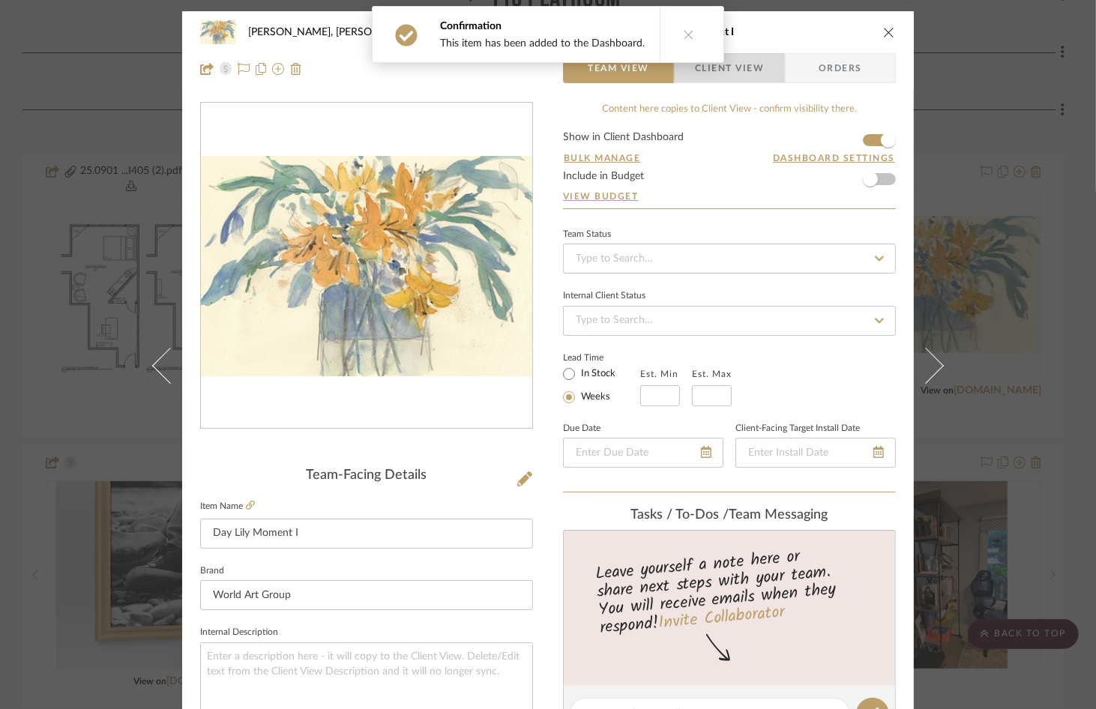
click at [742, 70] on span "Client View" at bounding box center [729, 68] width 69 height 30
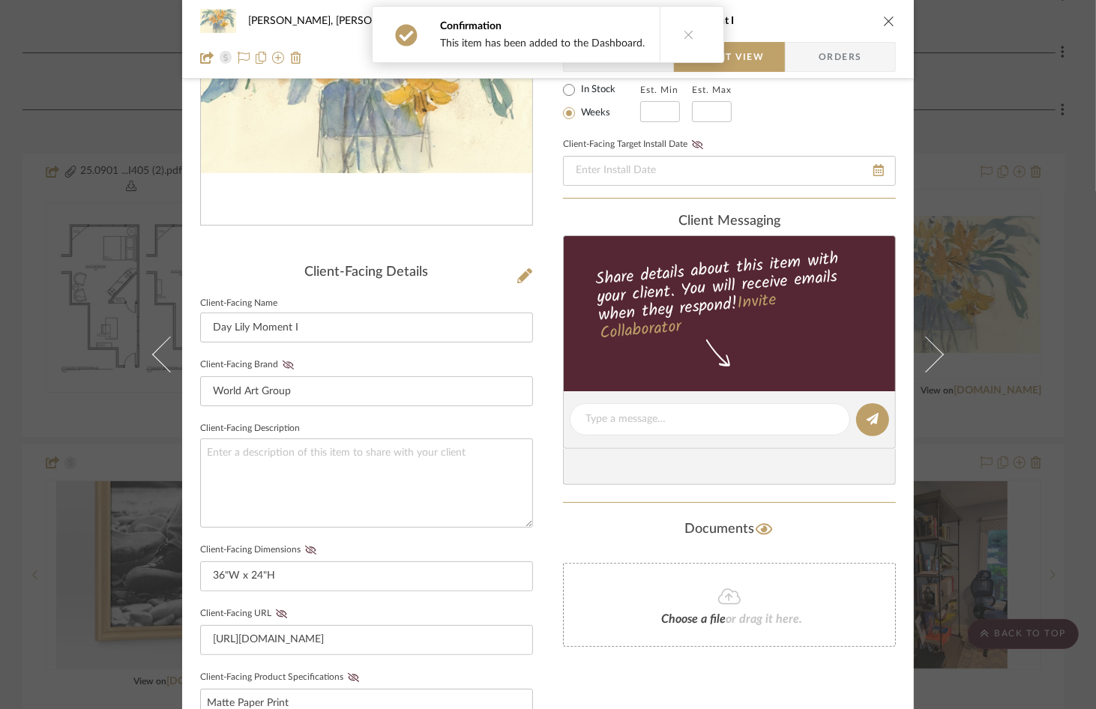
scroll to position [205, 0]
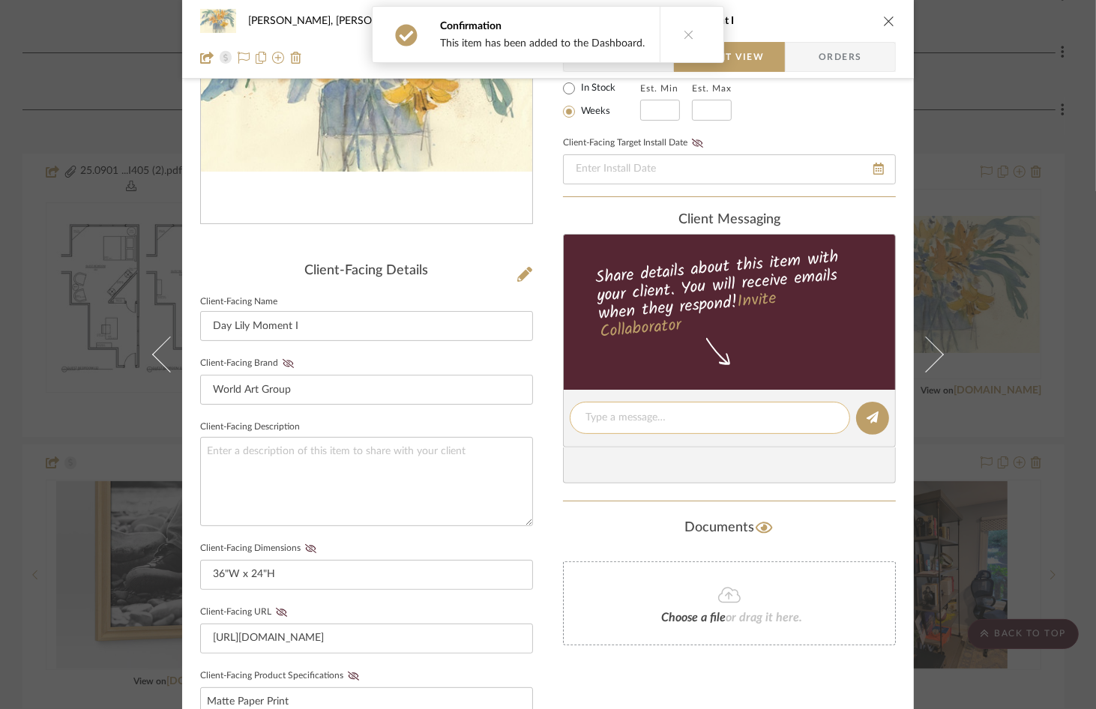
click at [627, 411] on textarea at bounding box center [709, 418] width 249 height 16
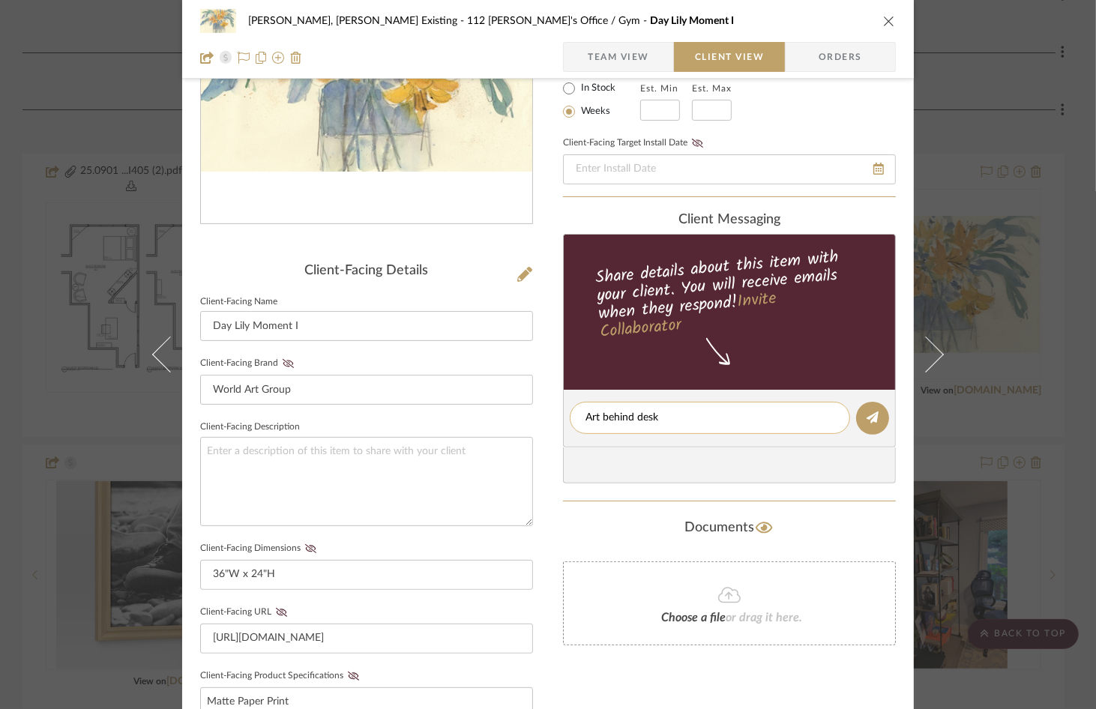
scroll to position [211, 0]
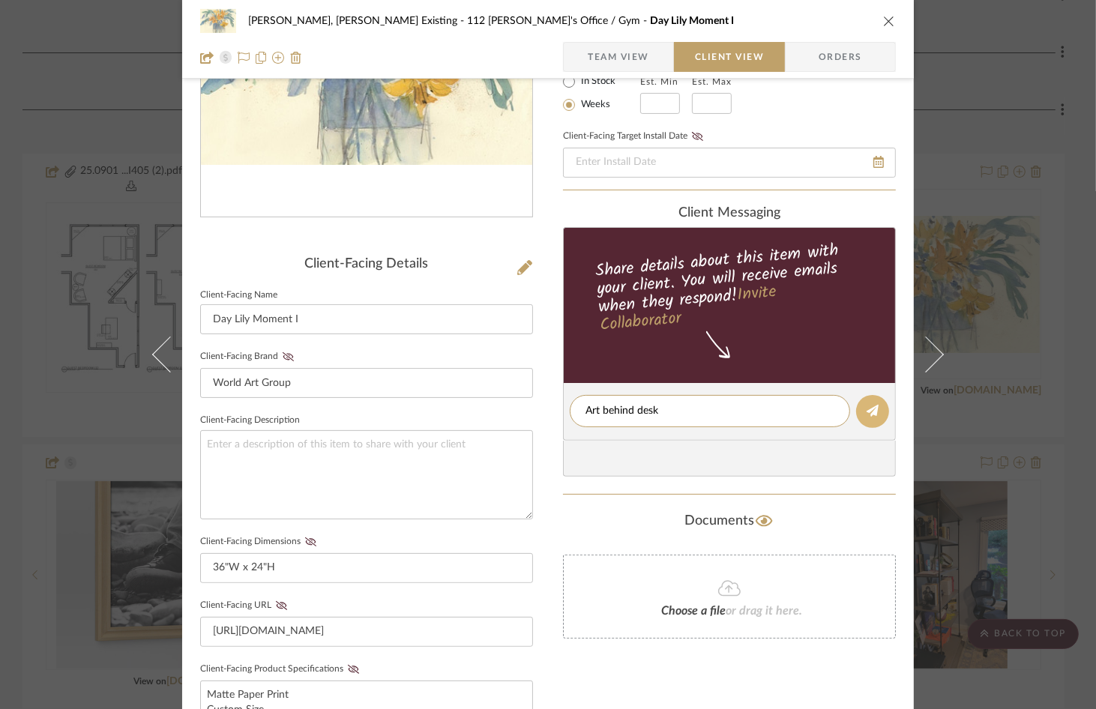
type textarea "Art behind desk"
click at [866, 410] on icon at bounding box center [872, 411] width 12 height 12
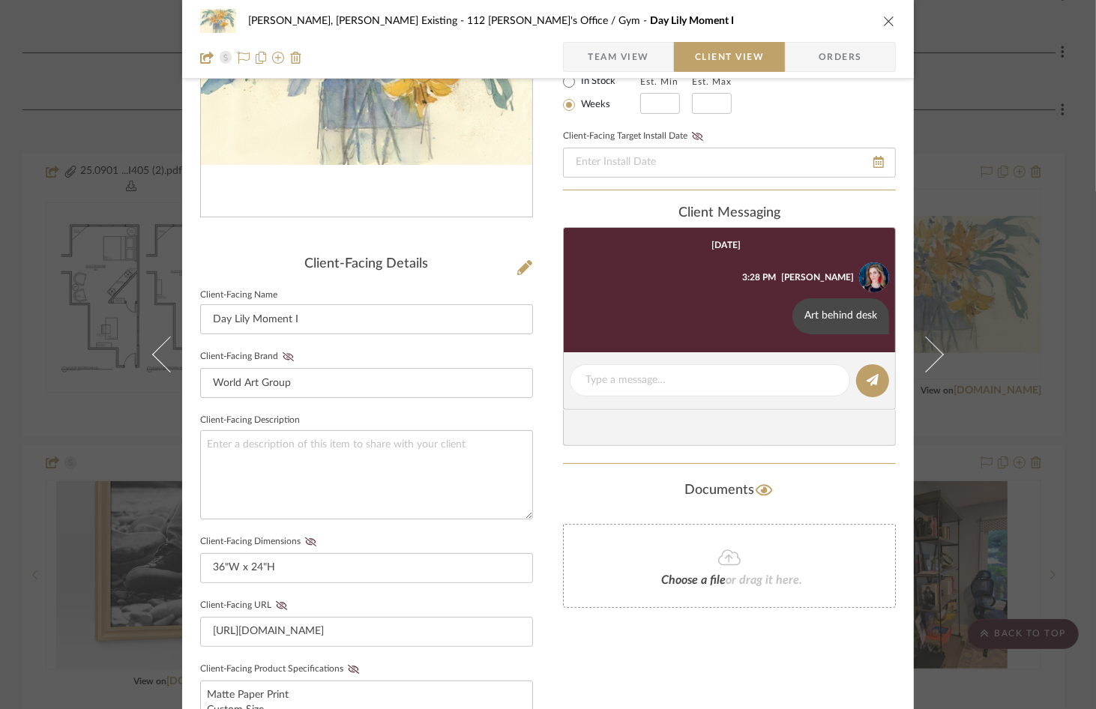
click at [884, 16] on icon "close" at bounding box center [889, 21] width 12 height 12
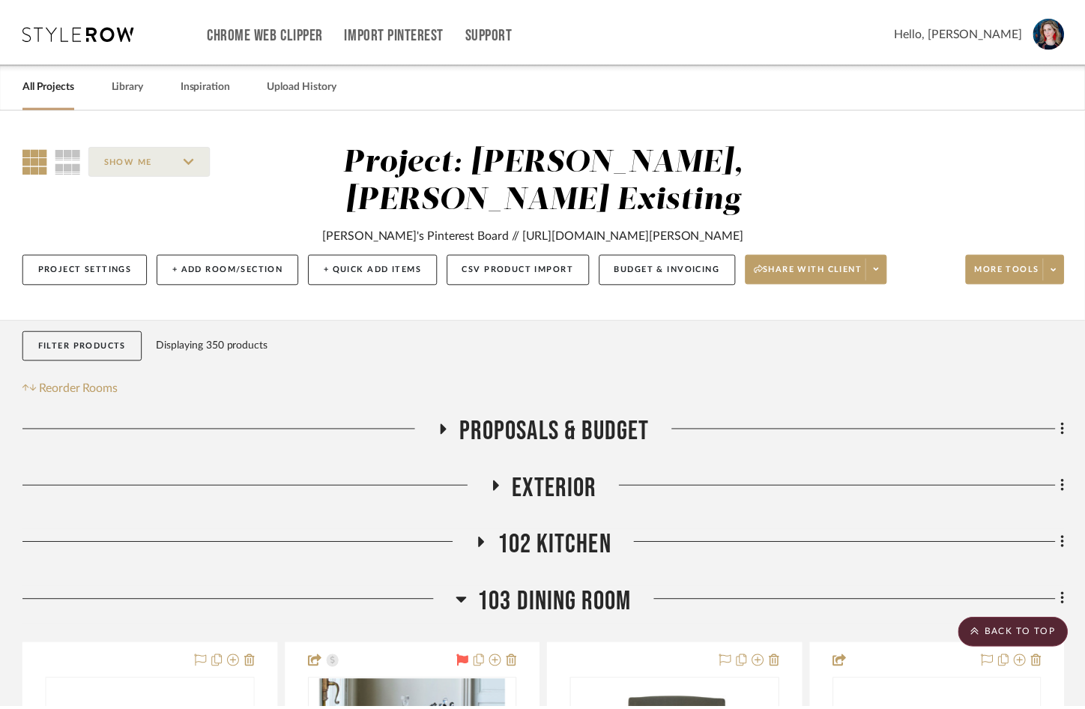
scroll to position [2760, 0]
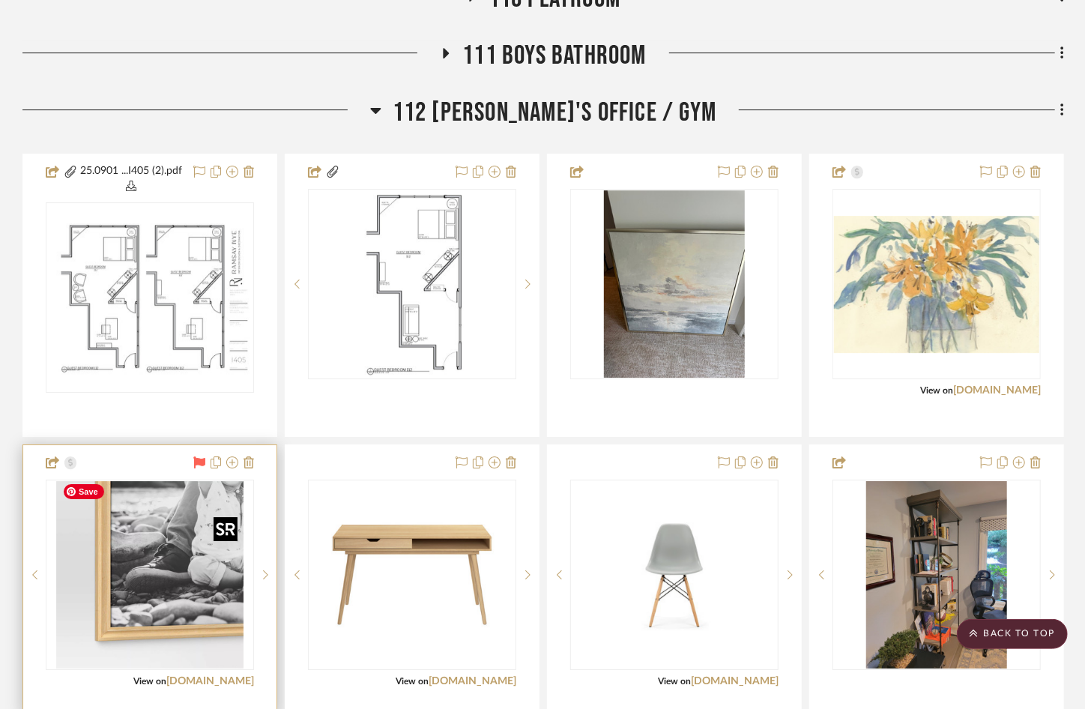
click at [0, 0] on img at bounding box center [0, 0] width 0 height 0
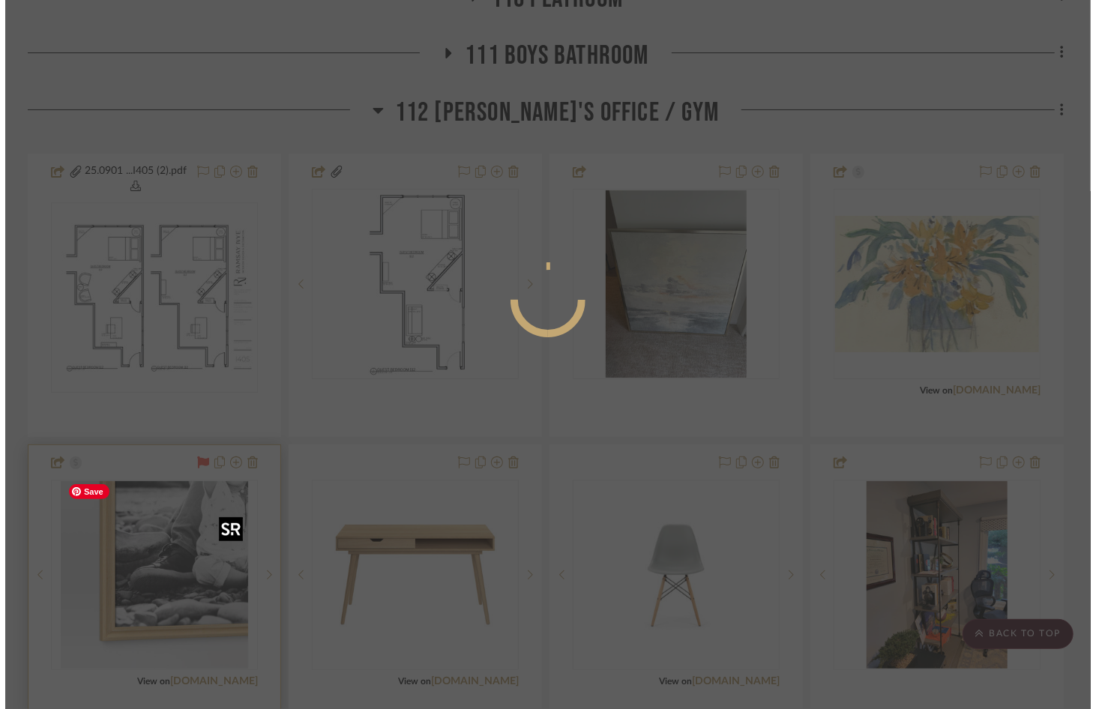
scroll to position [0, 0]
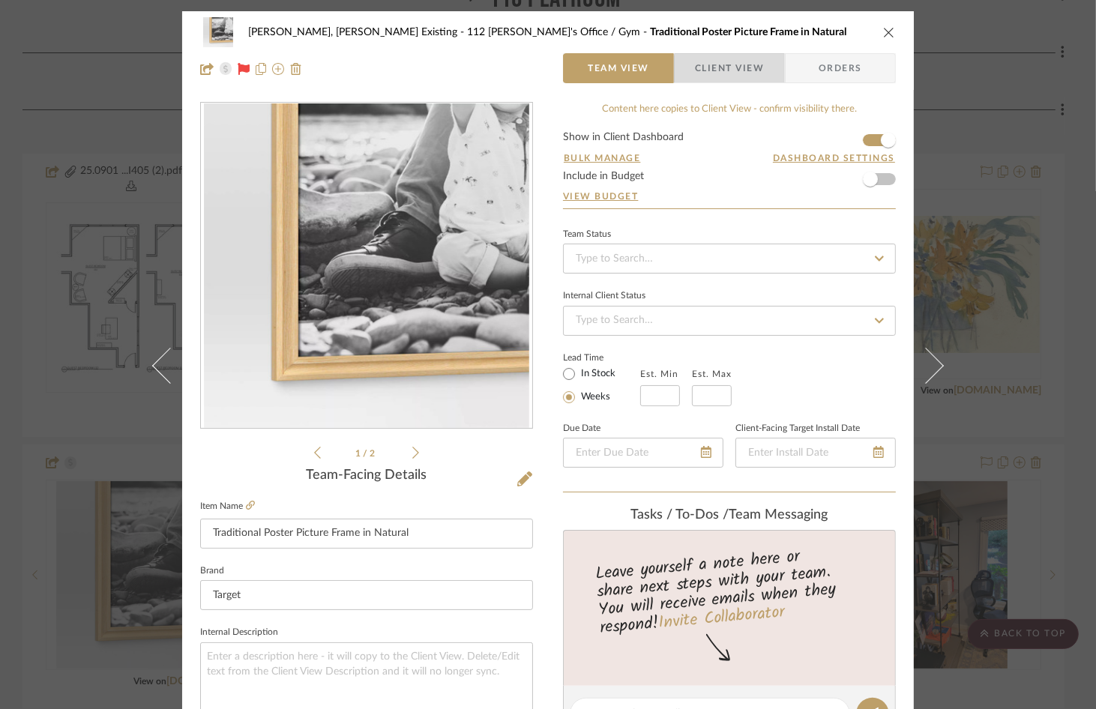
click at [736, 70] on span "Client View" at bounding box center [729, 68] width 69 height 30
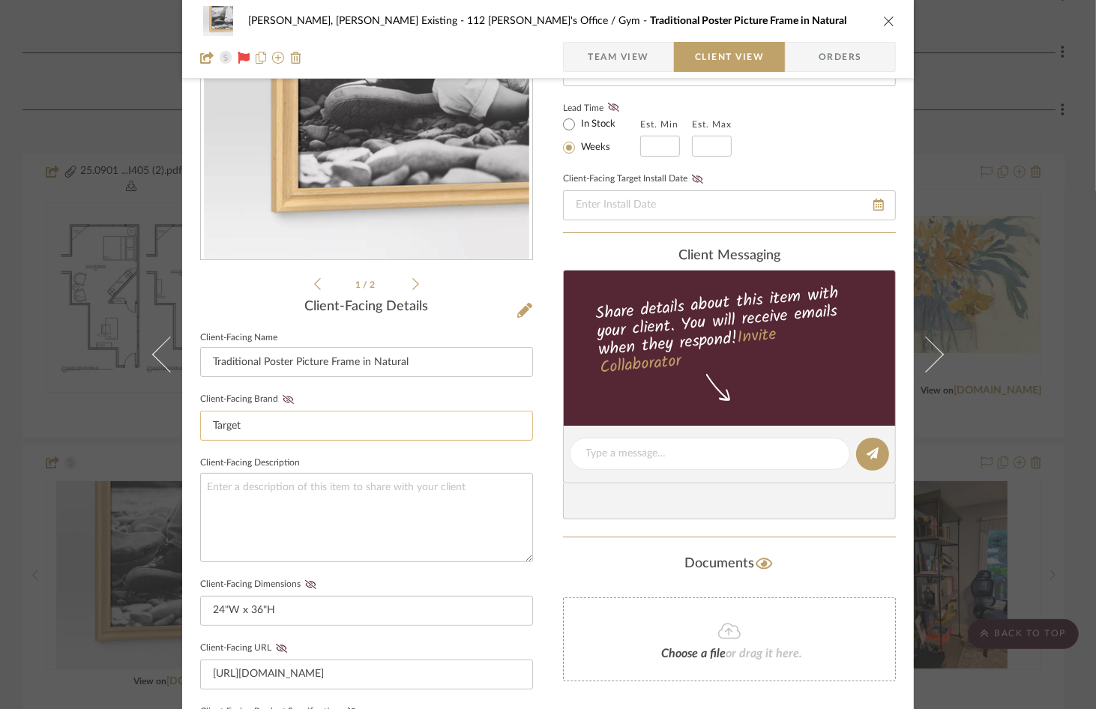
scroll to position [166, 0]
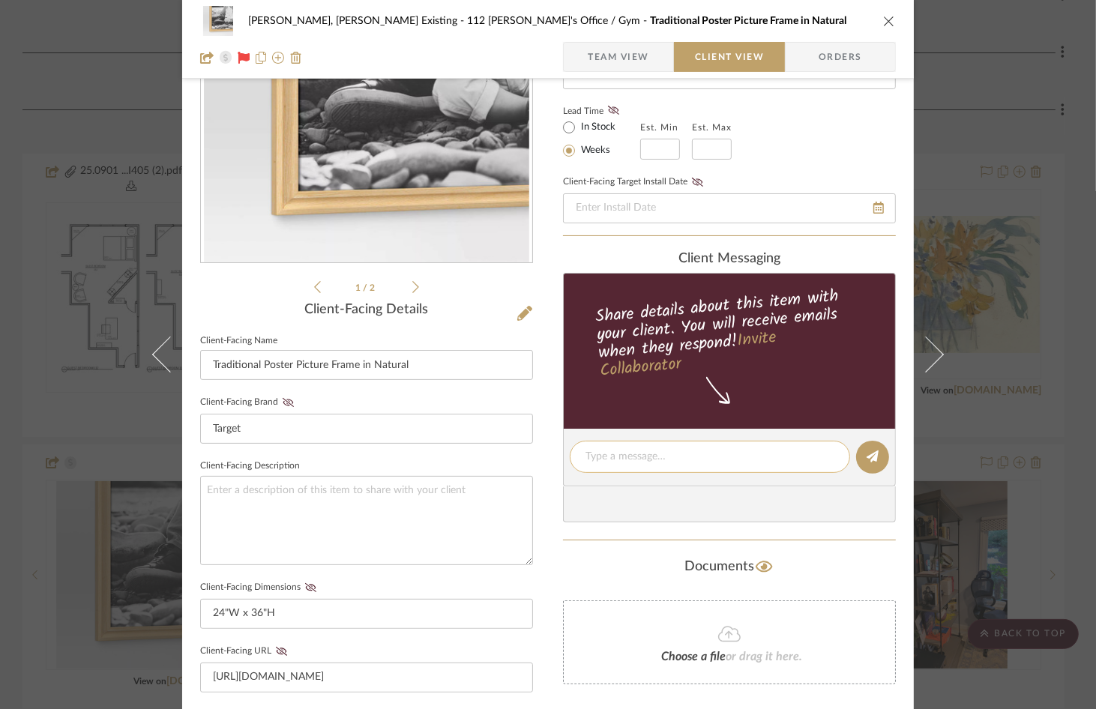
click at [618, 457] on textarea at bounding box center [709, 457] width 249 height 16
type textarea "Frame for art behind desk"
click at [859, 452] on button at bounding box center [872, 457] width 33 height 33
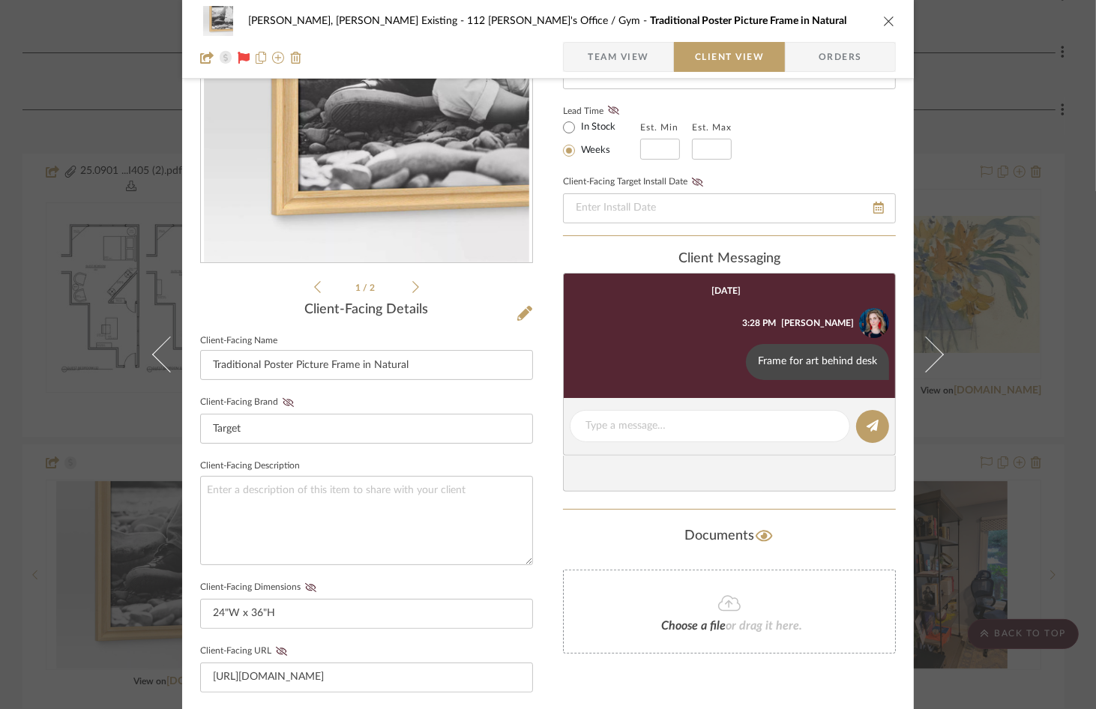
click at [887, 19] on icon "close" at bounding box center [889, 21] width 12 height 12
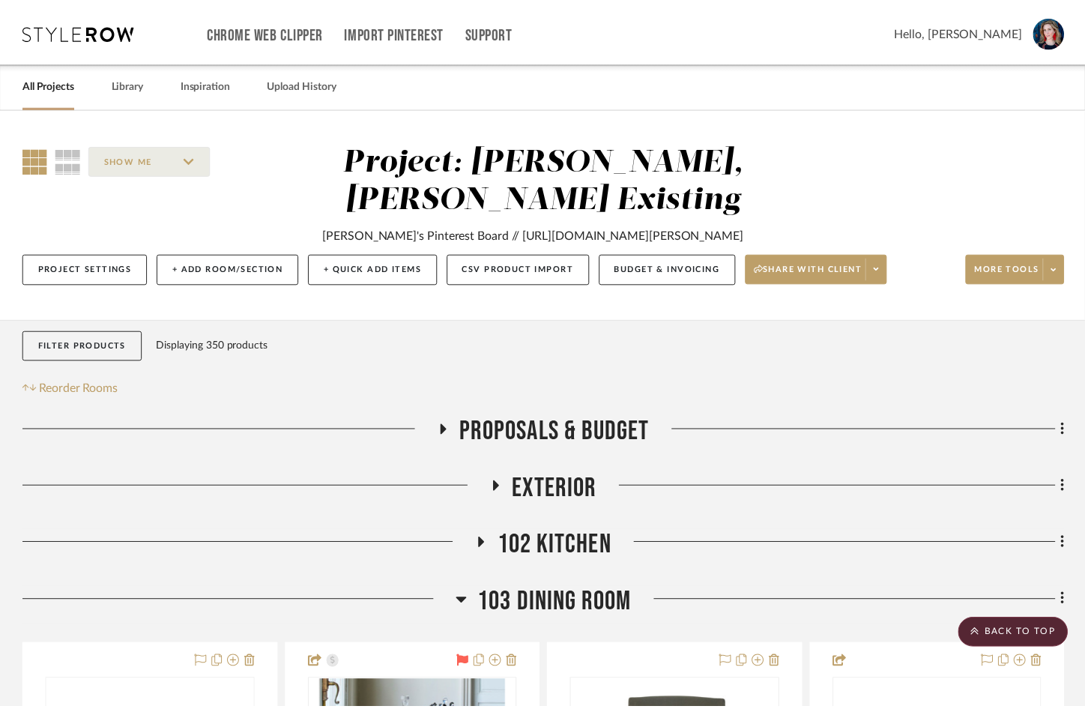
scroll to position [2760, 0]
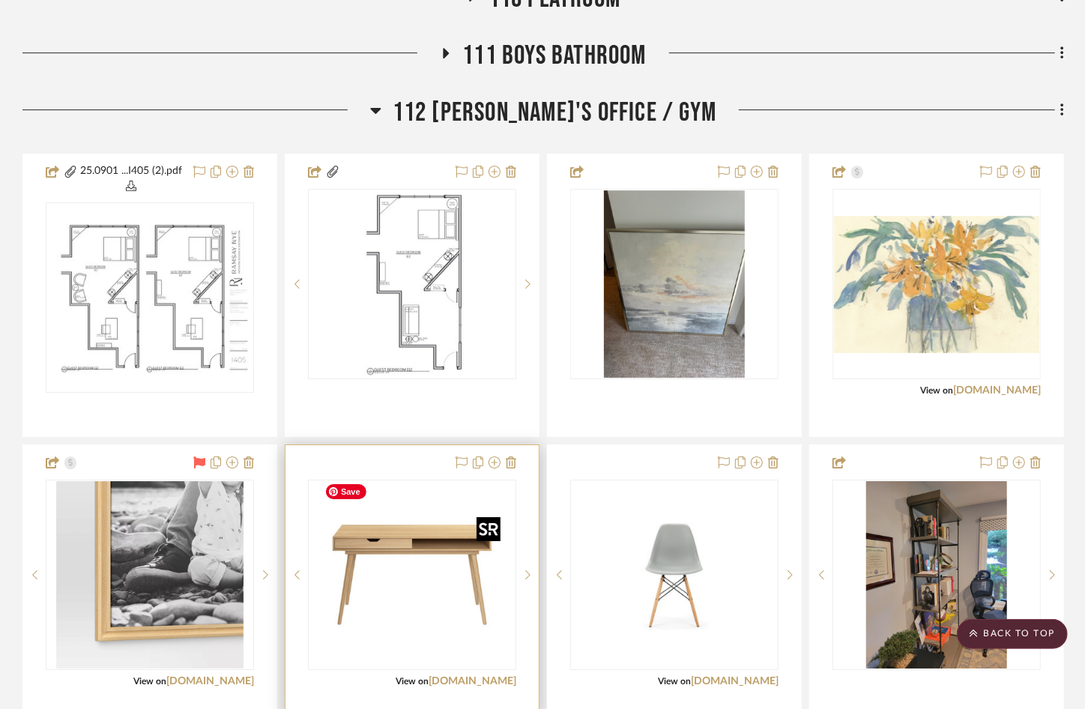
click at [431, 534] on img "0" at bounding box center [412, 574] width 187 height 187
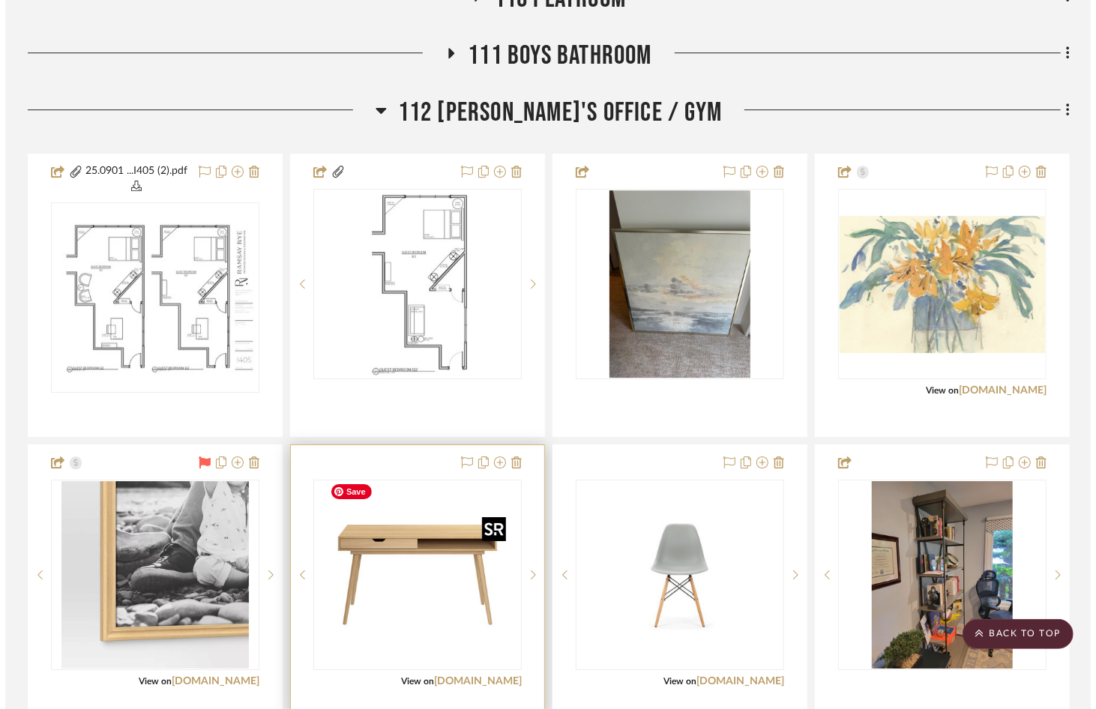
scroll to position [0, 0]
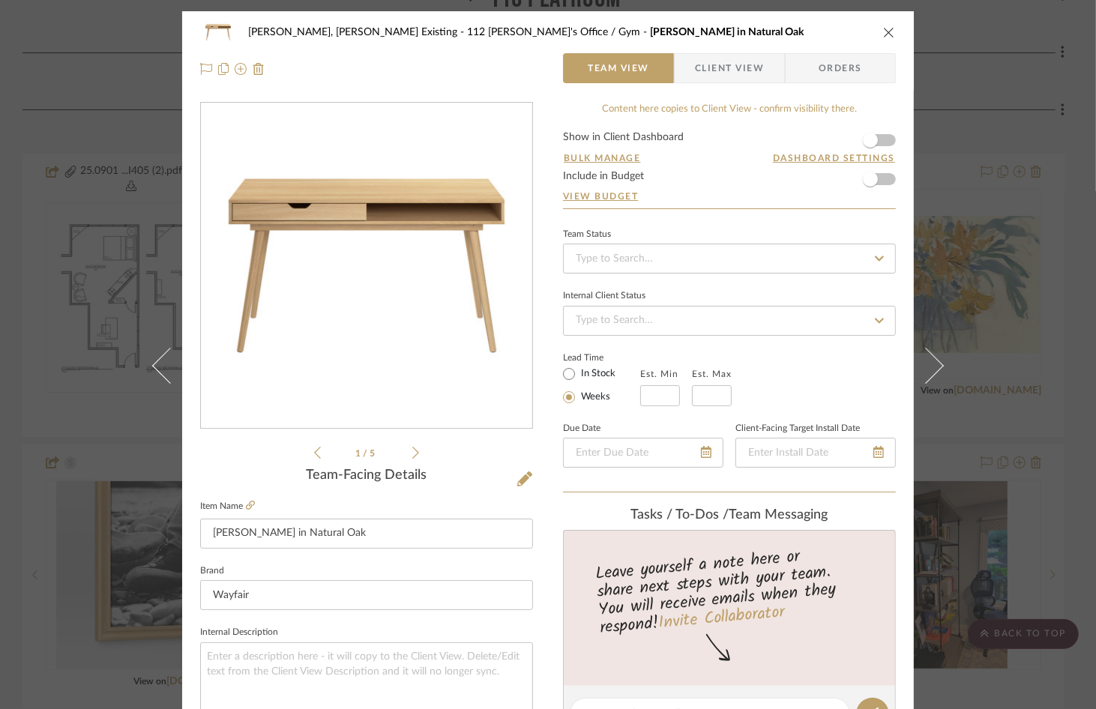
click at [882, 140] on form "Show in Client Dashboard Bulk Manage Dashboard Settings Include in Budget View …" at bounding box center [729, 170] width 333 height 76
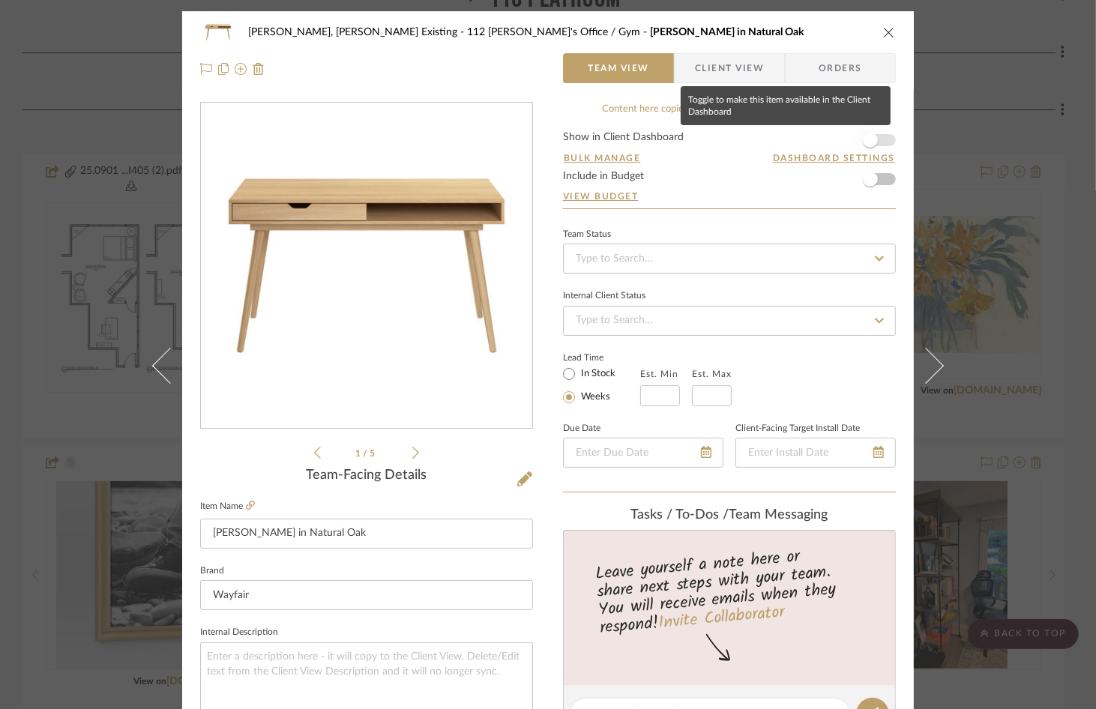
click at [879, 142] on span "button" at bounding box center [870, 140] width 33 height 33
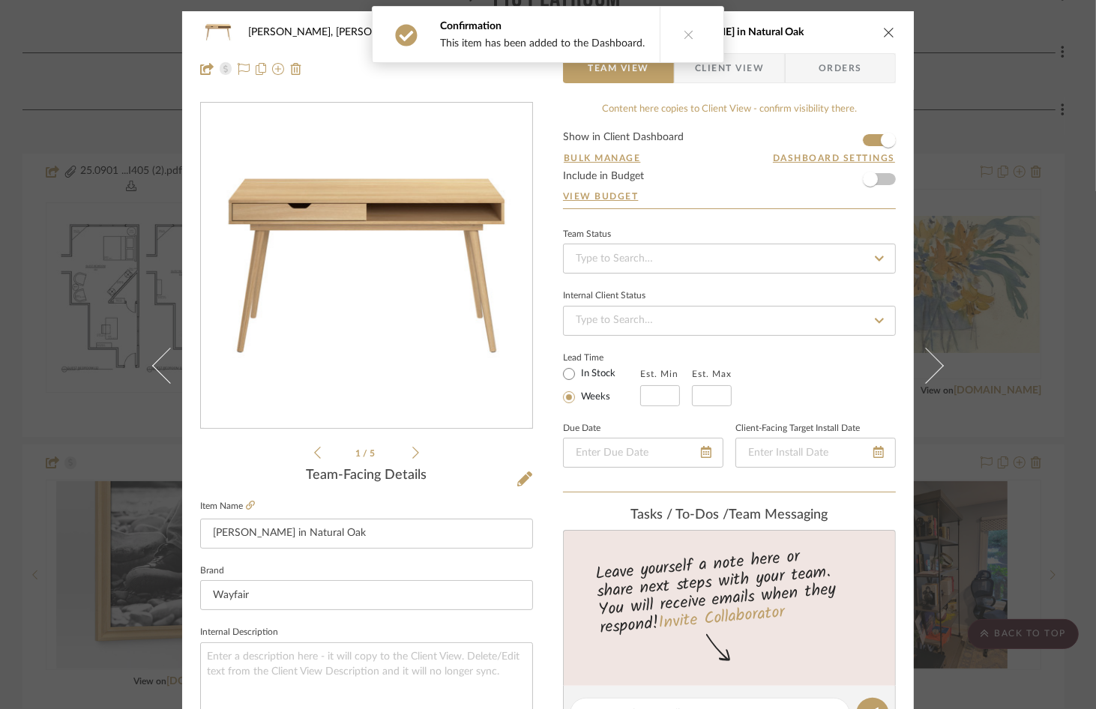
click at [883, 31] on icon "close" at bounding box center [889, 32] width 12 height 12
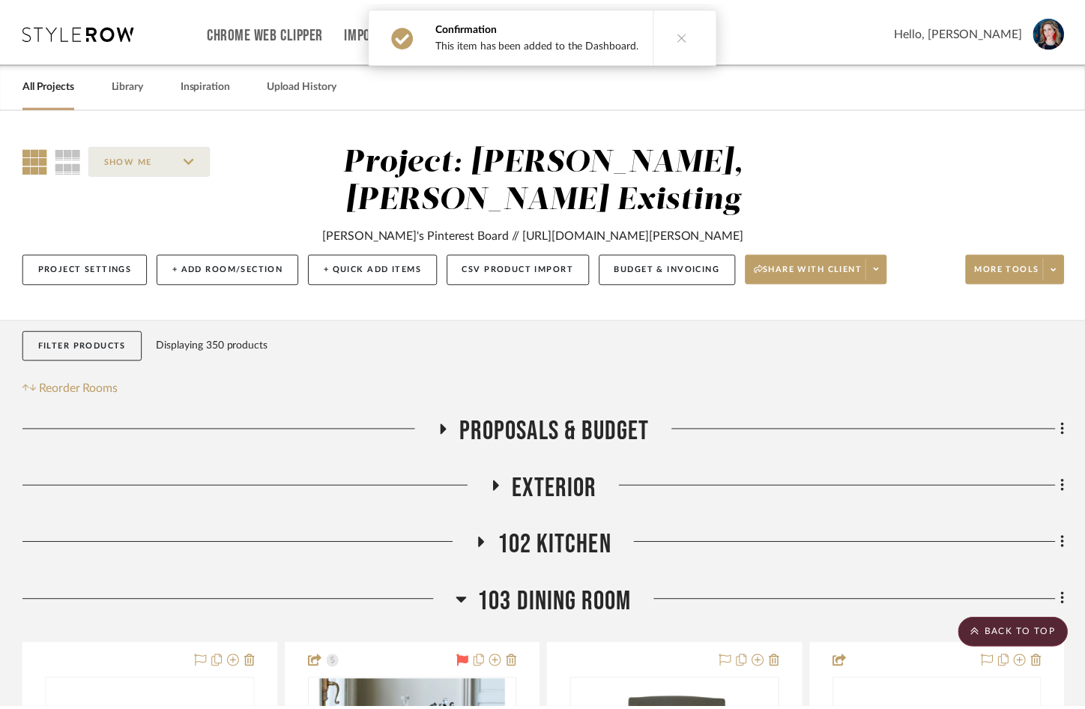
scroll to position [2760, 0]
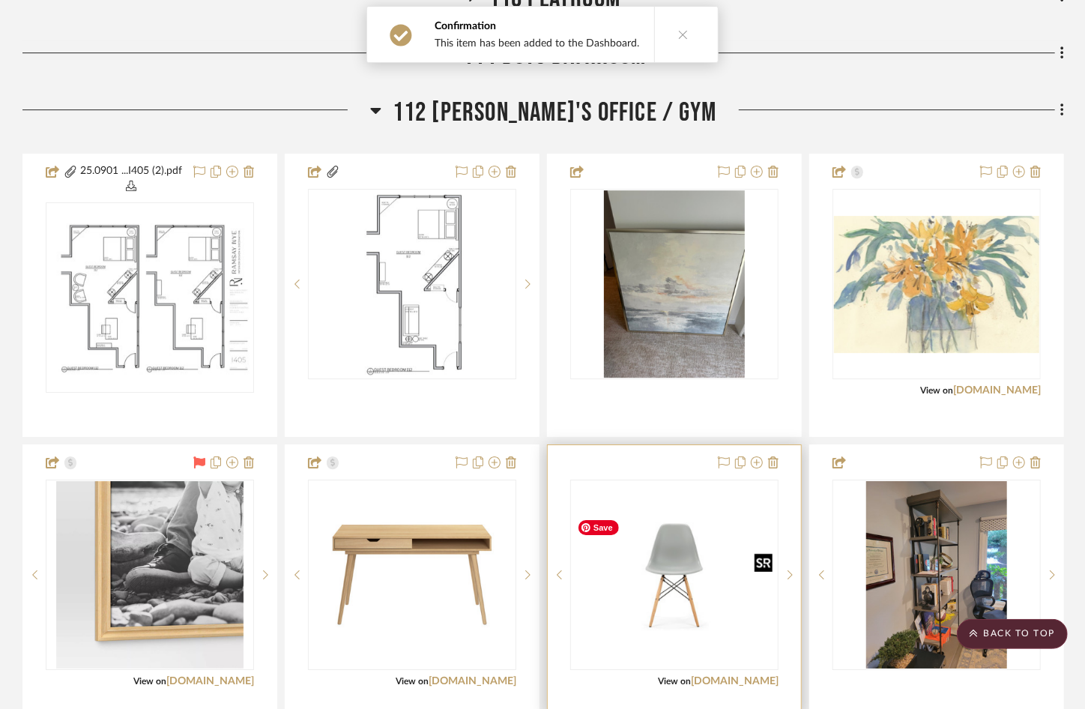
click at [698, 574] on img "0" at bounding box center [674, 574] width 205 height 115
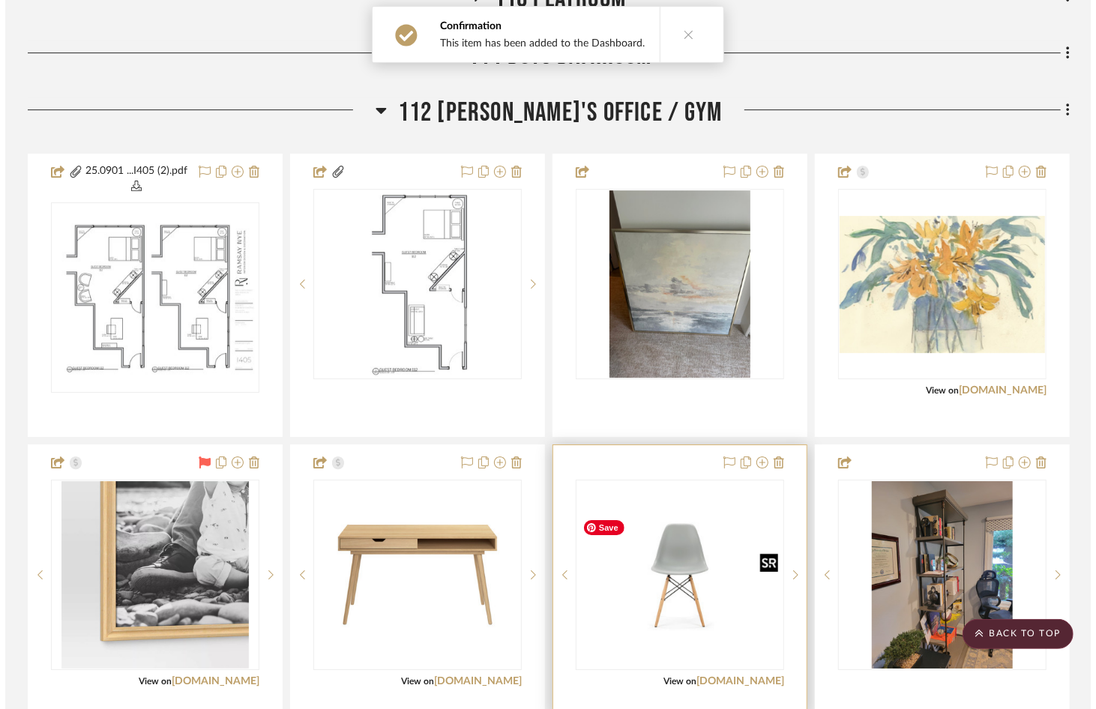
scroll to position [0, 0]
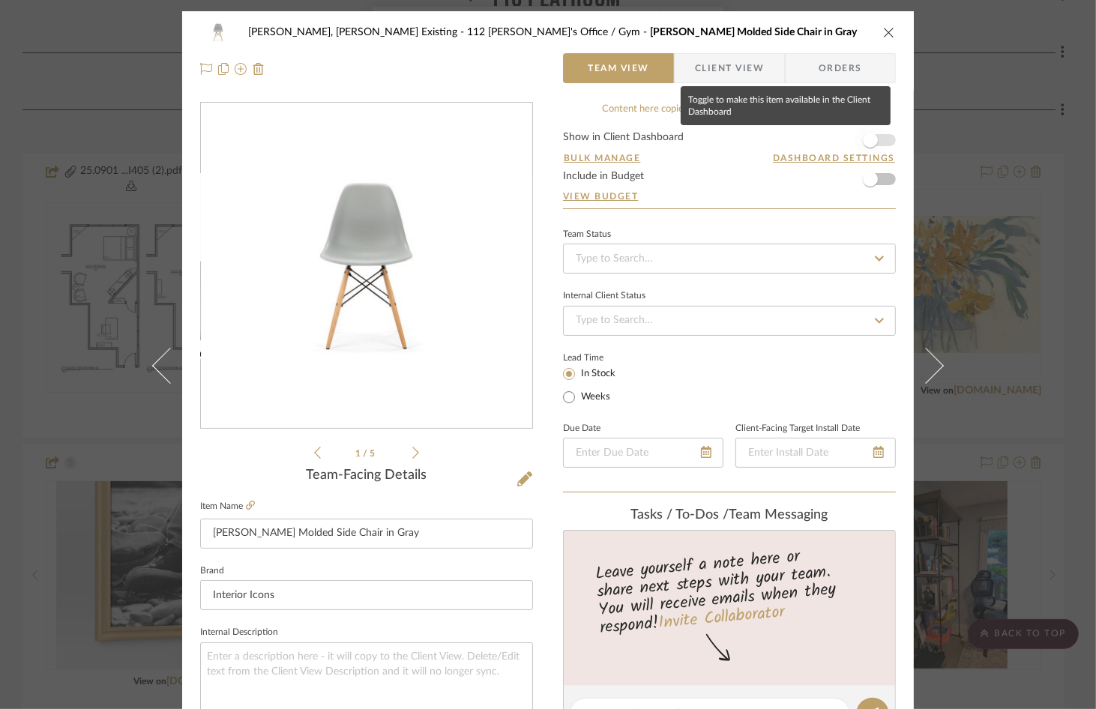
click at [881, 140] on span "button" at bounding box center [870, 140] width 33 height 33
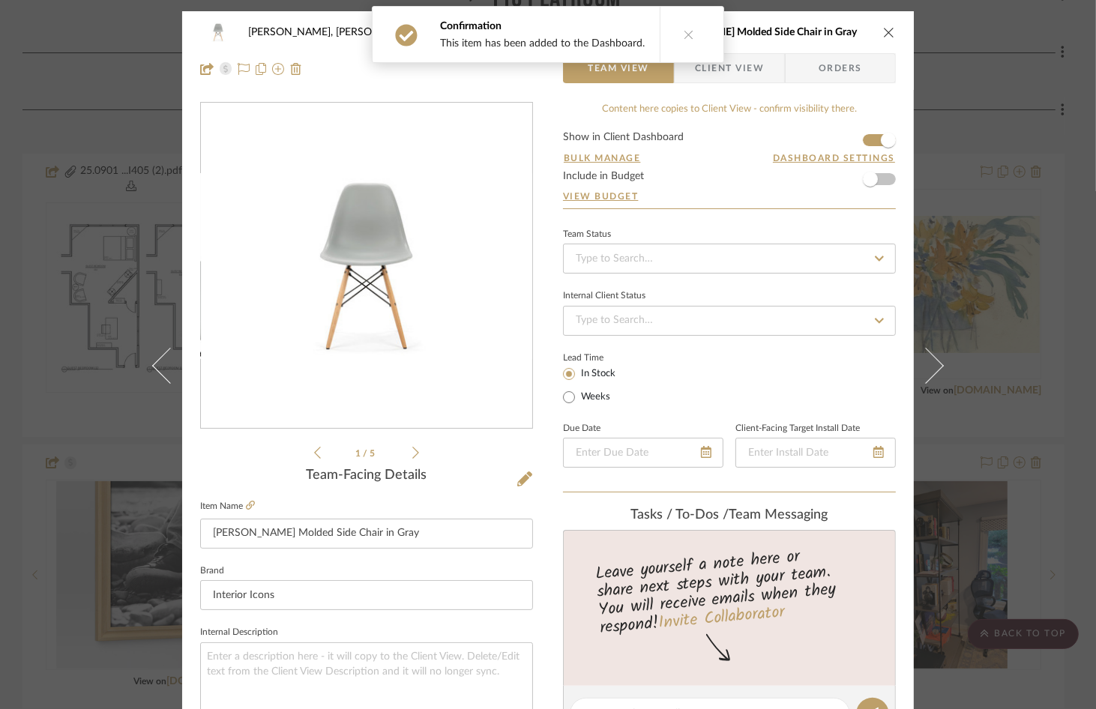
click at [884, 32] on icon "close" at bounding box center [889, 32] width 12 height 12
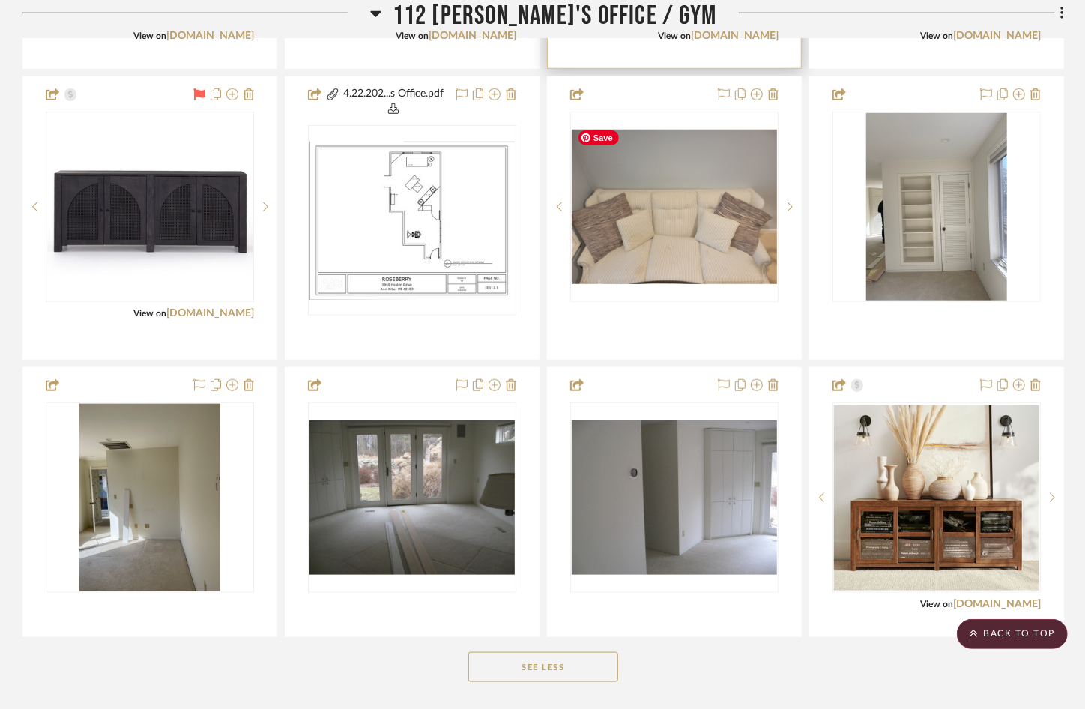
scroll to position [3966, 0]
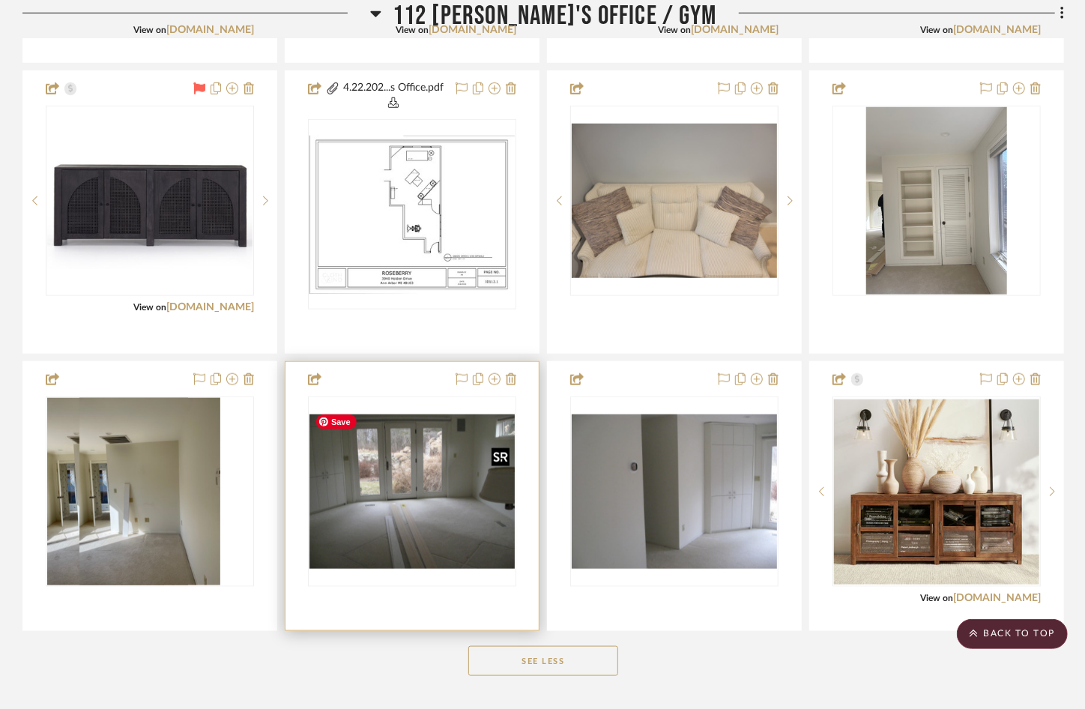
click at [436, 512] on img "0" at bounding box center [412, 491] width 205 height 154
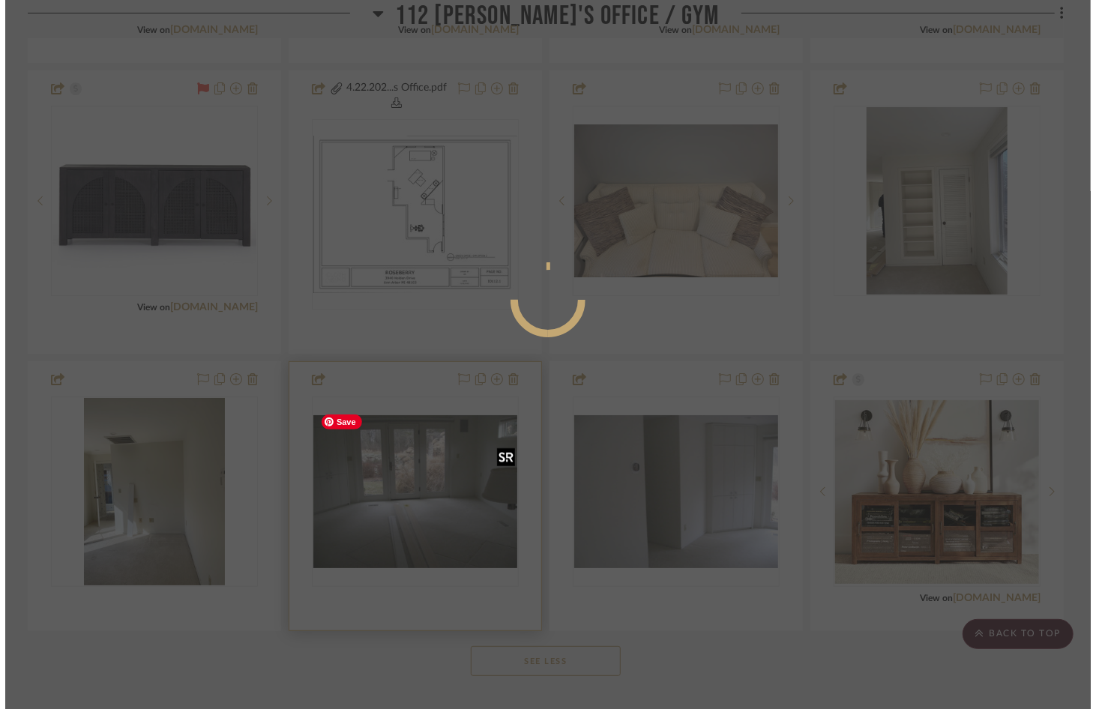
scroll to position [0, 0]
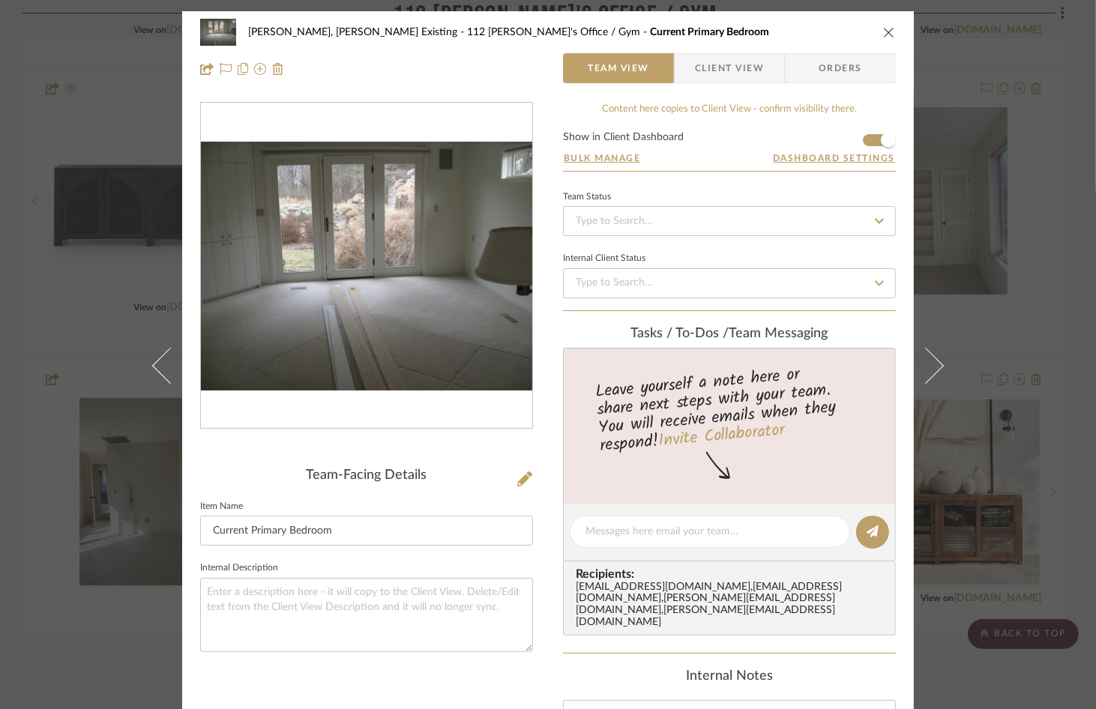
click at [450, 390] on div at bounding box center [366, 266] width 331 height 327
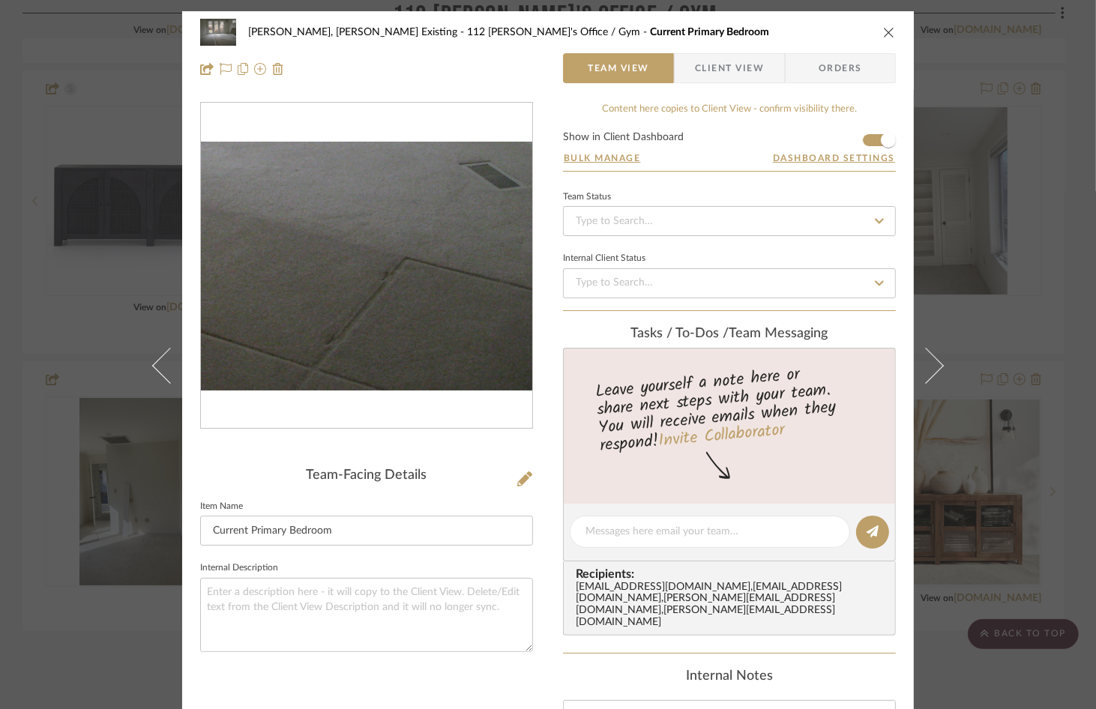
click at [463, 366] on img "0" at bounding box center [366, 266] width 331 height 249
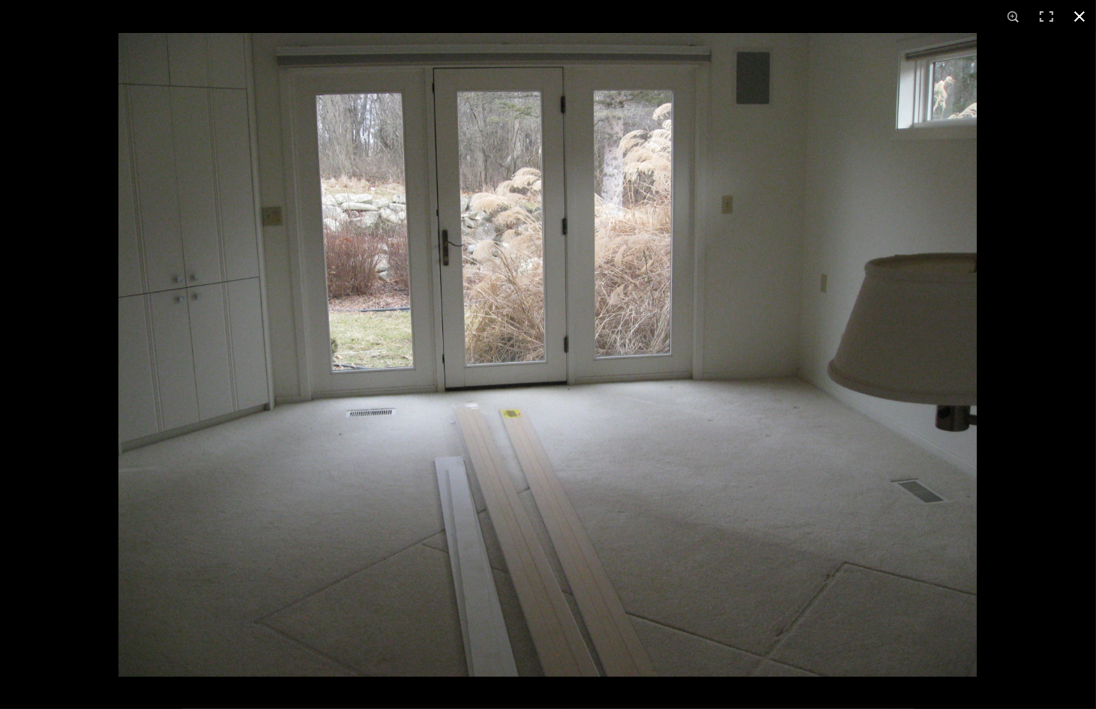
click at [1084, 13] on button at bounding box center [1079, 16] width 33 height 33
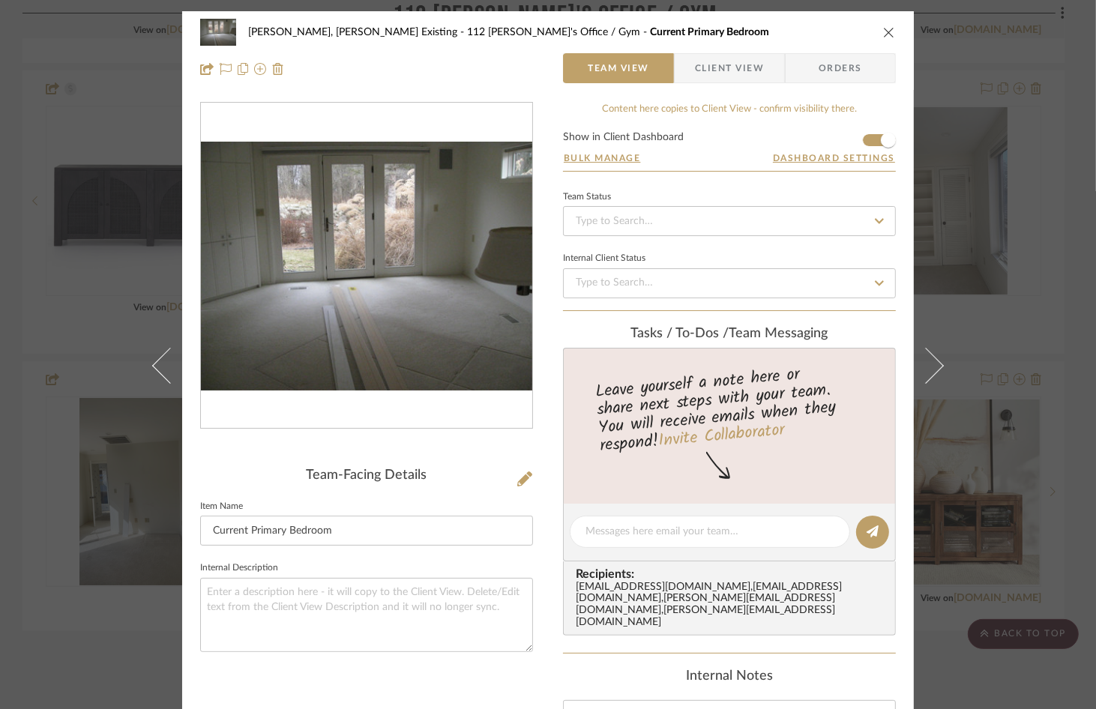
click at [883, 34] on icon "close" at bounding box center [889, 32] width 12 height 12
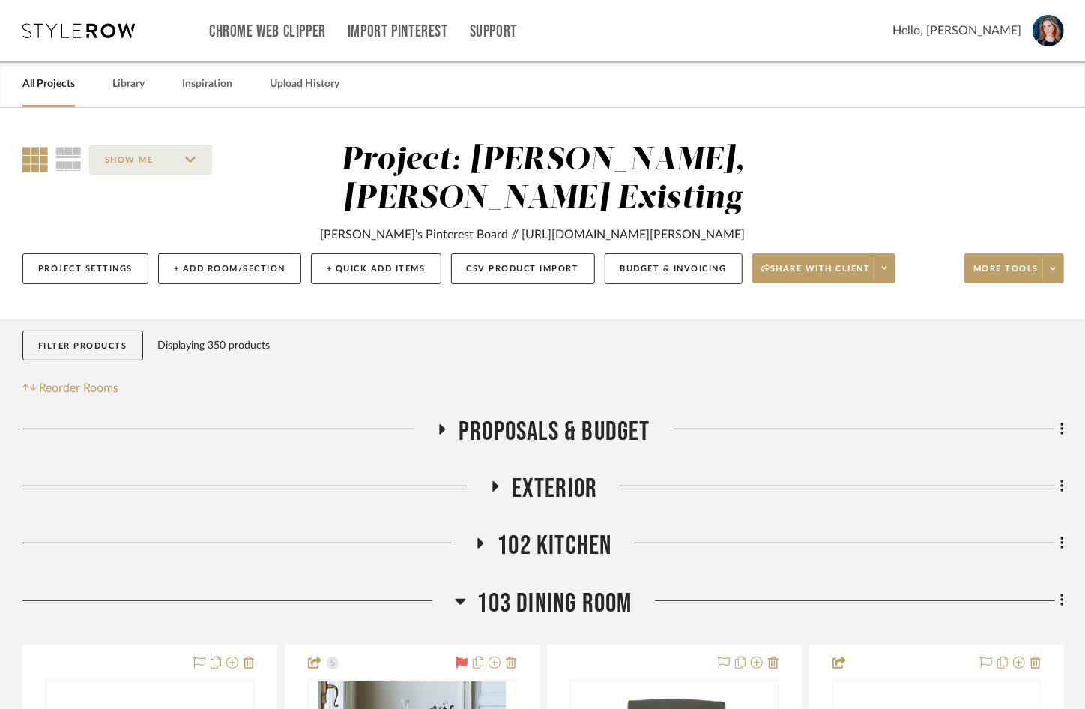
click at [88, 31] on icon at bounding box center [78, 30] width 112 height 15
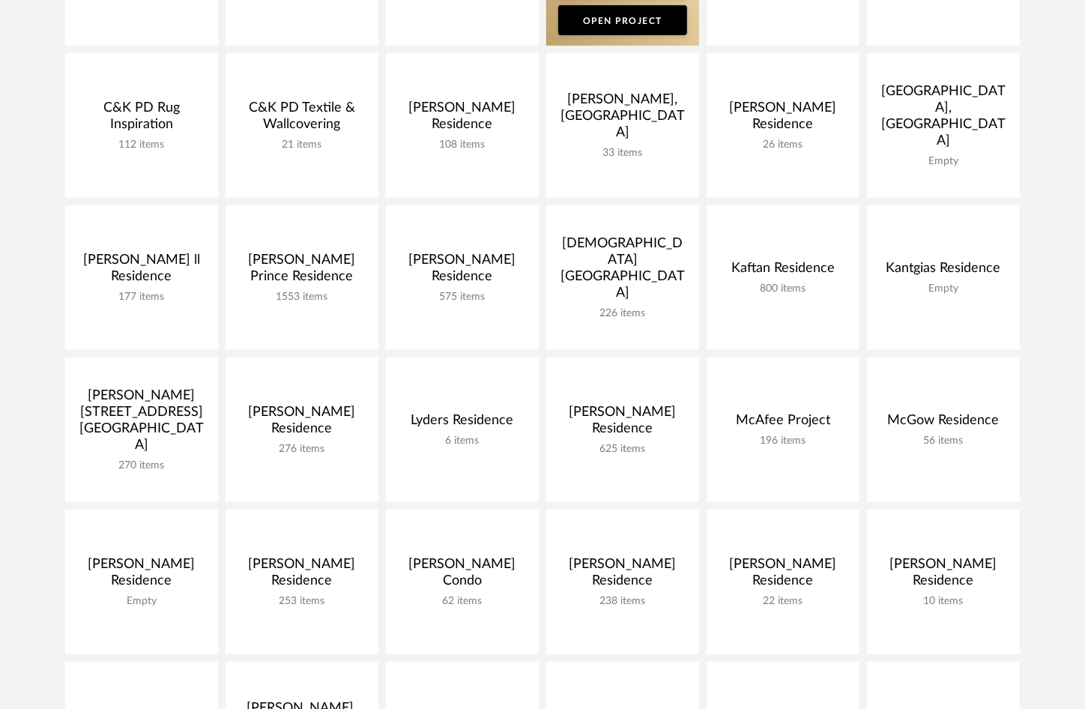
scroll to position [383, 0]
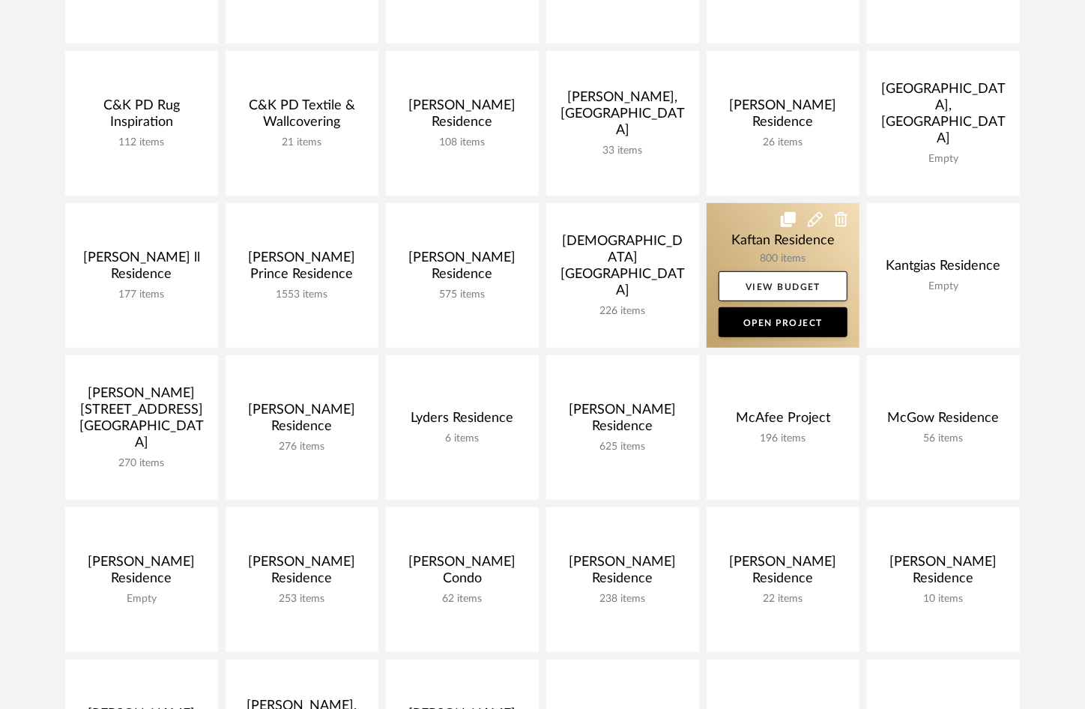
click at [755, 244] on link at bounding box center [783, 275] width 153 height 145
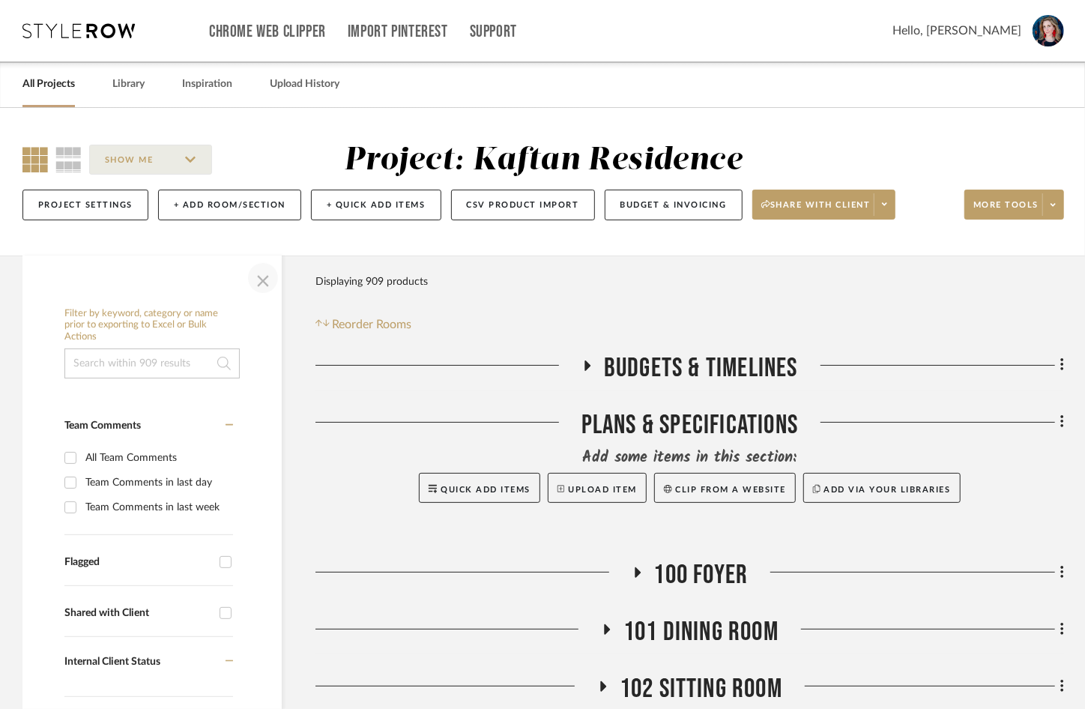
click at [263, 281] on span "button" at bounding box center [263, 278] width 36 height 36
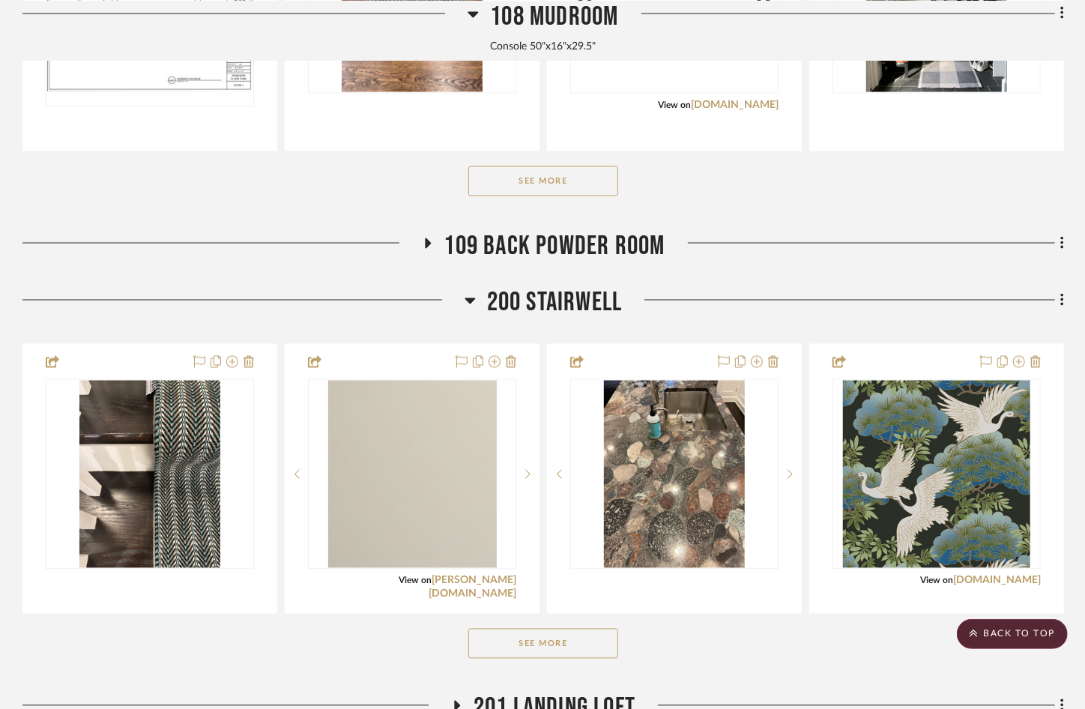
scroll to position [1342, 0]
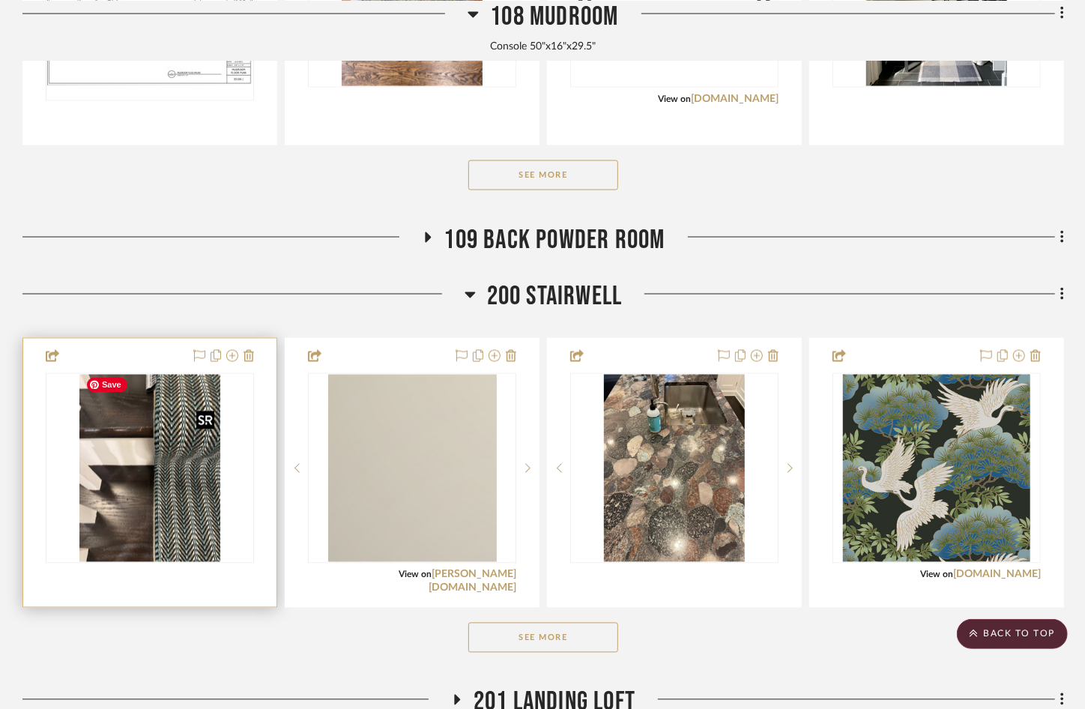
click at [0, 0] on img at bounding box center [0, 0] width 0 height 0
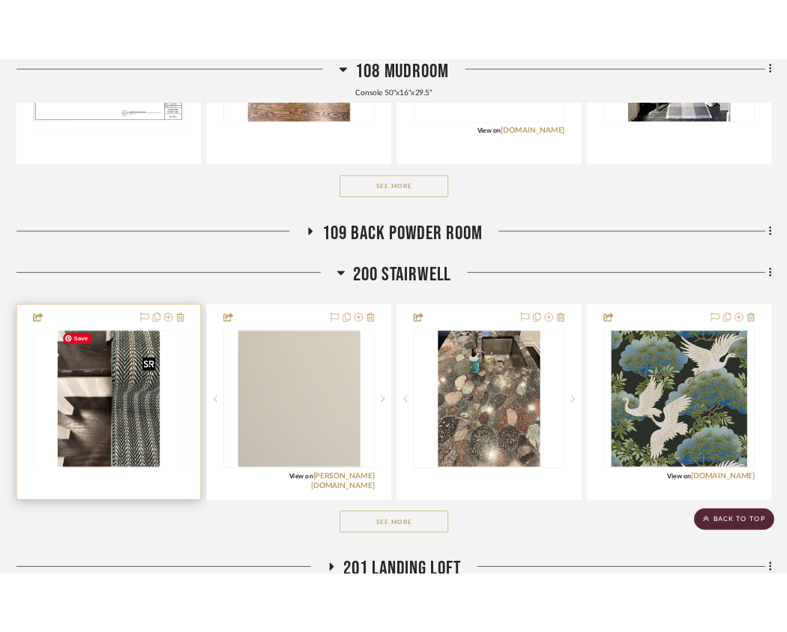
scroll to position [0, 0]
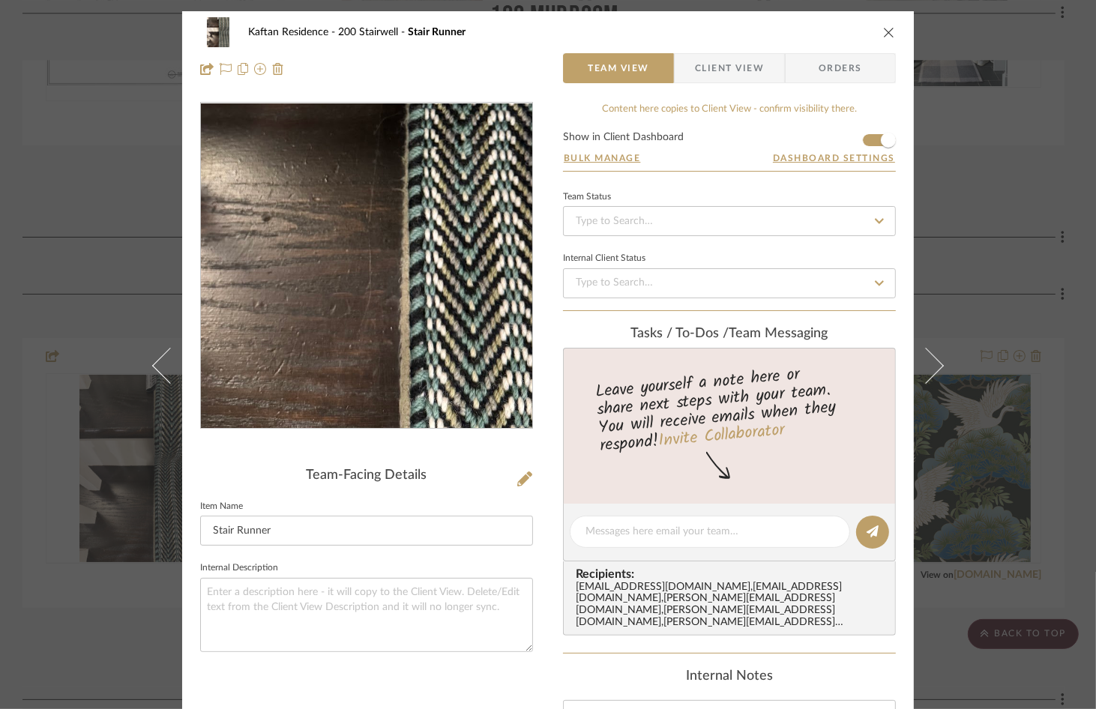
click at [356, 336] on img "0" at bounding box center [366, 265] width 244 height 325
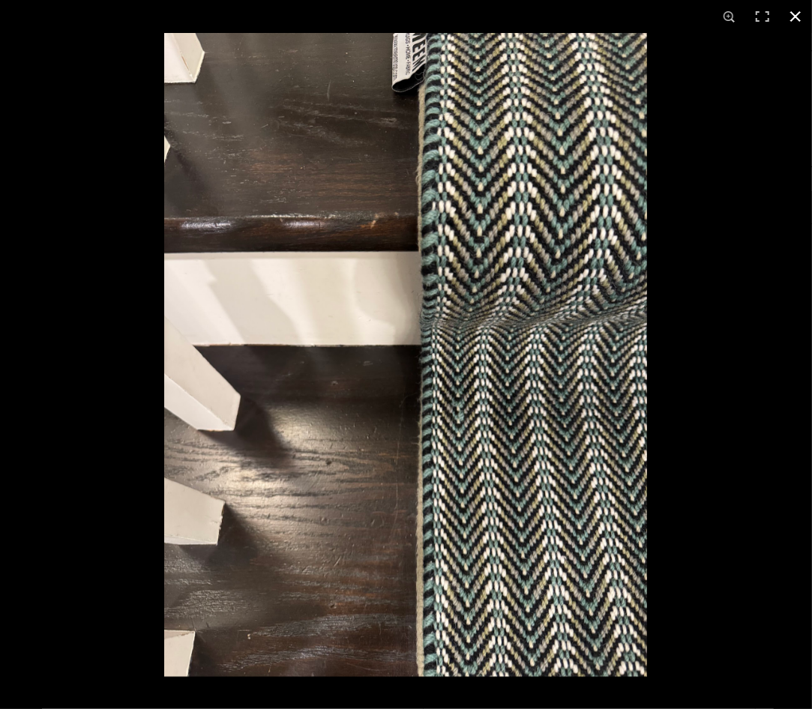
click at [56, 631] on div at bounding box center [406, 354] width 812 height 709
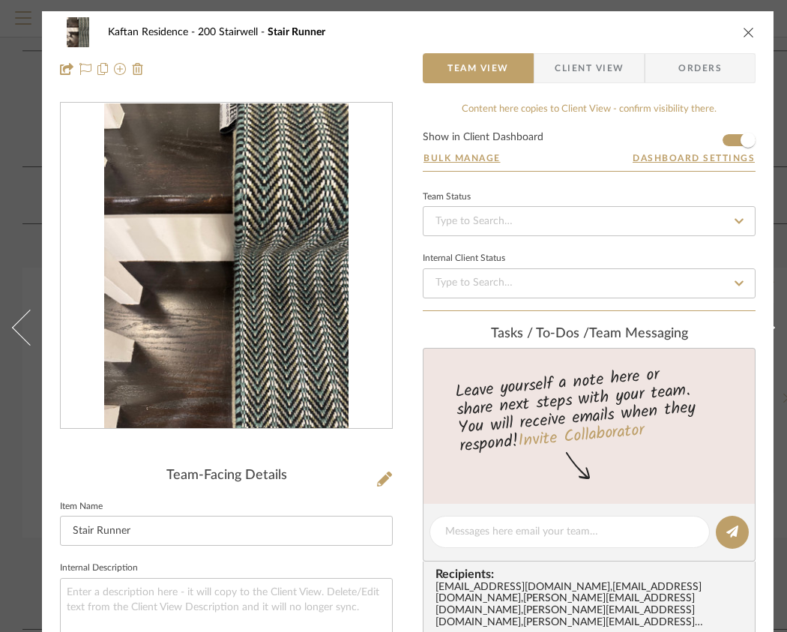
click at [746, 33] on icon "close" at bounding box center [749, 32] width 12 height 12
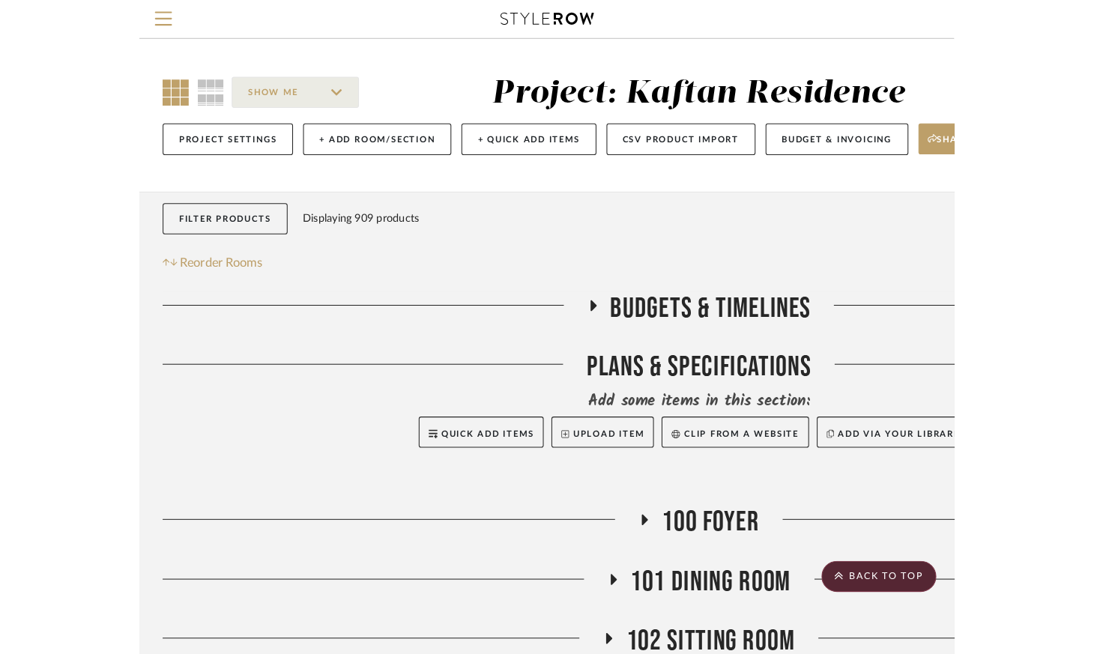
scroll to position [1342, 0]
